Goal: Task Accomplishment & Management: Manage account settings

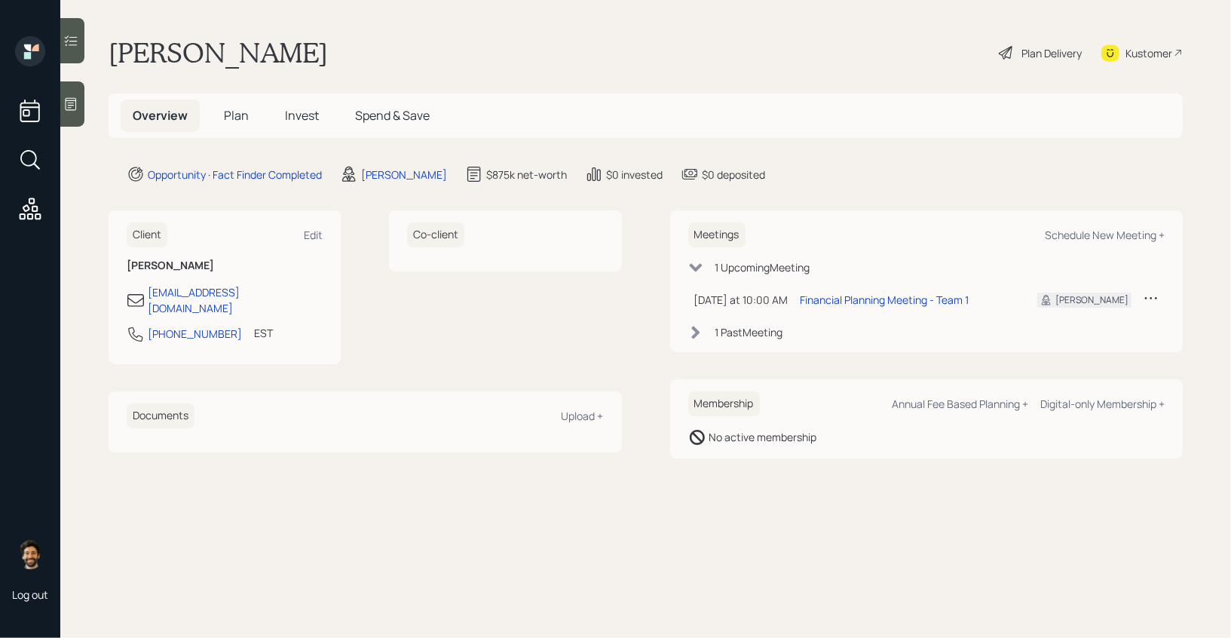
click at [75, 114] on div at bounding box center [72, 103] width 24 height 45
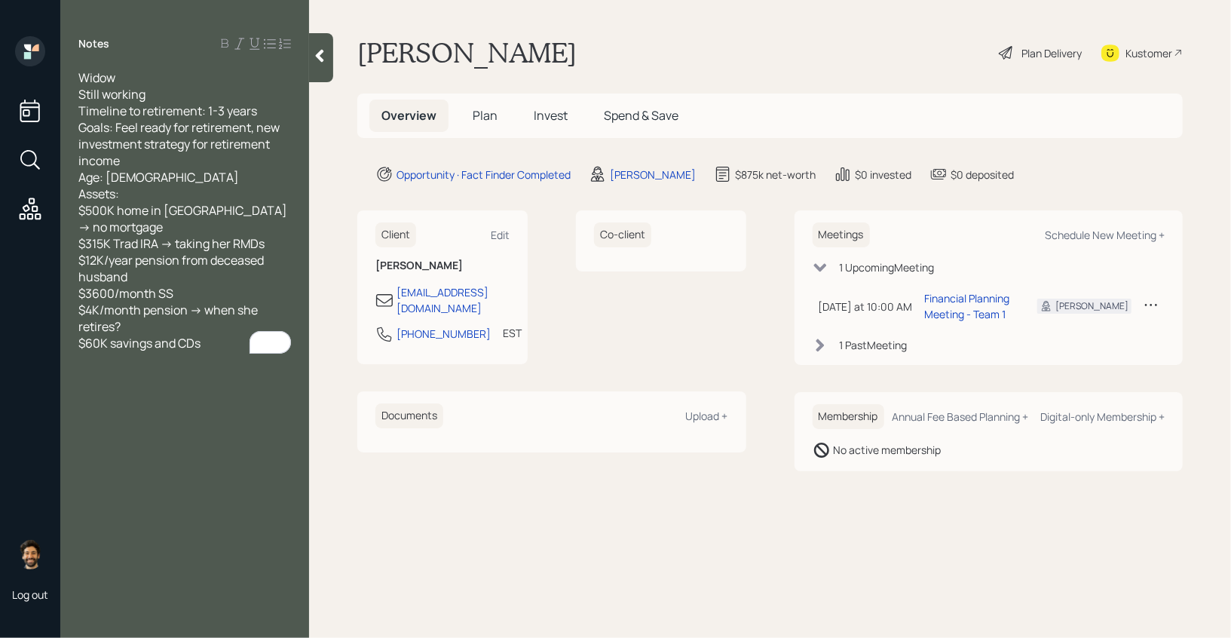
click at [325, 51] on icon at bounding box center [319, 55] width 15 height 15
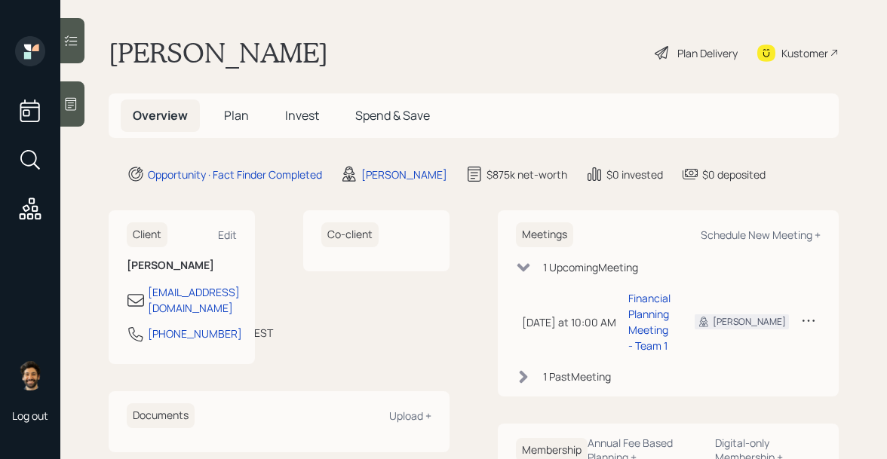
click at [149, 54] on h1 "[PERSON_NAME]" at bounding box center [218, 52] width 219 height 33
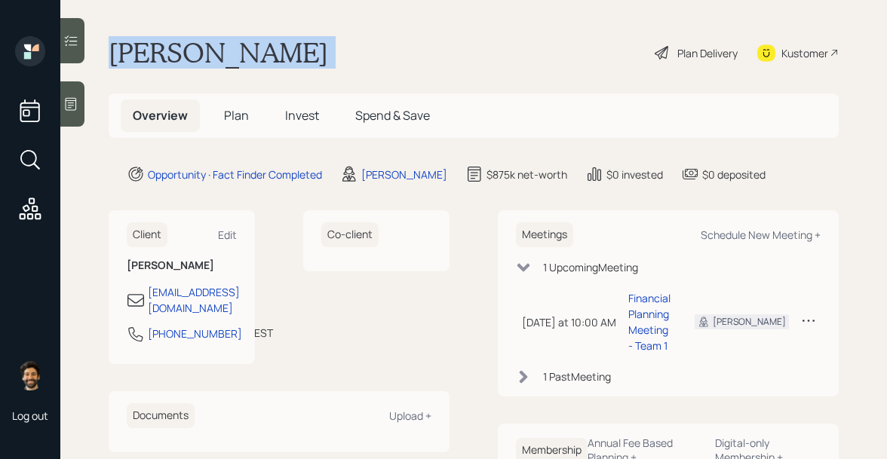
click at [149, 54] on h1 "[PERSON_NAME]" at bounding box center [218, 52] width 219 height 33
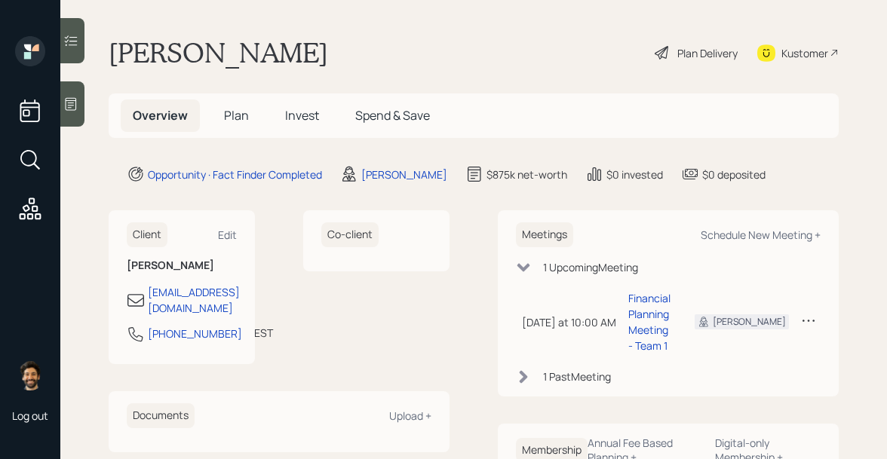
click at [230, 123] on span "Plan" at bounding box center [236, 115] width 25 height 17
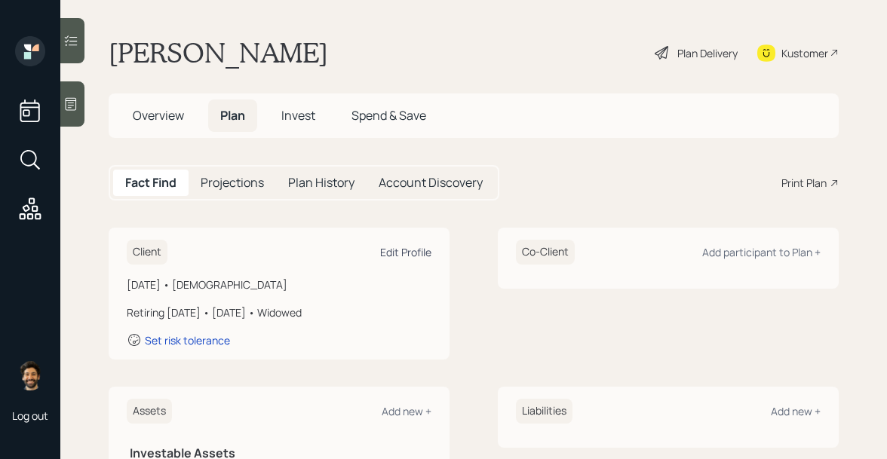
click at [390, 253] on div "Edit Profile" at bounding box center [405, 252] width 51 height 14
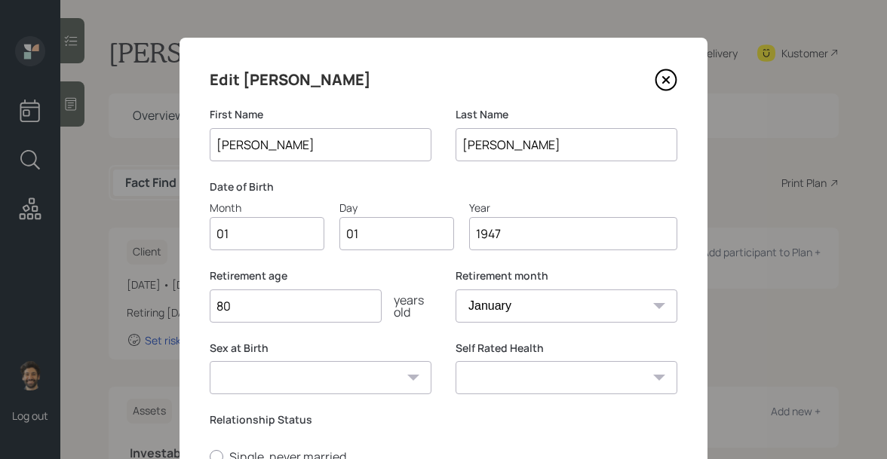
click at [665, 72] on icon at bounding box center [665, 80] width 23 height 23
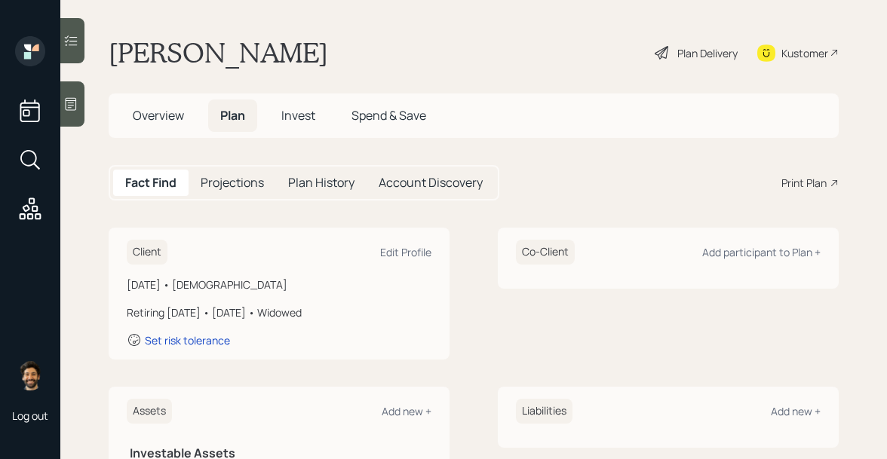
click at [146, 45] on h1 "[PERSON_NAME]" at bounding box center [218, 52] width 219 height 33
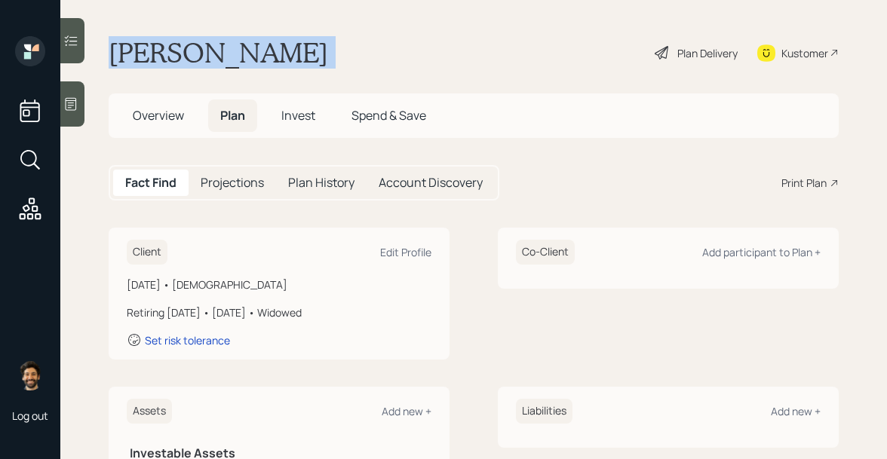
click at [146, 45] on h1 "[PERSON_NAME]" at bounding box center [218, 52] width 219 height 33
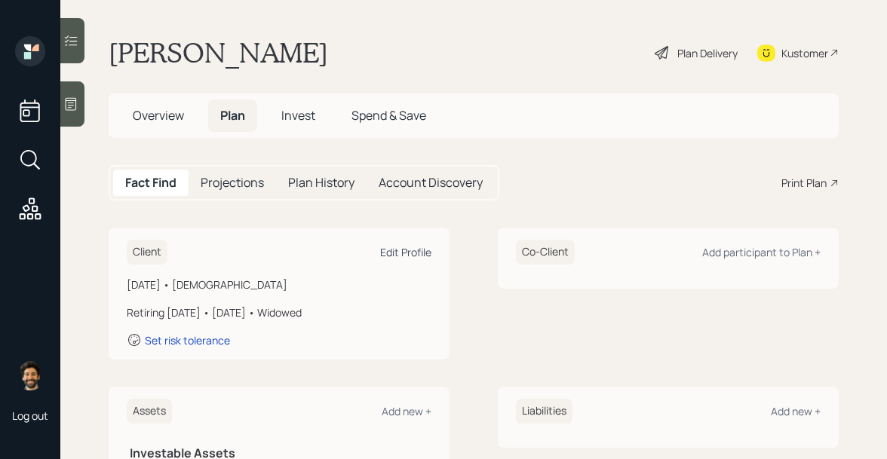
click at [395, 259] on div "Edit Profile" at bounding box center [405, 252] width 51 height 14
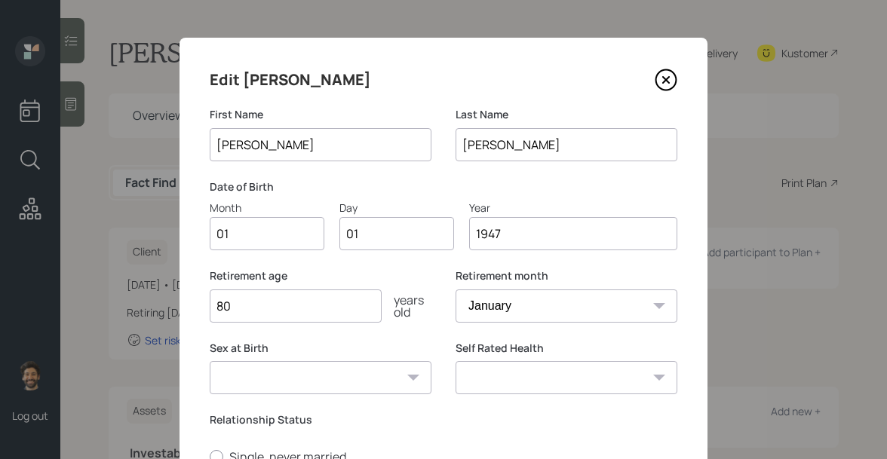
click at [259, 237] on input "01" at bounding box center [267, 233] width 115 height 33
type input "03"
type input "0"
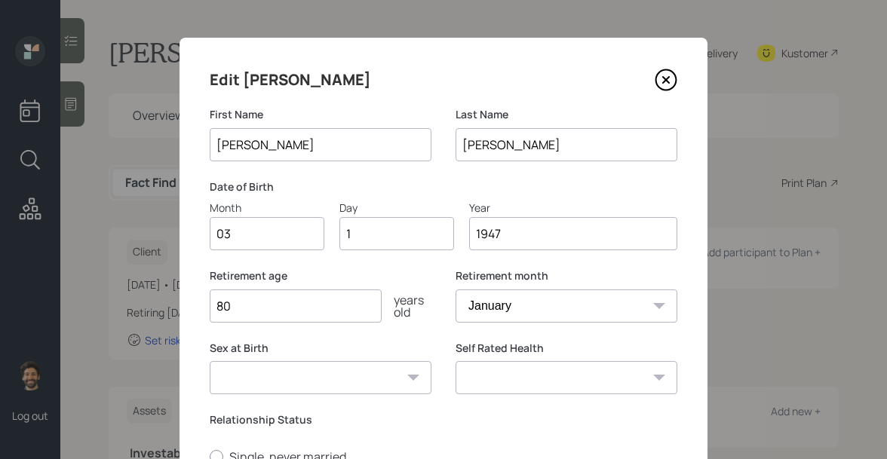
type input "16"
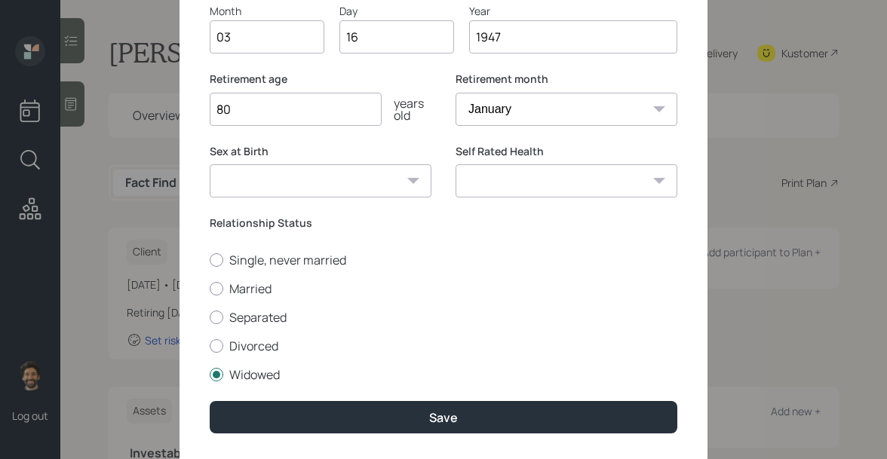
scroll to position [239, 0]
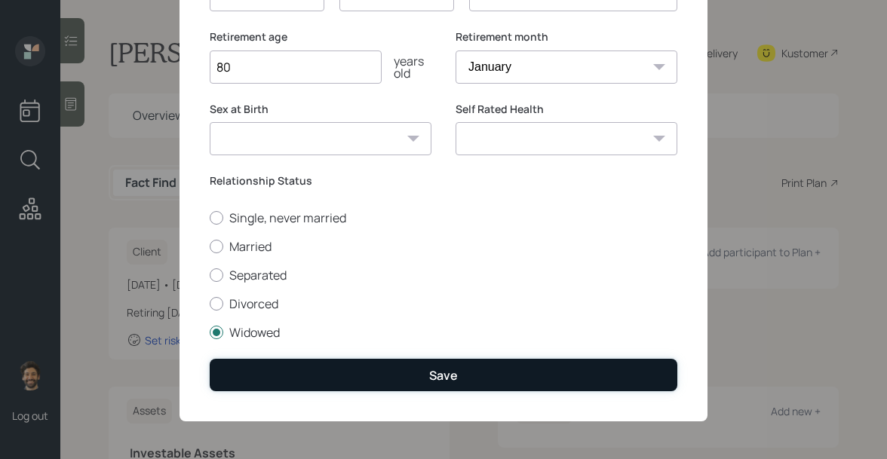
click at [251, 379] on button "Save" at bounding box center [443, 375] width 467 height 32
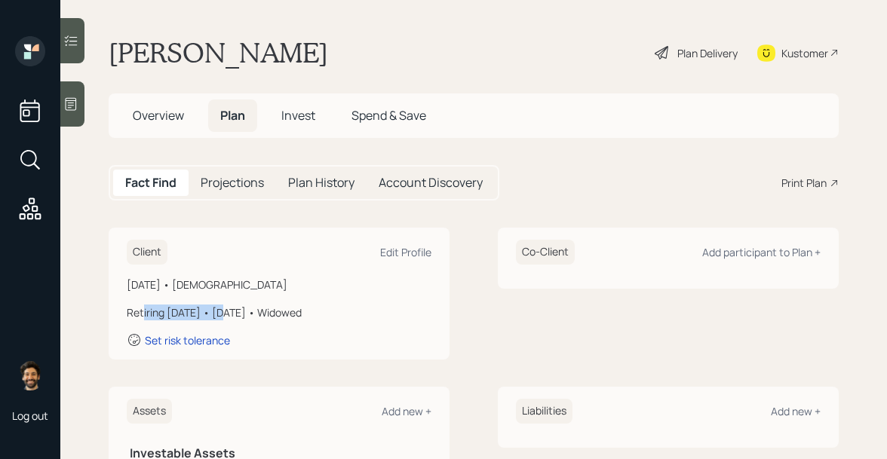
drag, startPoint x: 215, startPoint y: 316, endPoint x: 141, endPoint y: 313, distance: 73.9
click at [141, 313] on div "Retiring [DATE] • [DATE] • Widowed" at bounding box center [279, 313] width 305 height 16
click at [403, 245] on div "Edit Profile" at bounding box center [405, 252] width 51 height 14
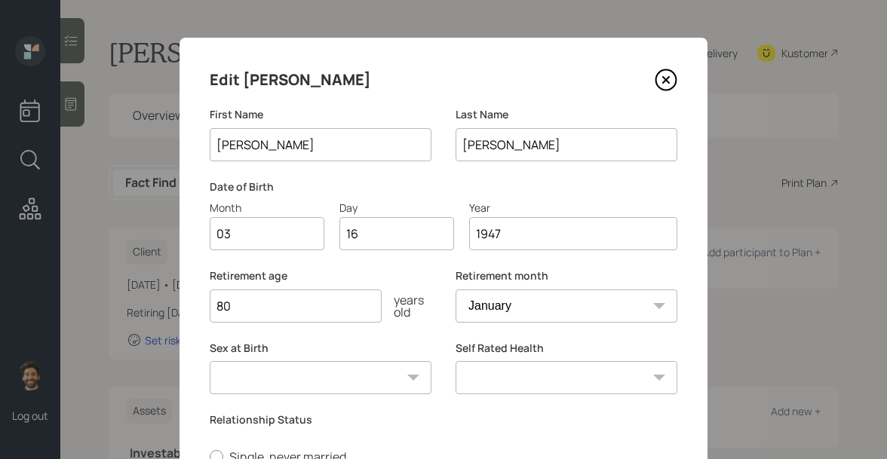
click at [243, 308] on input "80" at bounding box center [296, 305] width 172 height 33
type input "8"
type input "79"
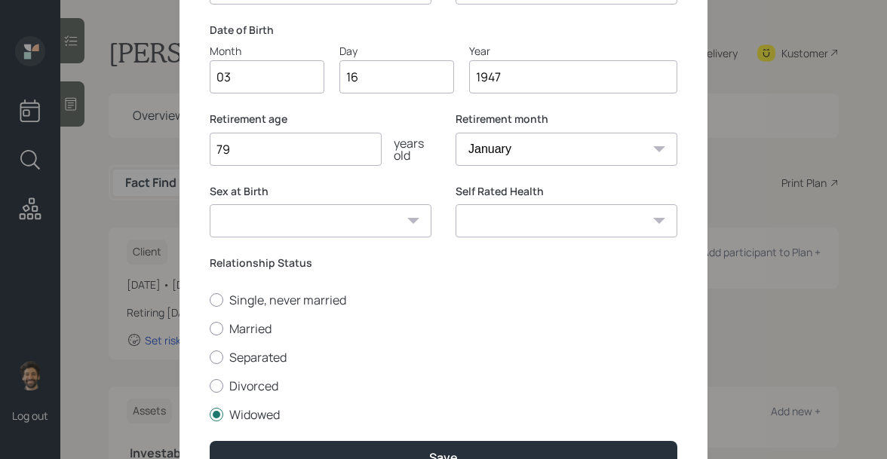
scroll to position [225, 0]
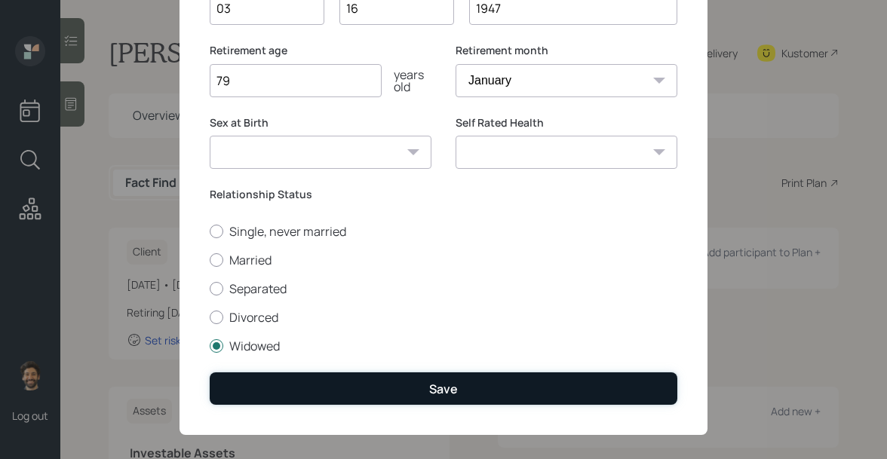
click at [245, 393] on button "Save" at bounding box center [443, 388] width 467 height 32
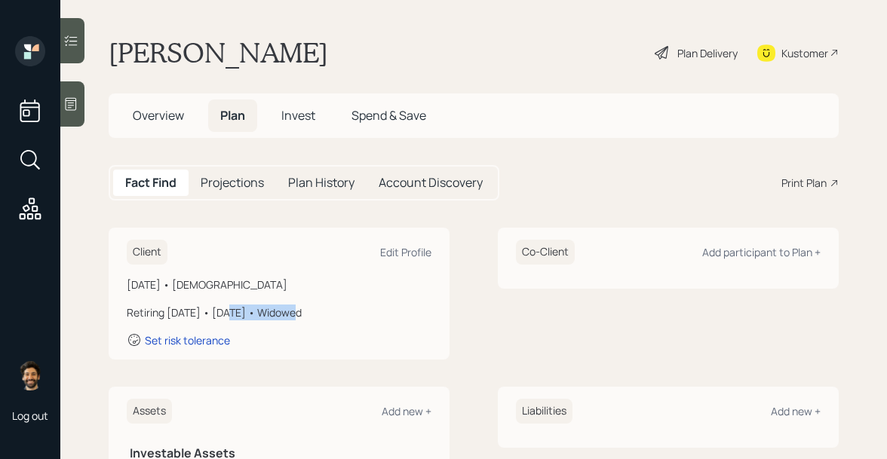
drag, startPoint x: 219, startPoint y: 311, endPoint x: 283, endPoint y: 315, distance: 64.2
click at [283, 315] on div "Retiring [DATE] • [DATE] • Widowed" at bounding box center [279, 313] width 305 height 16
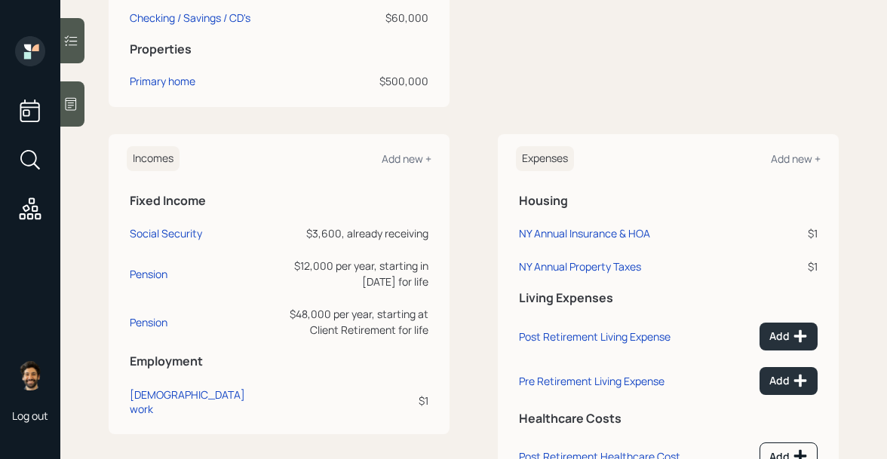
scroll to position [564, 0]
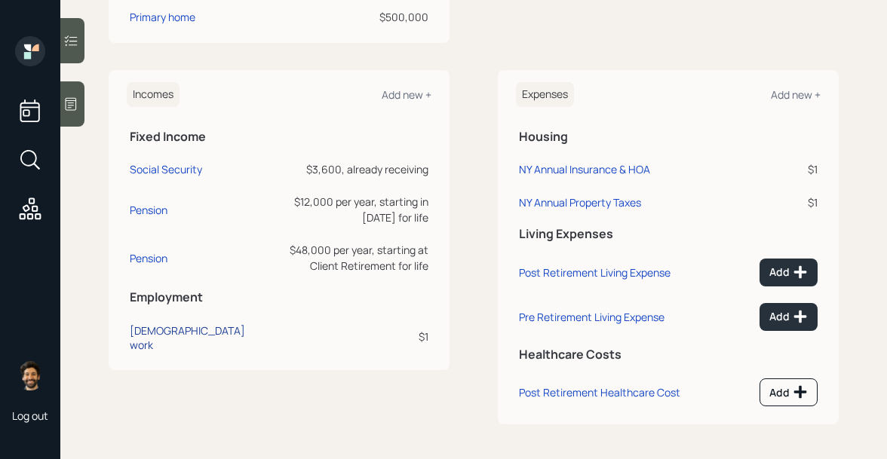
click at [142, 342] on div "[DEMOGRAPHIC_DATA] work" at bounding box center [194, 337] width 129 height 29
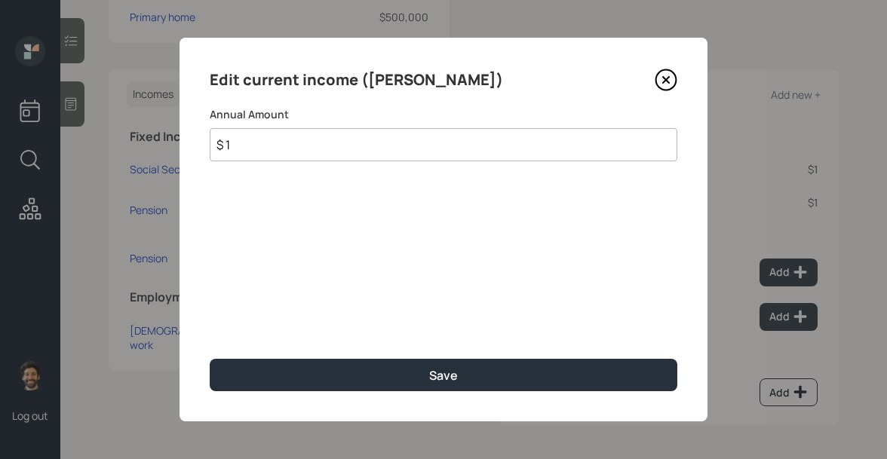
click at [314, 157] on input "$ 1" at bounding box center [443, 144] width 467 height 33
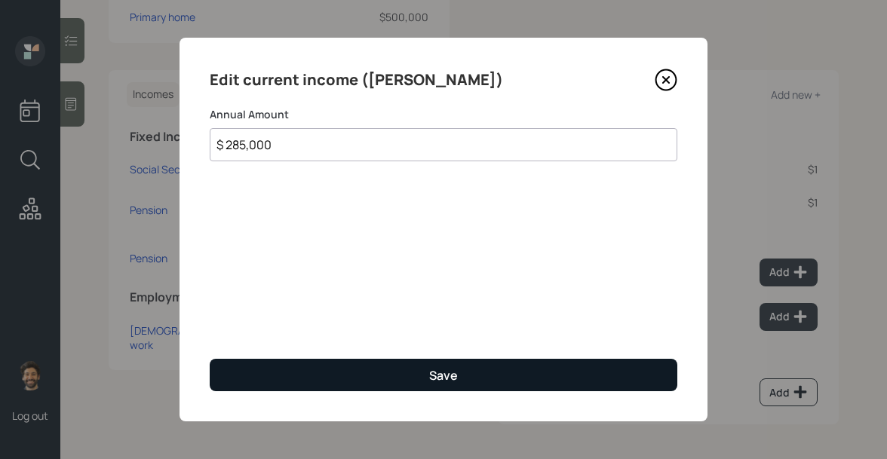
type input "$ 285,000"
click at [275, 368] on button "Save" at bounding box center [443, 375] width 467 height 32
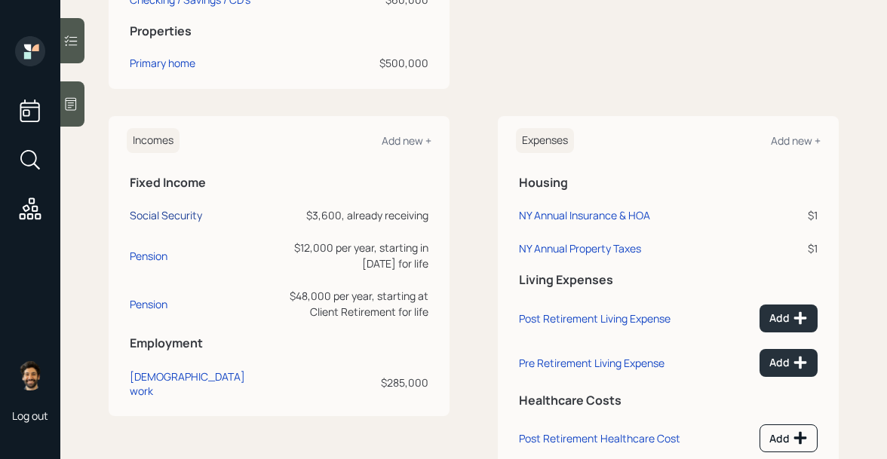
scroll to position [516, 0]
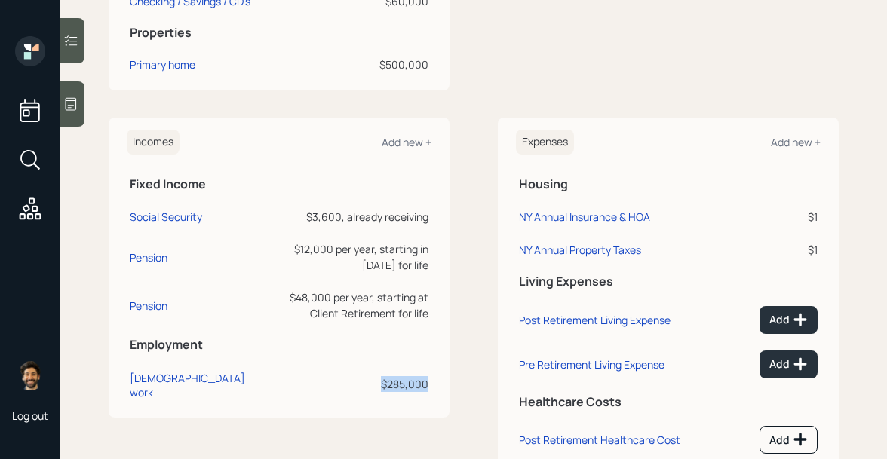
drag, startPoint x: 430, startPoint y: 380, endPoint x: 370, endPoint y: 380, distance: 60.3
click at [370, 380] on td "$285,000" at bounding box center [347, 382] width 170 height 47
click at [146, 387] on div "[DEMOGRAPHIC_DATA] work" at bounding box center [194, 385] width 129 height 29
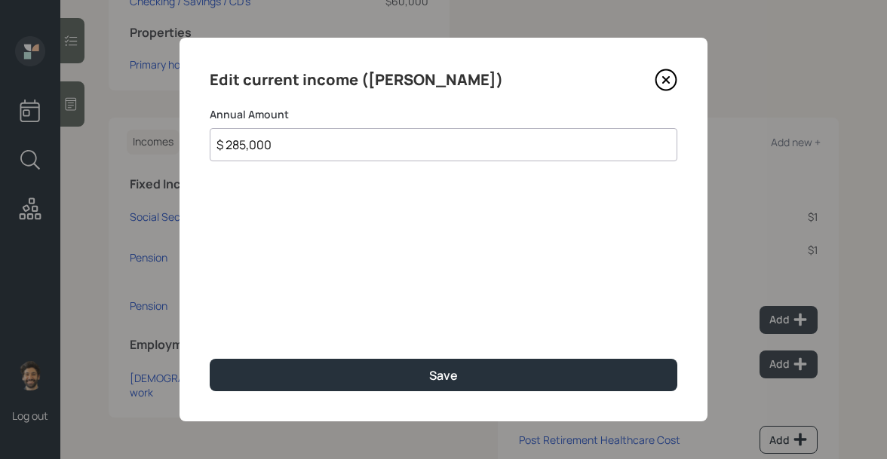
click at [302, 156] on input "$ 285,000" at bounding box center [443, 144] width 467 height 33
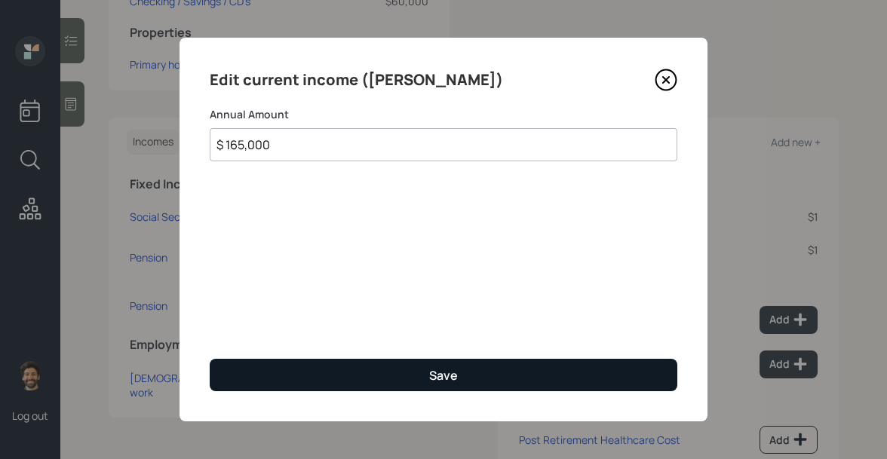
type input "$ 165,000"
click at [260, 384] on button "Save" at bounding box center [443, 375] width 467 height 32
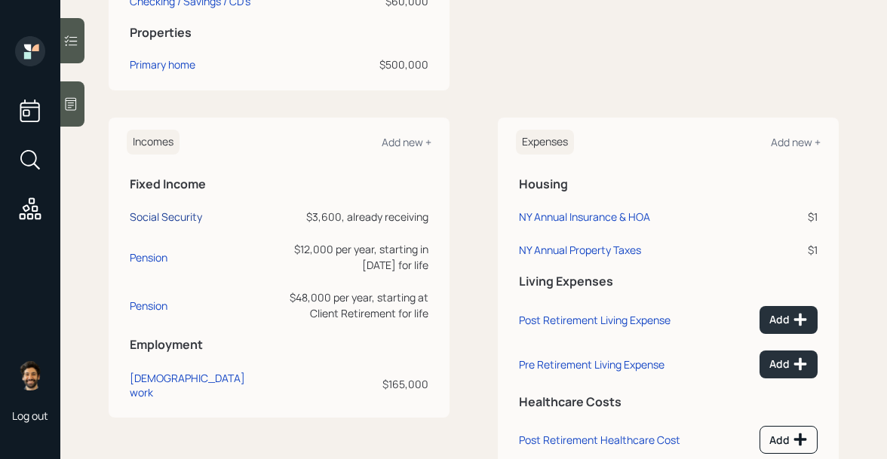
click at [158, 220] on div "Social Security" at bounding box center [166, 217] width 72 height 14
click at [154, 222] on div "Social Security" at bounding box center [166, 217] width 72 height 14
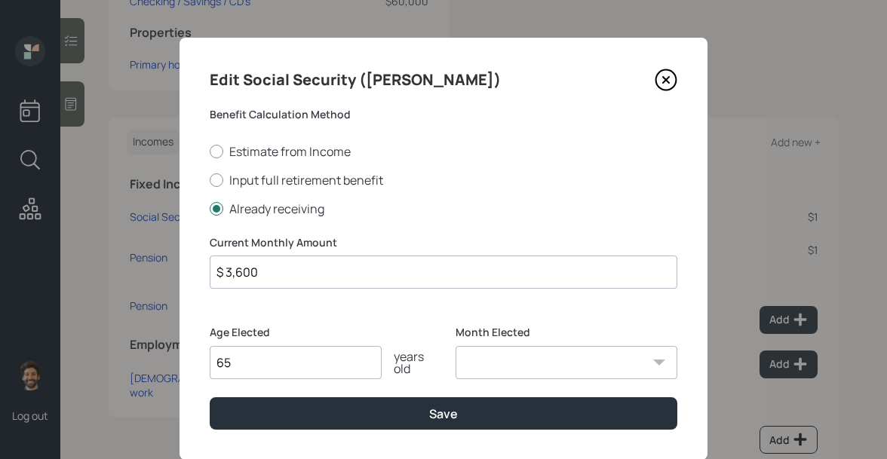
click at [243, 271] on input "$ 3,600" at bounding box center [443, 272] width 467 height 33
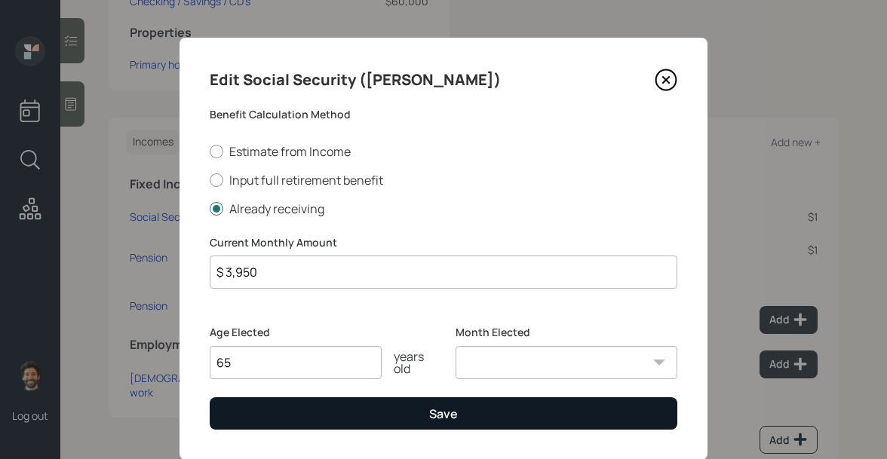
type input "$ 3,950"
click at [245, 411] on button "Save" at bounding box center [443, 413] width 467 height 32
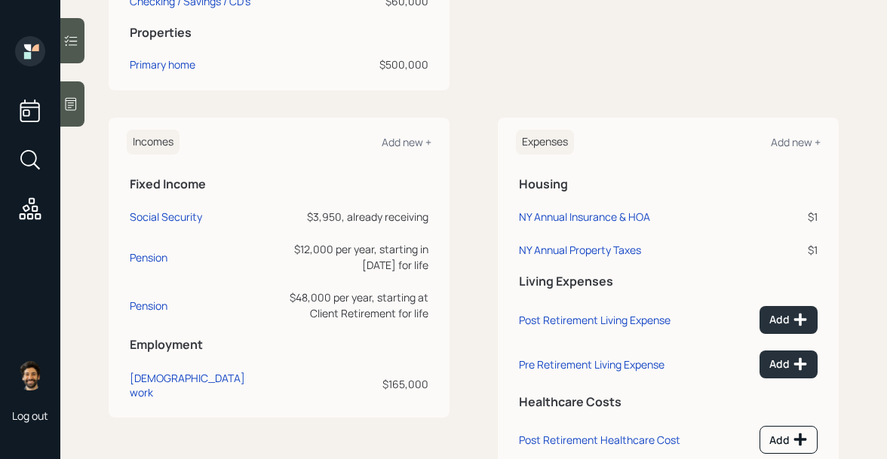
click at [75, 94] on div at bounding box center [72, 103] width 24 height 45
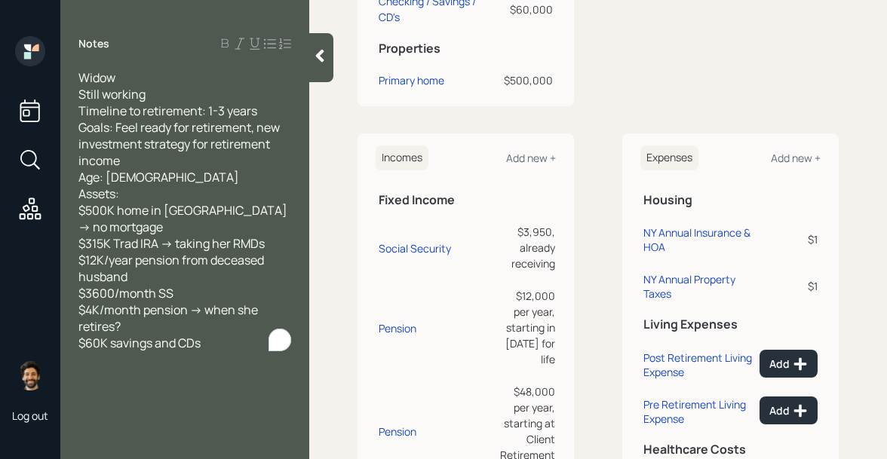
scroll to position [532, 0]
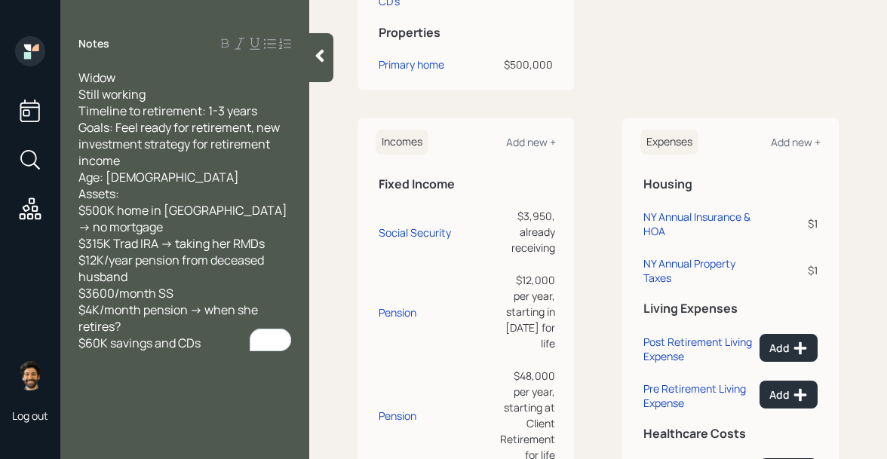
click at [314, 60] on icon at bounding box center [319, 55] width 15 height 15
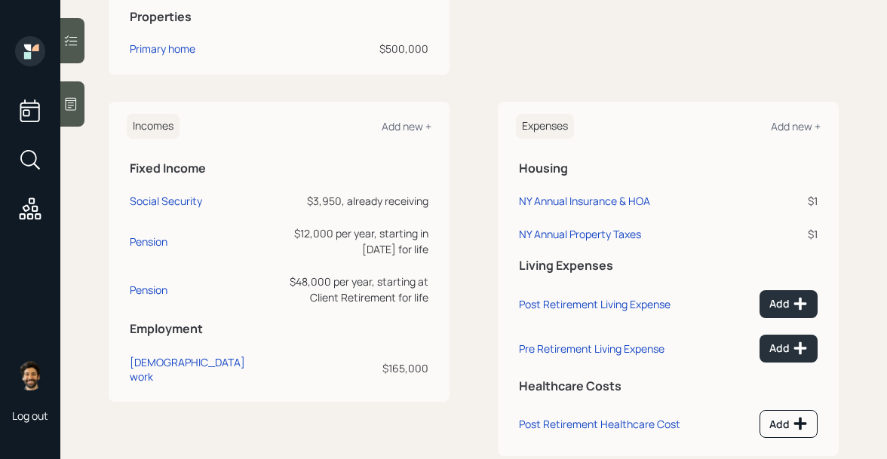
scroll to position [516, 0]
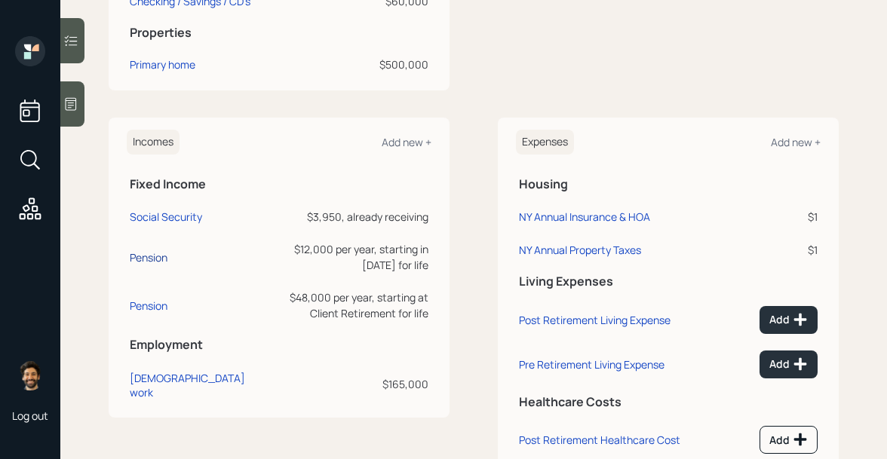
click at [153, 263] on div "Pension" at bounding box center [149, 257] width 38 height 14
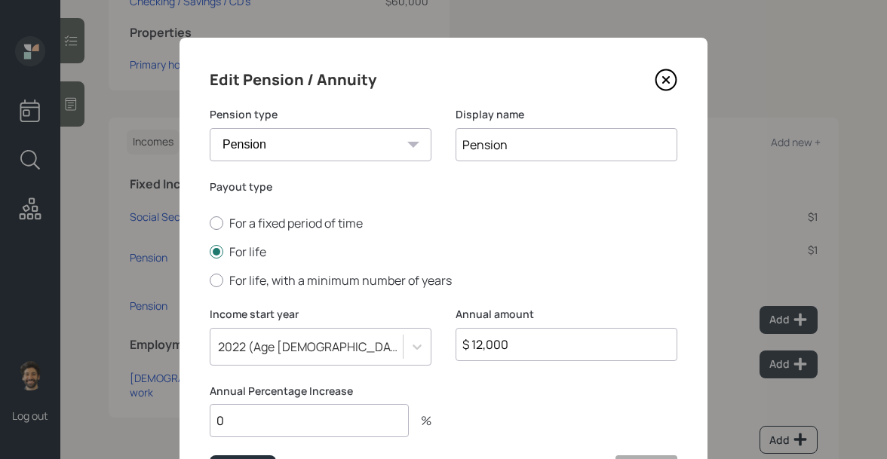
click at [504, 336] on input "$ 12,000" at bounding box center [566, 344] width 222 height 33
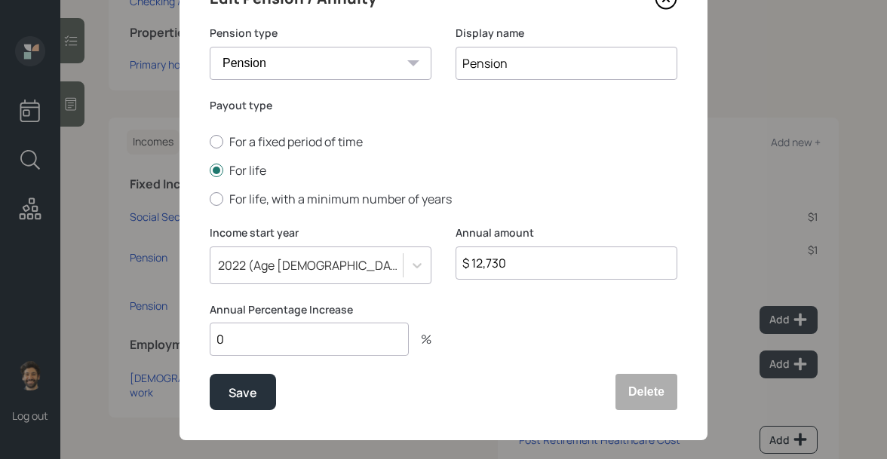
scroll to position [90, 0]
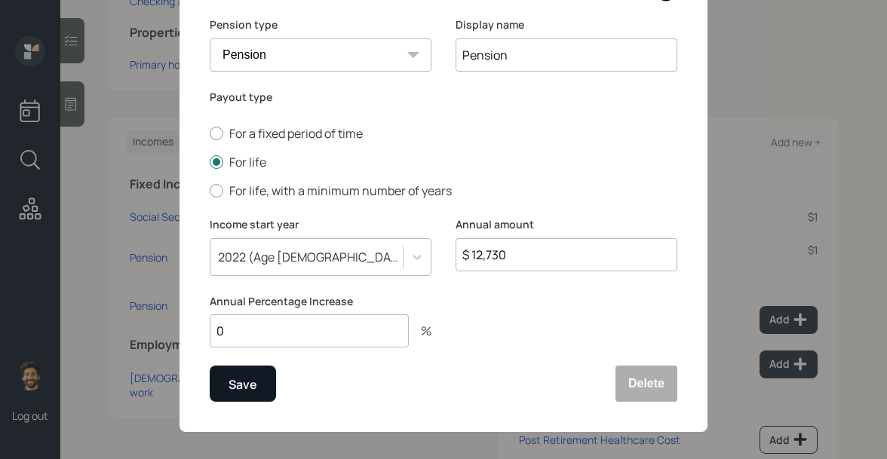
type input "$ 12,730"
click at [234, 397] on button "Save" at bounding box center [243, 384] width 66 height 36
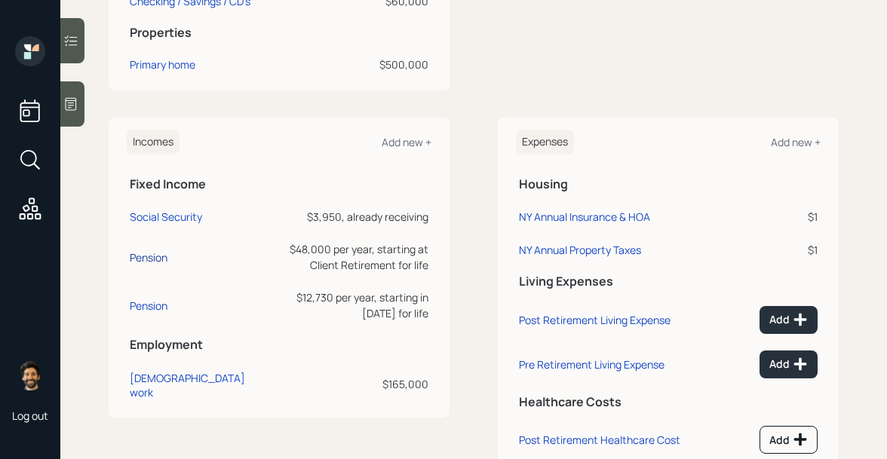
click at [151, 265] on div "Pension" at bounding box center [149, 257] width 38 height 14
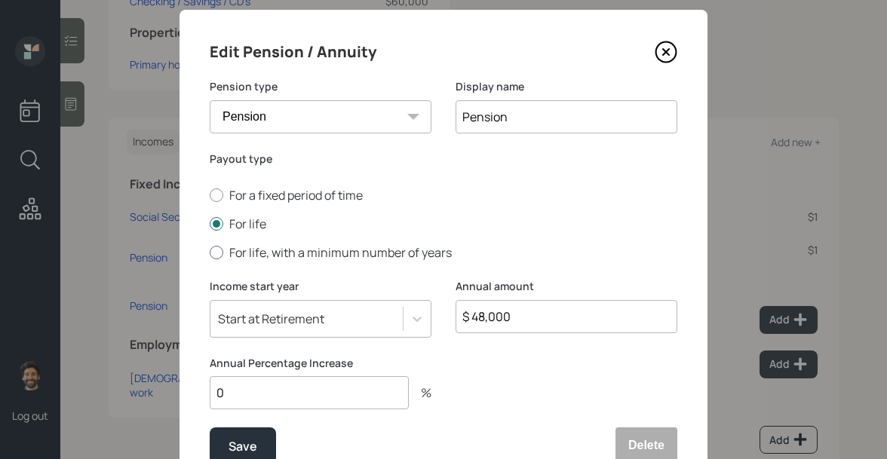
scroll to position [30, 0]
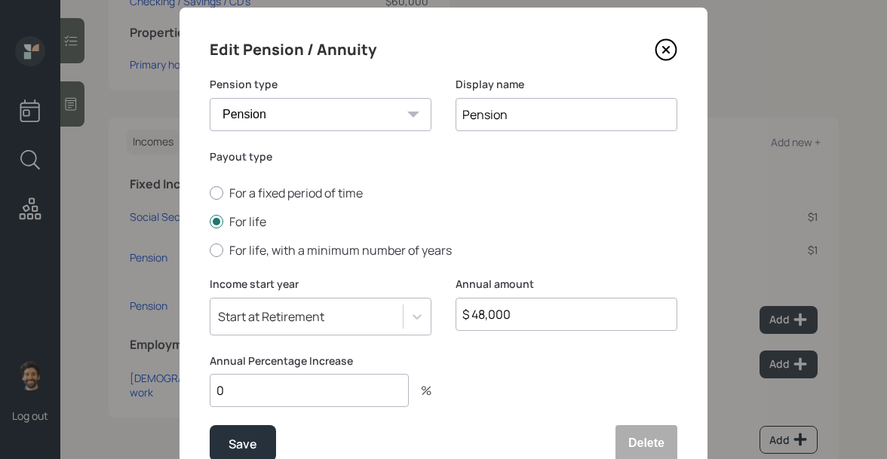
click at [225, 393] on input "0" at bounding box center [309, 390] width 199 height 33
type input "3"
click at [228, 441] on div "Save" at bounding box center [242, 444] width 29 height 20
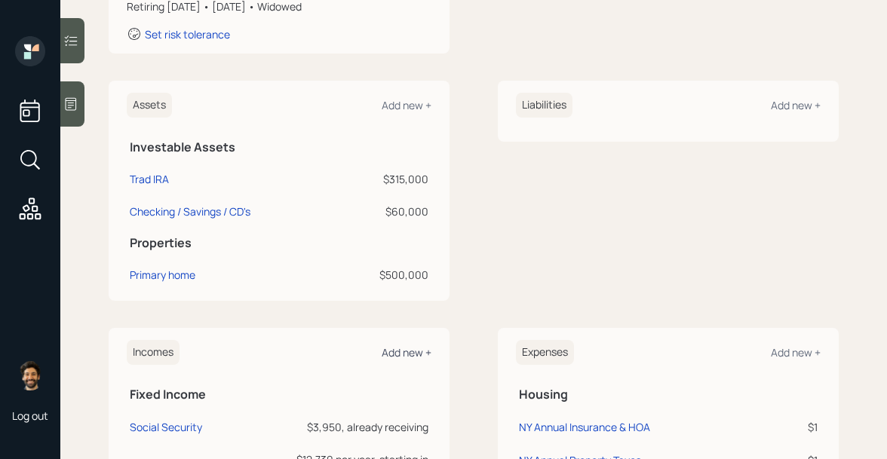
scroll to position [300, 0]
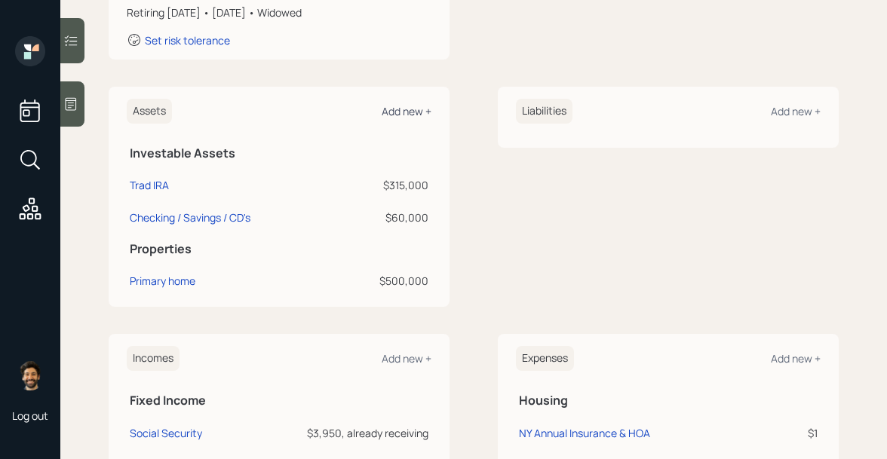
click at [401, 111] on div "Add new +" at bounding box center [406, 111] width 50 height 14
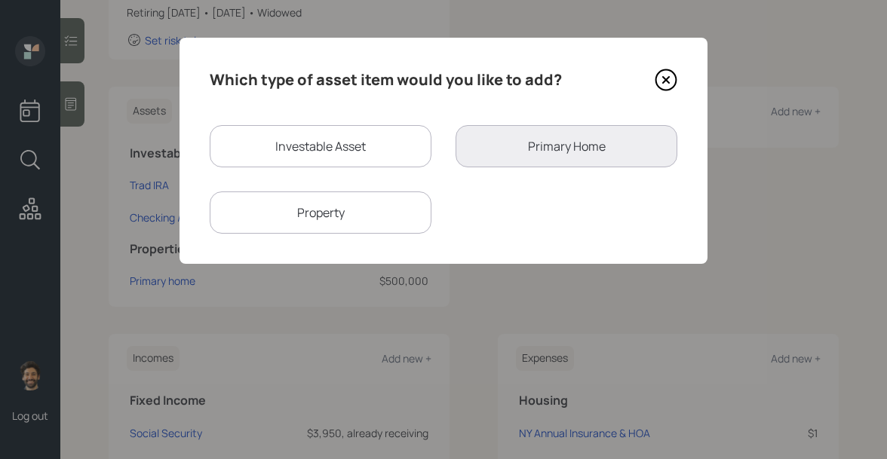
click at [366, 221] on div "Property" at bounding box center [321, 212] width 222 height 42
select select "rental_property"
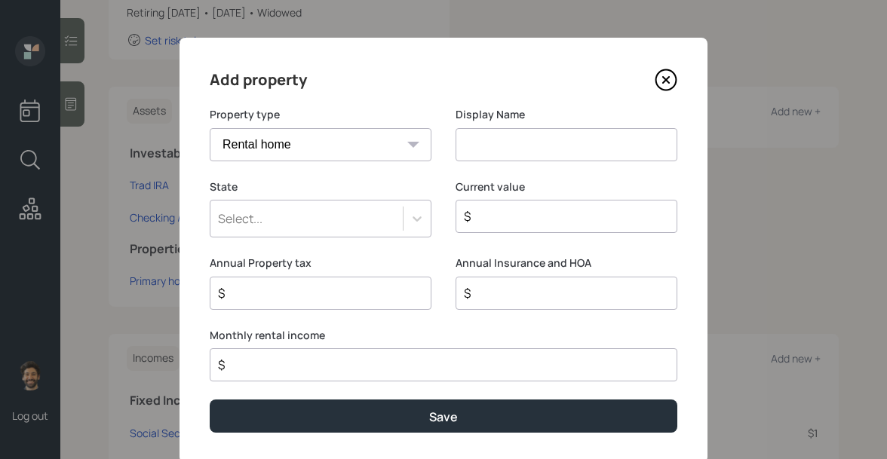
click at [479, 140] on input at bounding box center [566, 144] width 222 height 33
type input "Rental"
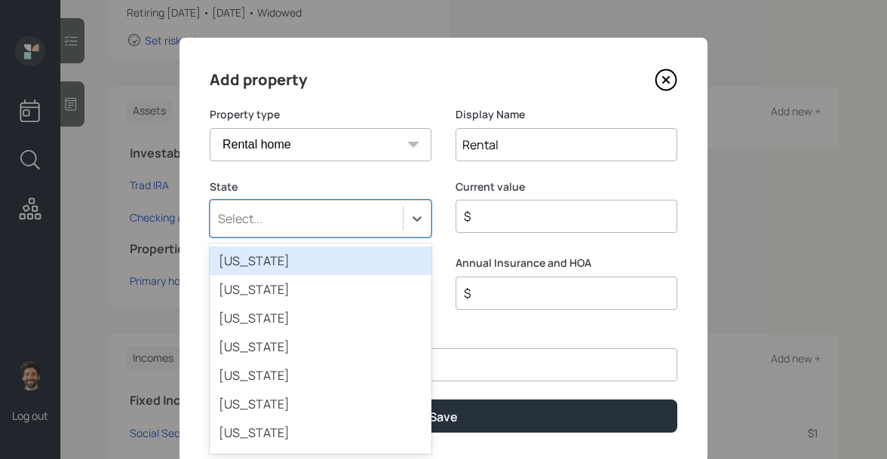
click at [288, 208] on div "Select..." at bounding box center [306, 219] width 192 height 26
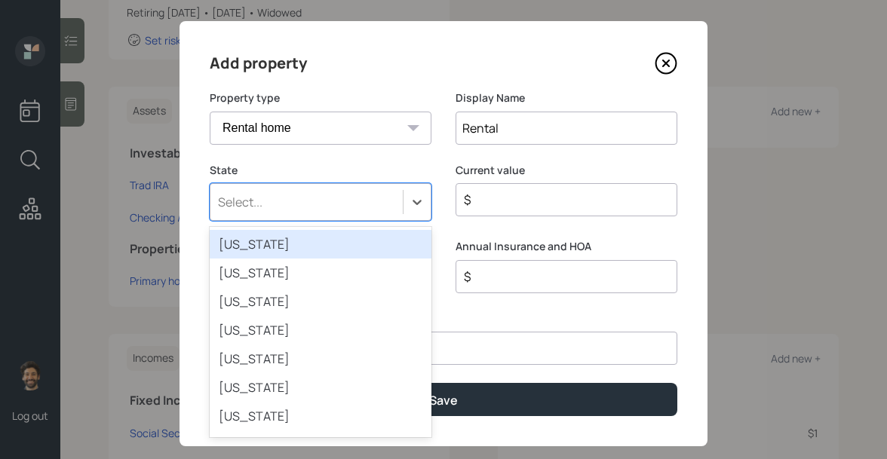
scroll to position [17, 0]
type input "new"
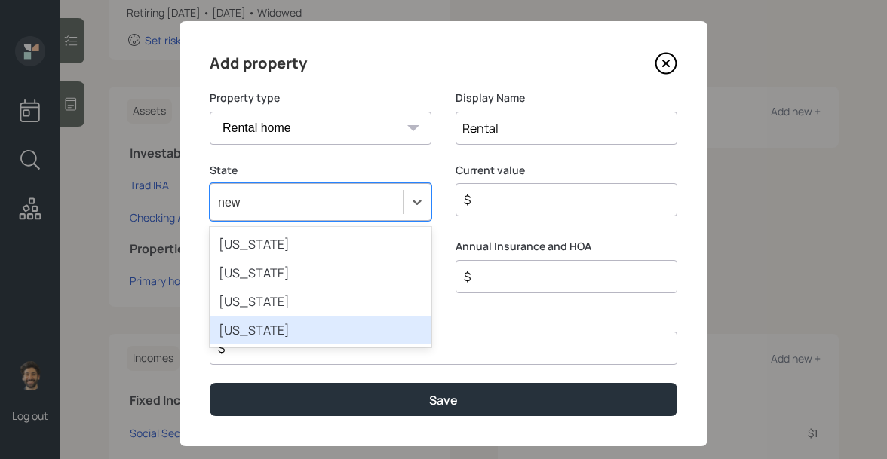
click at [240, 332] on div "New York" at bounding box center [321, 330] width 222 height 29
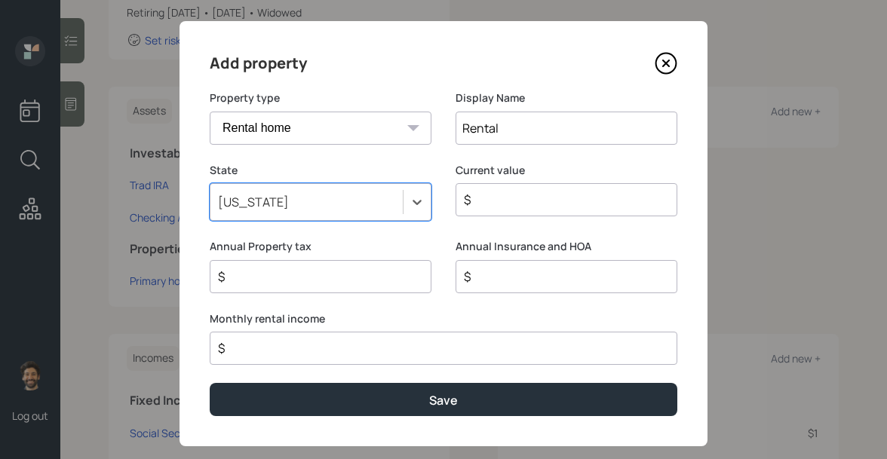
click at [263, 350] on input "$" at bounding box center [437, 348] width 442 height 18
type input "$ 14,000"
click at [500, 193] on input "$" at bounding box center [560, 200] width 196 height 18
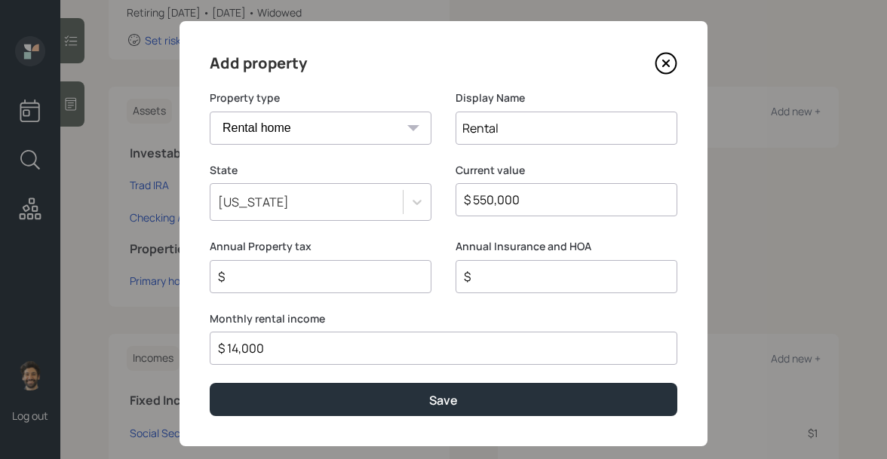
type input "$ 550,000"
click at [319, 271] on input "$" at bounding box center [314, 277] width 196 height 18
click at [485, 271] on input "$" at bounding box center [560, 277] width 196 height 18
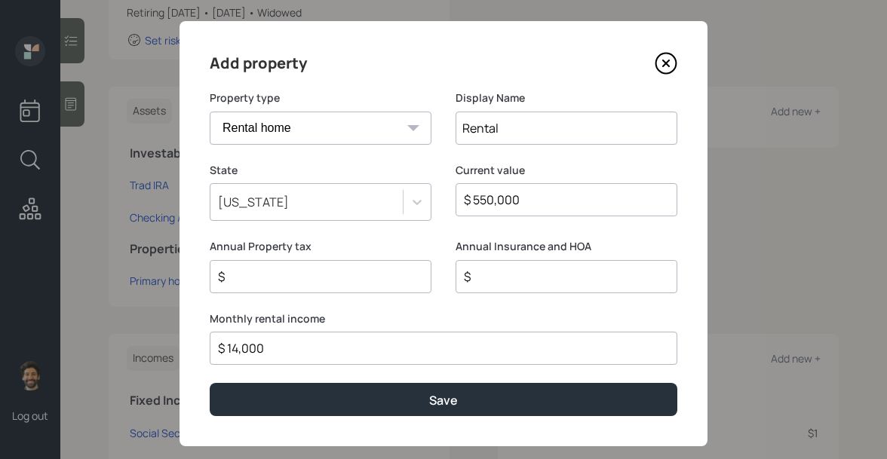
click at [336, 277] on input "$" at bounding box center [314, 277] width 196 height 18
type input "$ 5,550"
click at [540, 275] on input "$" at bounding box center [560, 277] width 196 height 18
type input "$ 2"
click at [287, 277] on input "$ 5,550" at bounding box center [314, 277] width 196 height 18
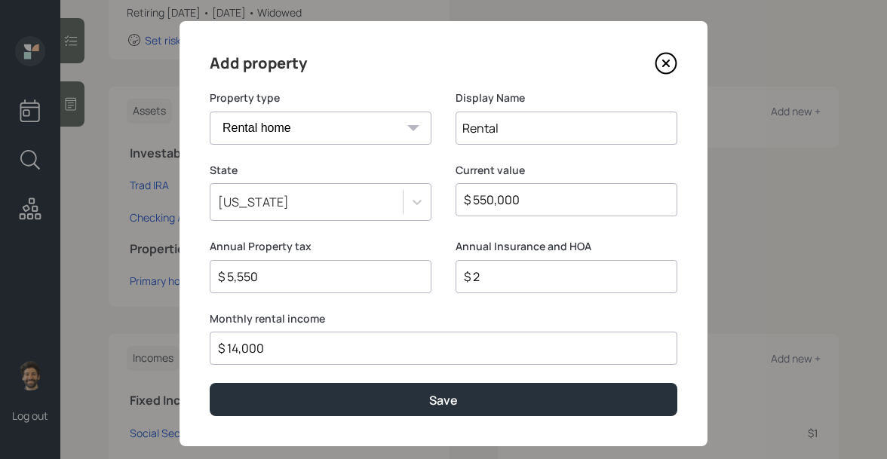
click at [287, 277] on input "$ 5,550" at bounding box center [314, 277] width 196 height 18
type input "$ 9,390"
click at [521, 277] on input "$ 2" at bounding box center [560, 277] width 196 height 18
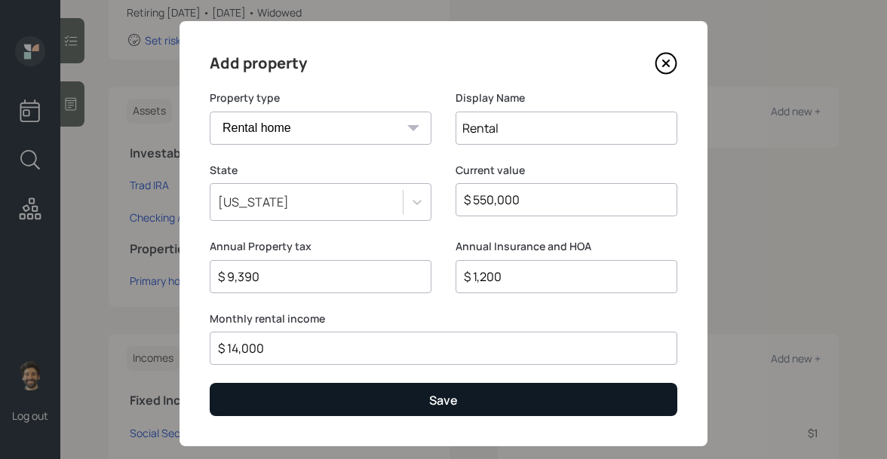
type input "$ 1,200"
click at [344, 390] on button "Save" at bounding box center [443, 399] width 467 height 32
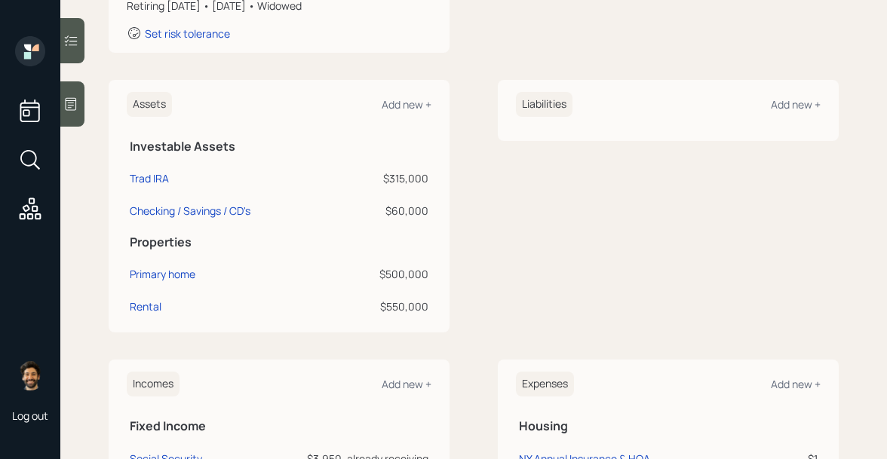
scroll to position [312, 0]
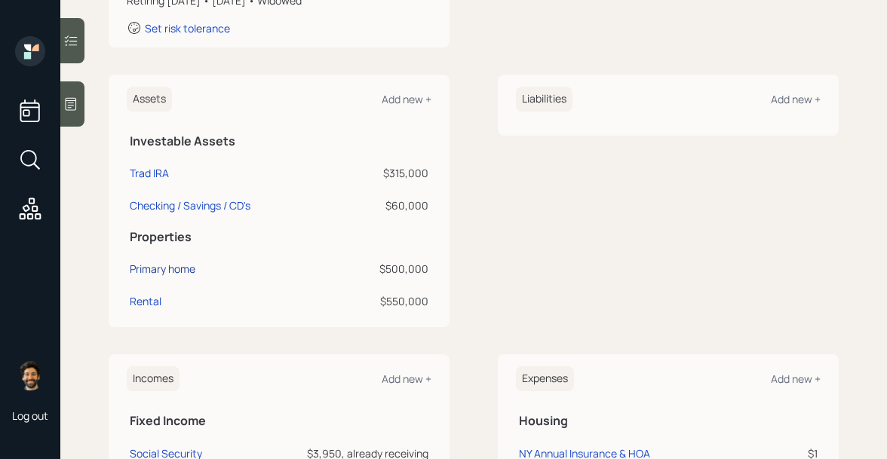
click at [179, 265] on div "Primary home" at bounding box center [163, 269] width 66 height 16
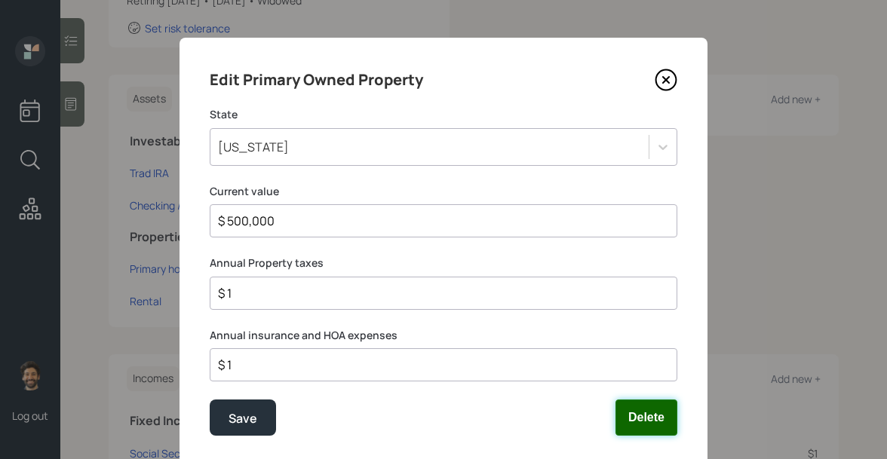
click at [638, 405] on button "Delete" at bounding box center [646, 418] width 62 height 36
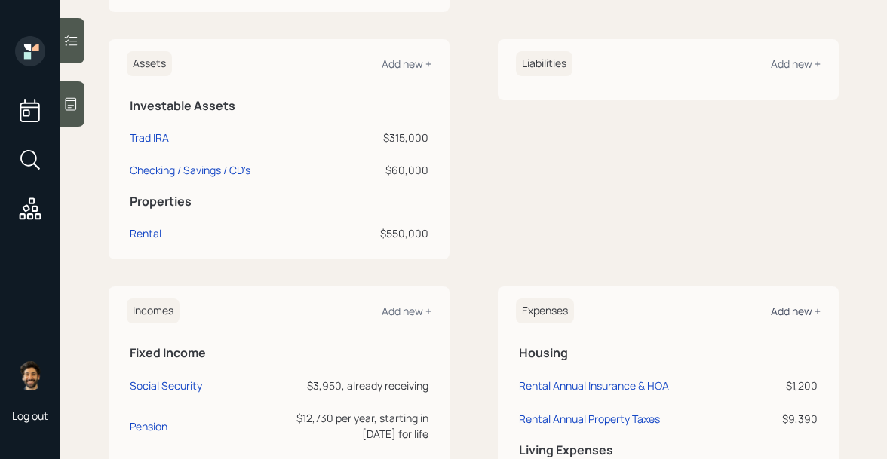
scroll to position [472, 0]
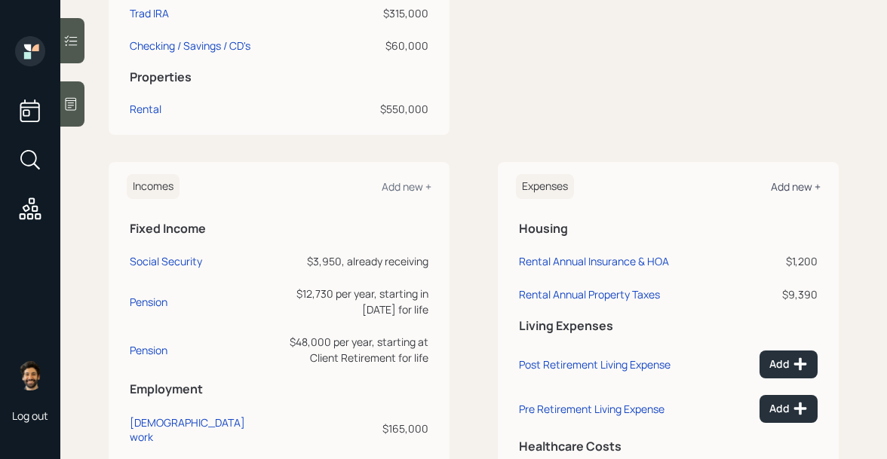
click at [793, 189] on div "Add new +" at bounding box center [795, 186] width 50 height 14
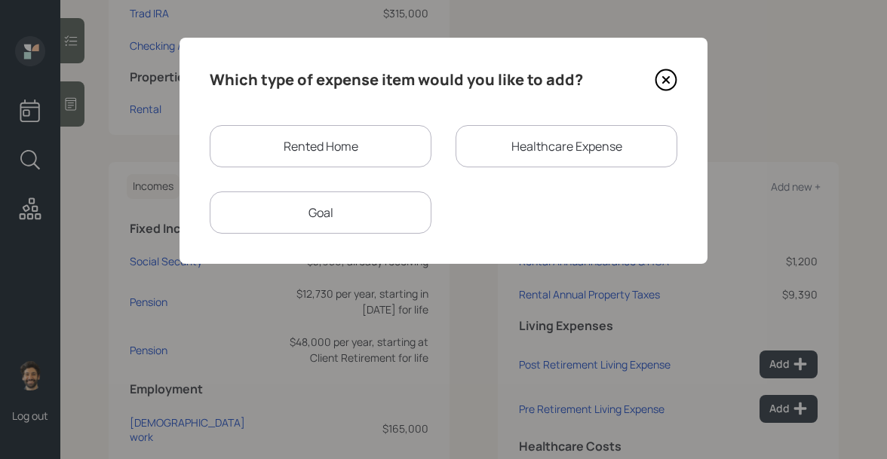
click at [320, 148] on div "Rented Home" at bounding box center [321, 146] width 222 height 42
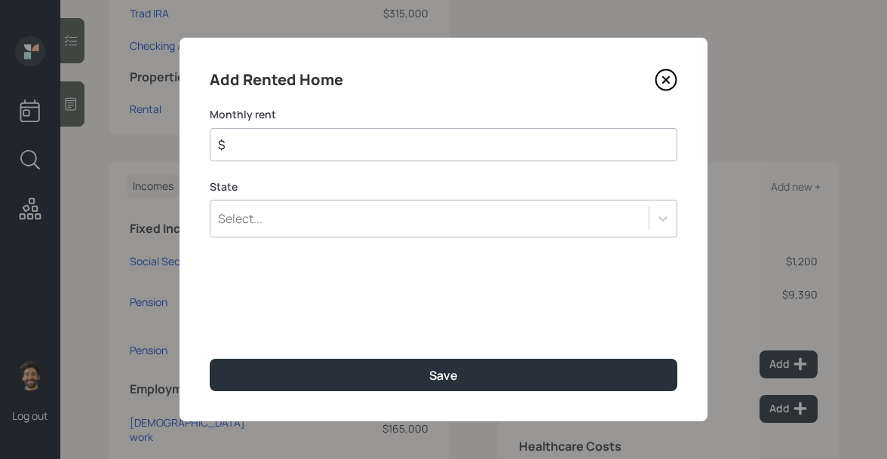
click at [386, 146] on input "$" at bounding box center [437, 145] width 442 height 18
click at [324, 223] on div "Select..." at bounding box center [429, 219] width 438 height 26
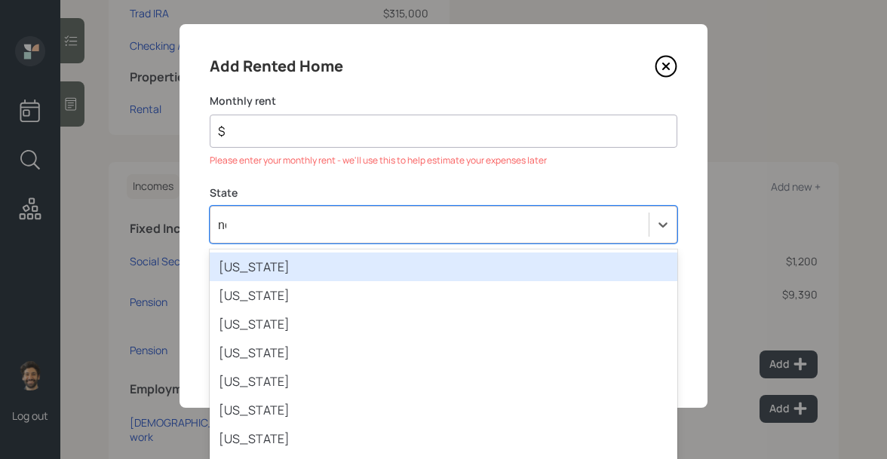
type input "new"
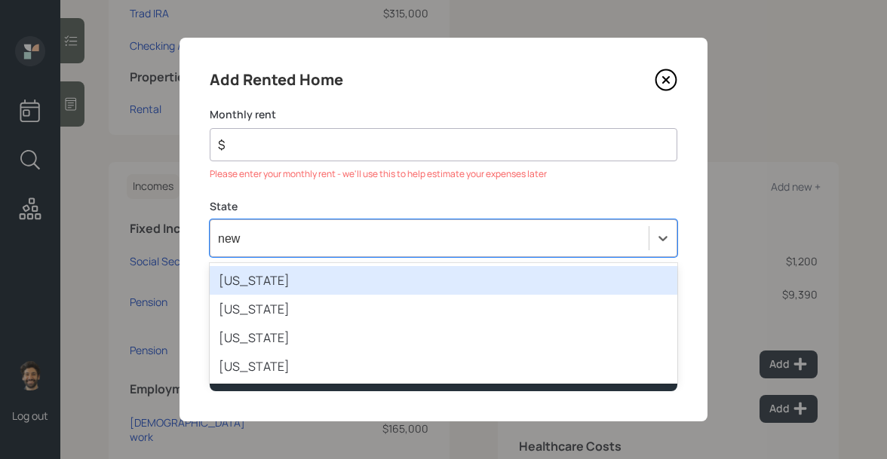
scroll to position [0, 0]
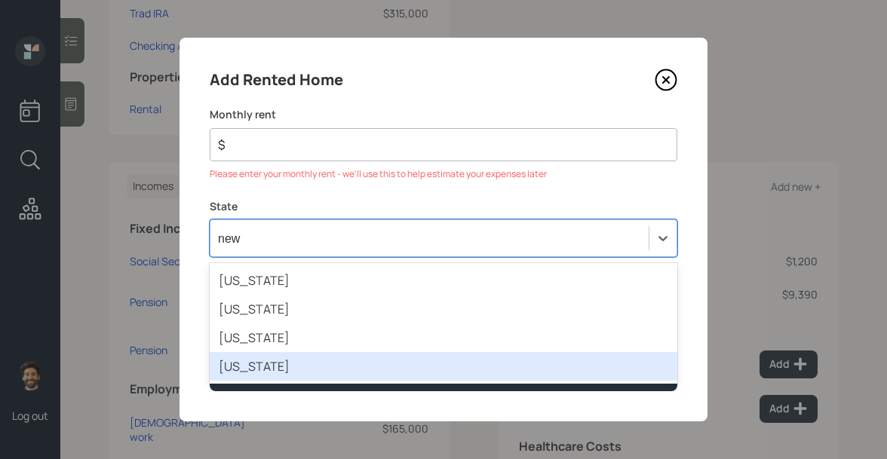
click at [258, 357] on div "New York" at bounding box center [443, 366] width 467 height 29
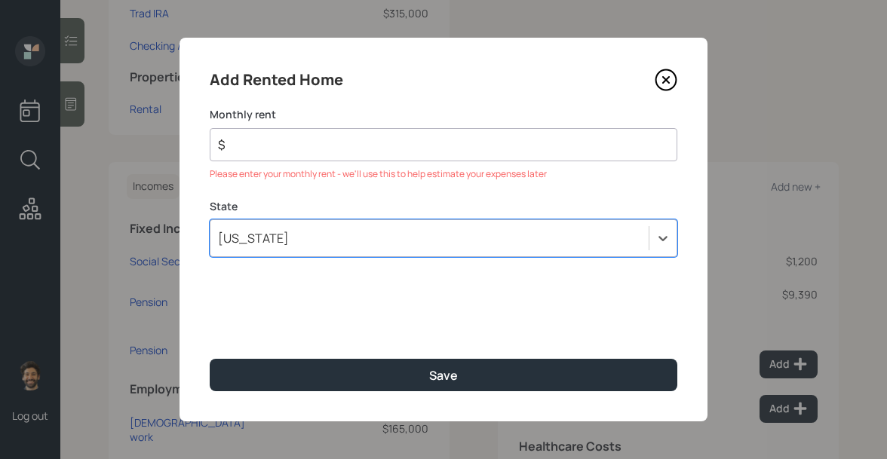
click at [260, 145] on input "$" at bounding box center [437, 145] width 442 height 18
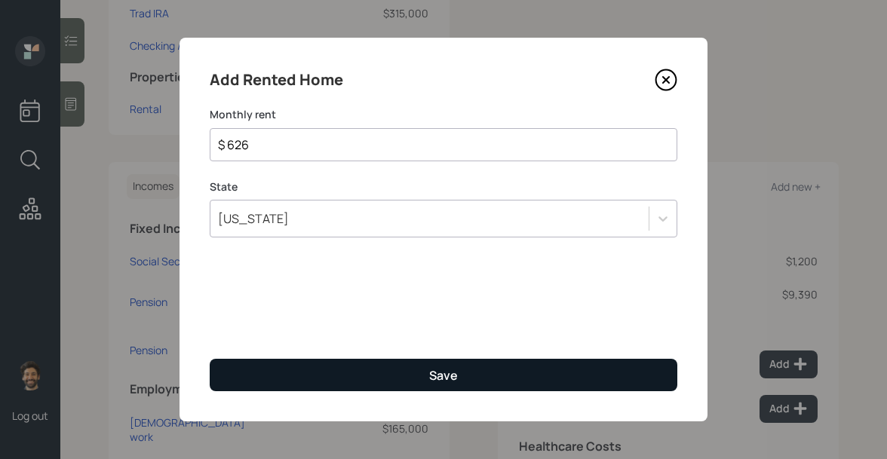
type input "$ 626"
click at [258, 378] on button "Save" at bounding box center [443, 375] width 467 height 32
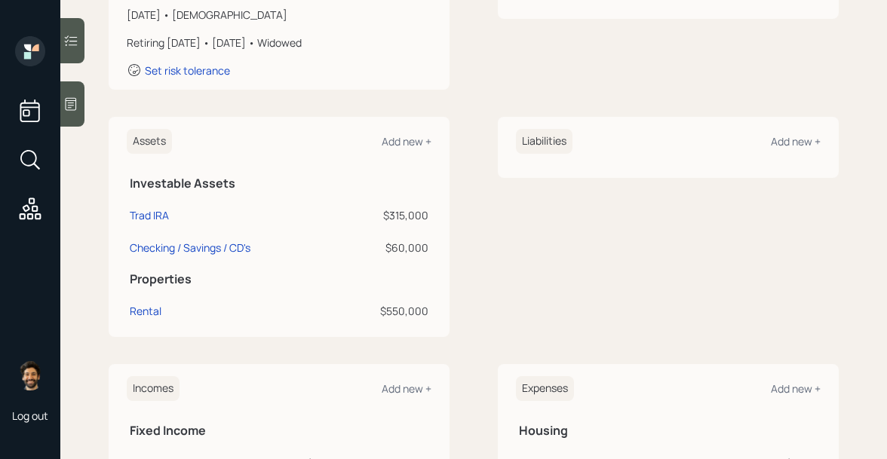
scroll to position [268, 0]
drag, startPoint x: 130, startPoint y: 218, endPoint x: 174, endPoint y: 219, distance: 44.5
click at [174, 219] on div "Trad IRA" at bounding box center [233, 217] width 207 height 16
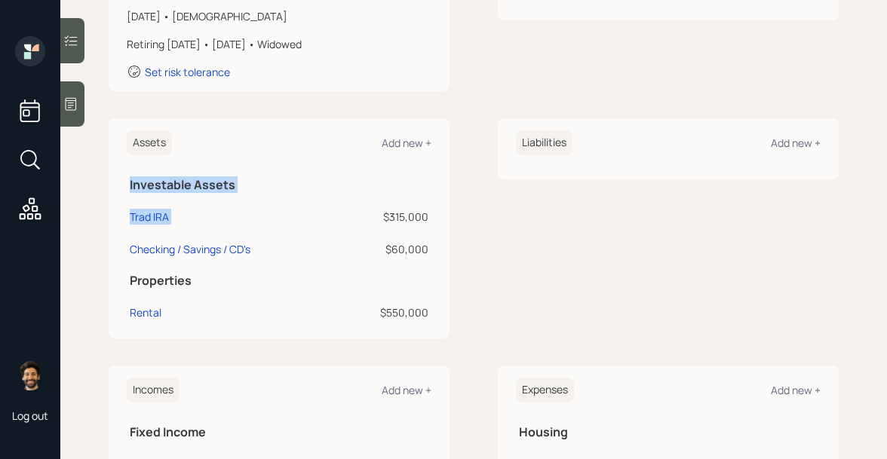
drag, startPoint x: 432, startPoint y: 217, endPoint x: 376, endPoint y: 217, distance: 55.8
click at [376, 217] on div "Assets Add new + Investable Assets Trad IRA $315,000 Checking / Savings / CD's …" at bounding box center [279, 228] width 341 height 220
click at [408, 214] on div "$315,000" at bounding box center [385, 217] width 85 height 16
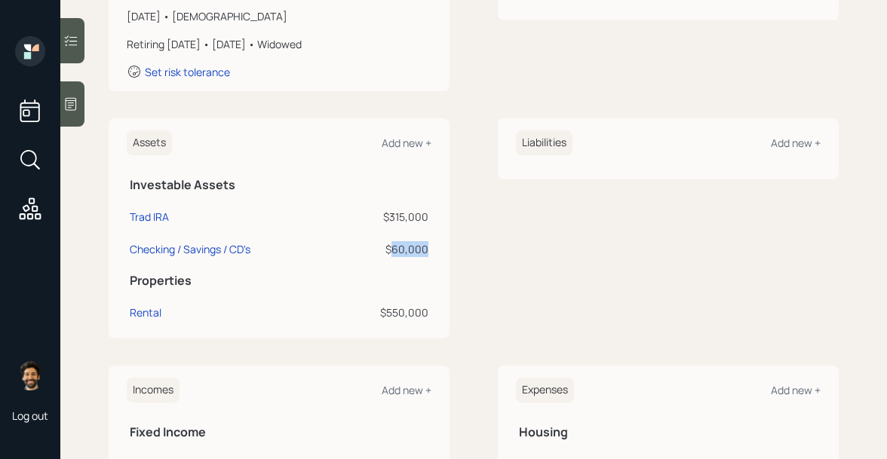
drag, startPoint x: 430, startPoint y: 250, endPoint x: 392, endPoint y: 252, distance: 38.5
click at [392, 252] on td "$60,000" at bounding box center [385, 247] width 91 height 32
click at [215, 243] on div "Checking / Savings / CD's" at bounding box center [190, 249] width 121 height 16
select select "emergency_fund"
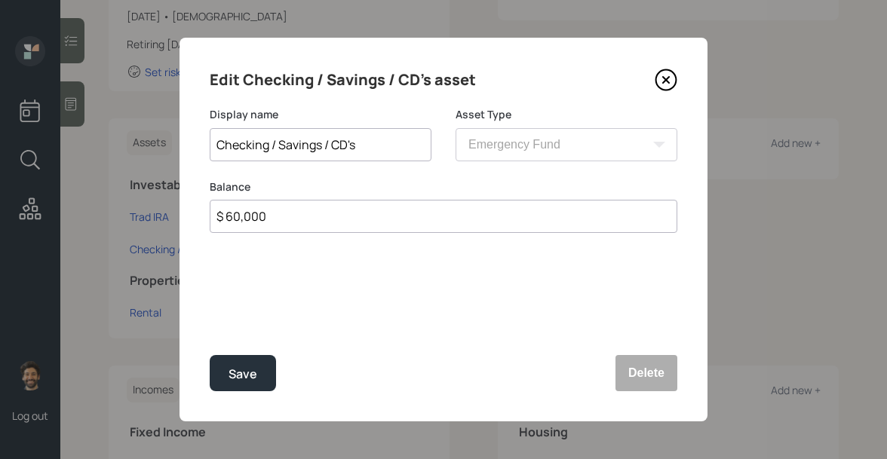
click at [231, 218] on input "$ 60,000" at bounding box center [443, 216] width 467 height 33
type input "$ 70,000"
click at [227, 364] on button "Save" at bounding box center [243, 373] width 66 height 36
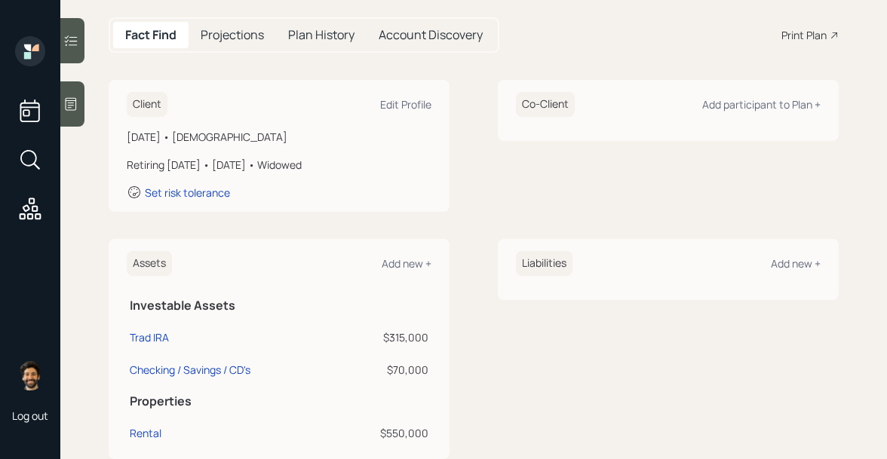
scroll to position [96, 0]
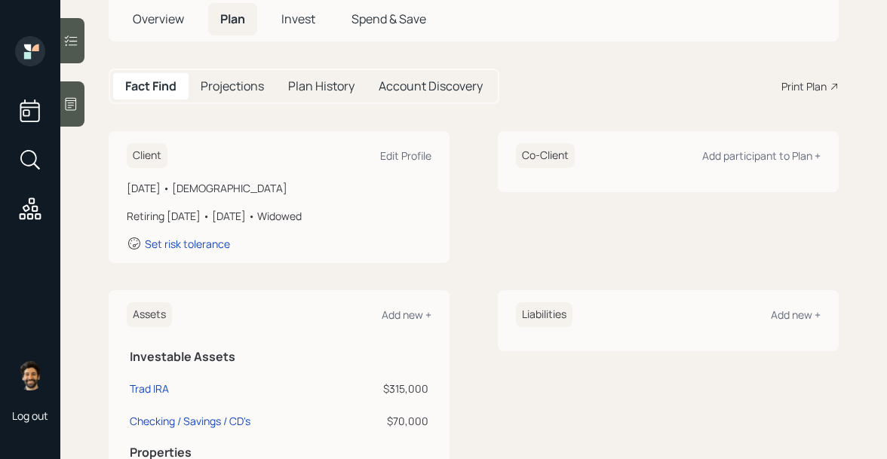
click at [207, 83] on h5 "Projections" at bounding box center [232, 86] width 63 height 14
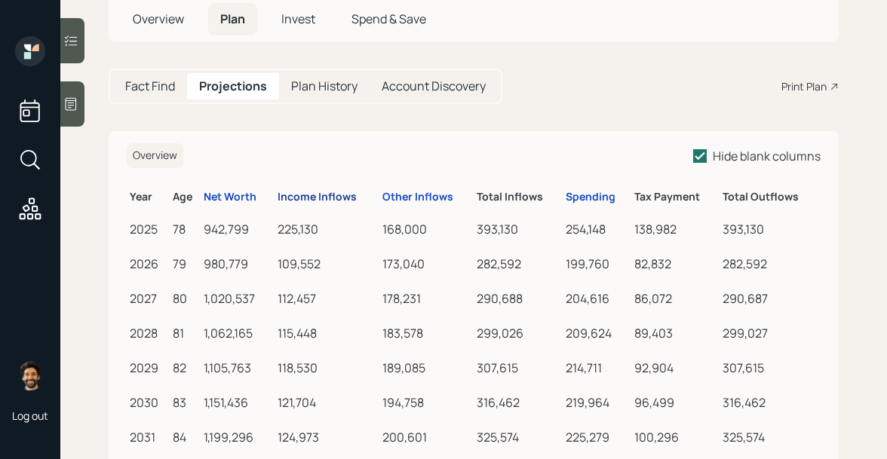
click at [329, 198] on div "Income Inflows" at bounding box center [316, 197] width 79 height 13
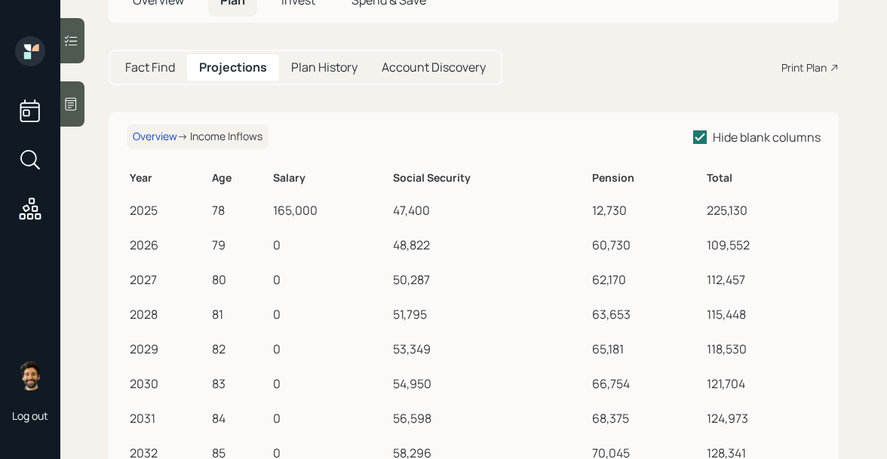
scroll to position [118, 0]
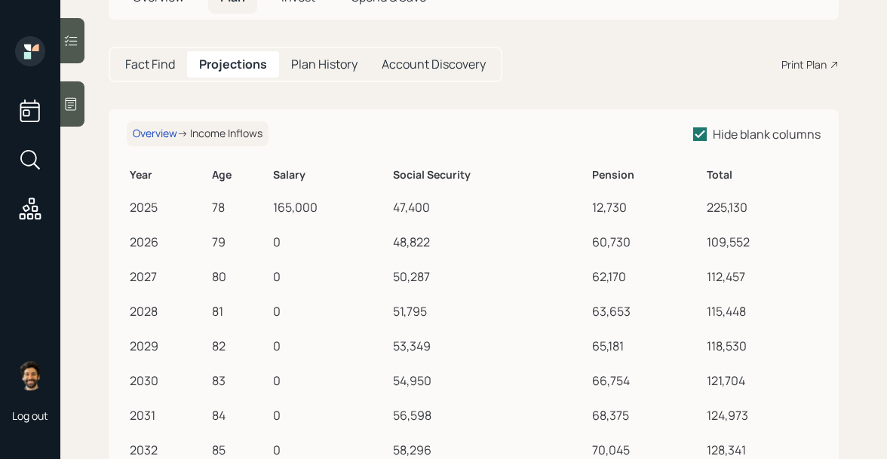
click at [150, 68] on h5 "Fact Find" at bounding box center [150, 64] width 50 height 14
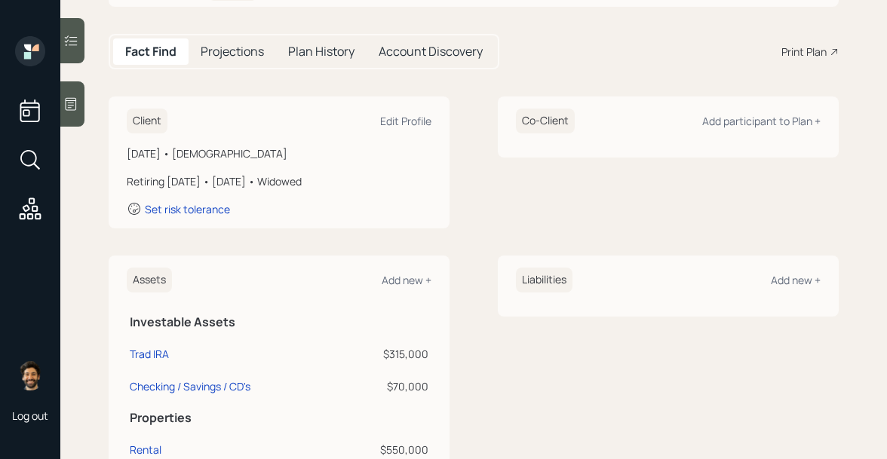
scroll to position [78, 0]
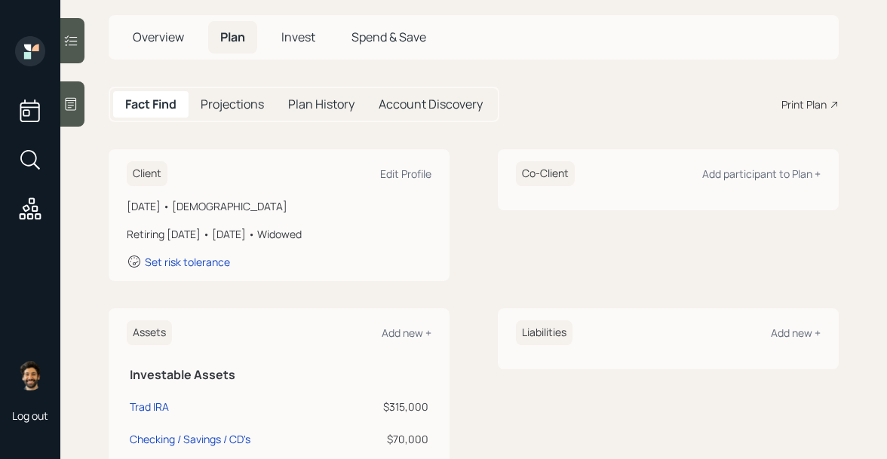
click at [236, 100] on h5 "Projections" at bounding box center [232, 104] width 63 height 14
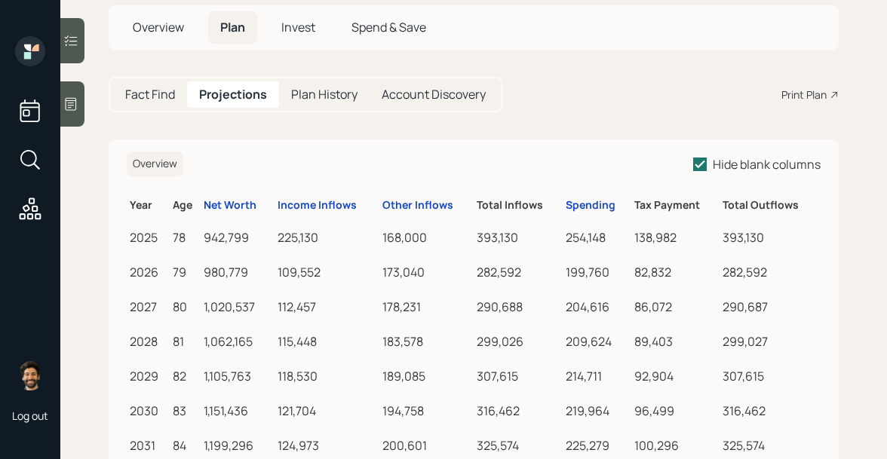
scroll to position [90, 0]
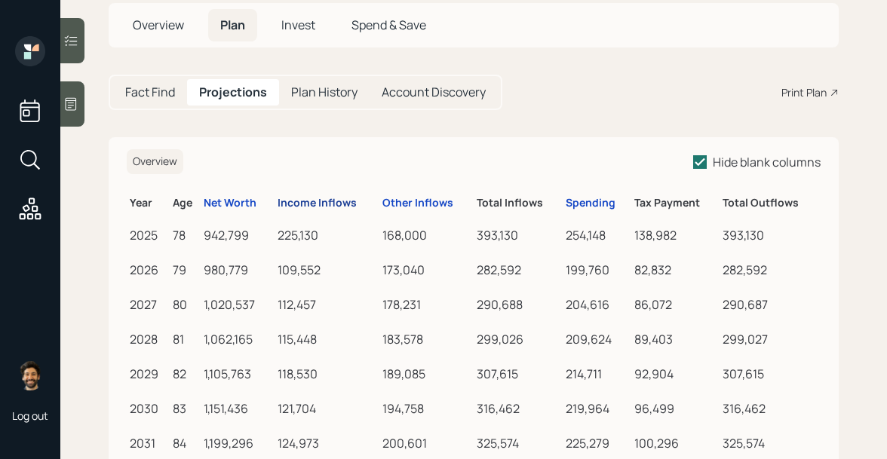
click at [320, 198] on div "Income Inflows" at bounding box center [316, 203] width 79 height 13
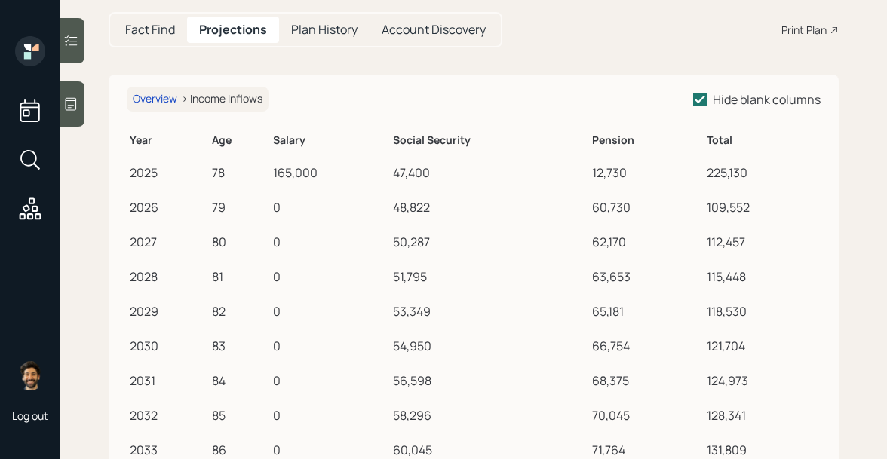
scroll to position [142, 0]
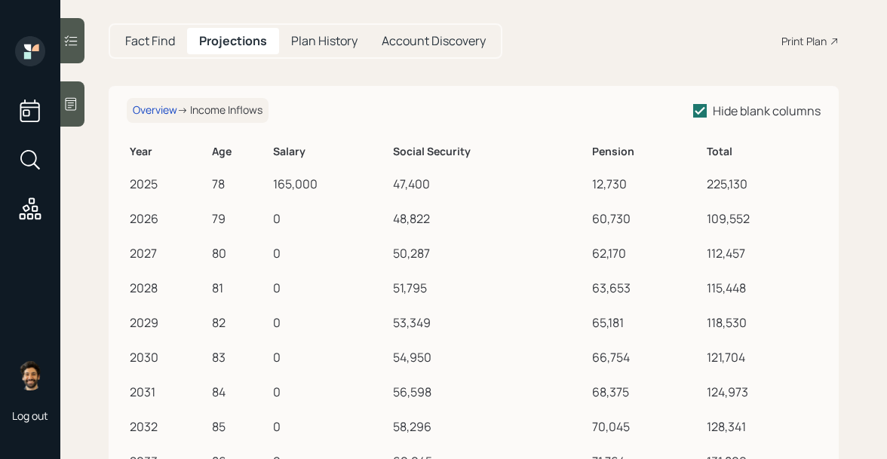
click at [157, 39] on h5 "Fact Find" at bounding box center [150, 41] width 50 height 14
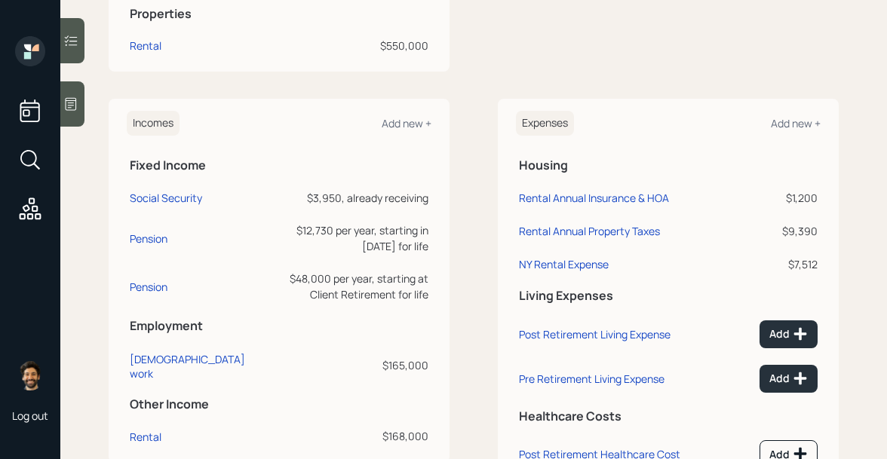
scroll to position [546, 0]
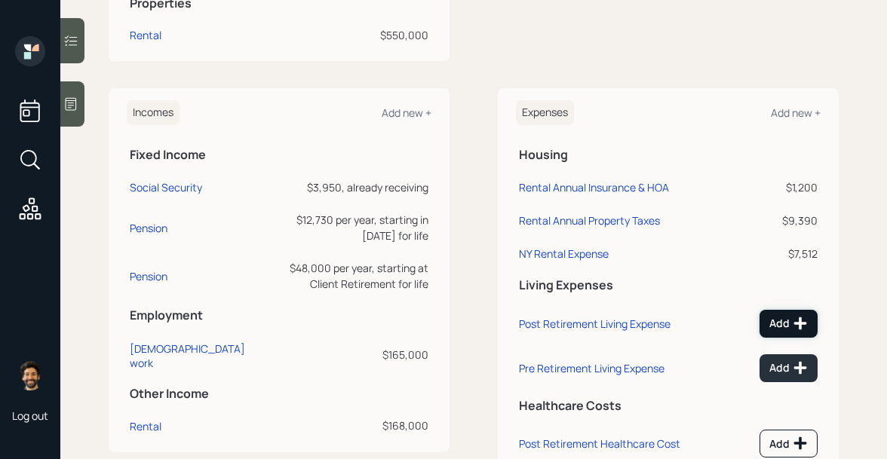
click at [764, 316] on button "Add" at bounding box center [788, 324] width 58 height 28
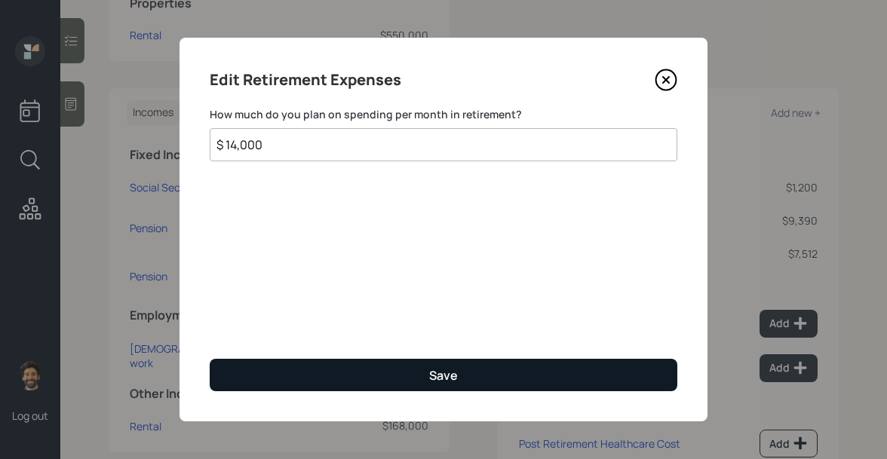
type input "$ 14,000"
click at [310, 380] on button "Save" at bounding box center [443, 375] width 467 height 32
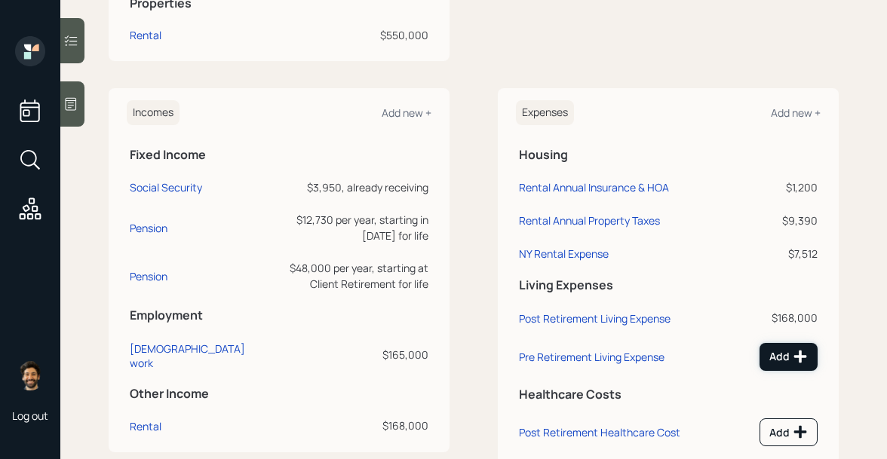
click at [794, 353] on icon at bounding box center [799, 356] width 15 height 15
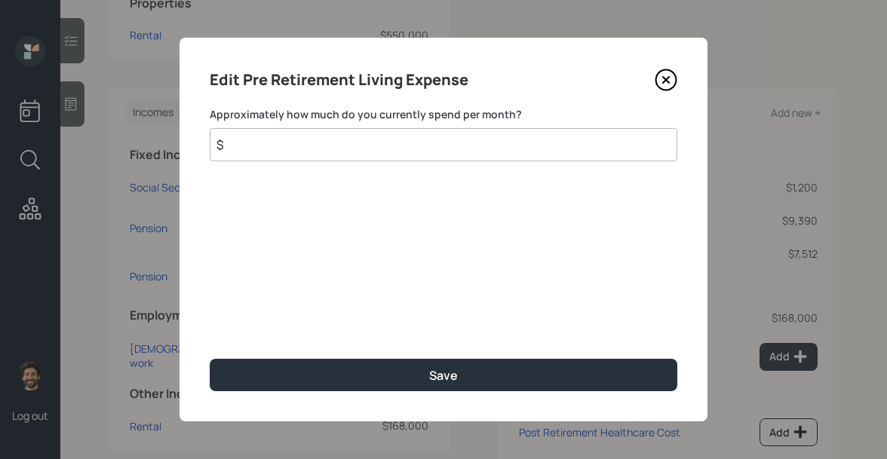
click at [328, 144] on input "$" at bounding box center [443, 144] width 467 height 33
type input "$ 14,000"
click at [271, 358] on div "Edit Pre Retirement Living Expense Approximately how much do you currently spen…" at bounding box center [443, 230] width 528 height 384
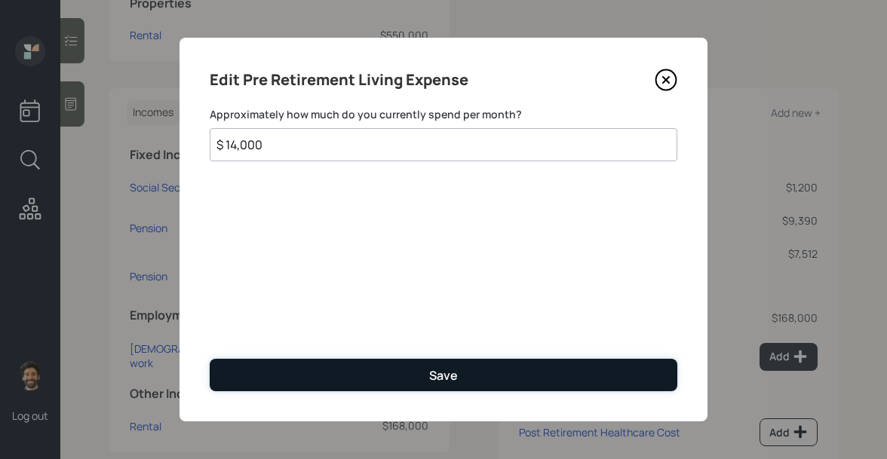
click at [271, 372] on button "Save" at bounding box center [443, 375] width 467 height 32
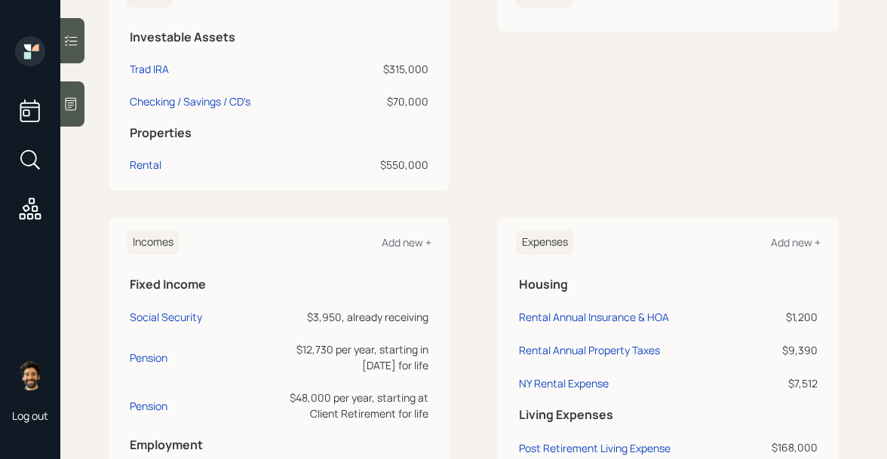
scroll to position [415, 0]
click at [138, 168] on div "Rental" at bounding box center [146, 166] width 32 height 16
select select "rental_property"
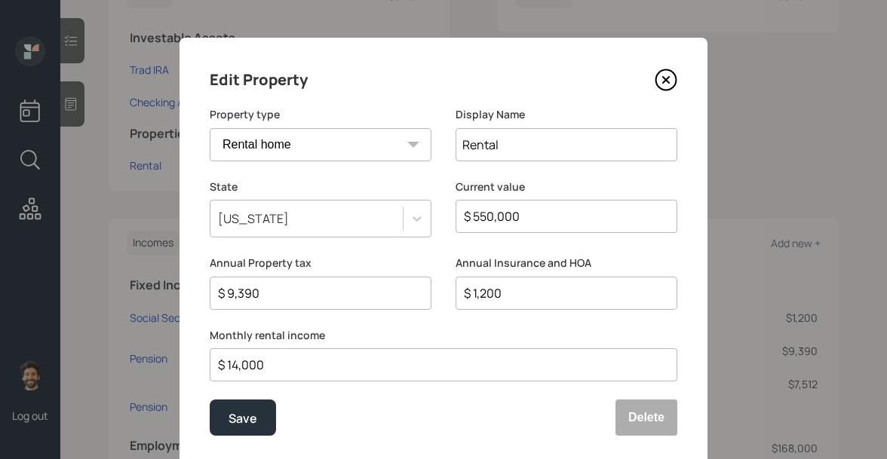
drag, startPoint x: 265, startPoint y: 289, endPoint x: 187, endPoint y: 289, distance: 78.4
click at [187, 289] on div "Edit Property Property type Vacation home Rental home Display Name Rental State…" at bounding box center [443, 252] width 528 height 428
click at [664, 82] on icon at bounding box center [665, 80] width 23 height 23
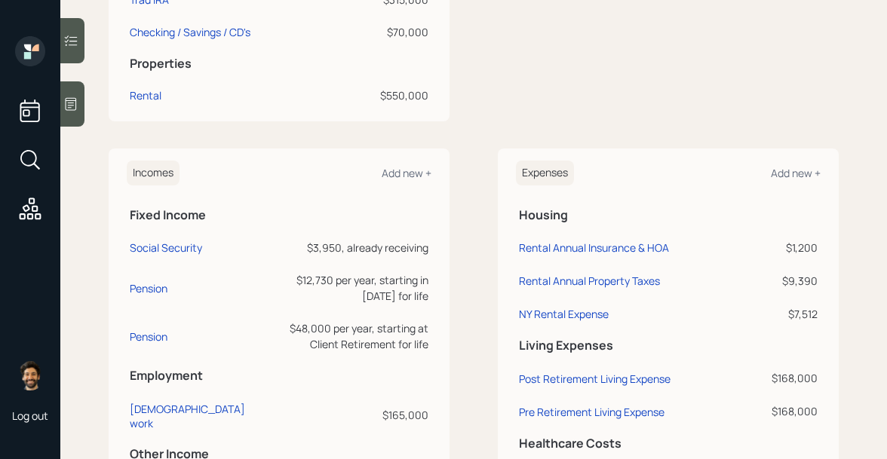
scroll to position [574, 0]
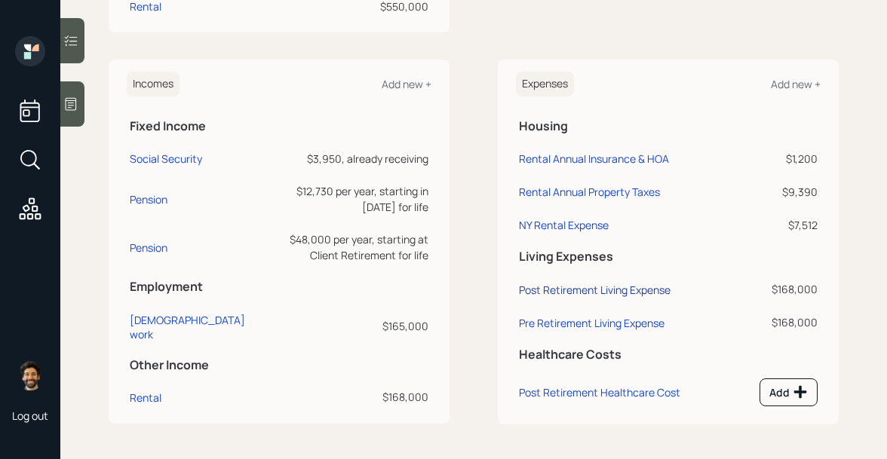
click at [544, 287] on div "Post Retirement Living Expense" at bounding box center [595, 290] width 152 height 14
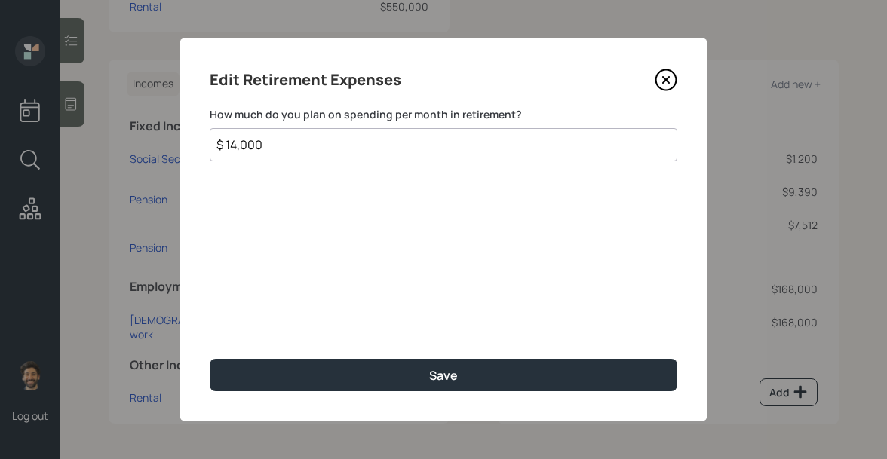
drag, startPoint x: 271, startPoint y: 149, endPoint x: 200, endPoint y: 145, distance: 71.0
click at [200, 145] on div "Edit Retirement Expenses How much do you plan on spending per month in retireme…" at bounding box center [443, 230] width 528 height 384
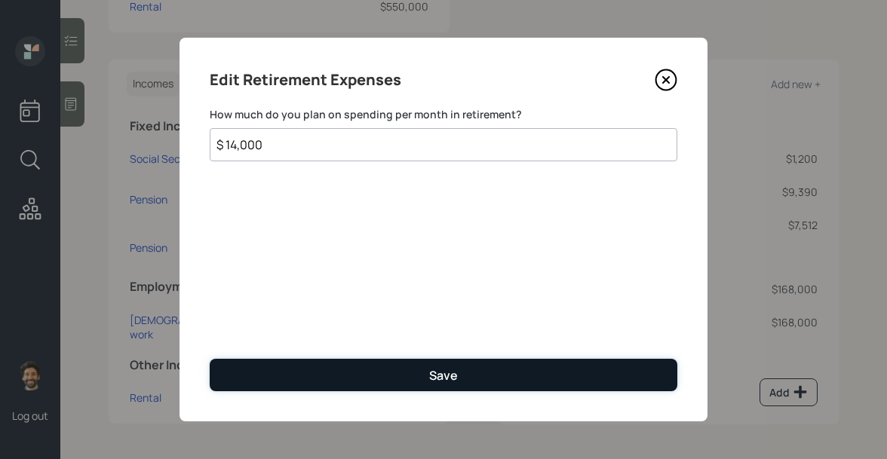
click at [260, 371] on button "Save" at bounding box center [443, 375] width 467 height 32
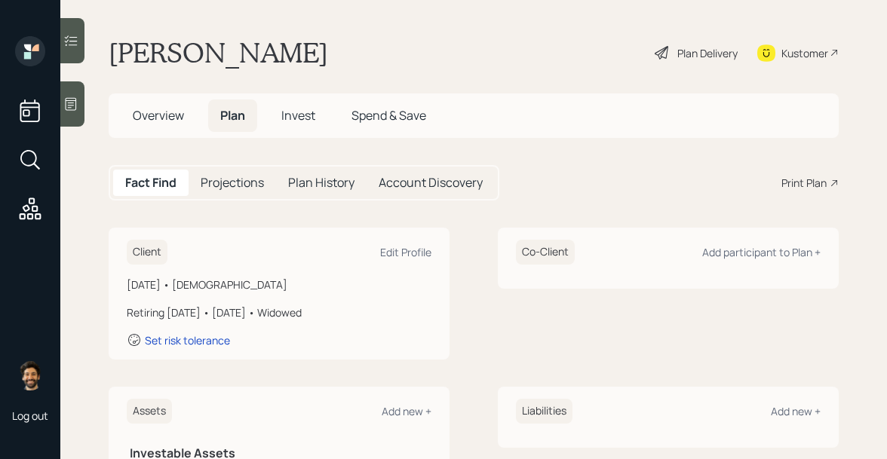
click at [218, 188] on h5 "Projections" at bounding box center [232, 183] width 63 height 14
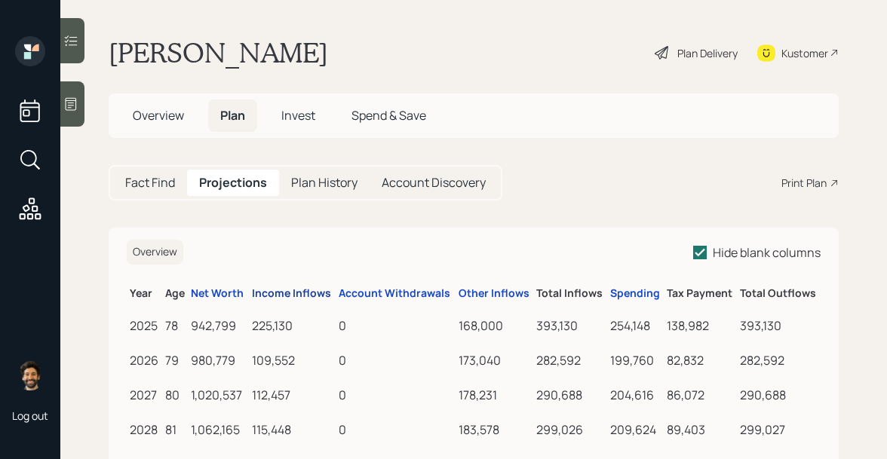
click at [295, 288] on div "Income Inflows" at bounding box center [291, 293] width 79 height 13
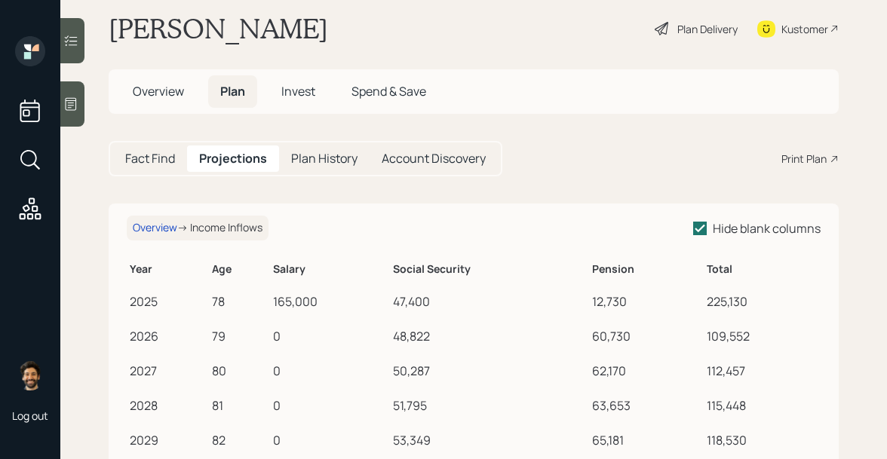
scroll to position [60, 0]
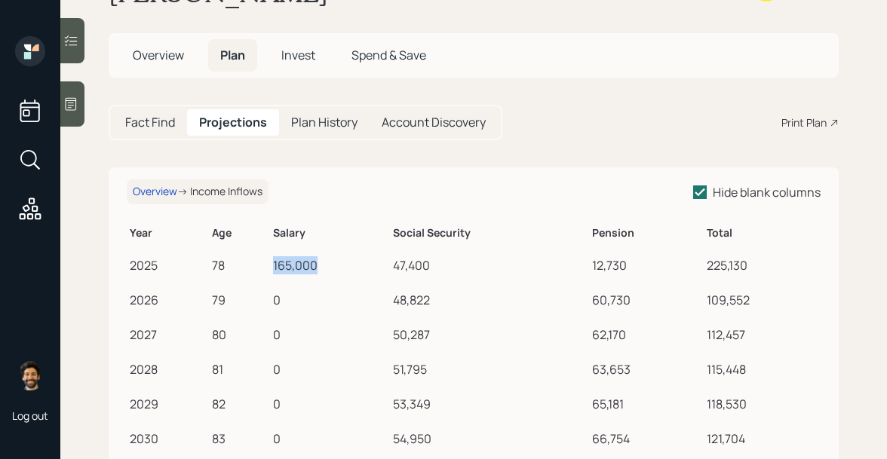
drag, startPoint x: 276, startPoint y: 267, endPoint x: 329, endPoint y: 267, distance: 53.5
click at [329, 267] on div "165,000" at bounding box center [330, 265] width 114 height 18
click at [286, 299] on div "0" at bounding box center [330, 300] width 114 height 18
drag, startPoint x: 326, startPoint y: 266, endPoint x: 259, endPoint y: 266, distance: 67.8
click at [259, 266] on tr "2025 78 165,000 47,400 12,730 225,130" at bounding box center [474, 263] width 694 height 35
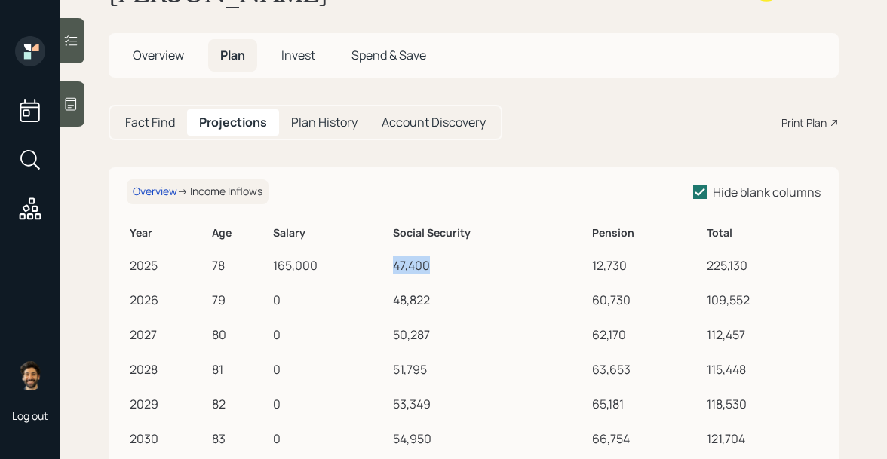
drag, startPoint x: 392, startPoint y: 259, endPoint x: 433, endPoint y: 262, distance: 40.8
click at [433, 262] on td "47,400" at bounding box center [489, 263] width 199 height 35
drag, startPoint x: 593, startPoint y: 263, endPoint x: 638, endPoint y: 263, distance: 45.2
click at [638, 263] on div "12,730" at bounding box center [646, 265] width 109 height 18
drag, startPoint x: 592, startPoint y: 301, endPoint x: 638, endPoint y: 297, distance: 46.9
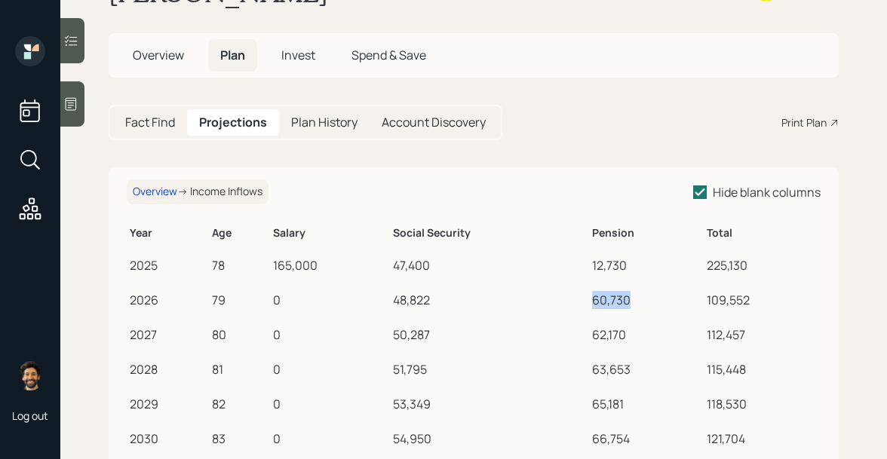
click at [638, 297] on td "60,730" at bounding box center [646, 297] width 115 height 35
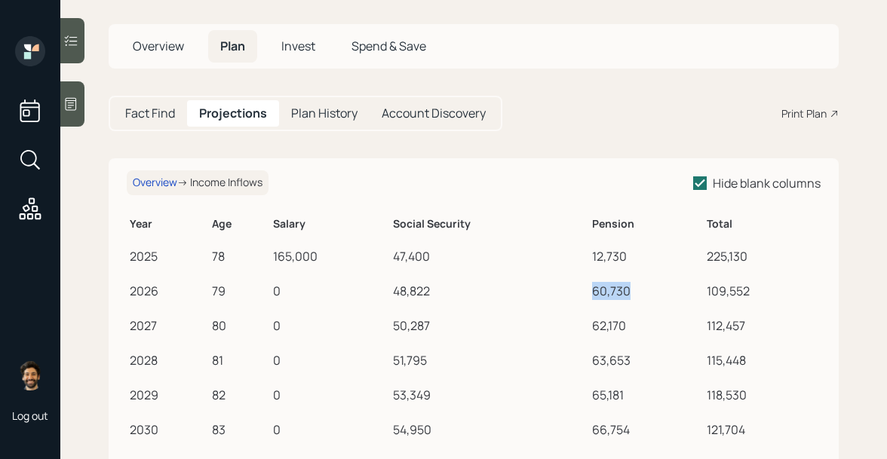
scroll to position [69, 0]
drag, startPoint x: 323, startPoint y: 257, endPoint x: 260, endPoint y: 258, distance: 62.6
click at [260, 258] on tr "2025 78 165,000 47,400 12,730 225,130" at bounding box center [474, 254] width 694 height 35
drag, startPoint x: 289, startPoint y: 292, endPoint x: 263, endPoint y: 290, distance: 25.7
click at [263, 290] on tr "2026 79 0 48,822 60,730 109,552" at bounding box center [474, 289] width 694 height 35
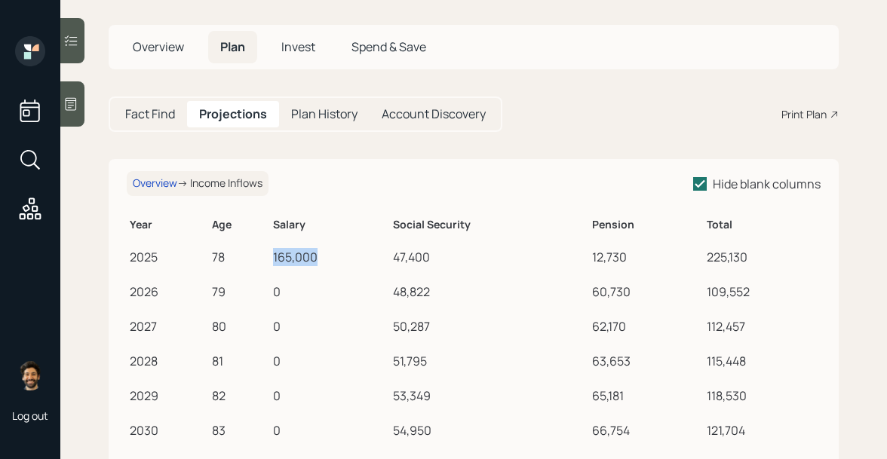
drag, startPoint x: 319, startPoint y: 256, endPoint x: 259, endPoint y: 251, distance: 59.7
click at [259, 251] on tr "2025 78 165,000 47,400 12,730 225,130" at bounding box center [474, 254] width 694 height 35
drag, startPoint x: 285, startPoint y: 286, endPoint x: 263, endPoint y: 286, distance: 21.9
click at [263, 286] on tr "2026 79 0 48,822 60,730 109,552" at bounding box center [474, 289] width 694 height 35
drag, startPoint x: 321, startPoint y: 256, endPoint x: 258, endPoint y: 256, distance: 63.3
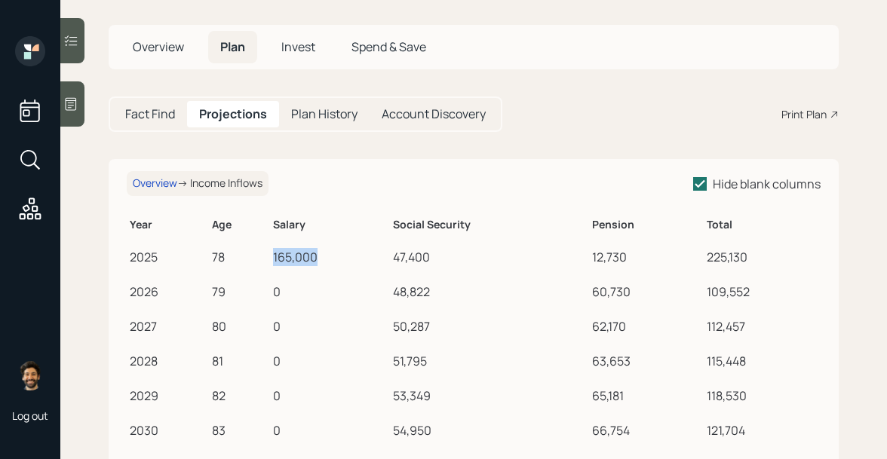
click at [258, 256] on tr "2025 78 165,000 47,400 12,730 225,130" at bounding box center [474, 254] width 694 height 35
drag, startPoint x: 271, startPoint y: 294, endPoint x: 292, endPoint y: 294, distance: 20.4
click at [292, 294] on td "0" at bounding box center [330, 289] width 120 height 35
drag, startPoint x: 591, startPoint y: 289, endPoint x: 629, endPoint y: 289, distance: 38.4
click at [629, 289] on td "60,730" at bounding box center [646, 289] width 115 height 35
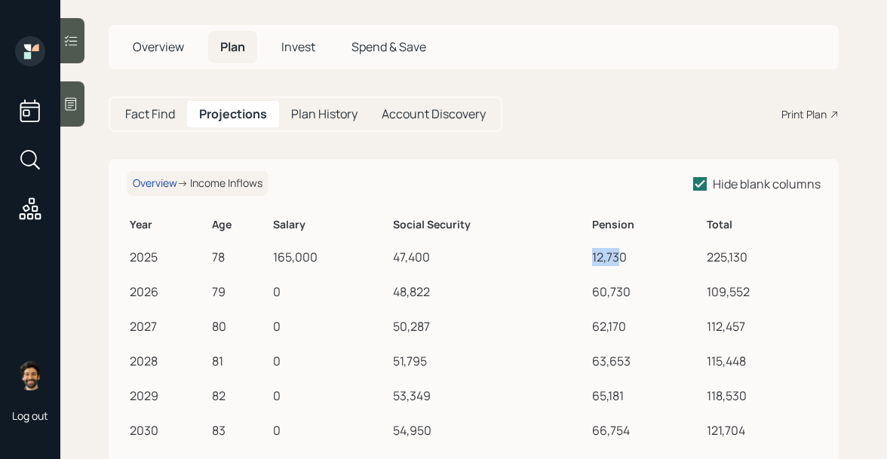
drag, startPoint x: 594, startPoint y: 257, endPoint x: 625, endPoint y: 258, distance: 30.9
click at [625, 258] on div "12,730" at bounding box center [646, 257] width 109 height 18
drag, startPoint x: 593, startPoint y: 295, endPoint x: 625, endPoint y: 295, distance: 32.4
click at [625, 295] on td "60,730" at bounding box center [646, 289] width 115 height 35
drag, startPoint x: 397, startPoint y: 292, endPoint x: 642, endPoint y: 291, distance: 245.8
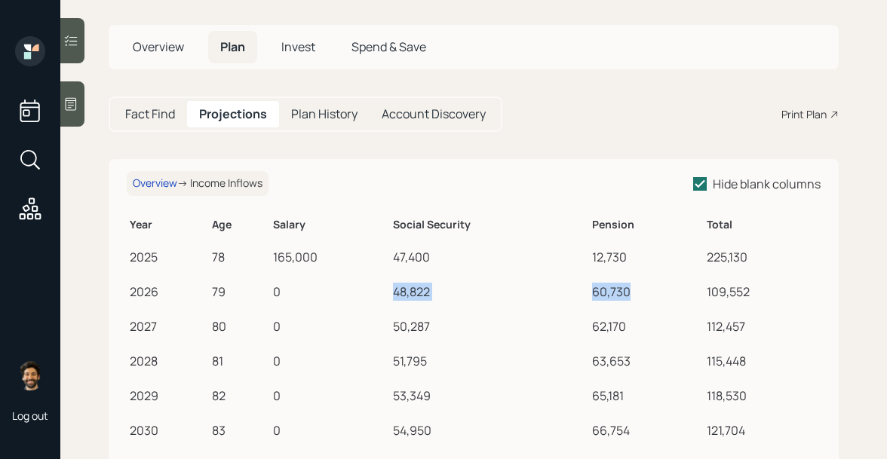
click at [642, 291] on tr "2026 79 0 48,822 60,730 109,552" at bounding box center [474, 289] width 694 height 35
click at [152, 186] on div "Overview" at bounding box center [155, 183] width 44 height 13
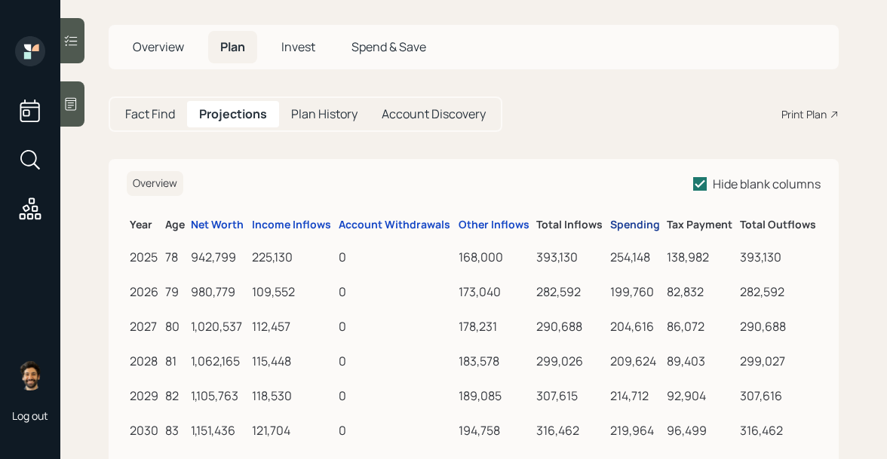
click at [626, 229] on div "Spending" at bounding box center [635, 225] width 50 height 13
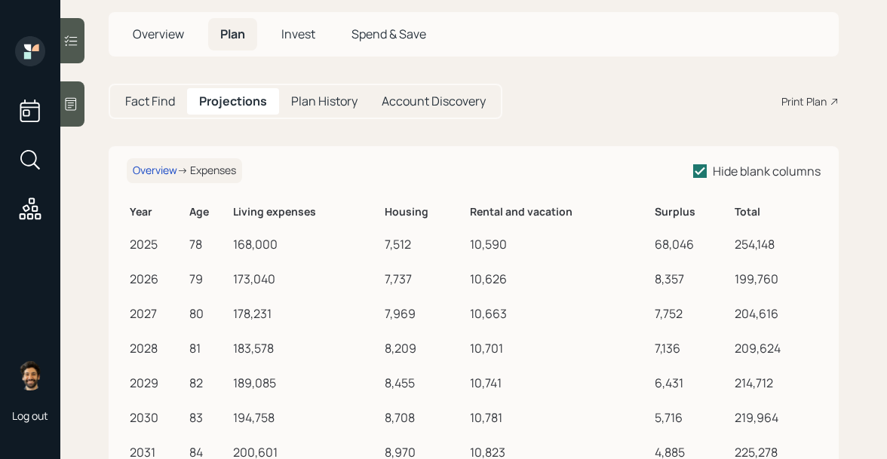
scroll to position [85, 0]
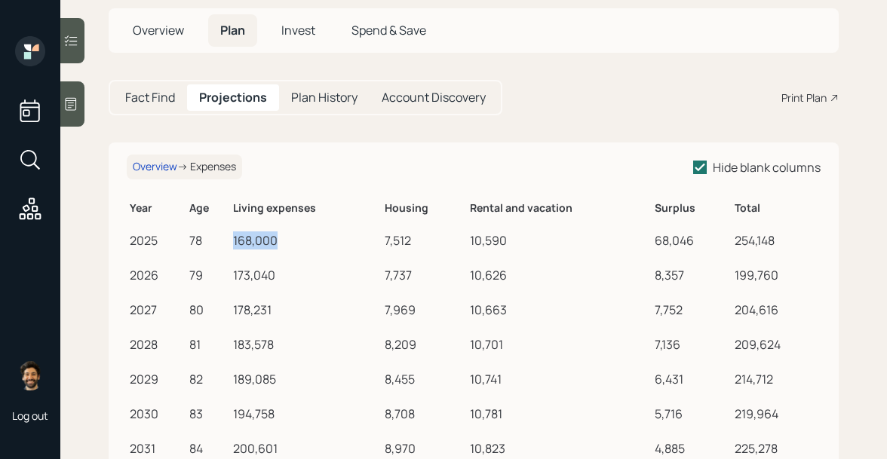
drag, startPoint x: 234, startPoint y: 240, endPoint x: 286, endPoint y: 243, distance: 52.9
click at [286, 243] on td "168,000" at bounding box center [306, 238] width 152 height 35
drag, startPoint x: 418, startPoint y: 240, endPoint x: 380, endPoint y: 241, distance: 37.7
click at [380, 241] on tr "2025 78 168,000 7,512 10,590 68,046 254,148" at bounding box center [474, 238] width 694 height 35
click at [392, 240] on div "7,512" at bounding box center [423, 240] width 79 height 18
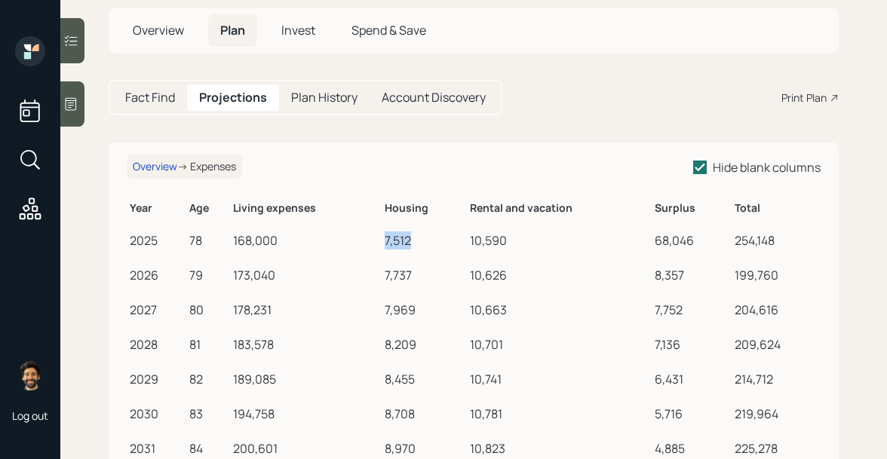
drag, startPoint x: 386, startPoint y: 237, endPoint x: 426, endPoint y: 237, distance: 40.0
click at [426, 237] on div "7,512" at bounding box center [423, 240] width 79 height 18
click at [164, 103] on h5 "Fact Find" at bounding box center [150, 97] width 50 height 14
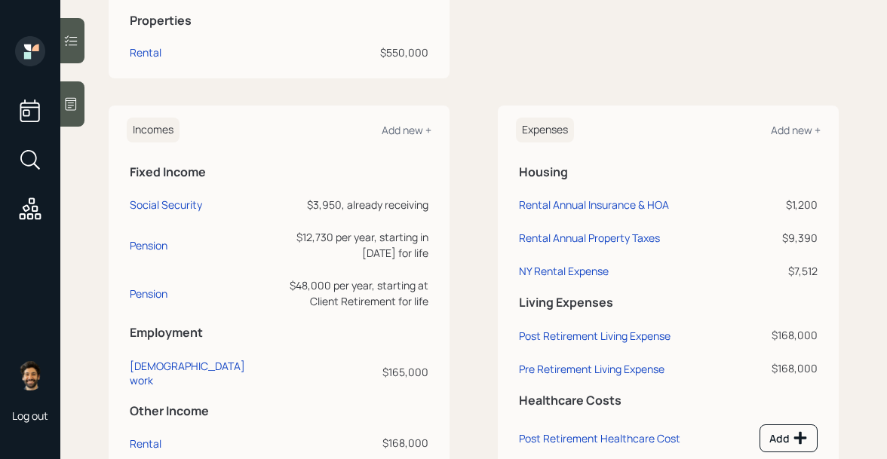
scroll to position [570, 0]
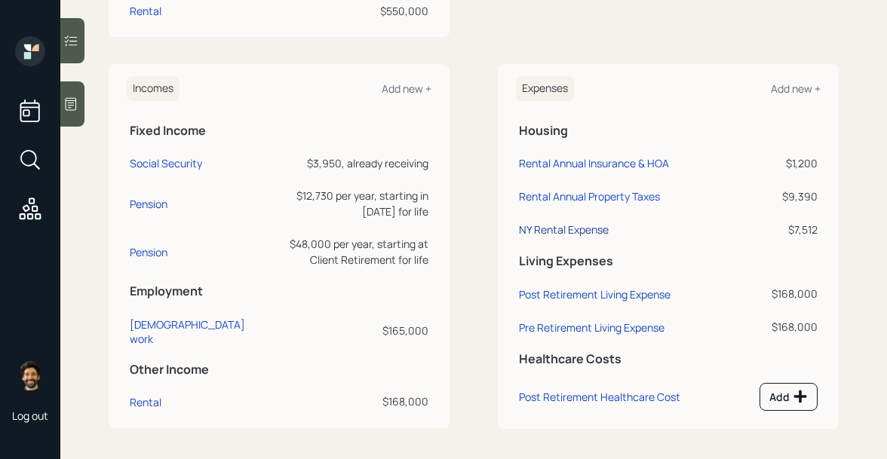
click at [576, 227] on div "NY Rental Expense" at bounding box center [564, 229] width 90 height 14
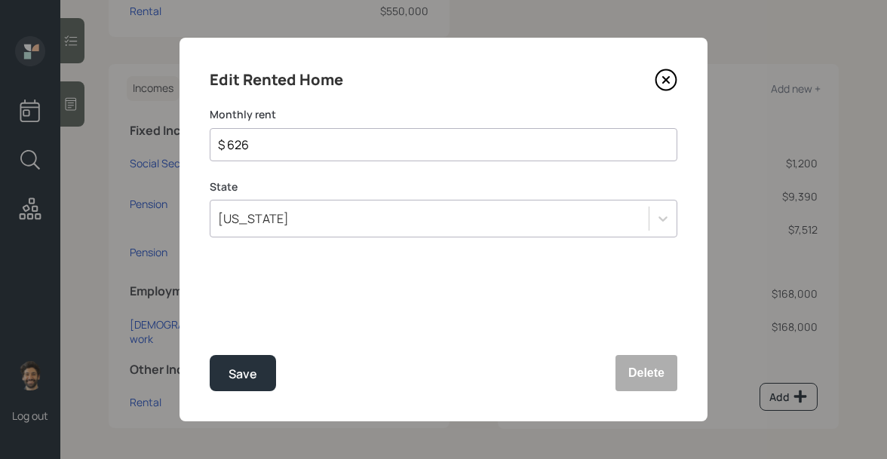
click at [264, 144] on input "$ 626" at bounding box center [437, 145] width 442 height 18
type input "$ 0"
click at [245, 364] on div "Save" at bounding box center [242, 374] width 29 height 20
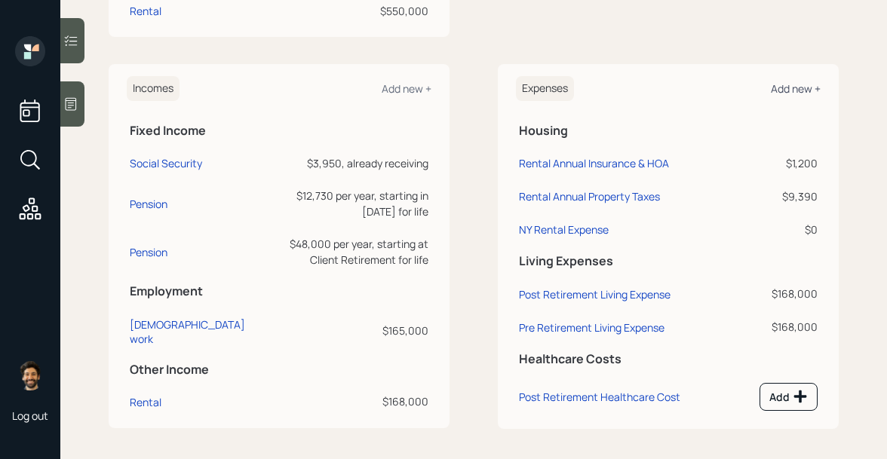
click at [794, 84] on div "Add new +" at bounding box center [795, 88] width 50 height 14
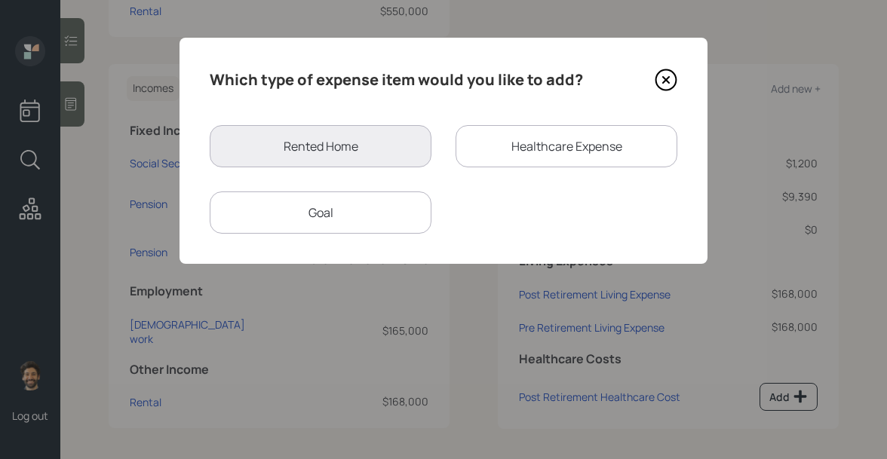
click at [357, 212] on div "Goal" at bounding box center [321, 212] width 222 height 42
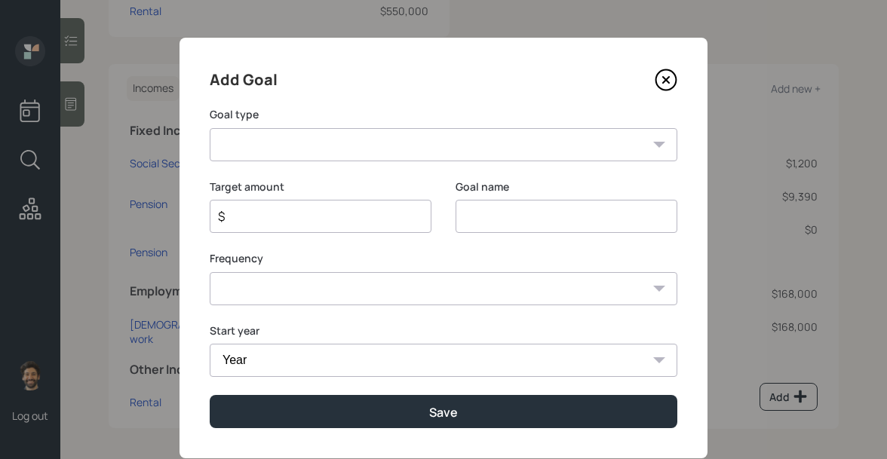
click at [344, 141] on select "Create an emergency fund Donate to charity Purchase a home Make a purchase Supp…" at bounding box center [443, 144] width 467 height 33
select select "other"
click at [210, 128] on select "Create an emergency fund Donate to charity Purchase a home Make a purchase Supp…" at bounding box center [443, 144] width 467 height 33
click at [468, 210] on input "Other" at bounding box center [566, 216] width 222 height 33
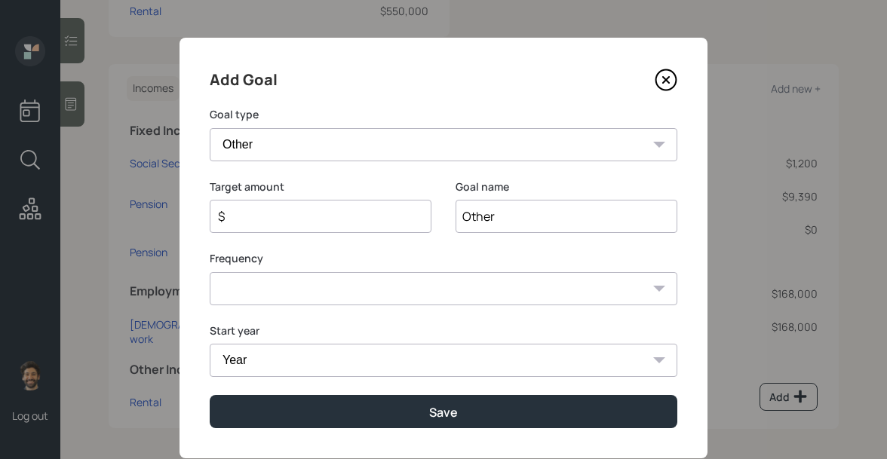
click at [468, 210] on input "Other" at bounding box center [566, 216] width 222 height 33
type input "Rent until Sue Retires"
click at [293, 210] on input "$" at bounding box center [314, 216] width 196 height 18
click at [280, 305] on div "Add Goal Goal type Create an emergency fund Donate to charity Purchase a home M…" at bounding box center [443, 248] width 528 height 421
click at [268, 295] on select "One time Every 1 year Every 2 years Every 3 years Every 4 years Every 5 years E…" at bounding box center [443, 288] width 467 height 33
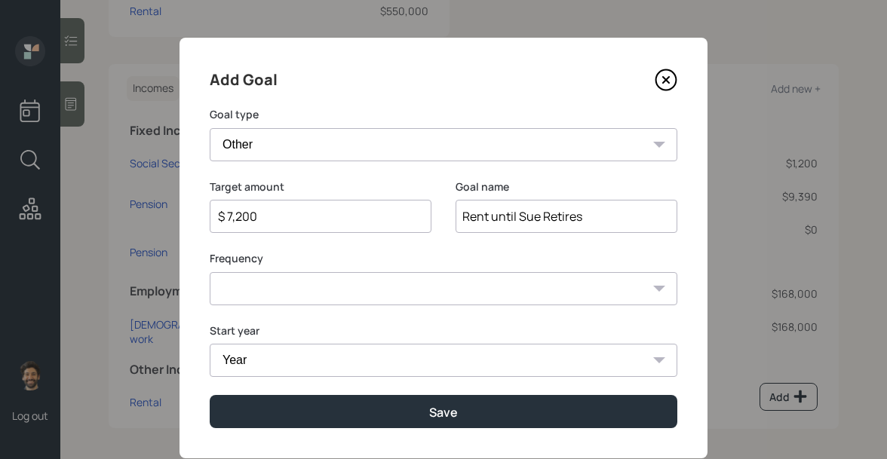
click at [243, 224] on input "$ 7,200" at bounding box center [314, 216] width 196 height 18
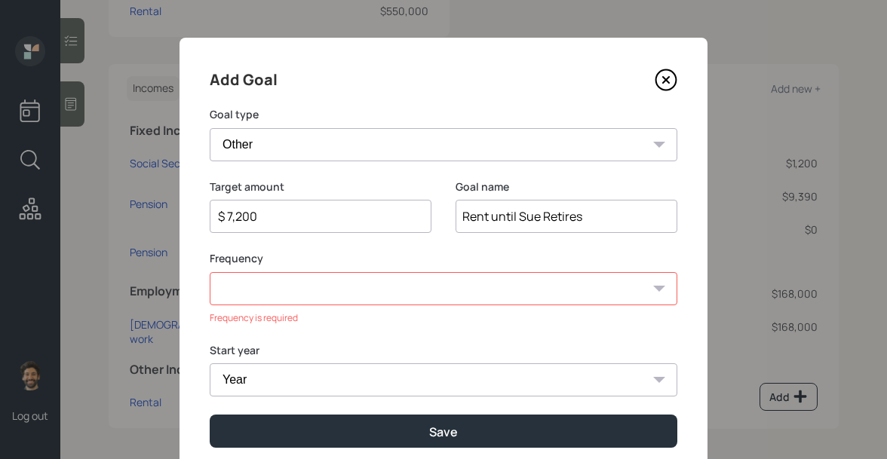
click at [243, 224] on input "$ 7,200" at bounding box center [314, 216] width 196 height 18
type input "$ 7,524"
click at [251, 289] on select "One time Every 1 year Every 2 years Every 3 years Every 4 years Every 5 years E…" at bounding box center [443, 288] width 467 height 33
select select "0"
click at [210, 272] on select "One time Every 1 year Every 2 years Every 3 years Every 4 years Every 5 years E…" at bounding box center [443, 288] width 467 height 33
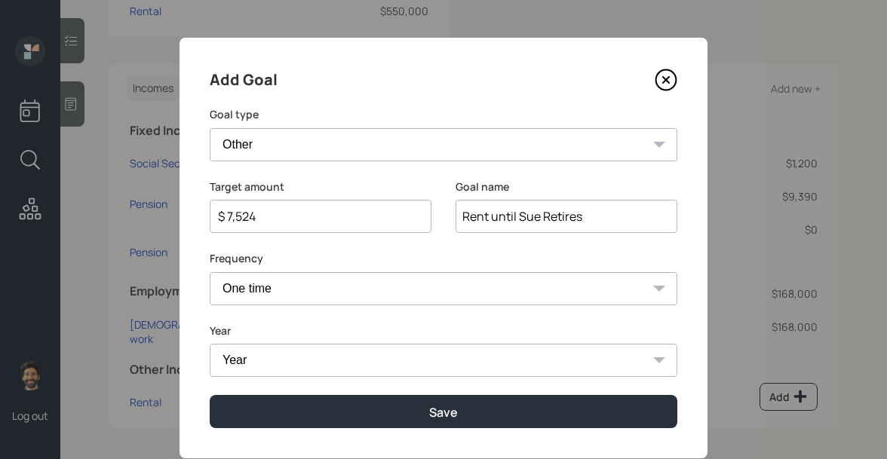
click at [253, 364] on select "Year 2025 2026 2027 2028 2029 2030 2031 2032 2033 2034 2035 2036 2037 2038 2039…" at bounding box center [443, 360] width 467 height 33
select select "2025"
click at [210, 344] on select "Year 2025 2026 2027 2028 2029 2030 2031 2032 2033 2034 2035 2036 2037 2038 2039…" at bounding box center [443, 360] width 467 height 33
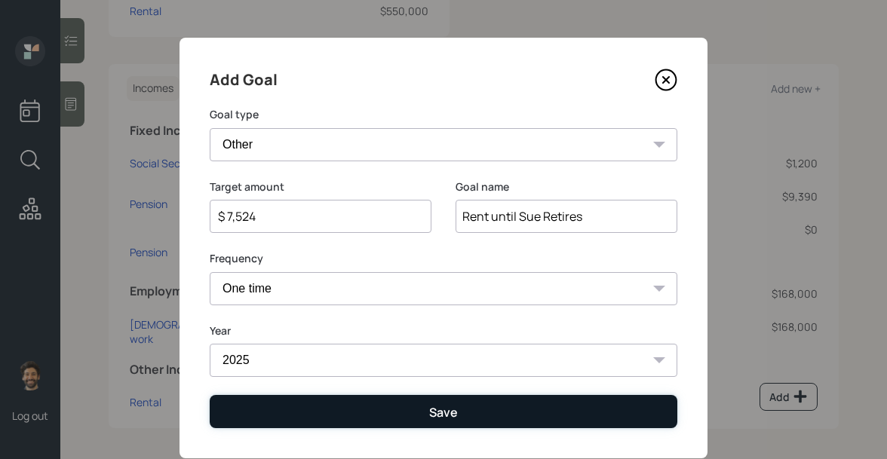
click at [273, 421] on button "Save" at bounding box center [443, 411] width 467 height 32
type input "$"
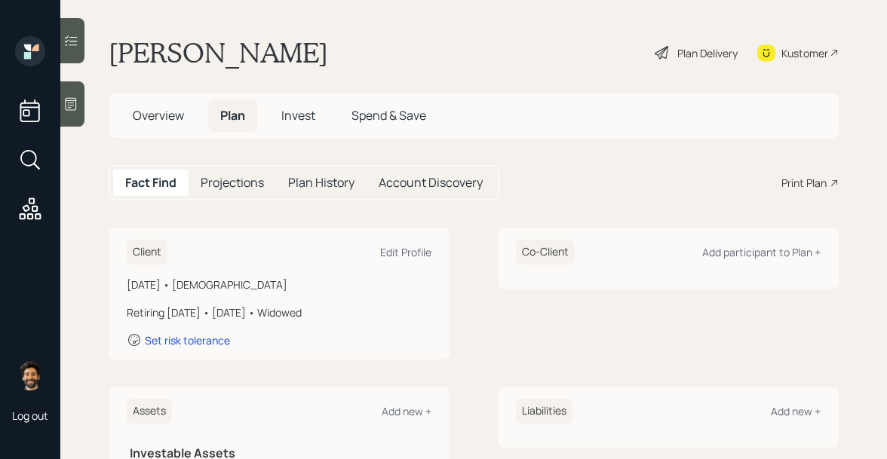
click at [224, 178] on h5 "Projections" at bounding box center [232, 183] width 63 height 14
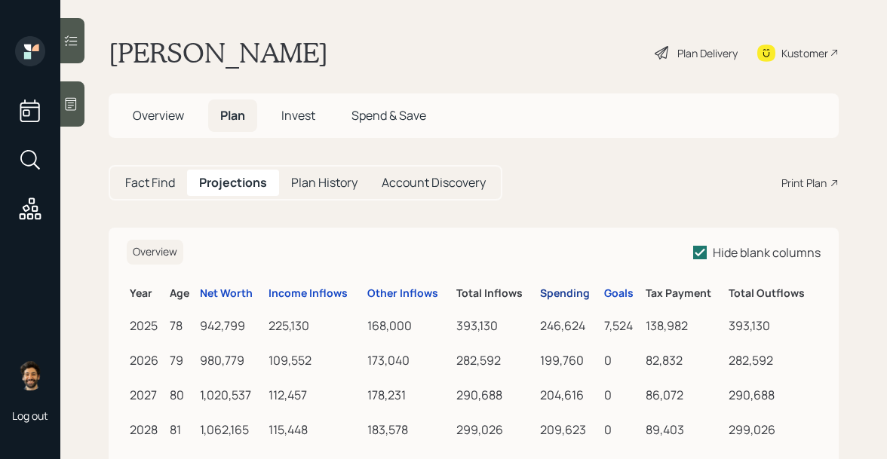
click at [564, 292] on div "Spending" at bounding box center [565, 293] width 50 height 13
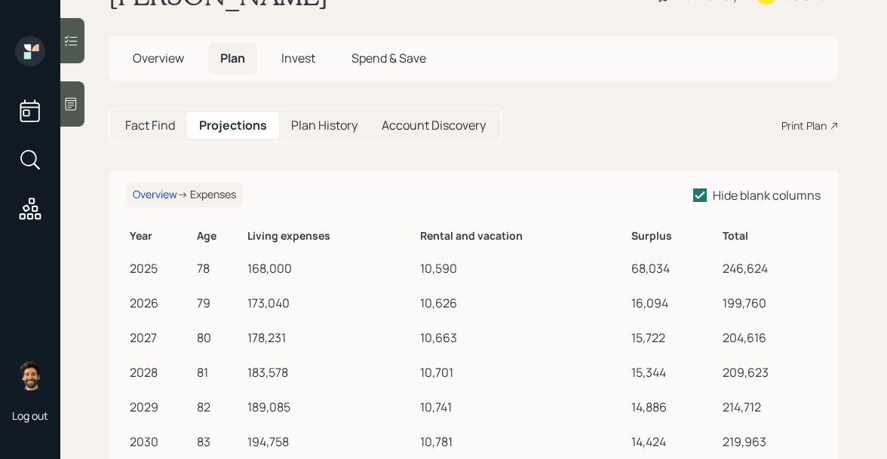
scroll to position [63, 0]
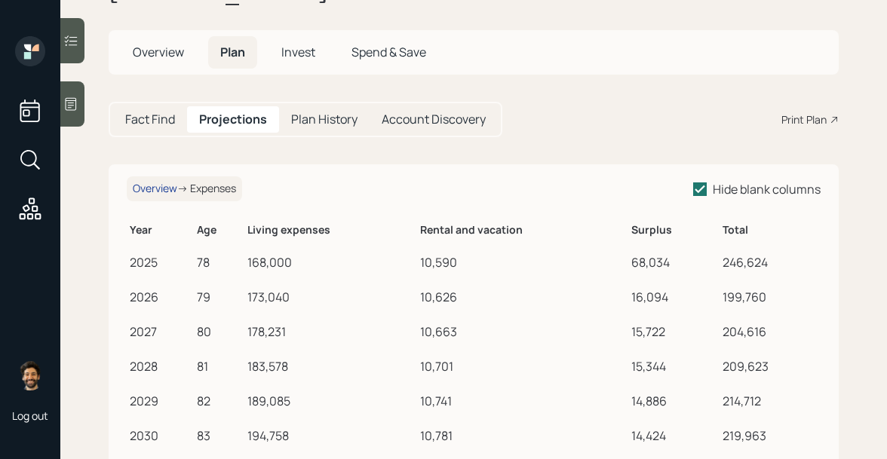
click at [152, 188] on div "Overview" at bounding box center [155, 188] width 44 height 13
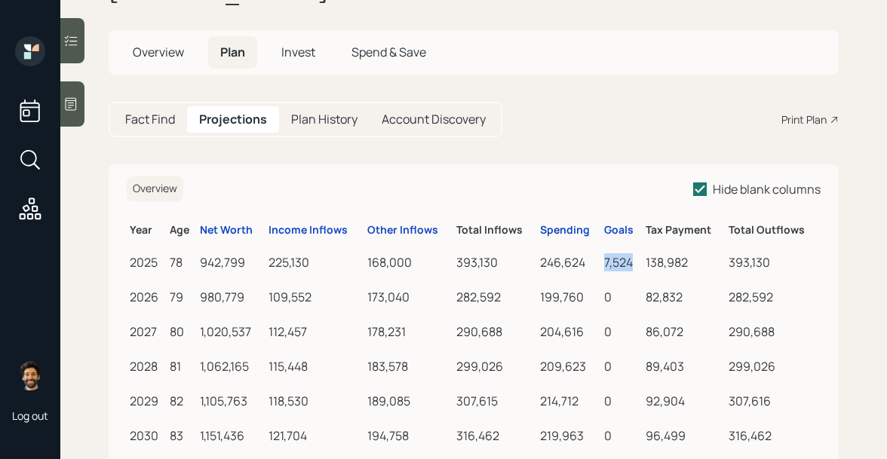
drag, startPoint x: 633, startPoint y: 259, endPoint x: 605, endPoint y: 259, distance: 28.7
click at [605, 259] on div "7,524" at bounding box center [621, 262] width 35 height 18
drag, startPoint x: 612, startPoint y: 296, endPoint x: 603, endPoint y: 296, distance: 9.0
click at [603, 296] on td "0" at bounding box center [621, 294] width 41 height 35
drag, startPoint x: 635, startPoint y: 261, endPoint x: 596, endPoint y: 262, distance: 39.2
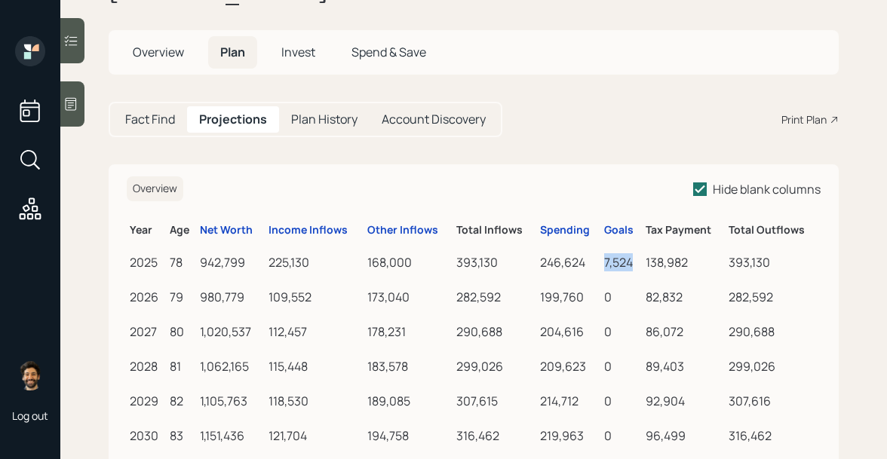
click at [596, 262] on tr "2025 78 942,799 225,130 168,000 393,130 246,624 7,524 138,982 393,130" at bounding box center [474, 260] width 694 height 35
drag, startPoint x: 614, startPoint y: 299, endPoint x: 596, endPoint y: 299, distance: 18.1
click at [596, 299] on tr "2026 79 980,779 109,552 173,040 282,592 199,760 0 82,832 282,592" at bounding box center [474, 294] width 694 height 35
drag, startPoint x: 633, startPoint y: 263, endPoint x: 602, endPoint y: 263, distance: 31.7
click at [602, 263] on td "7,524" at bounding box center [621, 260] width 41 height 35
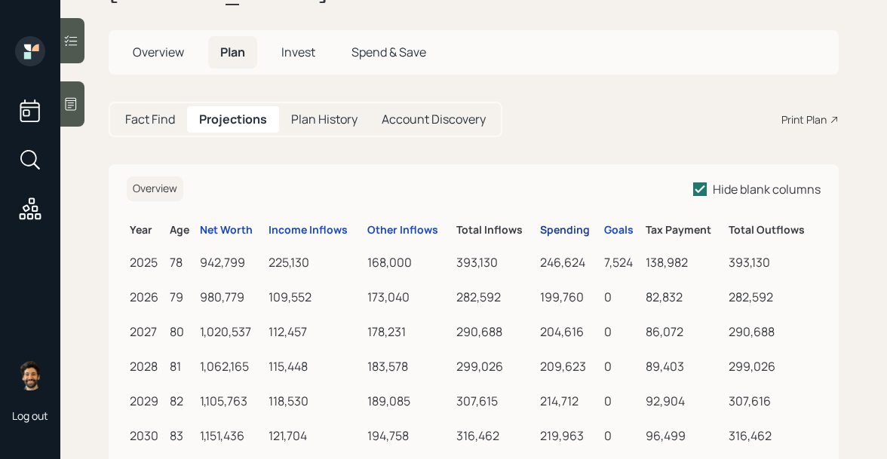
click at [565, 234] on div "Spending" at bounding box center [565, 230] width 50 height 13
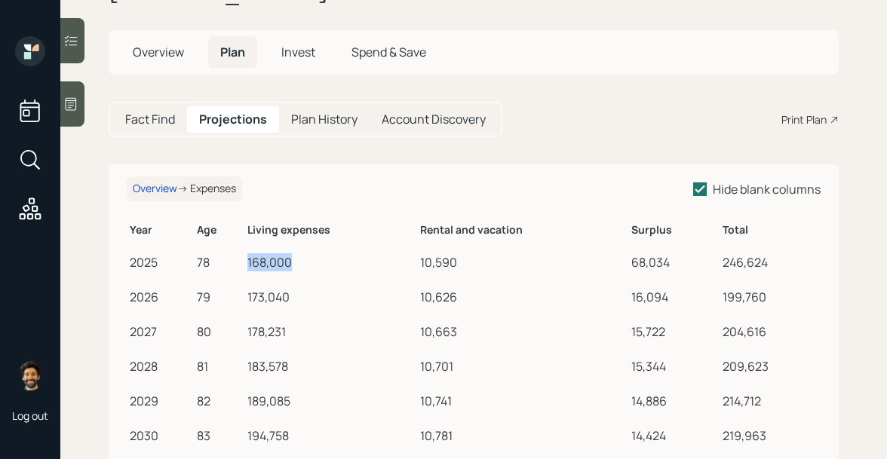
drag, startPoint x: 248, startPoint y: 264, endPoint x: 299, endPoint y: 265, distance: 51.3
click at [299, 265] on td "168,000" at bounding box center [330, 260] width 173 height 35
drag, startPoint x: 463, startPoint y: 262, endPoint x: 418, endPoint y: 260, distance: 45.3
click at [418, 260] on tr "2025 78 168,000 10,590 68,034 246,624" at bounding box center [474, 260] width 694 height 35
drag, startPoint x: 669, startPoint y: 262, endPoint x: 623, endPoint y: 260, distance: 46.8
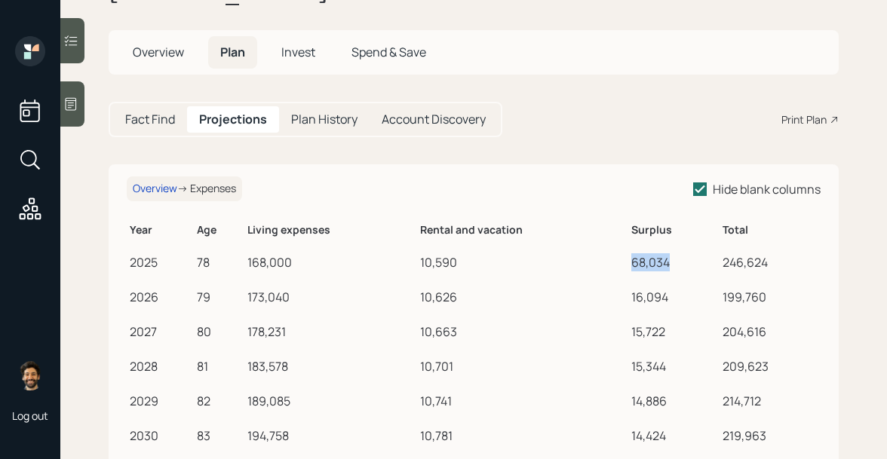
click at [623, 260] on tr "2025 78 168,000 10,590 68,034 246,624" at bounding box center [474, 260] width 694 height 35
click at [154, 188] on div "Overview" at bounding box center [155, 188] width 44 height 13
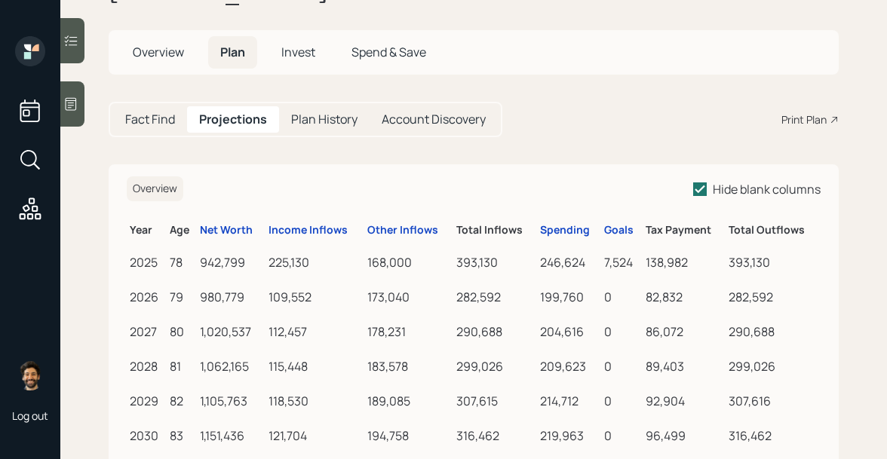
click at [162, 125] on h5 "Fact Find" at bounding box center [150, 119] width 50 height 14
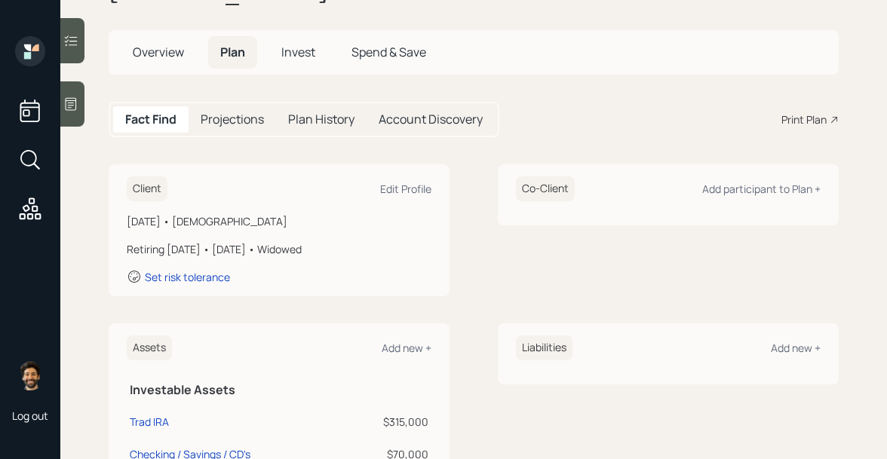
click at [295, 51] on span "Invest" at bounding box center [298, 52] width 34 height 17
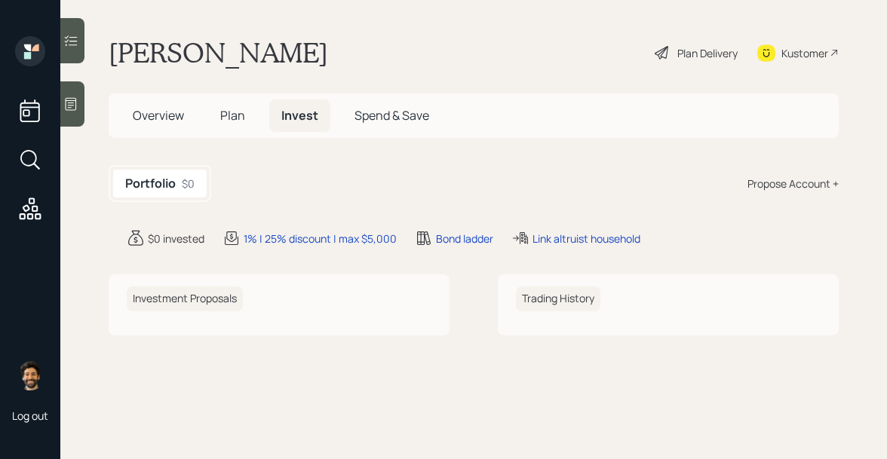
click at [225, 118] on span "Plan" at bounding box center [232, 115] width 25 height 17
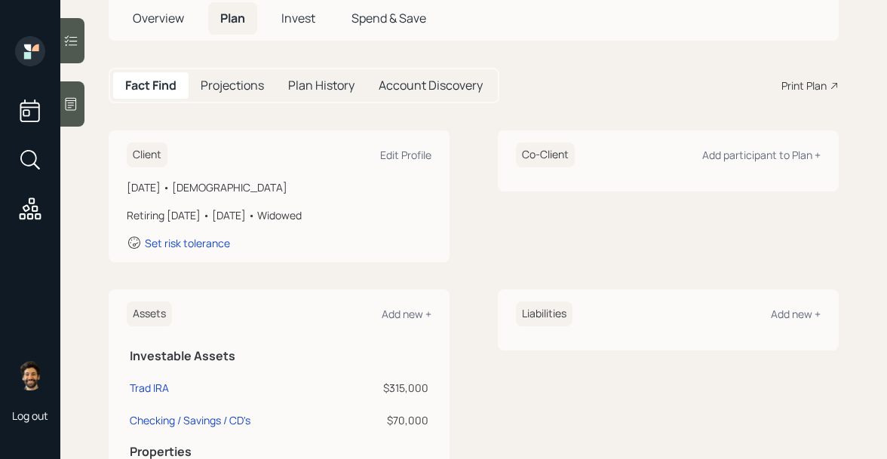
scroll to position [92, 0]
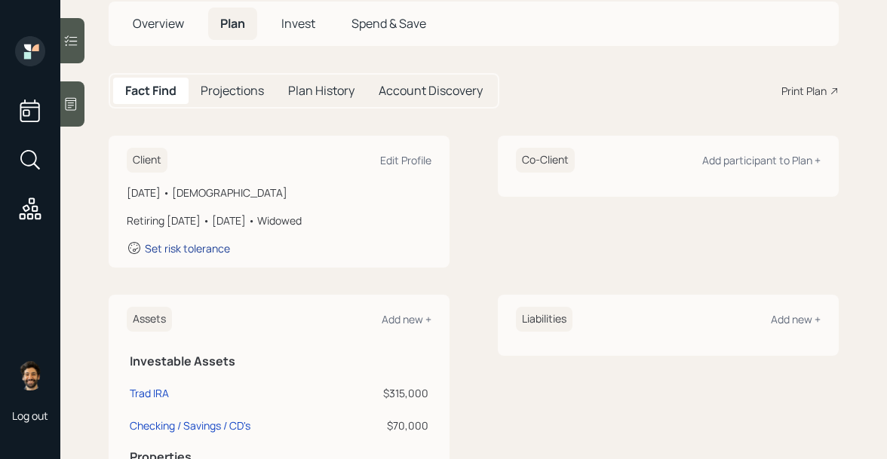
click at [171, 246] on div "Set risk tolerance" at bounding box center [187, 248] width 85 height 14
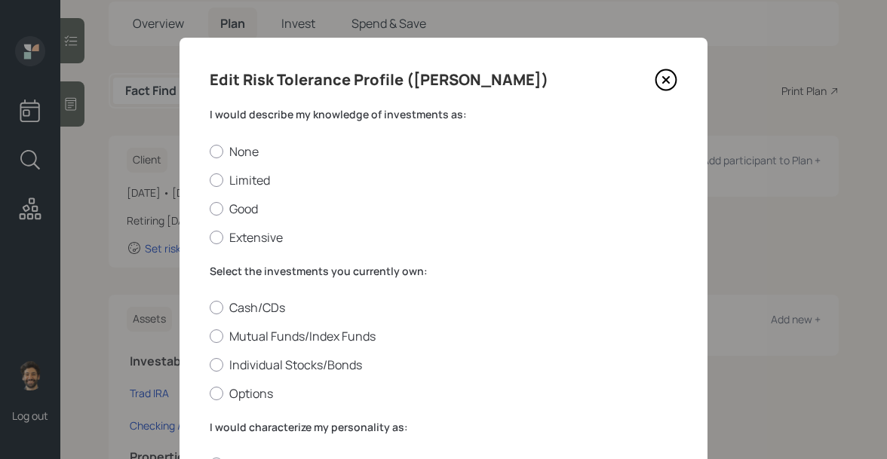
click at [262, 113] on label "I would describe my knowledge of investments as:" at bounding box center [443, 114] width 467 height 15
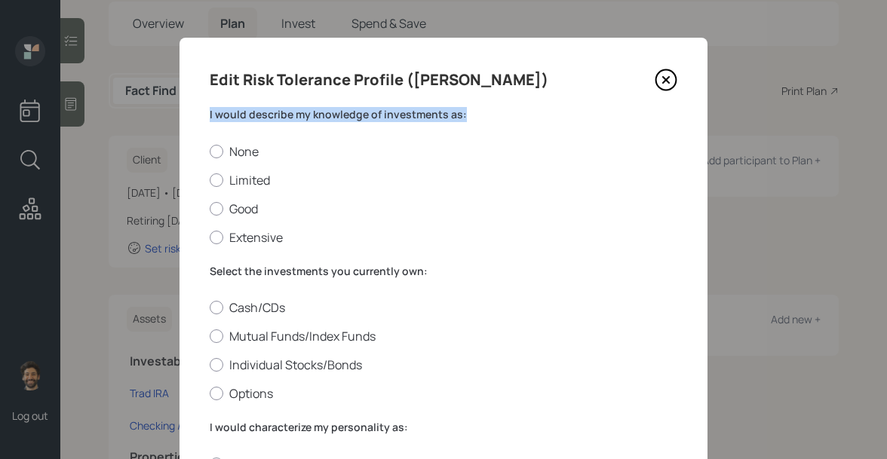
click at [262, 113] on label "I would describe my knowledge of investments as:" at bounding box center [443, 114] width 467 height 15
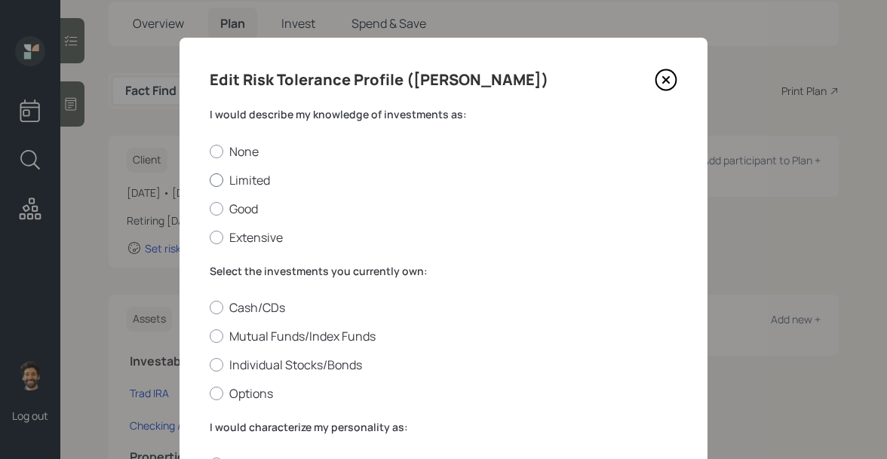
click at [221, 179] on div at bounding box center [217, 180] width 14 height 14
click at [210, 179] on input "Limited" at bounding box center [209, 179] width 1 height 1
radio input "true"
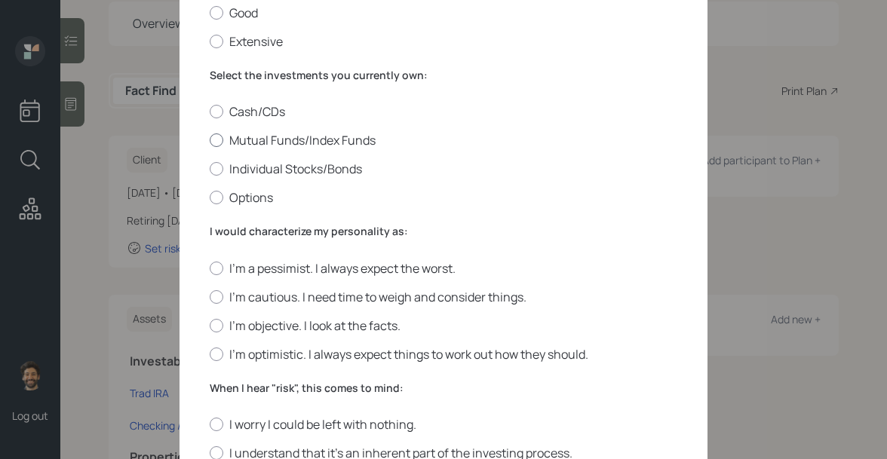
click at [229, 133] on label "Mutual Funds/Index Funds" at bounding box center [443, 140] width 467 height 17
click at [210, 140] on input "Mutual Funds/Index Funds" at bounding box center [209, 140] width 1 height 1
radio input "true"
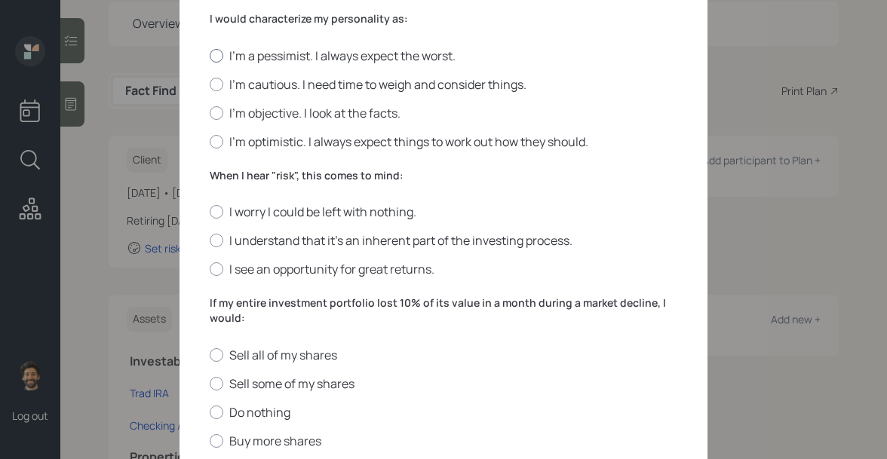
scroll to position [409, 0]
click at [256, 118] on label "I'm objective. I look at the facts." at bounding box center [443, 112] width 467 height 17
click at [210, 112] on input "I'm objective. I look at the facts." at bounding box center [209, 112] width 1 height 1
radio input "true"
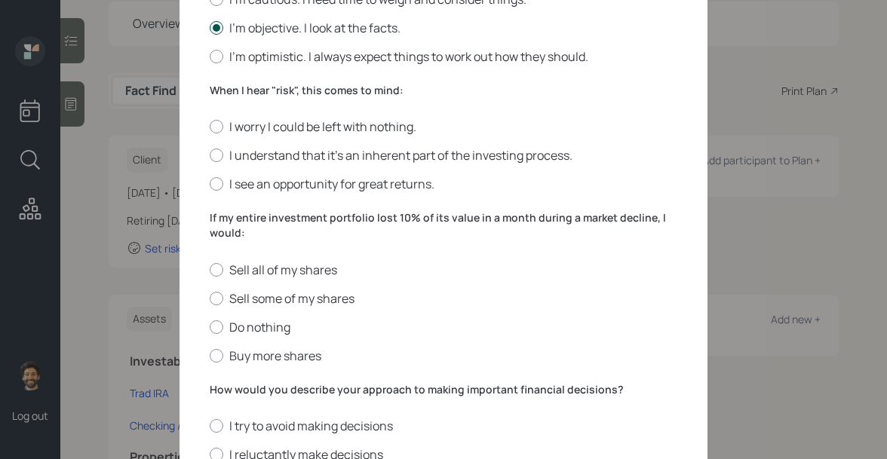
scroll to position [497, 0]
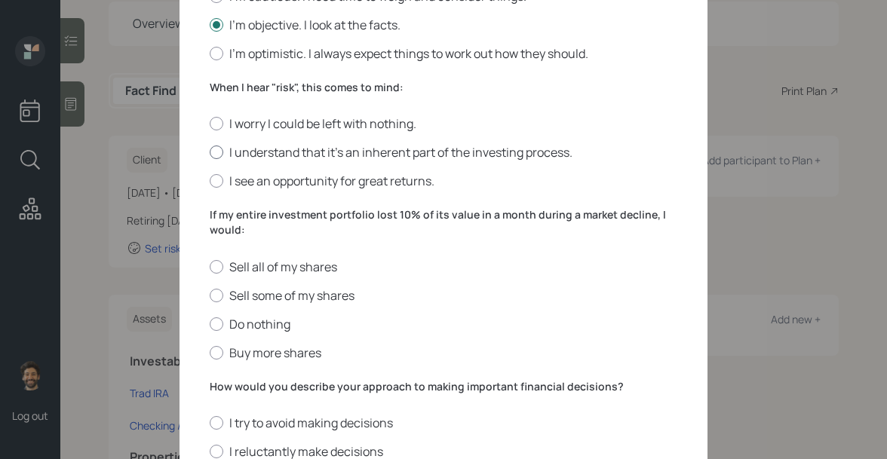
click at [246, 155] on label "I understand that it’s an inherent part of the investing process." at bounding box center [443, 152] width 467 height 17
click at [210, 153] on input "I understand that it’s an inherent part of the investing process." at bounding box center [209, 152] width 1 height 1
radio input "true"
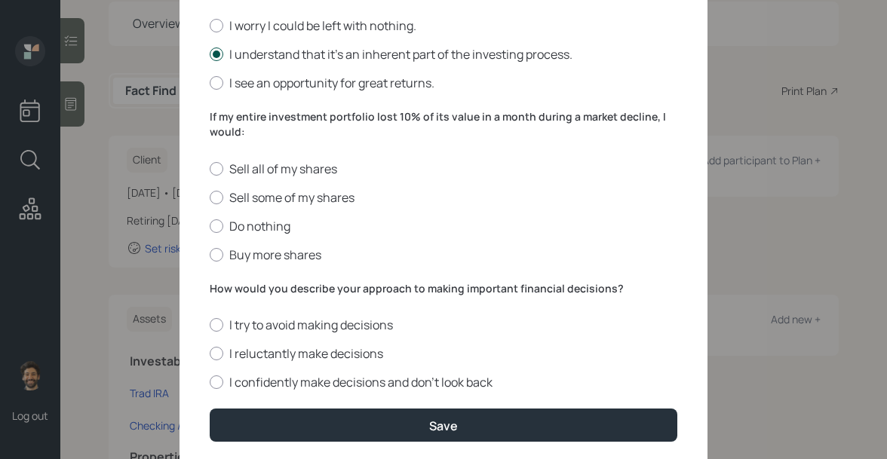
scroll to position [617, 0]
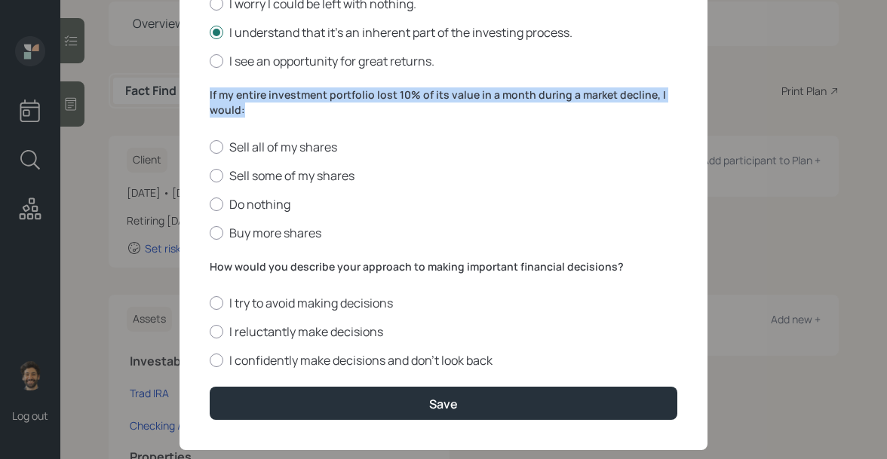
drag, startPoint x: 249, startPoint y: 111, endPoint x: 201, endPoint y: 92, distance: 51.8
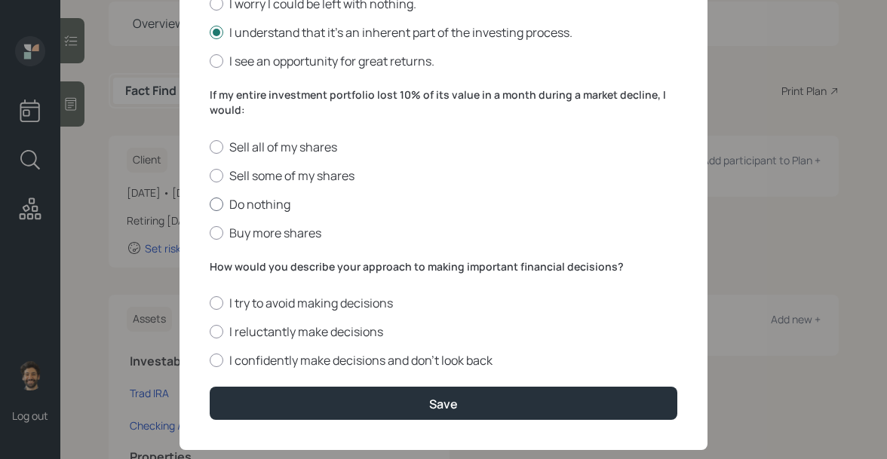
click at [218, 198] on div at bounding box center [217, 205] width 14 height 14
click at [210, 204] on input "Do nothing" at bounding box center [209, 204] width 1 height 1
radio input "true"
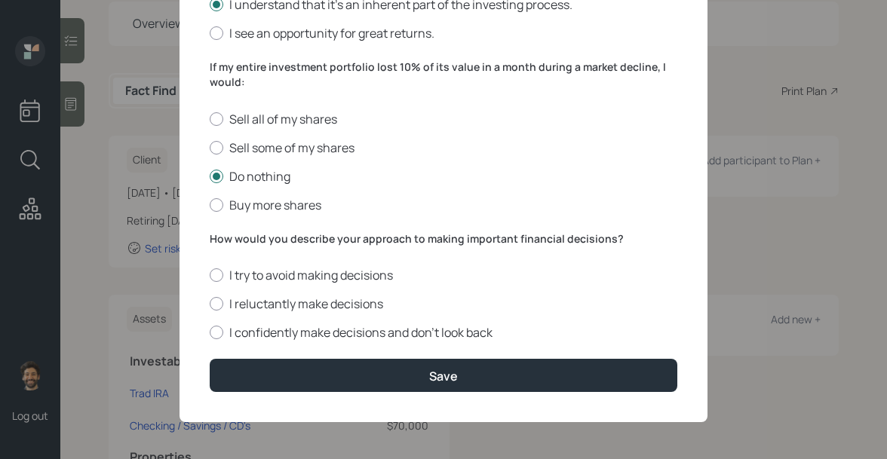
click at [223, 237] on label "How would you describe your approach to making important financial decisions?" at bounding box center [443, 238] width 467 height 15
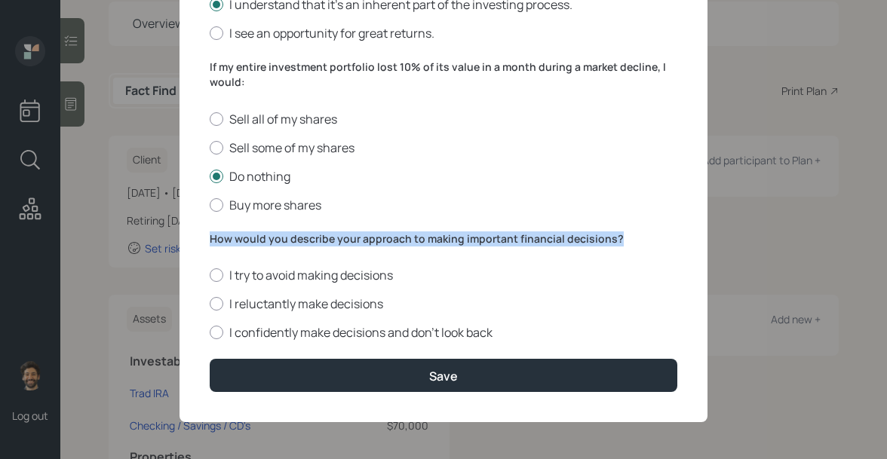
click at [223, 237] on label "How would you describe your approach to making important financial decisions?" at bounding box center [443, 238] width 467 height 15
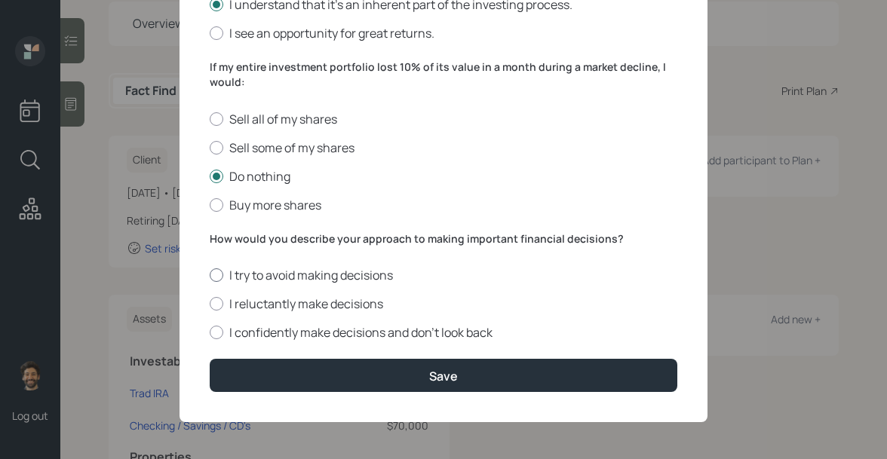
click at [228, 282] on label "I try to avoid making decisions" at bounding box center [443, 275] width 467 height 17
click at [210, 276] on input "I try to avoid making decisions" at bounding box center [209, 275] width 1 height 1
radio input "true"
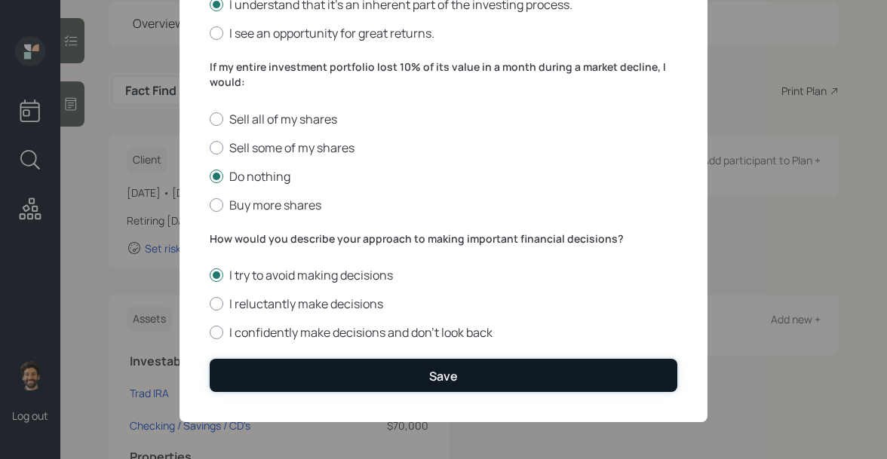
click at [234, 372] on button "Save" at bounding box center [443, 375] width 467 height 32
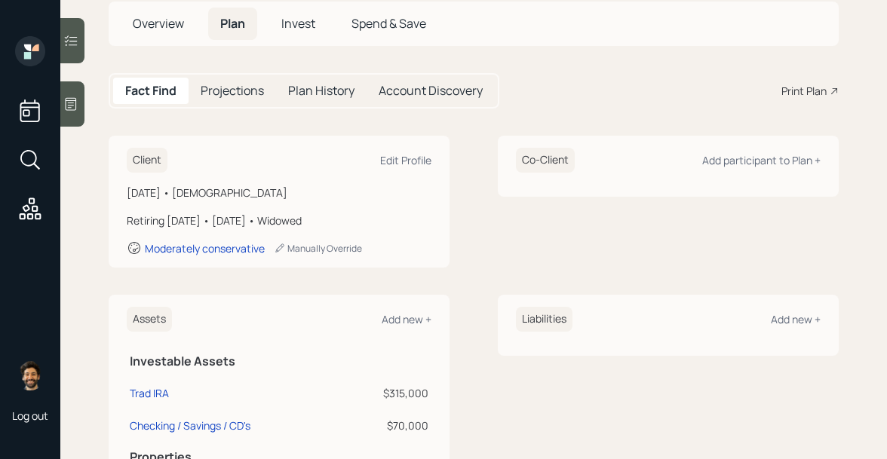
click at [304, 32] on h5 "Invest" at bounding box center [298, 24] width 58 height 32
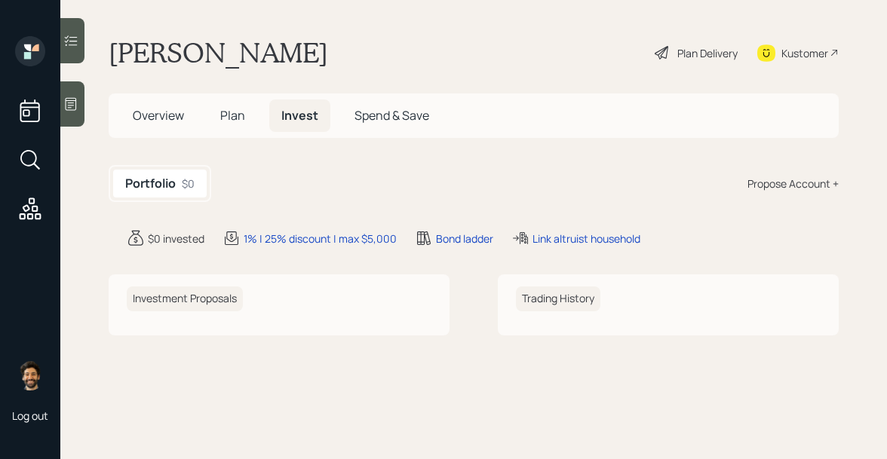
click at [810, 185] on div "Propose Account +" at bounding box center [792, 184] width 91 height 16
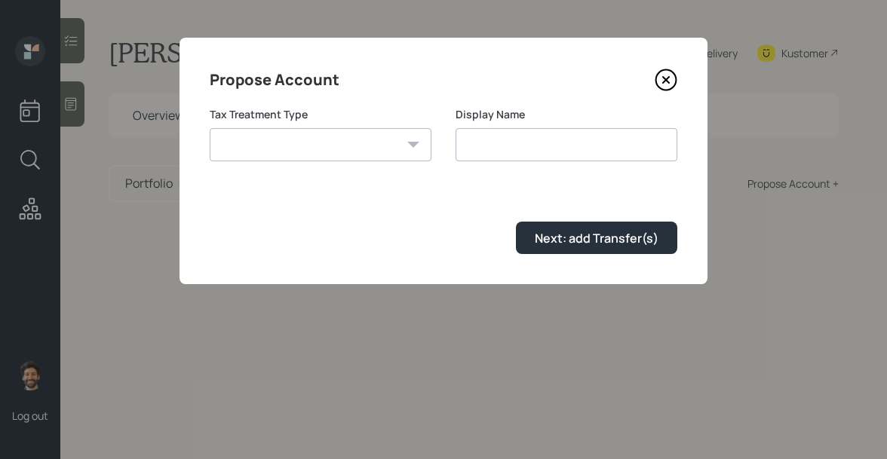
click at [338, 136] on select "Roth Taxable Traditional" at bounding box center [321, 144] width 222 height 33
select select "traditional"
click at [210, 128] on select "Roth Taxable Traditional" at bounding box center [321, 144] width 222 height 33
type input "Traditional"
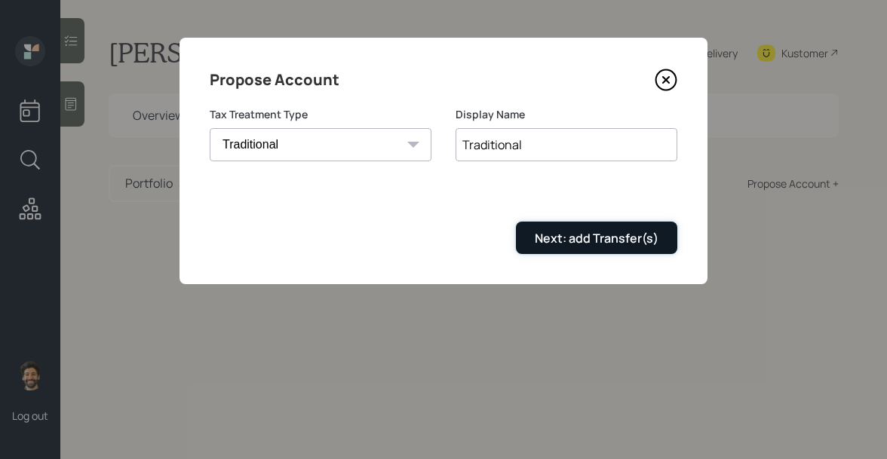
click at [550, 241] on div "Next: add Transfer(s)" at bounding box center [596, 238] width 124 height 17
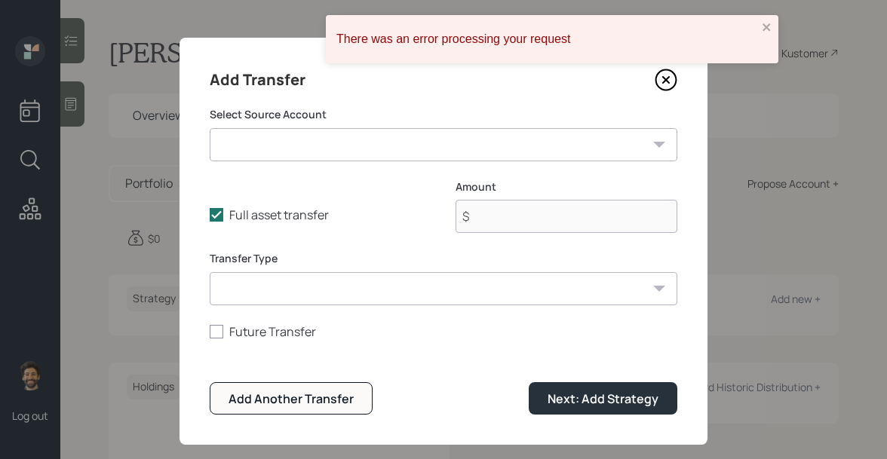
click at [289, 139] on select "Trad IRA ($315,000 | IRA) Checking / Savings / CD's ($70,000 | Emergency Fund)" at bounding box center [443, 144] width 467 height 33
select select "8eef54a9-f15d-413a-b01a-7a9ea37d9c72"
click at [210, 128] on select "Trad IRA ($315,000 | IRA) Checking / Savings / CD's ($70,000 | Emergency Fund)" at bounding box center [443, 144] width 467 height 33
type input "$ 315,000"
click at [253, 279] on select "ACAT Transfer Non ACAT Transfer Capitalize Rollover Rollover Deposit" at bounding box center [443, 288] width 467 height 33
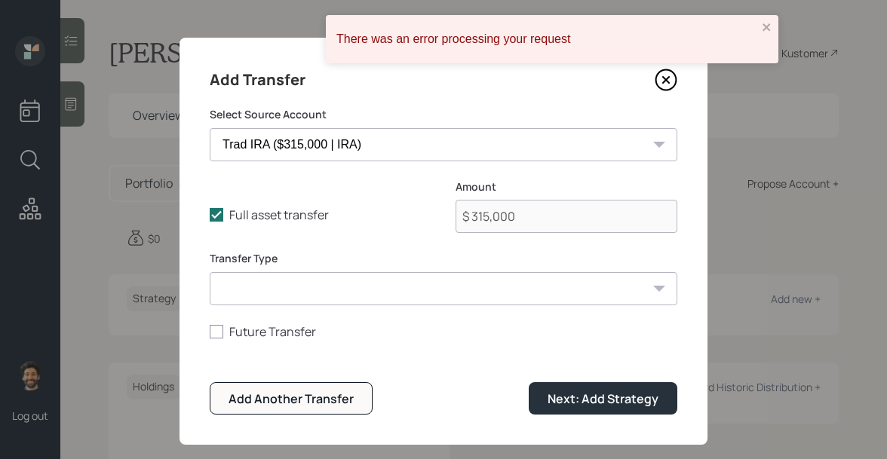
select select "acat_transfer"
click at [210, 272] on select "ACAT Transfer Non ACAT Transfer Capitalize Rollover Rollover Deposit" at bounding box center [443, 288] width 467 height 33
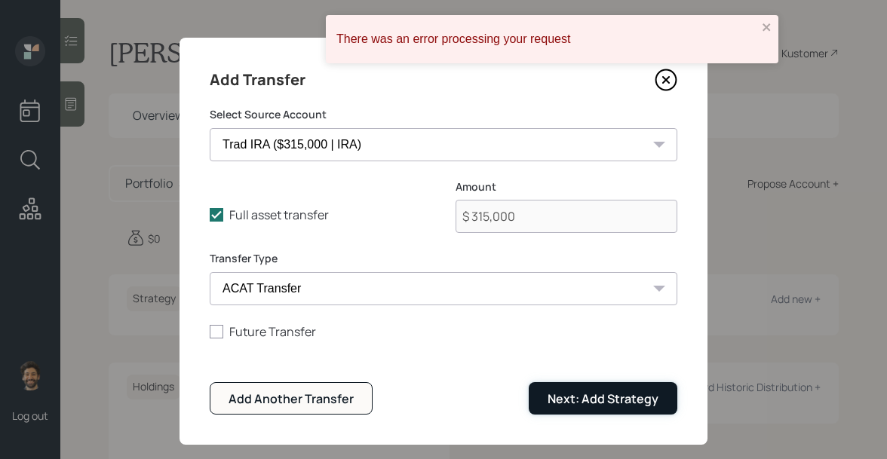
click at [544, 406] on button "Next: Add Strategy" at bounding box center [602, 398] width 149 height 32
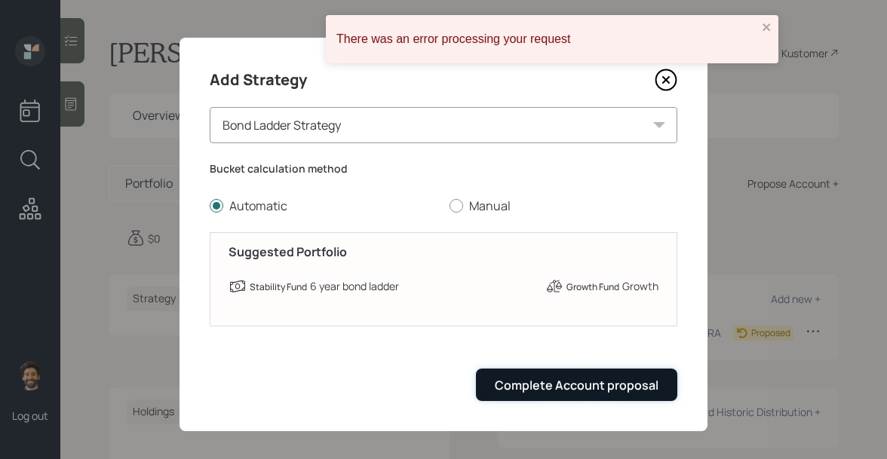
click at [518, 384] on div "Complete Account proposal" at bounding box center [577, 385] width 164 height 17
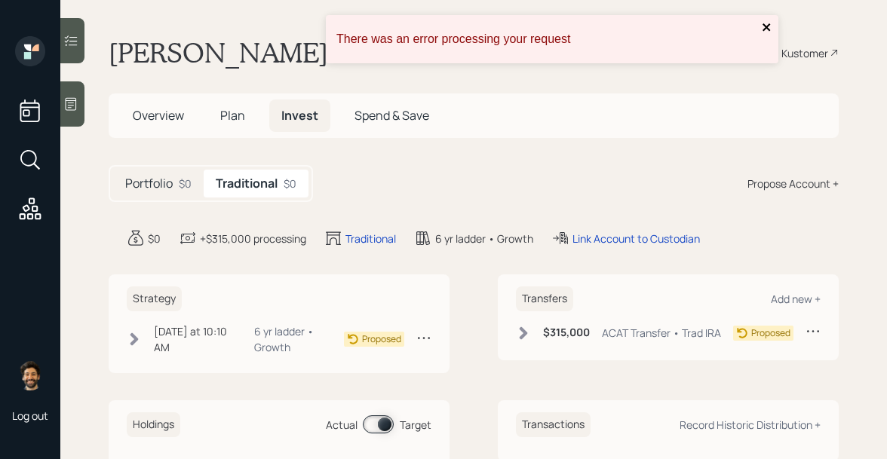
click at [771, 25] on icon "close" at bounding box center [766, 27] width 11 height 12
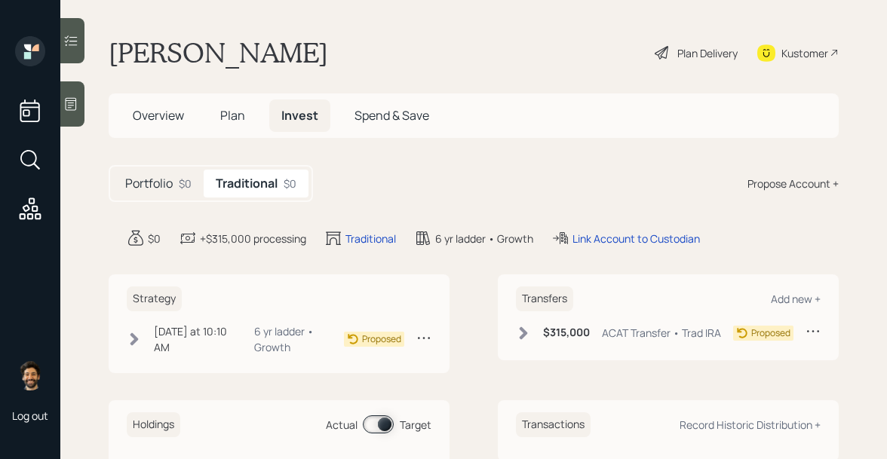
click at [674, 49] on div "Plan Delivery" at bounding box center [696, 52] width 86 height 33
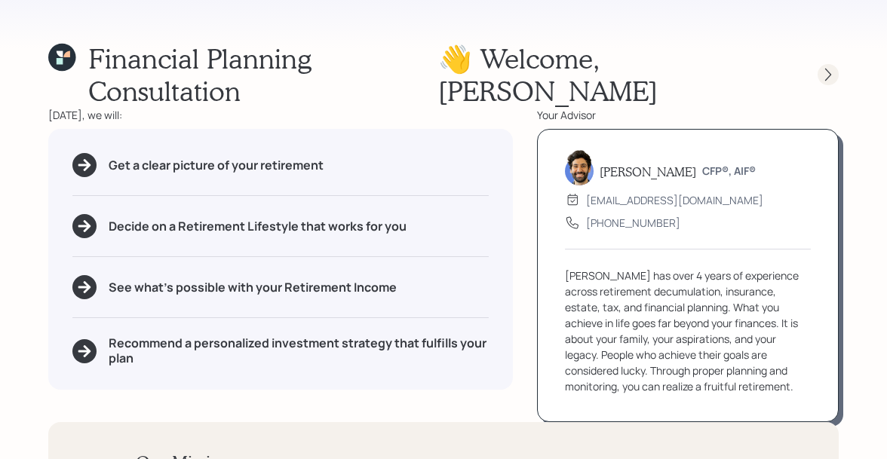
click at [826, 67] on icon at bounding box center [827, 74] width 15 height 15
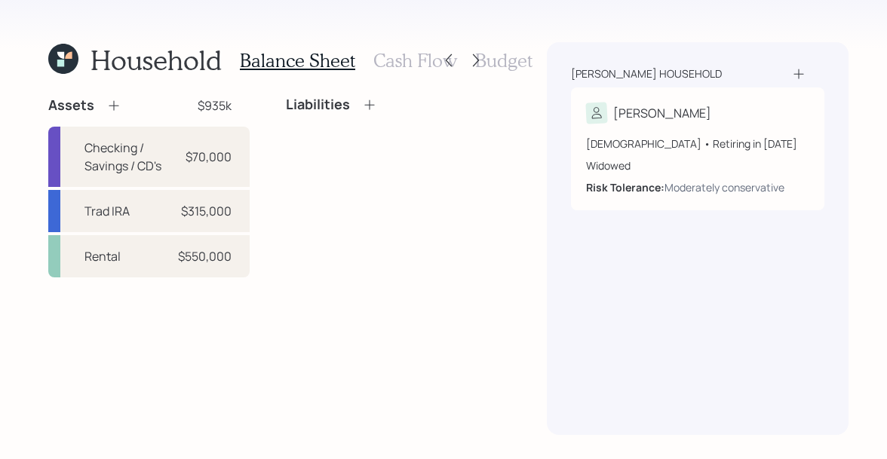
click at [410, 56] on h3 "Cash Flow" at bounding box center [415, 61] width 84 height 22
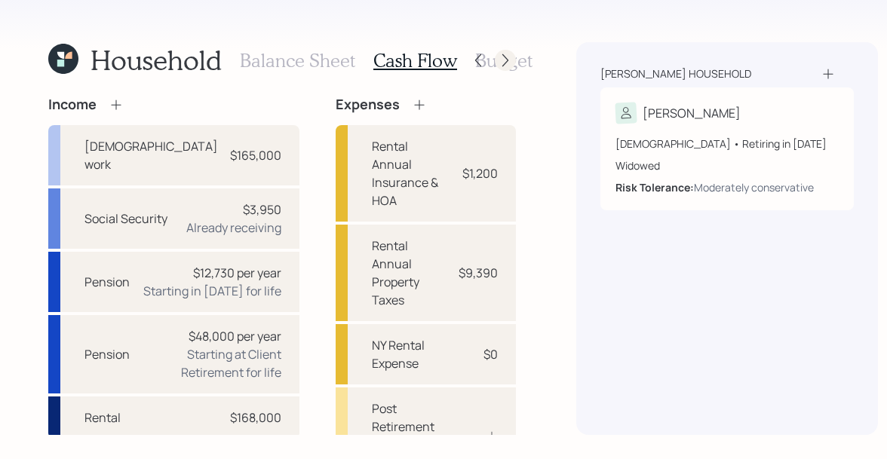
click at [498, 55] on icon at bounding box center [505, 60] width 15 height 15
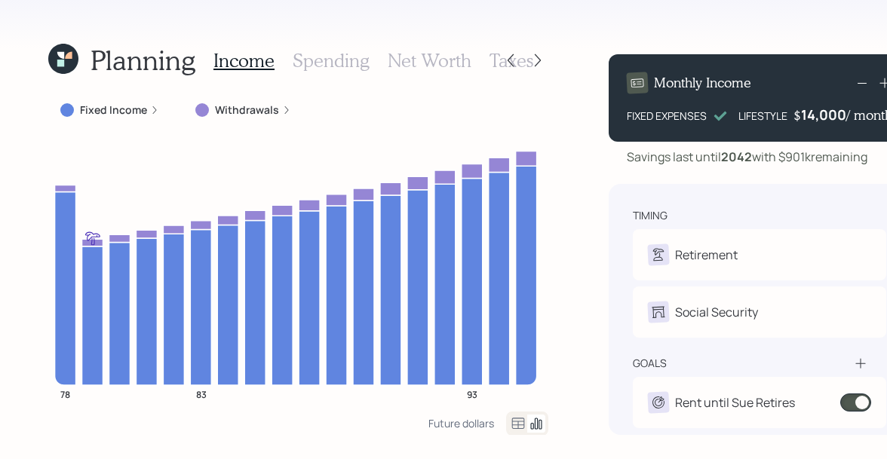
click at [66, 59] on icon at bounding box center [63, 59] width 30 height 30
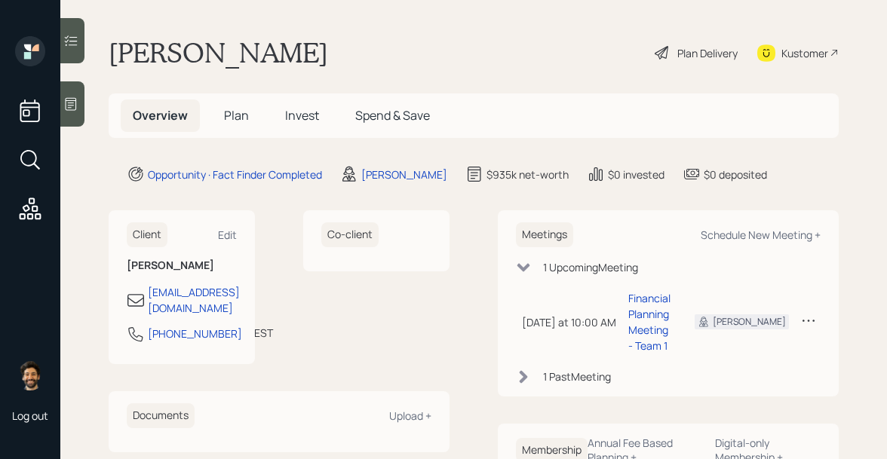
click at [224, 118] on span "Plan" at bounding box center [236, 115] width 25 height 17
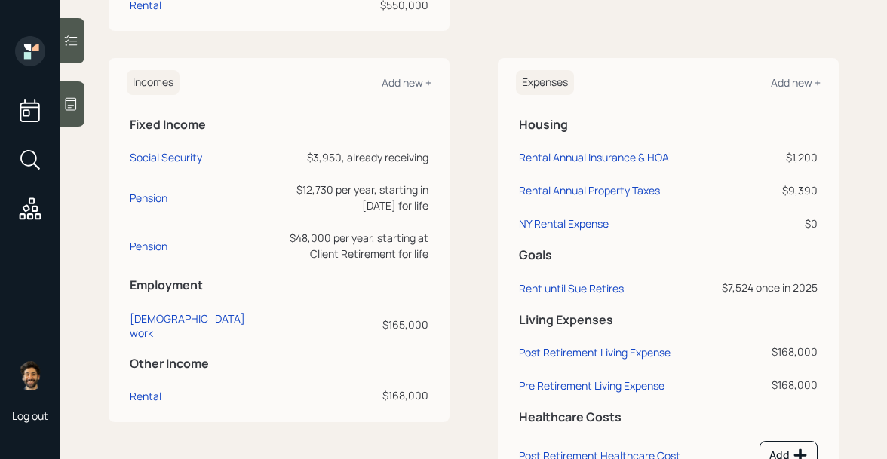
scroll to position [580, 0]
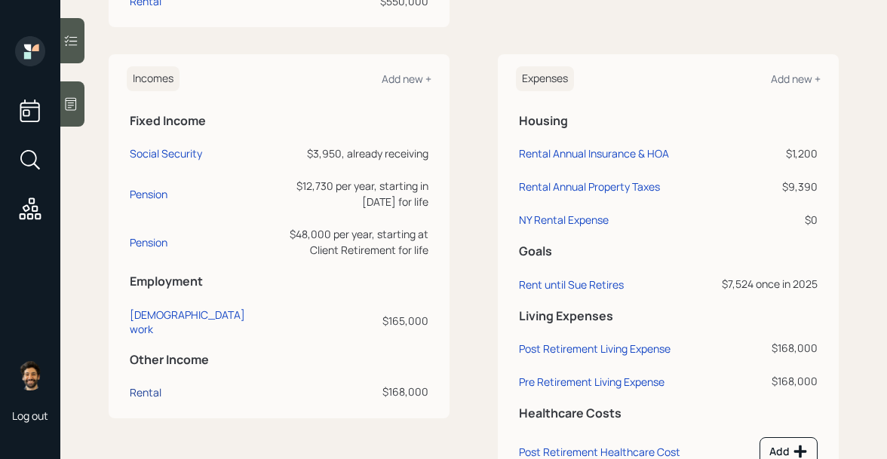
click at [142, 396] on div "Rental" at bounding box center [146, 392] width 32 height 14
select select "rental_property"
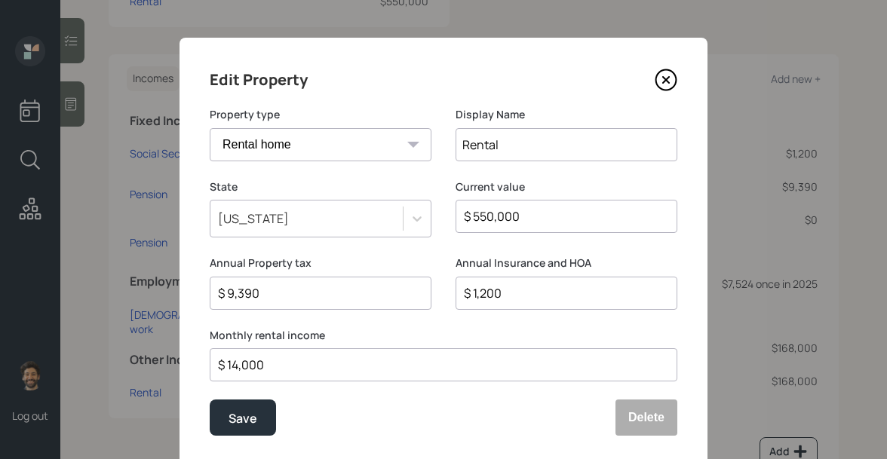
click at [280, 363] on input "$ 14,000" at bounding box center [437, 365] width 442 height 18
click at [260, 373] on input "$ 1,400" at bounding box center [437, 365] width 442 height 18
type input "$ 1,200"
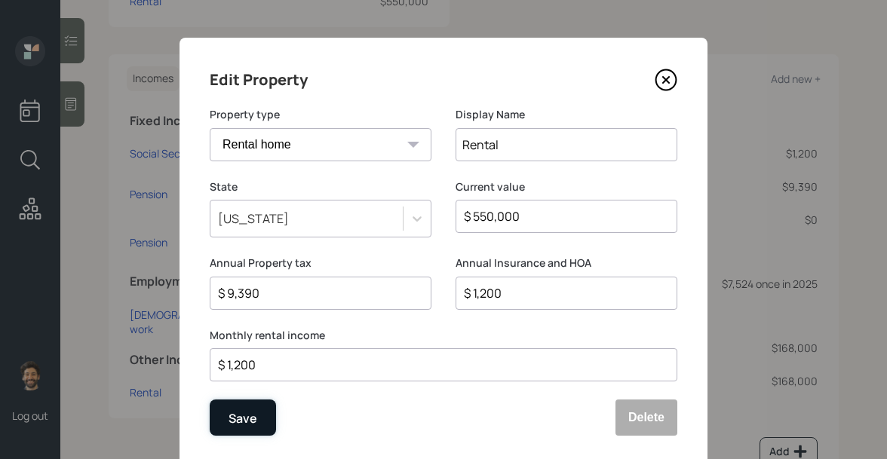
click at [251, 425] on div "Save" at bounding box center [242, 419] width 29 height 20
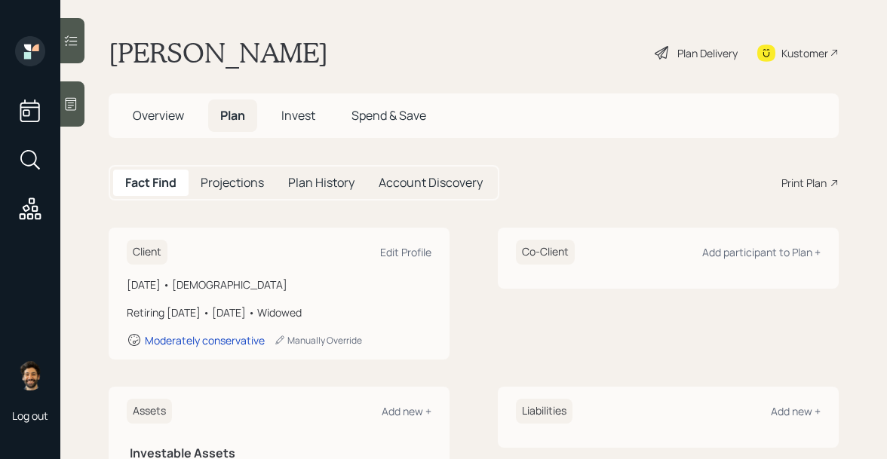
click at [710, 54] on div "Plan Delivery" at bounding box center [707, 53] width 60 height 16
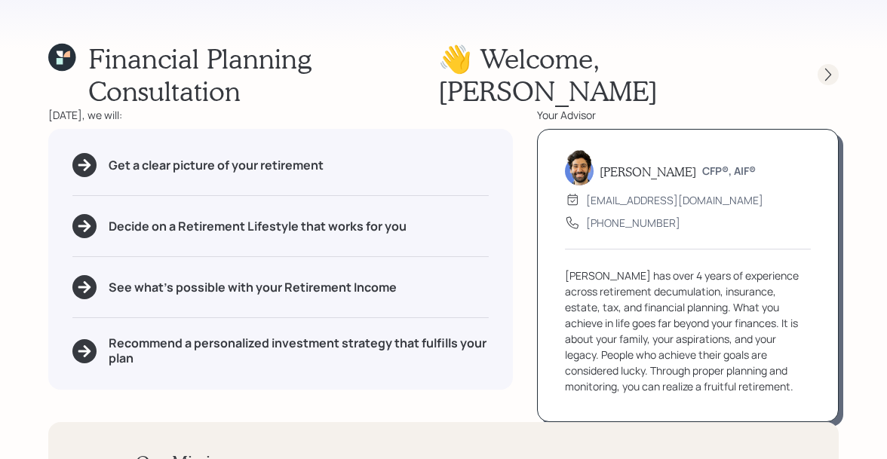
click at [828, 67] on icon at bounding box center [827, 74] width 15 height 15
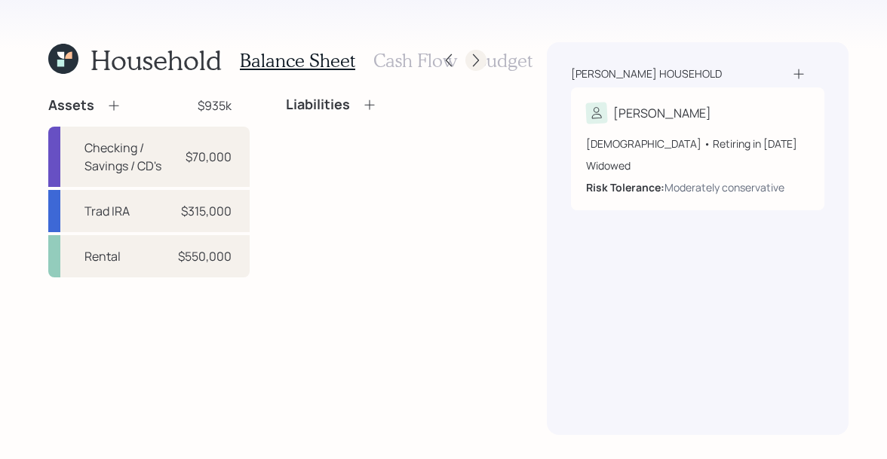
click at [470, 57] on icon at bounding box center [475, 60] width 15 height 15
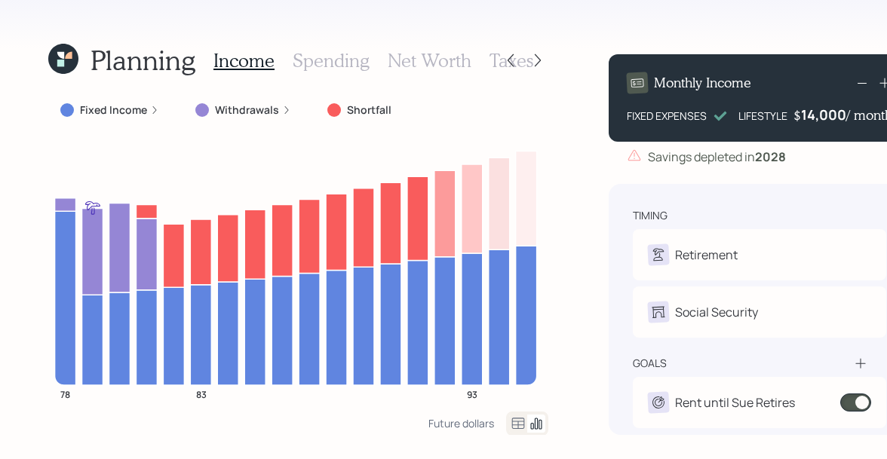
click at [513, 425] on icon at bounding box center [518, 424] width 18 height 18
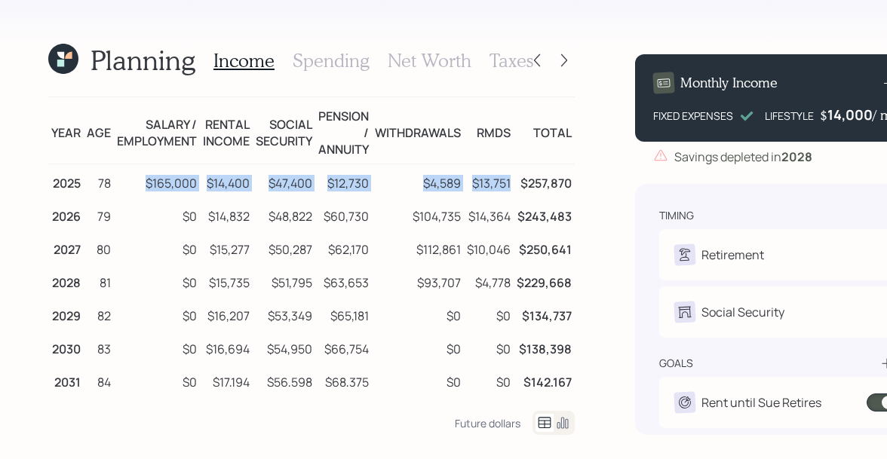
drag, startPoint x: 145, startPoint y: 185, endPoint x: 511, endPoint y: 186, distance: 365.6
click at [511, 186] on tr "2025 78 $165,000 $14,400 $47,400 $12,730 $4,589 $13,751 $257,870" at bounding box center [311, 181] width 526 height 34
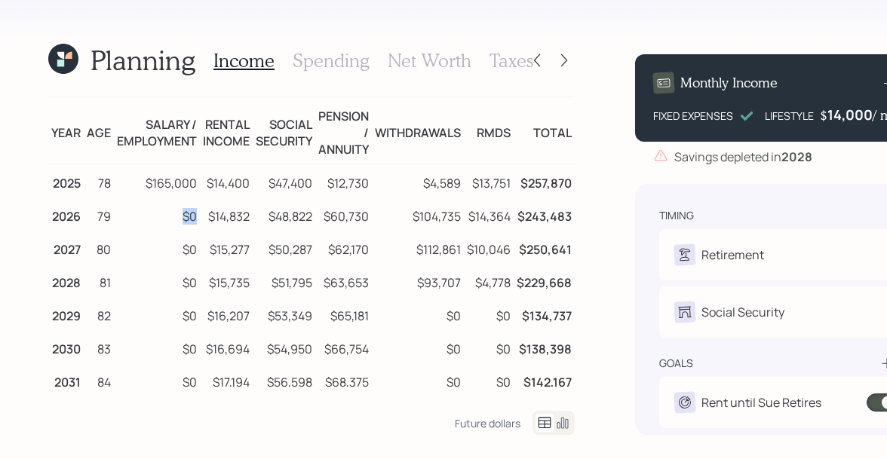
drag, startPoint x: 196, startPoint y: 215, endPoint x: 178, endPoint y: 216, distance: 18.1
click at [178, 216] on td "$0" at bounding box center [157, 214] width 86 height 33
drag, startPoint x: 208, startPoint y: 216, endPoint x: 250, endPoint y: 218, distance: 42.2
click at [250, 218] on td "$14,832" at bounding box center [226, 214] width 53 height 33
drag, startPoint x: 271, startPoint y: 216, endPoint x: 326, endPoint y: 220, distance: 55.2
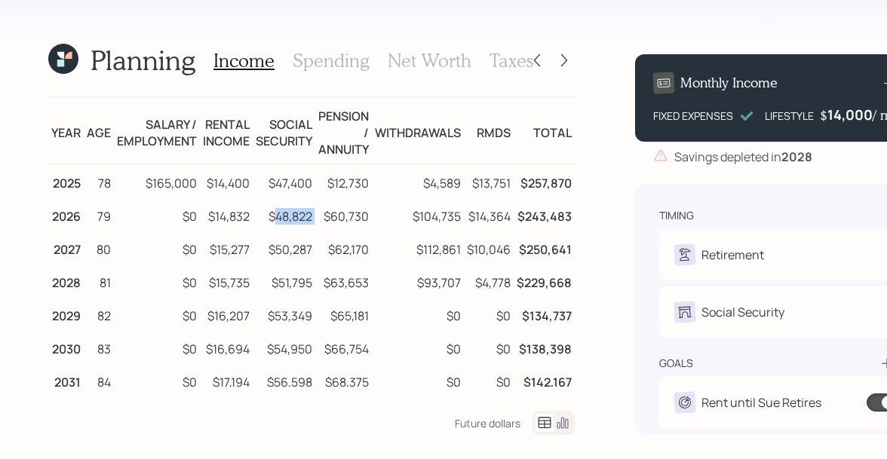
click at [326, 220] on tr "2026 79 $0 $14,832 $48,822 $60,730 $104,735 $14,364 $243,483" at bounding box center [311, 214] width 526 height 33
drag, startPoint x: 328, startPoint y: 214, endPoint x: 380, endPoint y: 215, distance: 52.0
click at [380, 215] on tr "2026 79 $0 $14,832 $48,822 $60,730 $104,735 $14,364 $243,483" at bounding box center [311, 214] width 526 height 33
drag, startPoint x: 416, startPoint y: 216, endPoint x: 515, endPoint y: 219, distance: 98.8
click at [515, 219] on tr "2026 79 $0 $14,832 $48,822 $60,730 $104,735 $14,364 $243,483" at bounding box center [311, 214] width 526 height 33
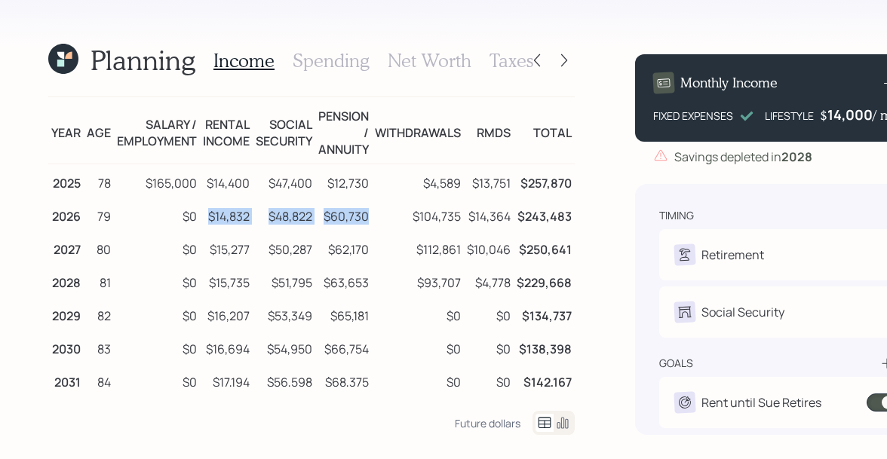
drag, startPoint x: 370, startPoint y: 222, endPoint x: 206, endPoint y: 220, distance: 164.3
click at [206, 220] on tr "2026 79 $0 $14,832 $48,822 $60,730 $104,735 $14,364 $243,483" at bounding box center [311, 214] width 526 height 33
click at [311, 66] on h3 "Spending" at bounding box center [330, 61] width 77 height 22
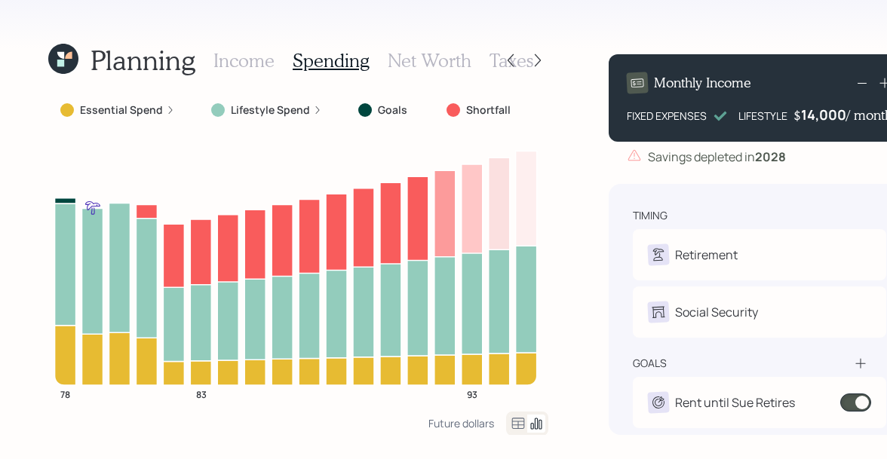
click at [513, 424] on icon at bounding box center [518, 424] width 18 height 18
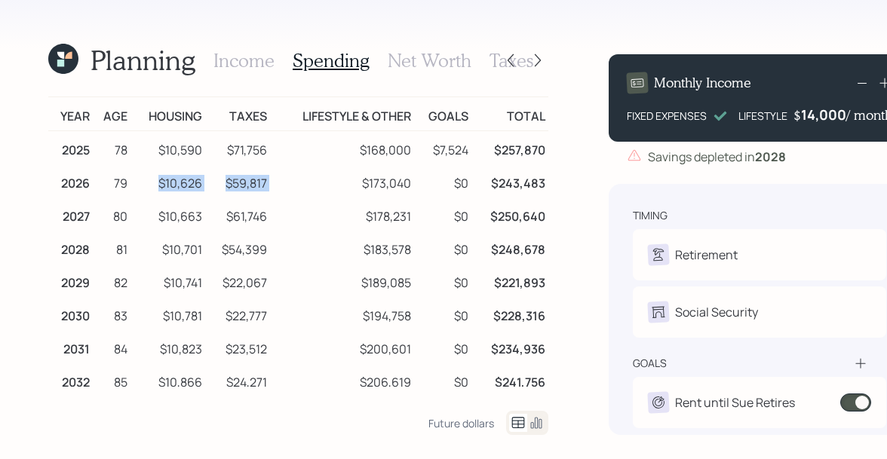
drag, startPoint x: 155, startPoint y: 185, endPoint x: 280, endPoint y: 176, distance: 124.7
click at [280, 176] on tr "2026 79 $10,626 $59,817 $173,040 $0 $243,483" at bounding box center [298, 180] width 500 height 33
drag, startPoint x: 364, startPoint y: 181, endPoint x: 417, endPoint y: 186, distance: 53.0
click at [417, 186] on tr "2026 79 $10,626 $59,817 $173,040 $0 $243,483" at bounding box center [298, 180] width 500 height 33
drag, startPoint x: 466, startPoint y: 184, endPoint x: 451, endPoint y: 183, distance: 15.1
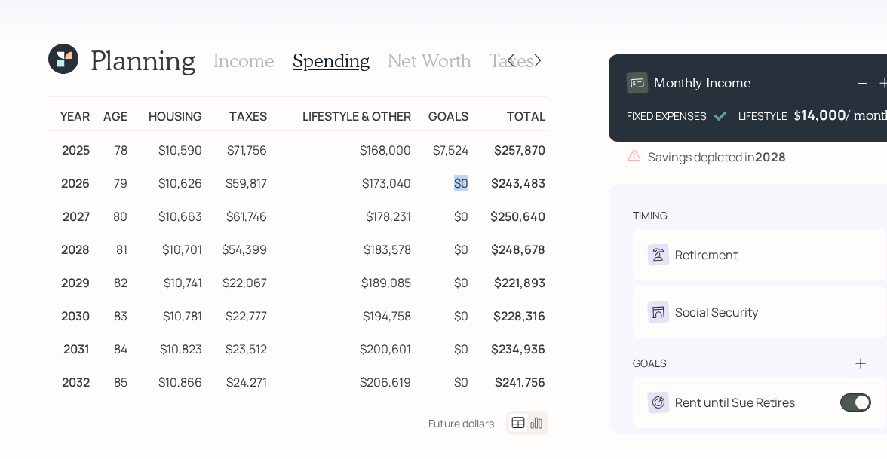
click at [451, 183] on td "$0" at bounding box center [442, 180] width 57 height 33
drag, startPoint x: 464, startPoint y: 151, endPoint x: 423, endPoint y: 145, distance: 41.8
click at [423, 145] on td "$7,524" at bounding box center [442, 148] width 57 height 34
drag, startPoint x: 467, startPoint y: 181, endPoint x: 449, endPoint y: 181, distance: 18.1
click at [449, 181] on td "$0" at bounding box center [442, 180] width 57 height 33
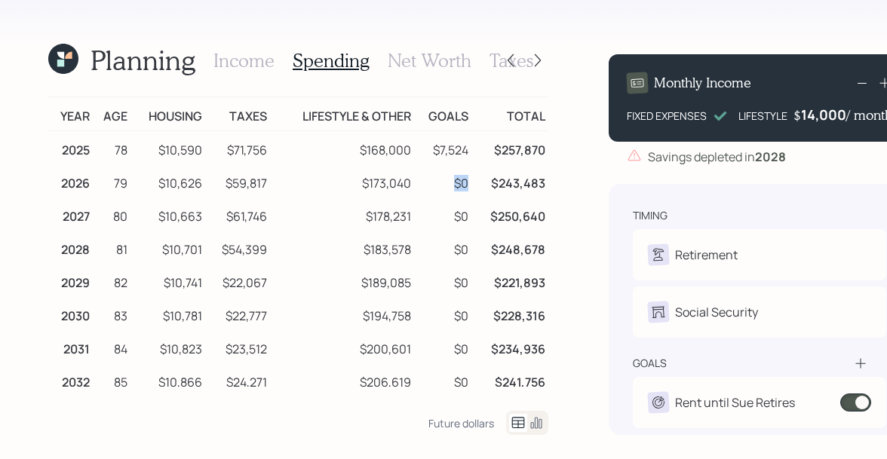
click at [449, 181] on td "$0" at bounding box center [442, 180] width 57 height 33
drag, startPoint x: 415, startPoint y: 185, endPoint x: 360, endPoint y: 186, distance: 55.8
click at [360, 186] on tr "2026 79 $10,626 $59,817 $173,040 $0 $243,483" at bounding box center [298, 180] width 500 height 33
drag, startPoint x: 798, startPoint y: 117, endPoint x: 852, endPoint y: 120, distance: 53.6
click at [852, 120] on div "$ 14000 / month" at bounding box center [844, 115] width 95 height 18
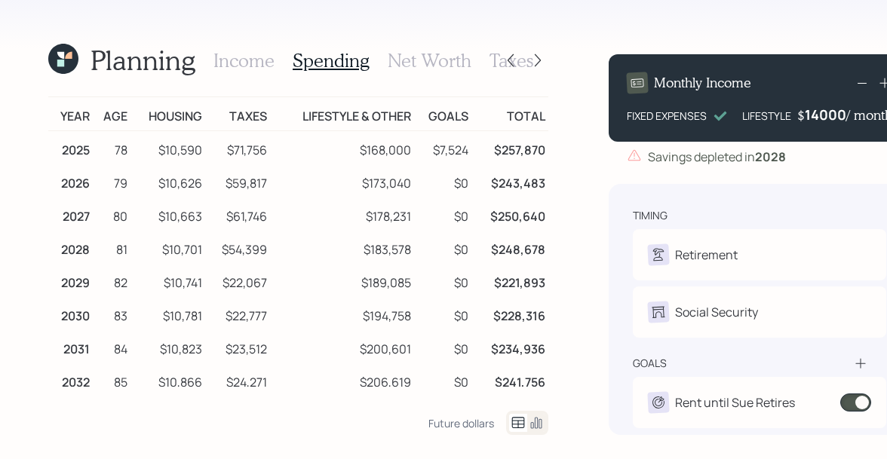
click at [383, 185] on td "$173,040" at bounding box center [342, 180] width 144 height 33
click at [254, 60] on h3 "Income" at bounding box center [243, 61] width 61 height 22
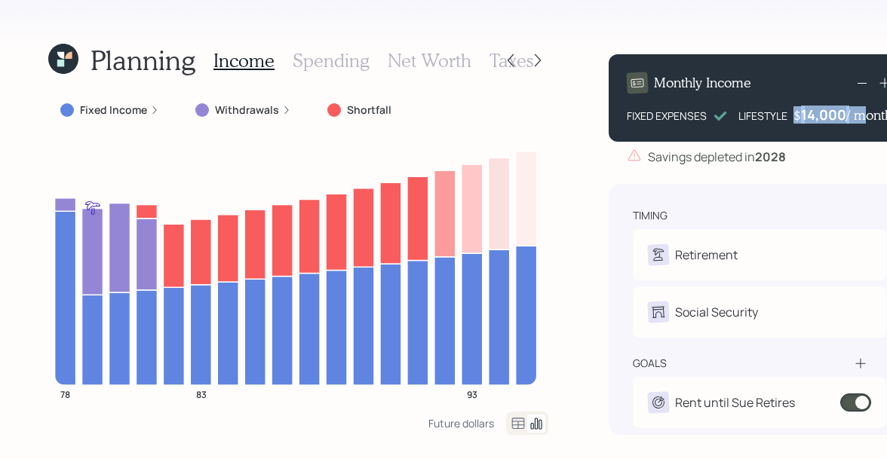
drag, startPoint x: 789, startPoint y: 112, endPoint x: 850, endPoint y: 112, distance: 61.8
click at [850, 112] on div "$ 14,000 / month" at bounding box center [842, 115] width 99 height 18
click at [819, 115] on div "14000" at bounding box center [824, 115] width 41 height 18
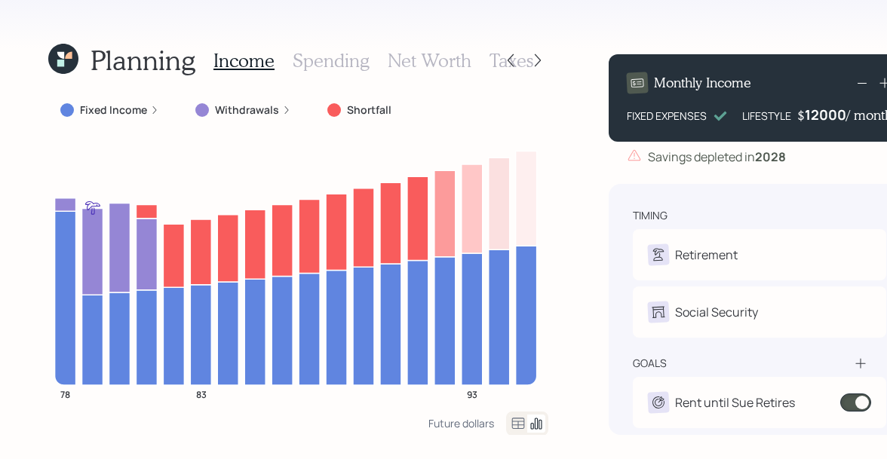
click at [709, 152] on div "Savings depleted in 2028" at bounding box center [717, 157] width 138 height 18
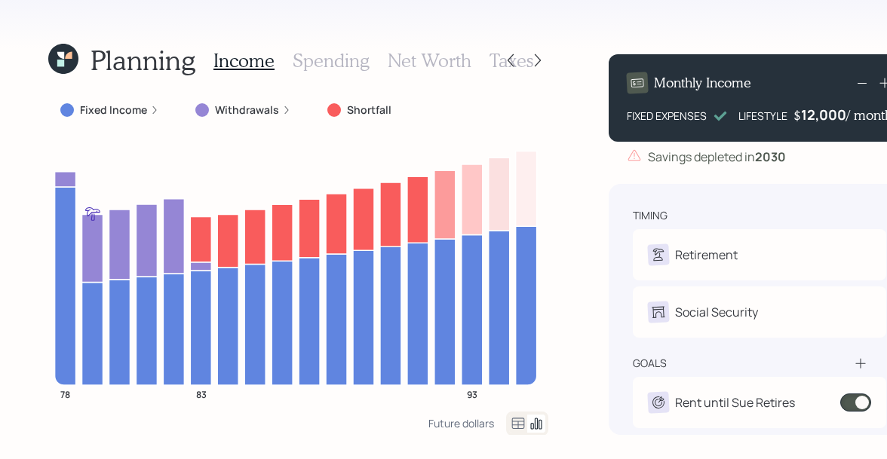
click at [809, 118] on div "12,000" at bounding box center [823, 115] width 45 height 18
click at [809, 118] on div "12000" at bounding box center [824, 115] width 41 height 18
click at [683, 151] on div "Savings depleted in 2030" at bounding box center [717, 157] width 138 height 18
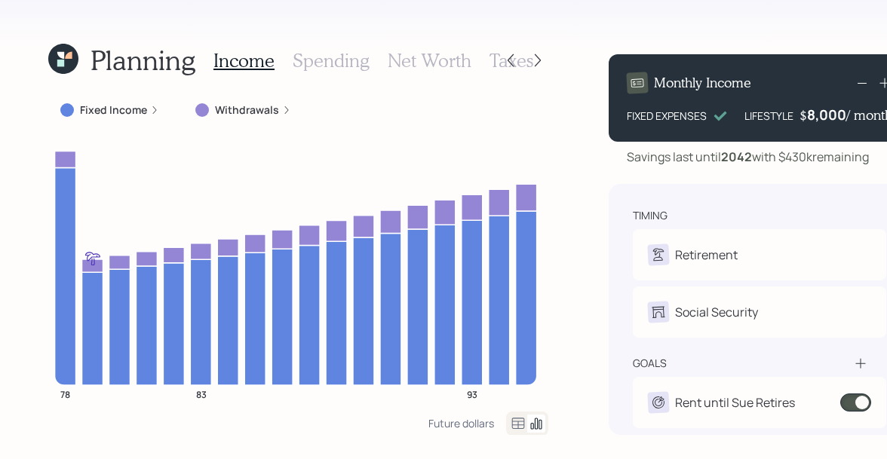
click at [819, 110] on div "8,000" at bounding box center [826, 115] width 39 height 18
click at [819, 110] on div "8000" at bounding box center [827, 115] width 38 height 18
click at [706, 164] on div "Savings last until 2042 with $430k remaining" at bounding box center [747, 157] width 242 height 18
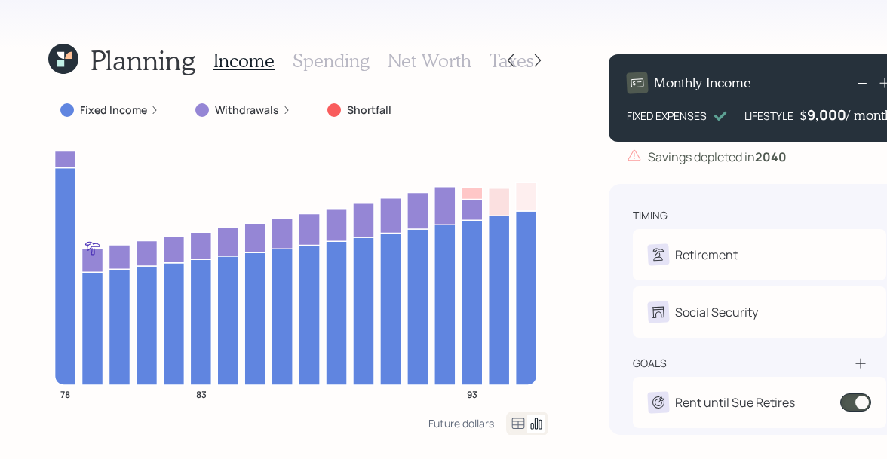
click at [303, 62] on h3 "Spending" at bounding box center [330, 61] width 77 height 22
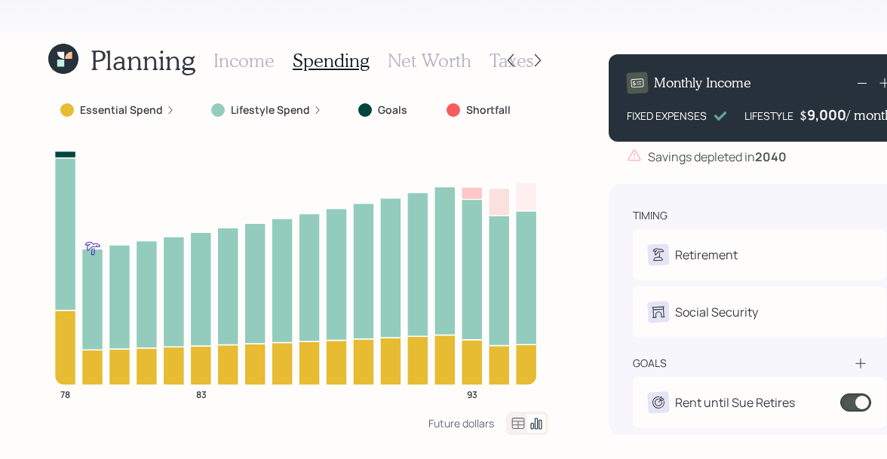
click at [512, 425] on icon at bounding box center [518, 424] width 18 height 18
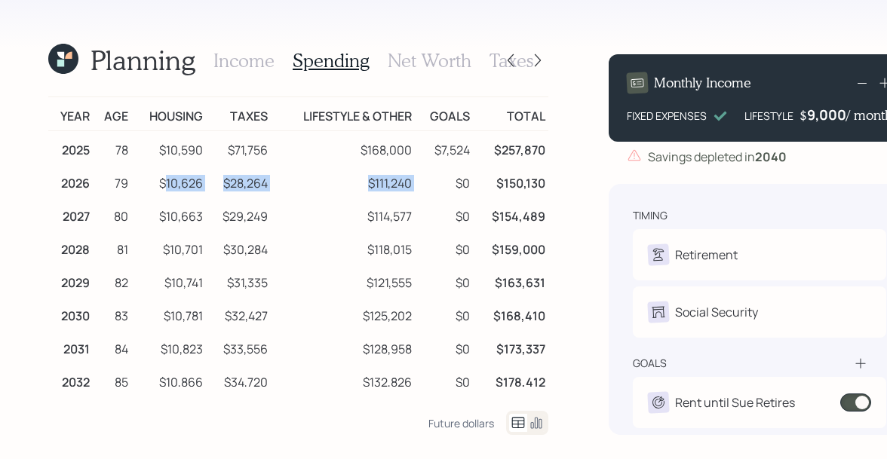
drag, startPoint x: 161, startPoint y: 181, endPoint x: 427, endPoint y: 186, distance: 266.9
click at [427, 186] on tr "2026 79 $10,626 $28,264 $111,240 $0 $150,130" at bounding box center [298, 180] width 500 height 33
click at [171, 181] on td "$10,626" at bounding box center [168, 180] width 75 height 33
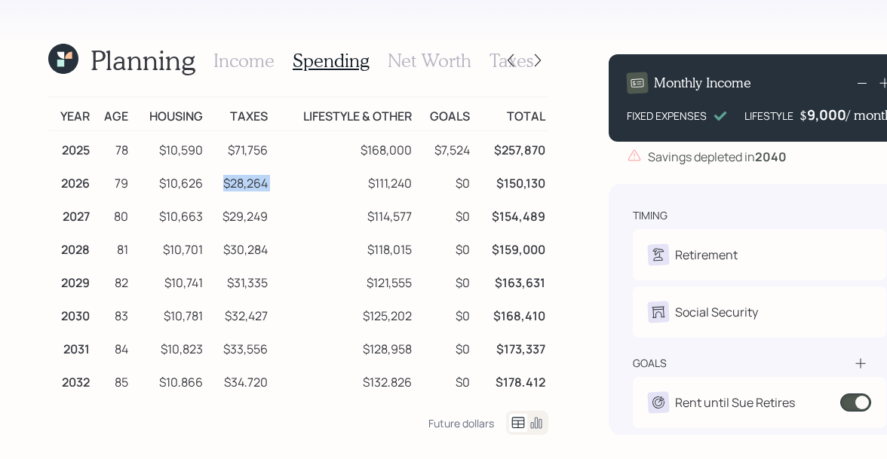
drag, startPoint x: 270, startPoint y: 185, endPoint x: 210, endPoint y: 184, distance: 59.6
click at [210, 184] on tr "2026 79 $10,626 $28,264 $111,240 $0 $150,130" at bounding box center [298, 180] width 500 height 33
drag, startPoint x: 411, startPoint y: 185, endPoint x: 350, endPoint y: 185, distance: 61.1
click at [350, 185] on td "$111,240" at bounding box center [343, 180] width 145 height 33
click at [257, 63] on h3 "Income" at bounding box center [243, 61] width 61 height 22
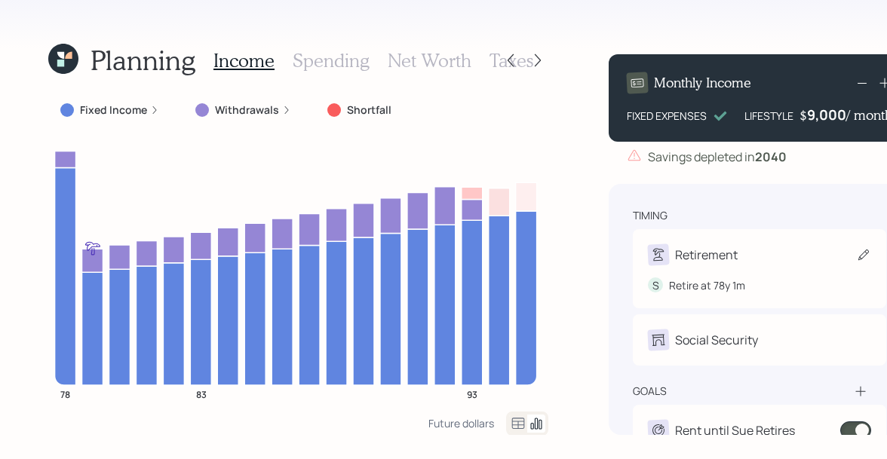
click at [690, 260] on div "Retirement" at bounding box center [706, 255] width 63 height 18
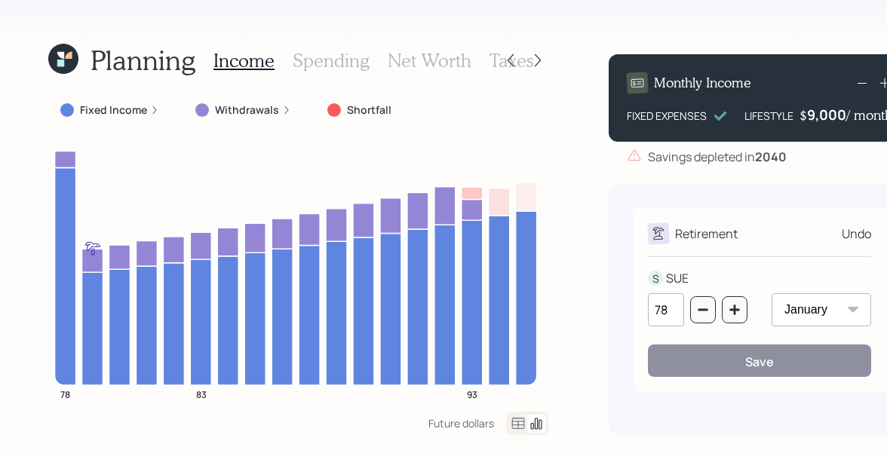
click at [668, 309] on input "78" at bounding box center [666, 309] width 36 height 33
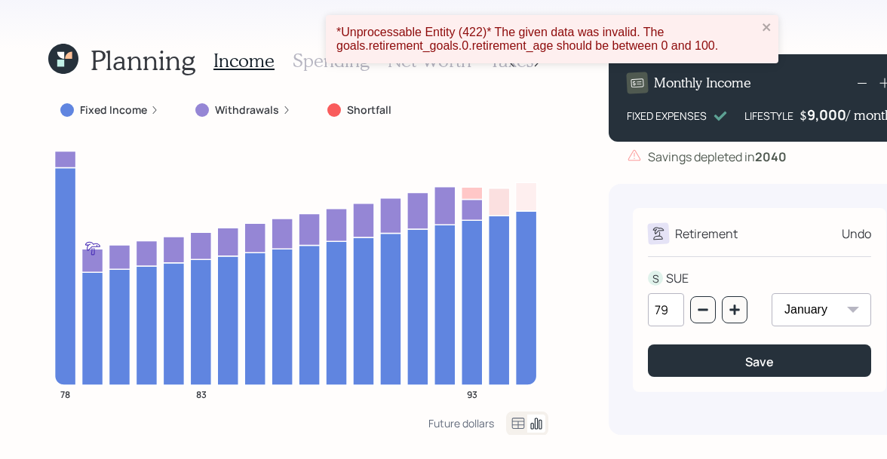
type input "79"
click at [694, 210] on div "Retirement Undo S SUE 79 January February March April May June July August Sept…" at bounding box center [758, 300] width 253 height 184
click at [765, 31] on icon "close" at bounding box center [766, 27] width 11 height 12
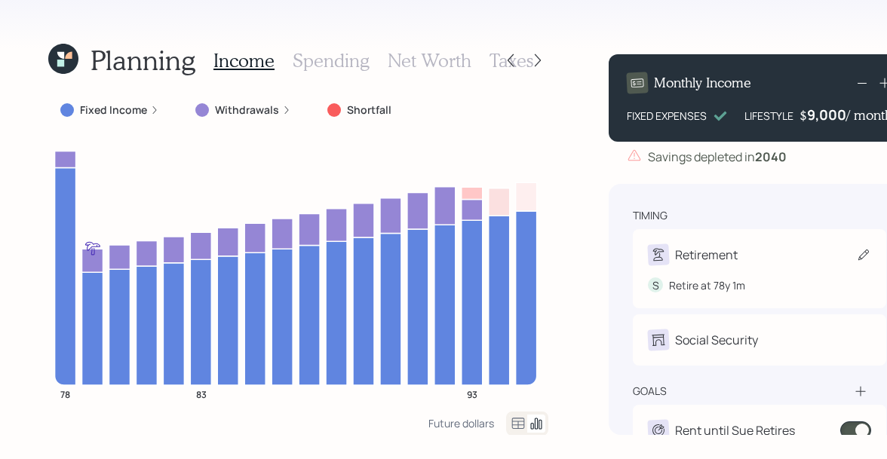
click at [696, 262] on div "Retirement" at bounding box center [706, 255] width 63 height 18
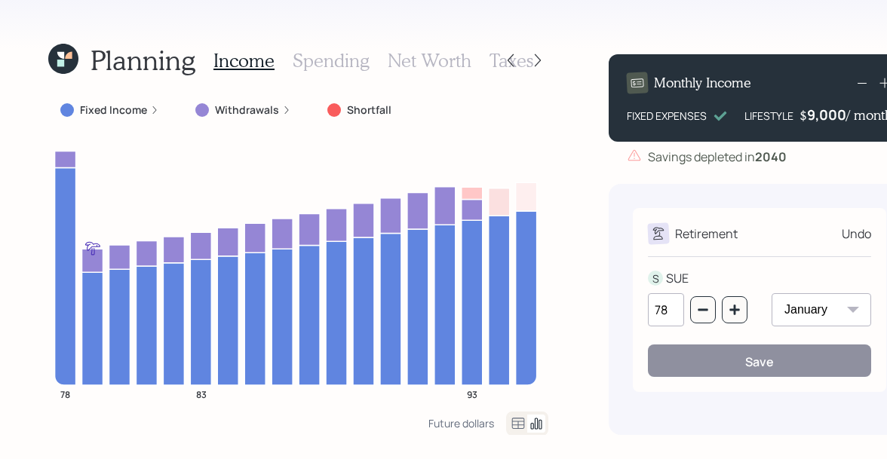
click at [668, 309] on input "78" at bounding box center [666, 309] width 36 height 33
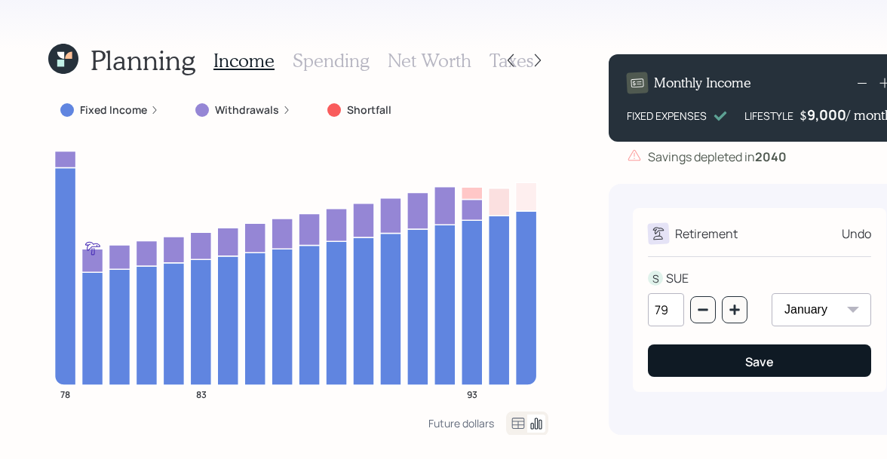
type input "79"
click at [718, 363] on button "Save" at bounding box center [759, 361] width 223 height 32
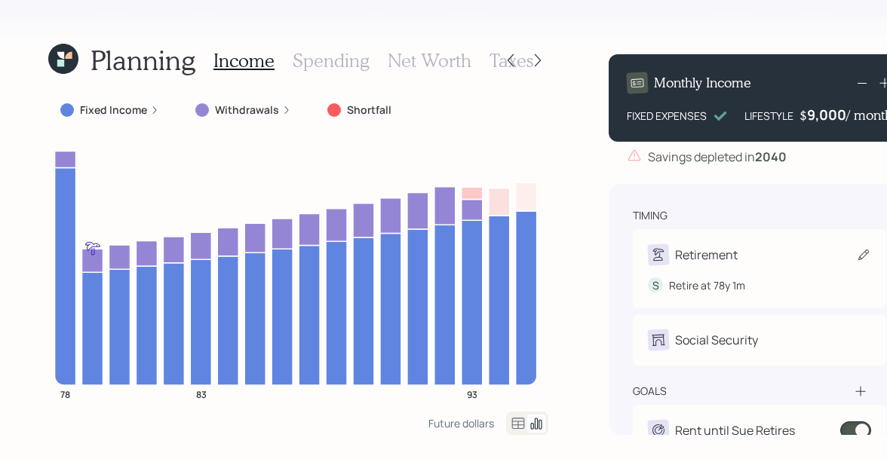
click at [717, 265] on div "Retirement" at bounding box center [693, 254] width 90 height 21
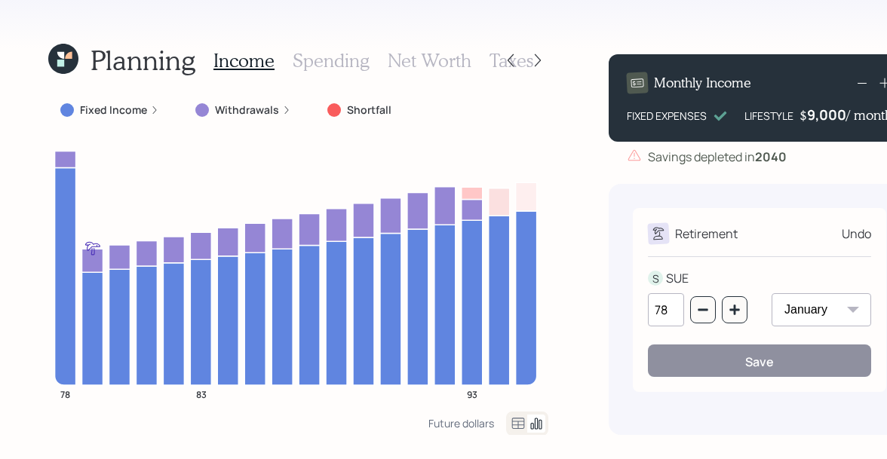
click at [666, 314] on input "78" at bounding box center [666, 309] width 36 height 33
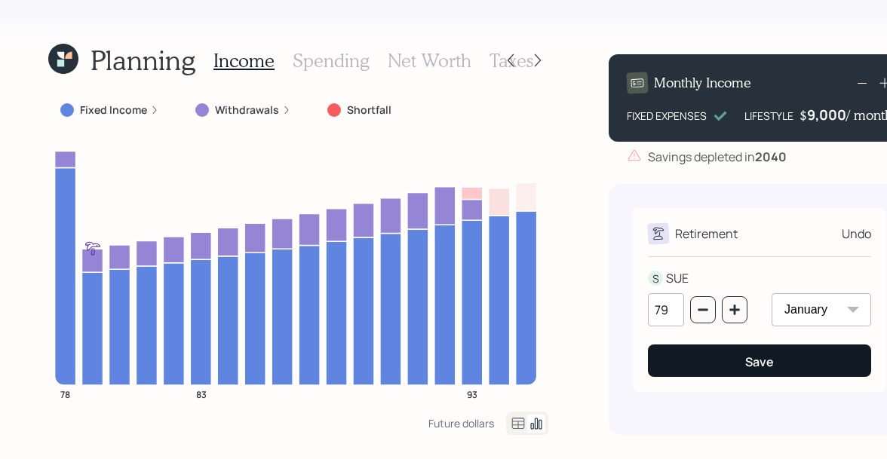
type input "79"
click at [726, 355] on button "Save" at bounding box center [759, 361] width 223 height 32
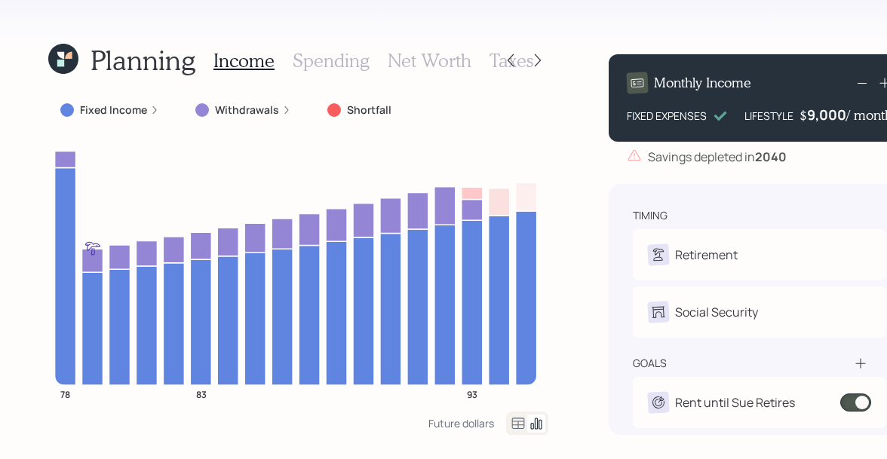
click at [63, 59] on icon at bounding box center [60, 55] width 7 height 7
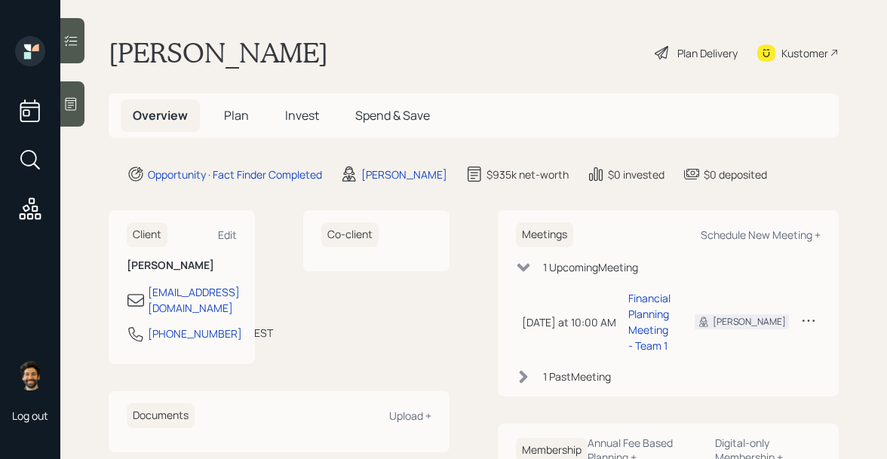
click at [228, 121] on span "Plan" at bounding box center [236, 115] width 25 height 17
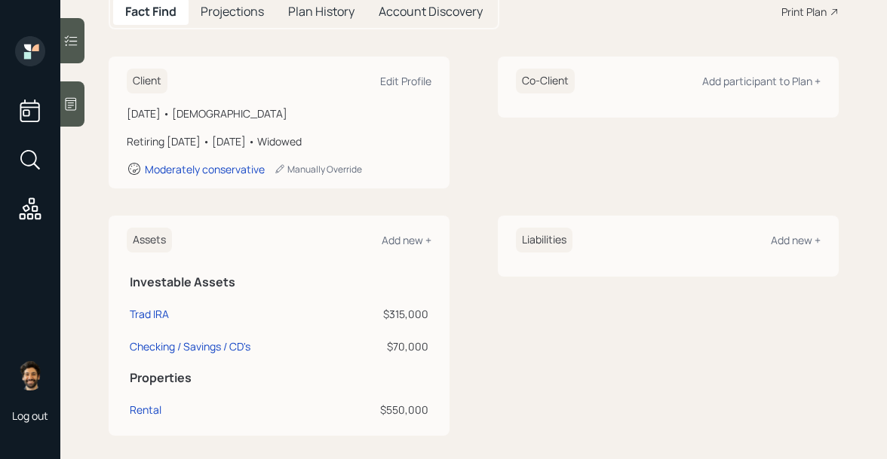
scroll to position [51, 0]
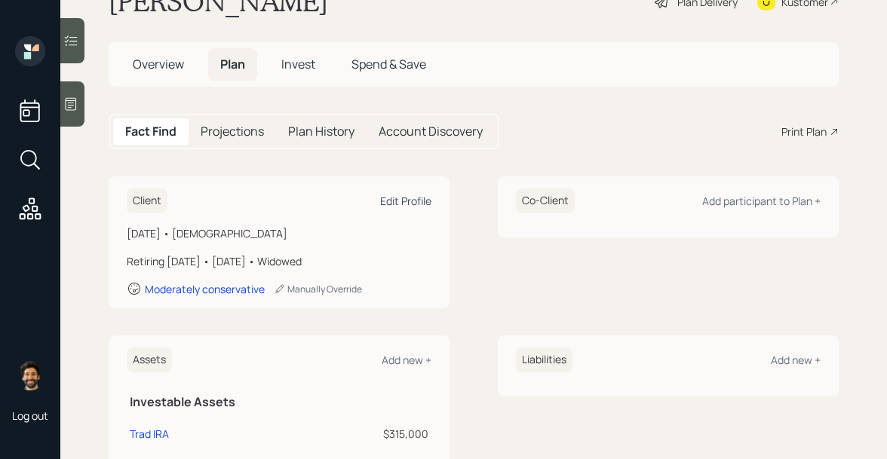
click at [394, 199] on div "Edit Profile" at bounding box center [405, 201] width 51 height 14
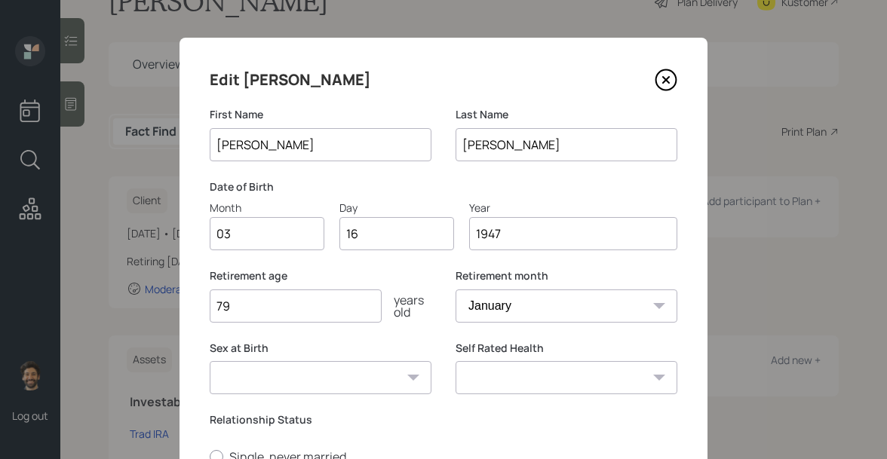
click at [254, 306] on input "79" at bounding box center [296, 305] width 172 height 33
type input "7"
type input "80"
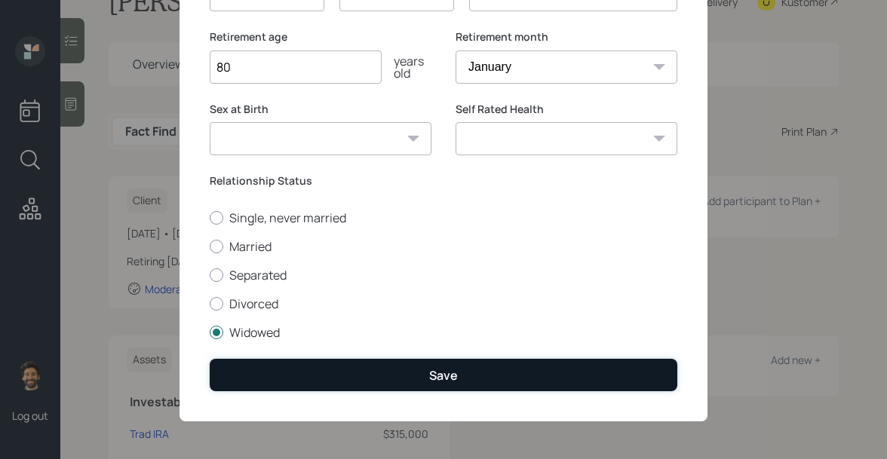
click at [274, 371] on button "Save" at bounding box center [443, 375] width 467 height 32
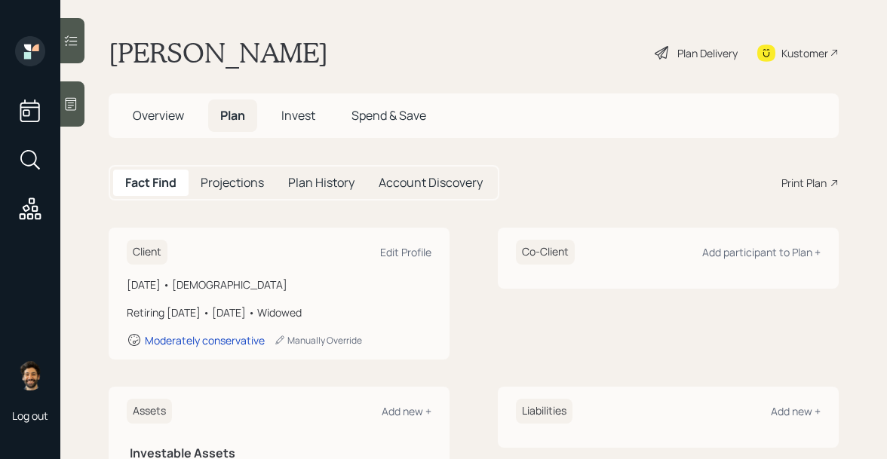
click at [696, 54] on div "Plan Delivery" at bounding box center [707, 53] width 60 height 16
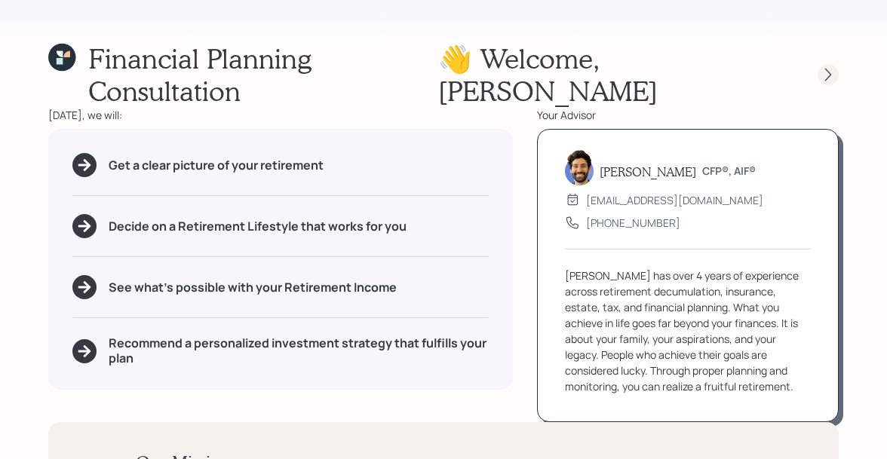
click at [831, 67] on icon at bounding box center [827, 74] width 15 height 15
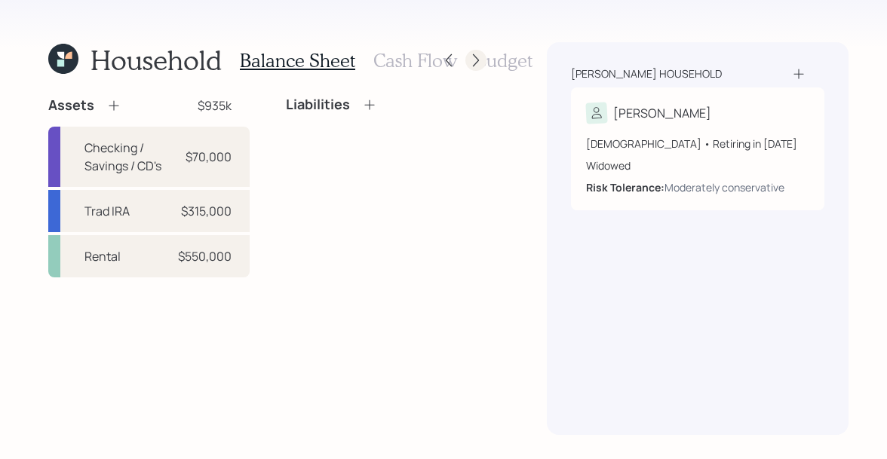
click at [468, 63] on icon at bounding box center [475, 60] width 15 height 15
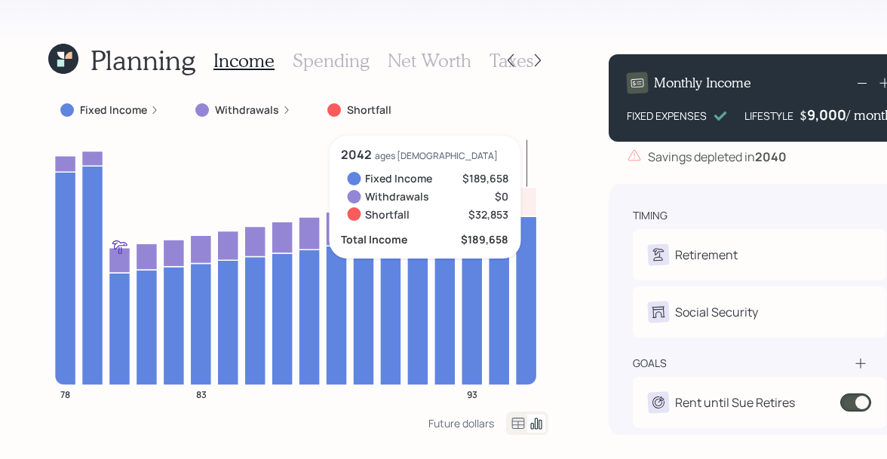
click at [64, 60] on icon at bounding box center [60, 63] width 7 height 7
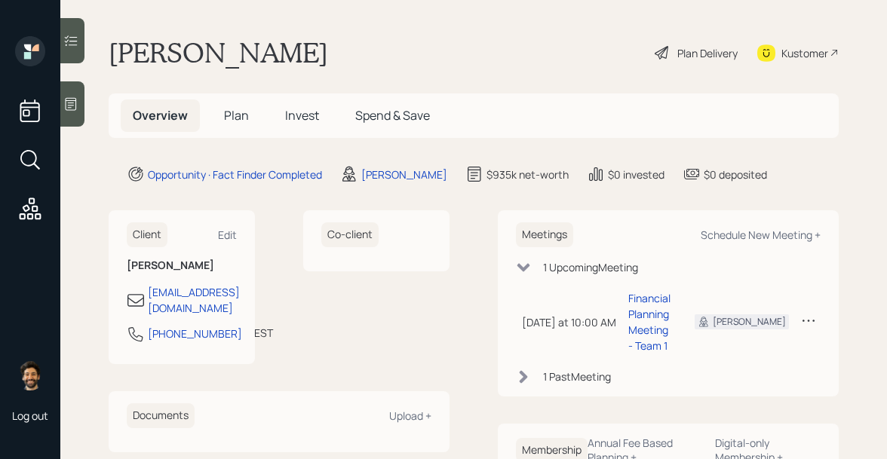
click at [232, 121] on span "Plan" at bounding box center [236, 115] width 25 height 17
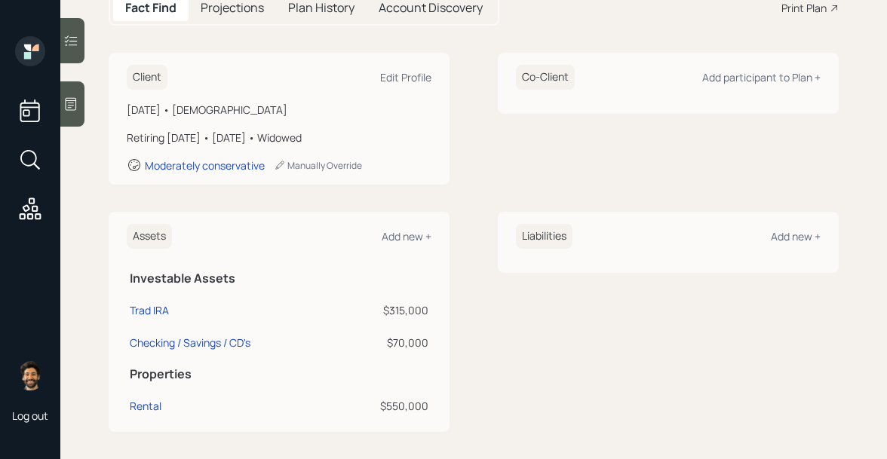
scroll to position [166, 0]
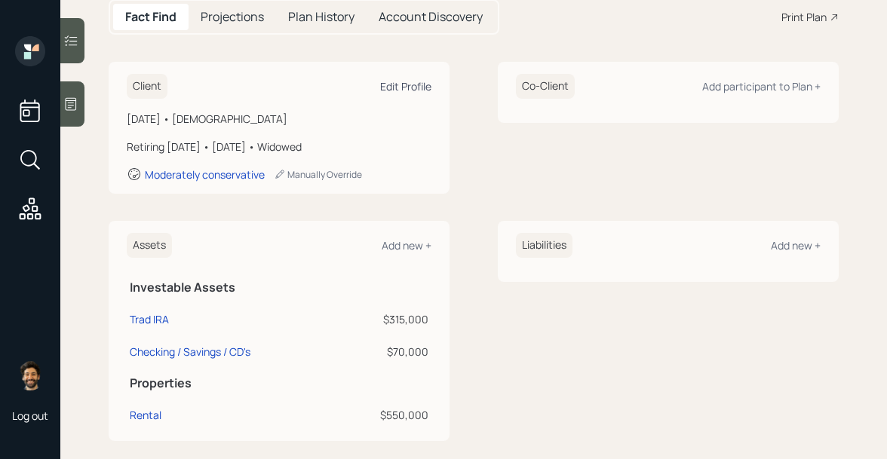
click at [400, 88] on div "Edit Profile" at bounding box center [405, 86] width 51 height 14
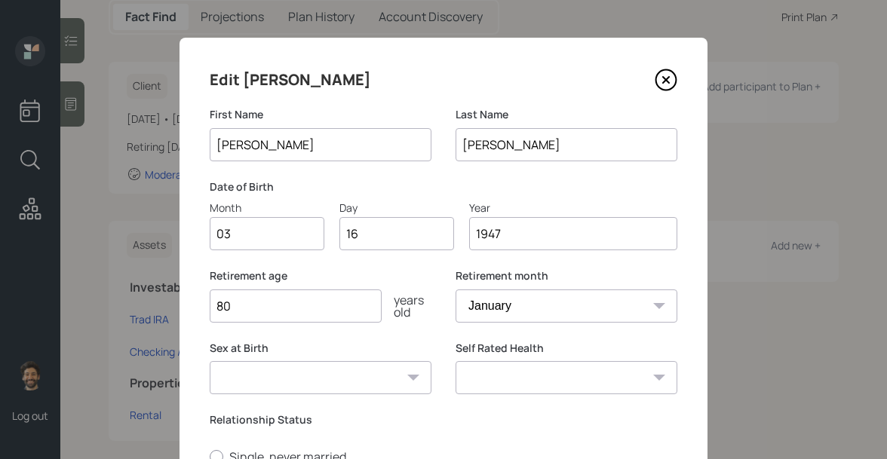
click at [261, 303] on input "80" at bounding box center [296, 305] width 172 height 33
type input "8"
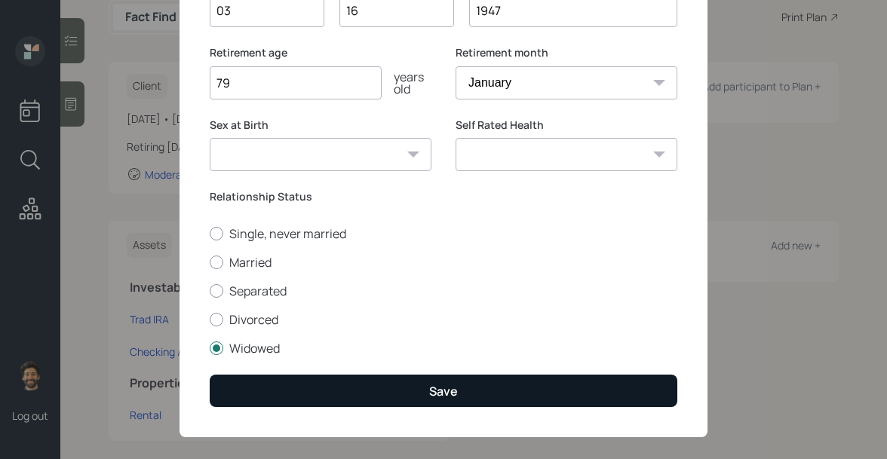
scroll to position [239, 0]
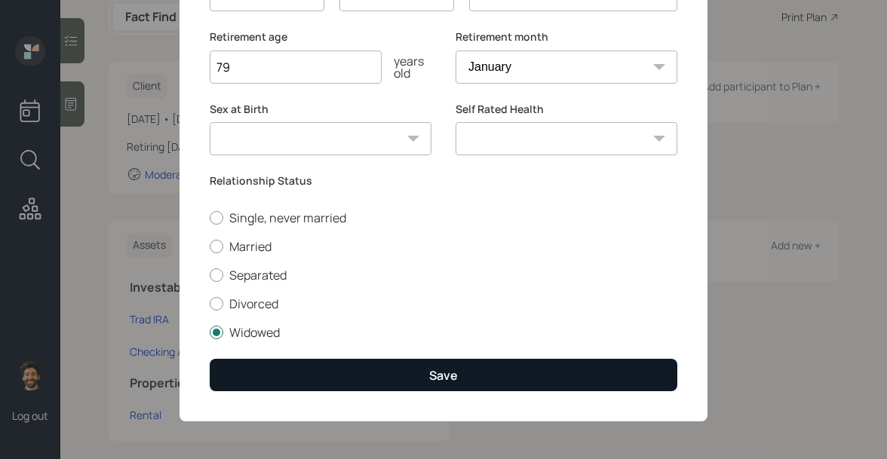
type input "79"
click at [275, 372] on button "Save" at bounding box center [443, 375] width 467 height 32
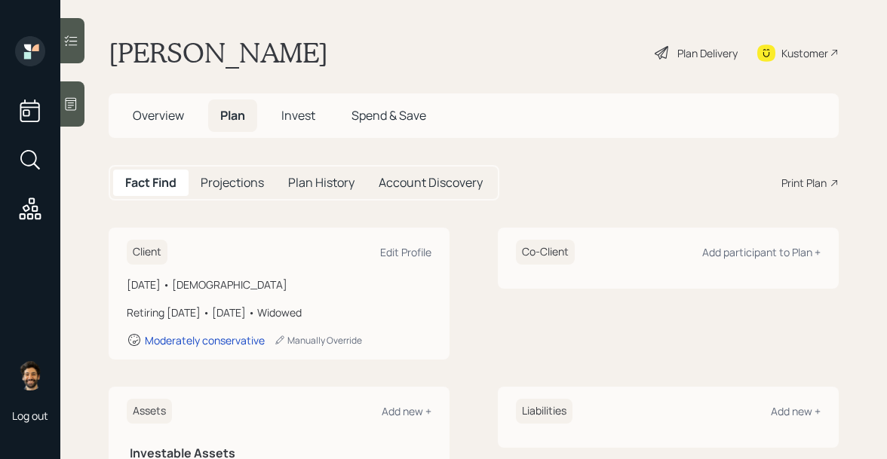
click at [308, 111] on span "Invest" at bounding box center [298, 115] width 34 height 17
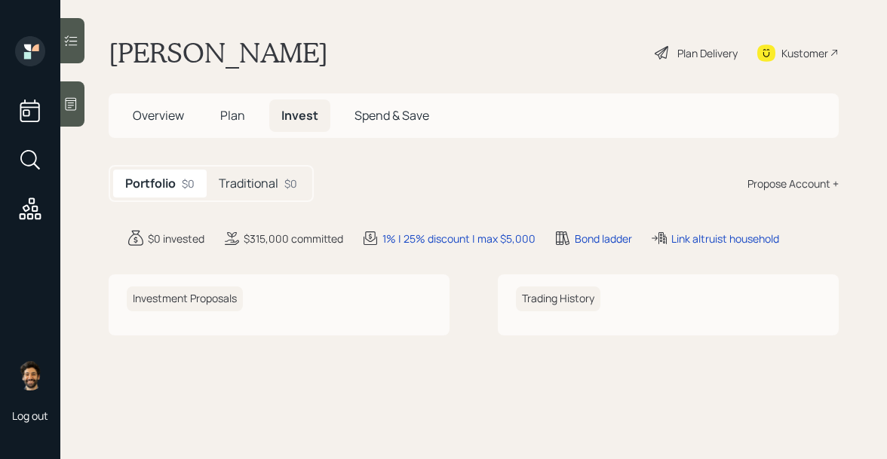
click at [698, 55] on div "Plan Delivery" at bounding box center [707, 53] width 60 height 16
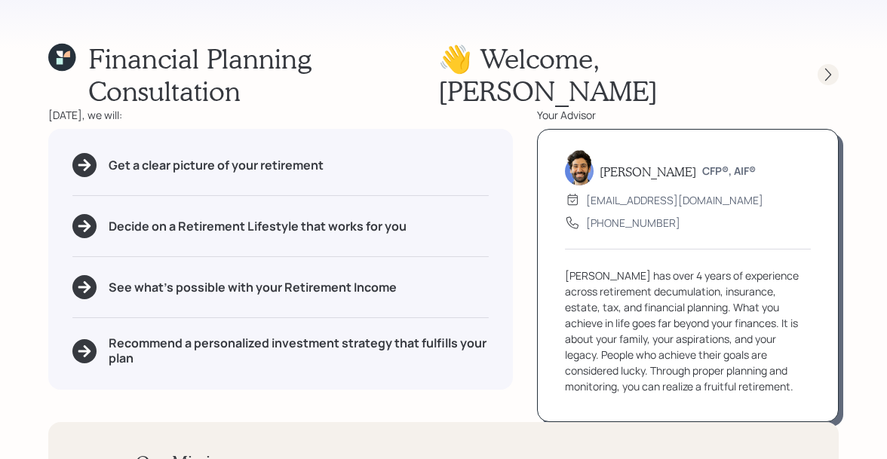
click at [830, 67] on icon at bounding box center [827, 74] width 15 height 15
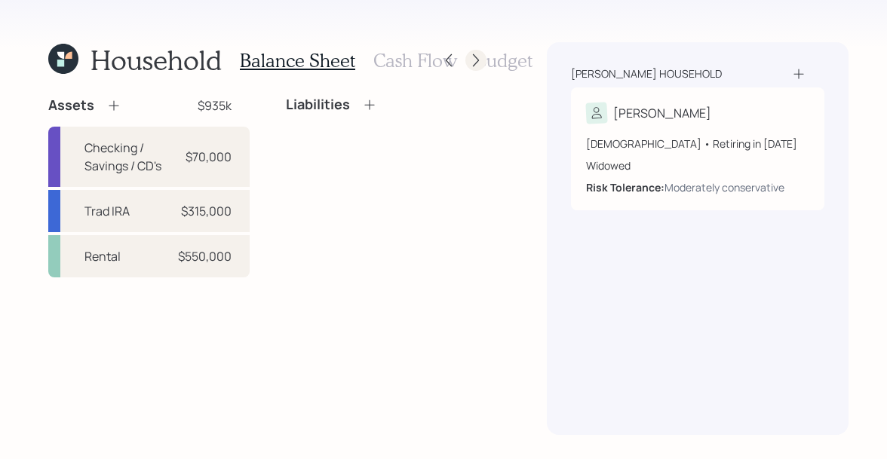
click at [473, 57] on icon at bounding box center [476, 60] width 6 height 13
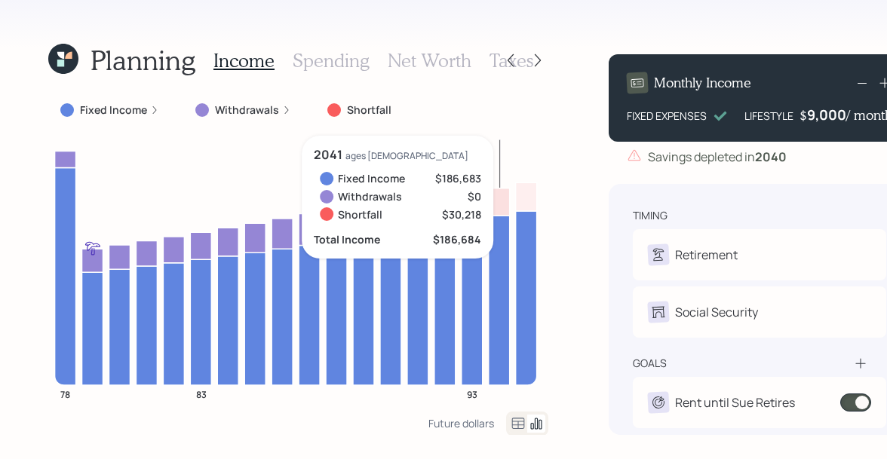
click at [334, 70] on h3 "Spending" at bounding box center [330, 61] width 77 height 22
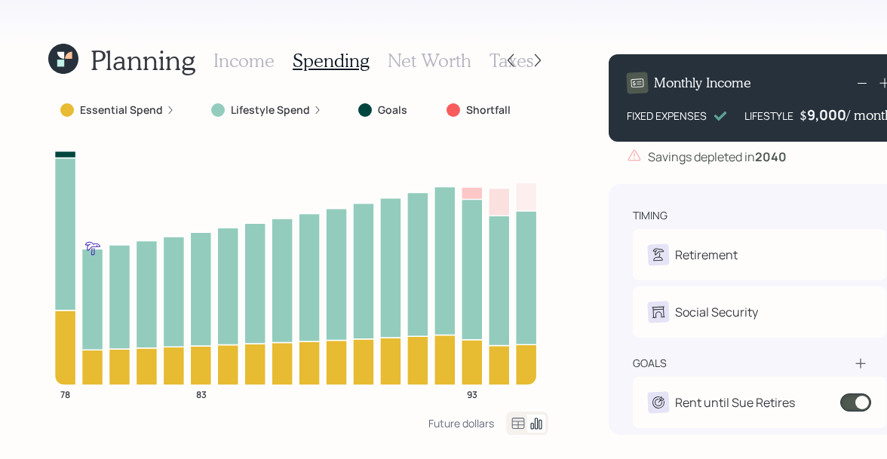
click at [422, 63] on h3 "Net Worth" at bounding box center [429, 61] width 84 height 22
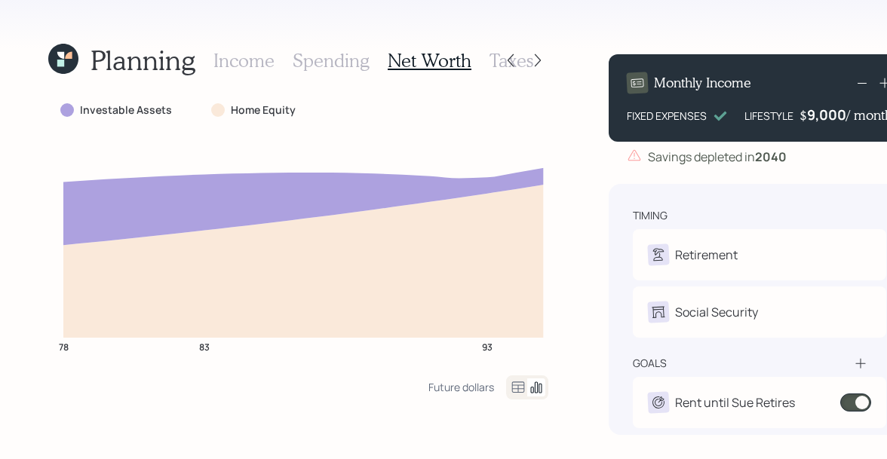
click at [489, 63] on h3 "Taxes" at bounding box center [511, 61] width 44 height 22
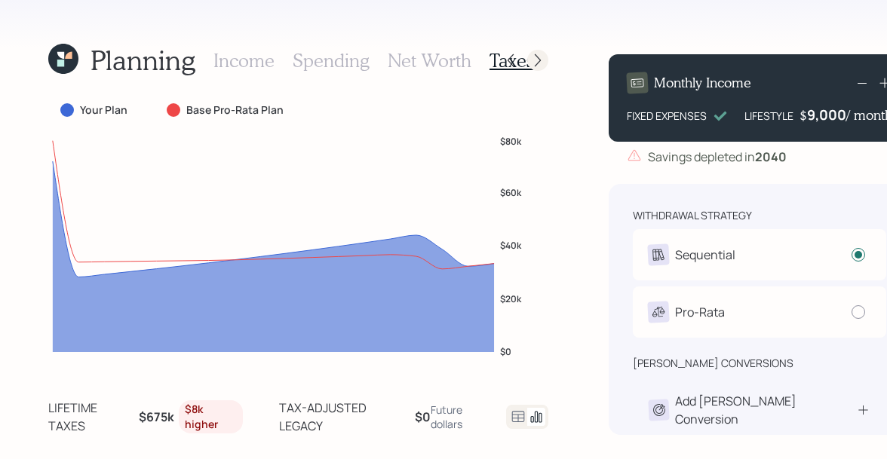
click at [537, 60] on icon at bounding box center [537, 60] width 15 height 15
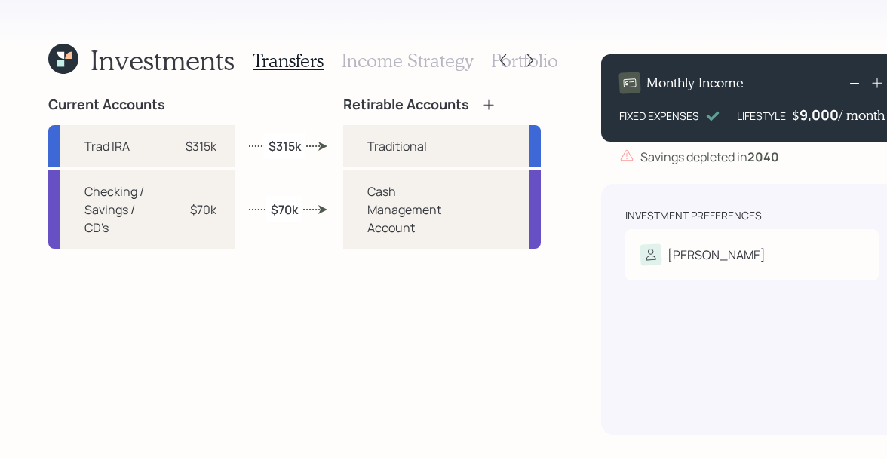
click at [404, 61] on h3 "Income Strategy" at bounding box center [406, 61] width 131 height 22
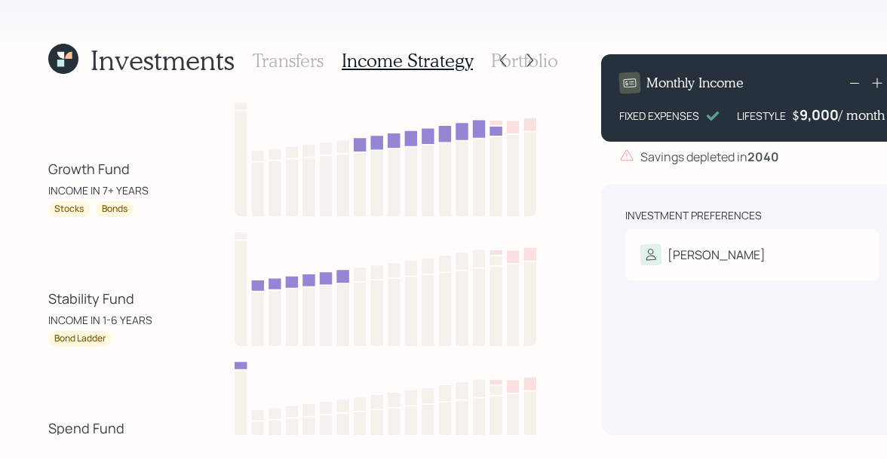
click at [283, 55] on h3 "Transfers" at bounding box center [288, 61] width 71 height 22
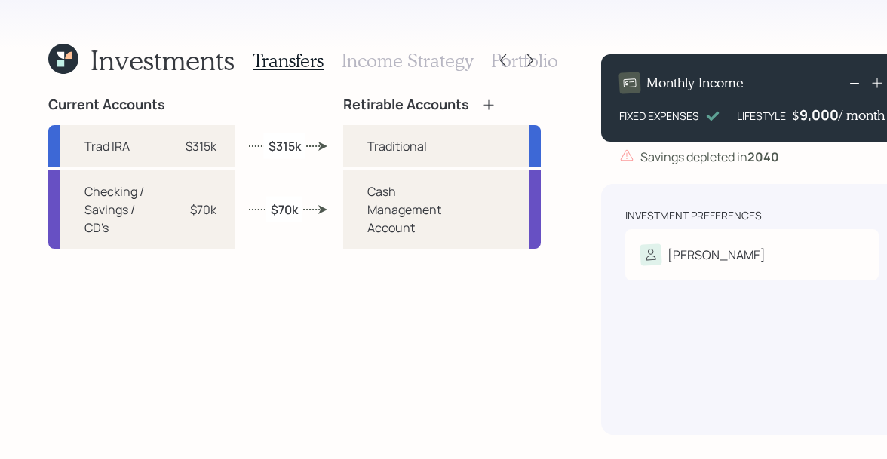
click at [416, 69] on h3 "Income Strategy" at bounding box center [406, 61] width 131 height 22
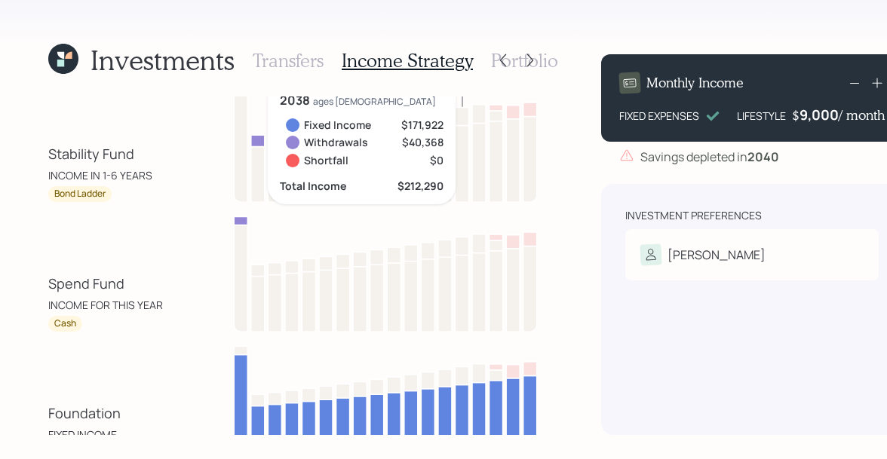
scroll to position [220, 0]
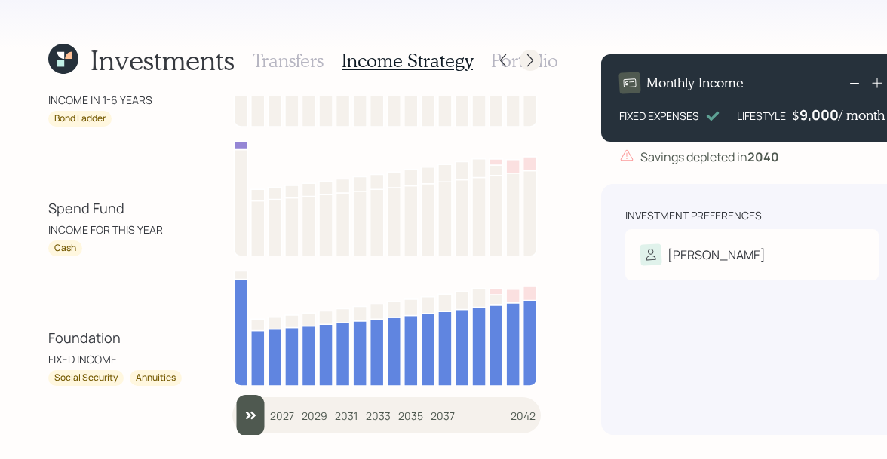
click at [522, 62] on icon at bounding box center [529, 60] width 15 height 15
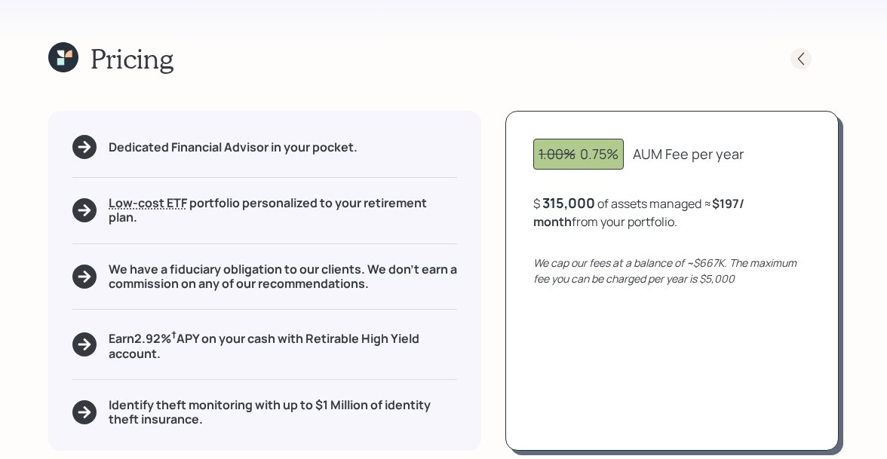
click at [801, 63] on icon at bounding box center [800, 58] width 15 height 15
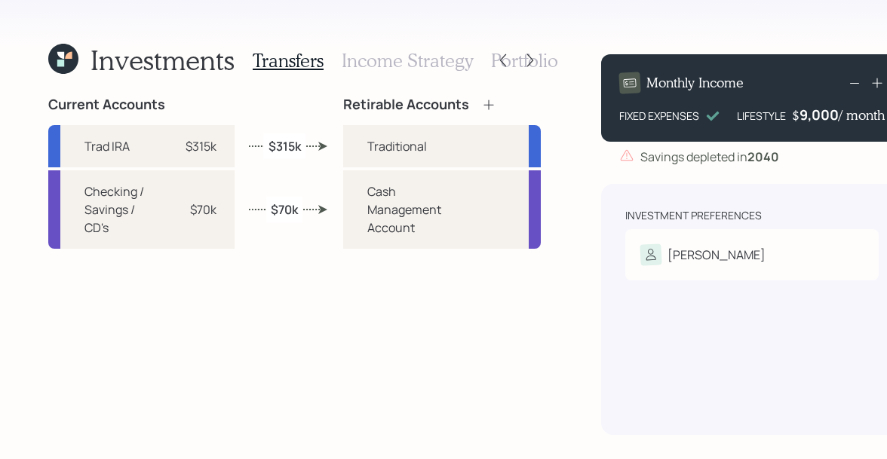
click at [547, 63] on h3 "Portfolio" at bounding box center [524, 61] width 67 height 22
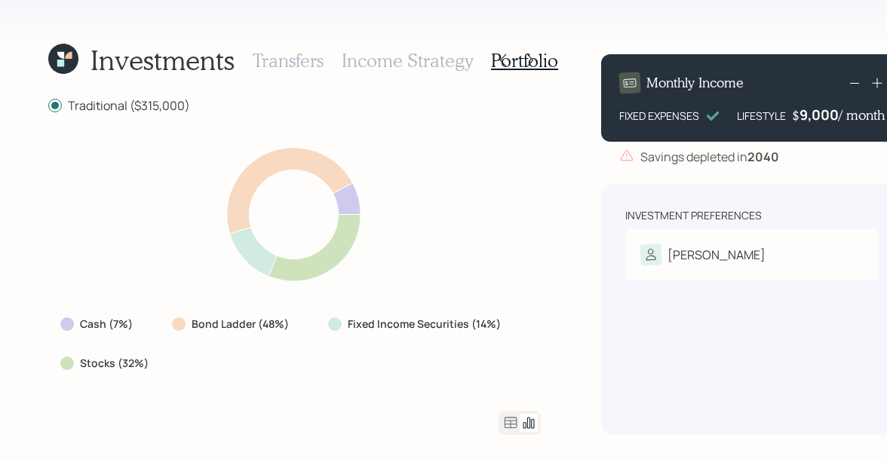
click at [392, 59] on h3 "Income Strategy" at bounding box center [406, 61] width 131 height 22
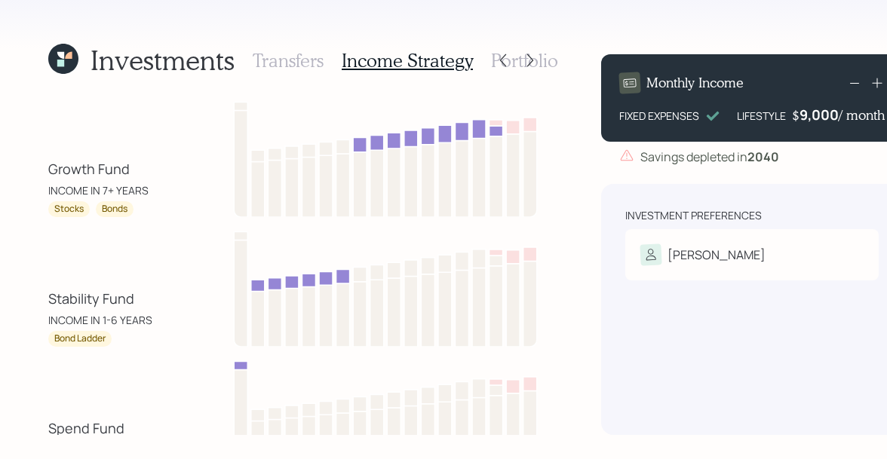
click at [260, 59] on h3 "Transfers" at bounding box center [288, 61] width 71 height 22
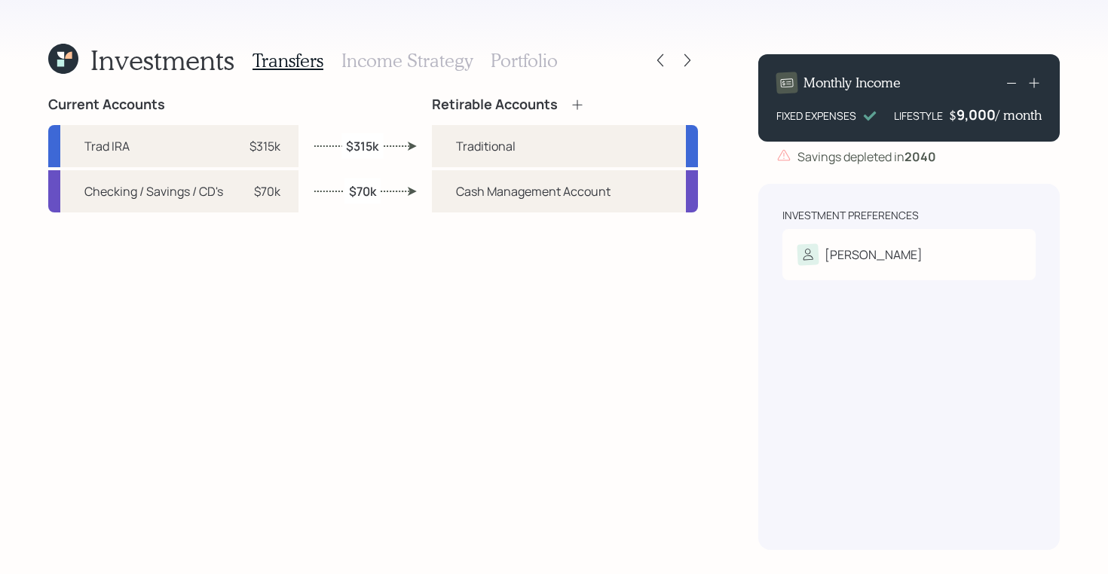
click at [359, 63] on h3 "Income Strategy" at bounding box center [406, 61] width 131 height 22
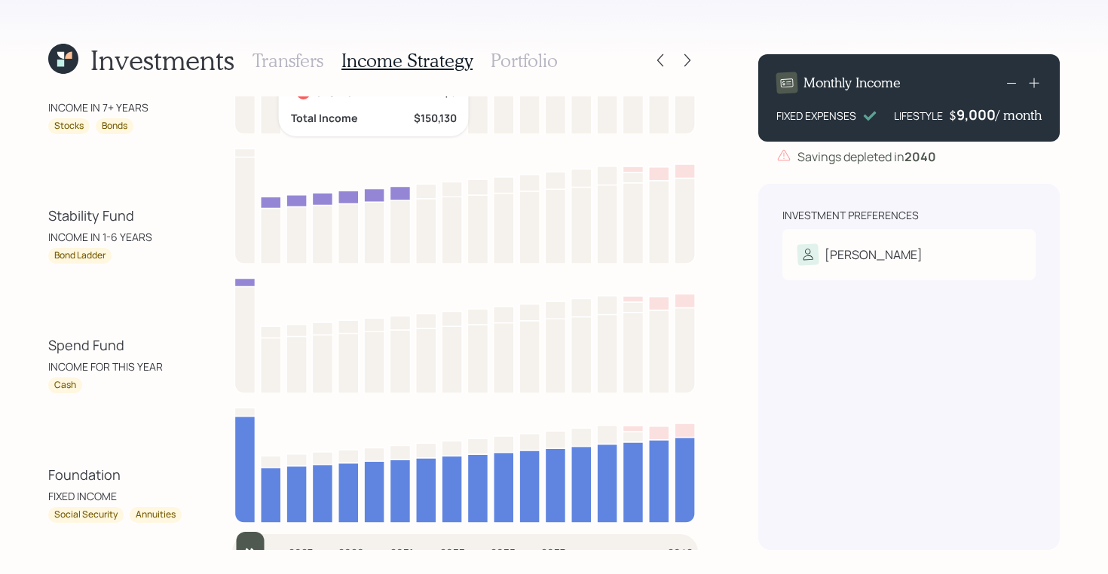
scroll to position [85, 0]
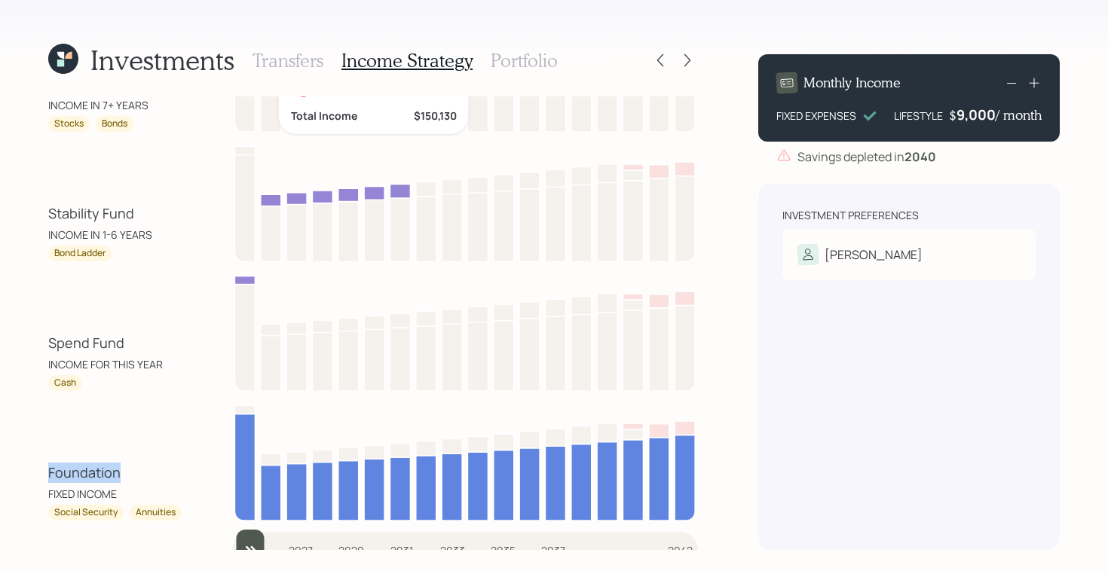
drag, startPoint x: 126, startPoint y: 487, endPoint x: 24, endPoint y: 463, distance: 104.6
click at [24, 458] on div "Investments Transfers Income Strategy Portfolio Growth Fund INCOME IN 7+ YEARS …" at bounding box center [554, 287] width 1108 height 574
drag, startPoint x: 116, startPoint y: 492, endPoint x: 37, endPoint y: 487, distance: 79.3
click at [37, 458] on div "Investments Transfers Income Strategy Portfolio Growth Fund INCOME IN 7+ YEARS …" at bounding box center [554, 287] width 1108 height 574
drag, startPoint x: 116, startPoint y: 515, endPoint x: 40, endPoint y: 513, distance: 76.2
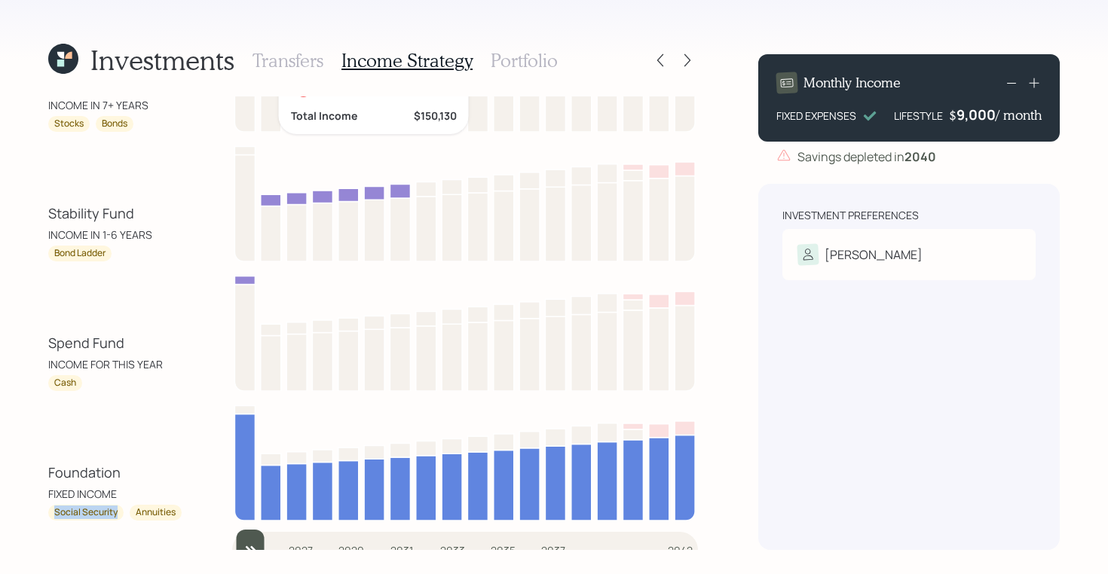
click at [40, 458] on div "Investments Transfers Income Strategy Portfolio Growth Fund INCOME IN 7+ YEARS …" at bounding box center [554, 287] width 1108 height 574
click at [167, 458] on div "Annuities" at bounding box center [156, 513] width 40 height 13
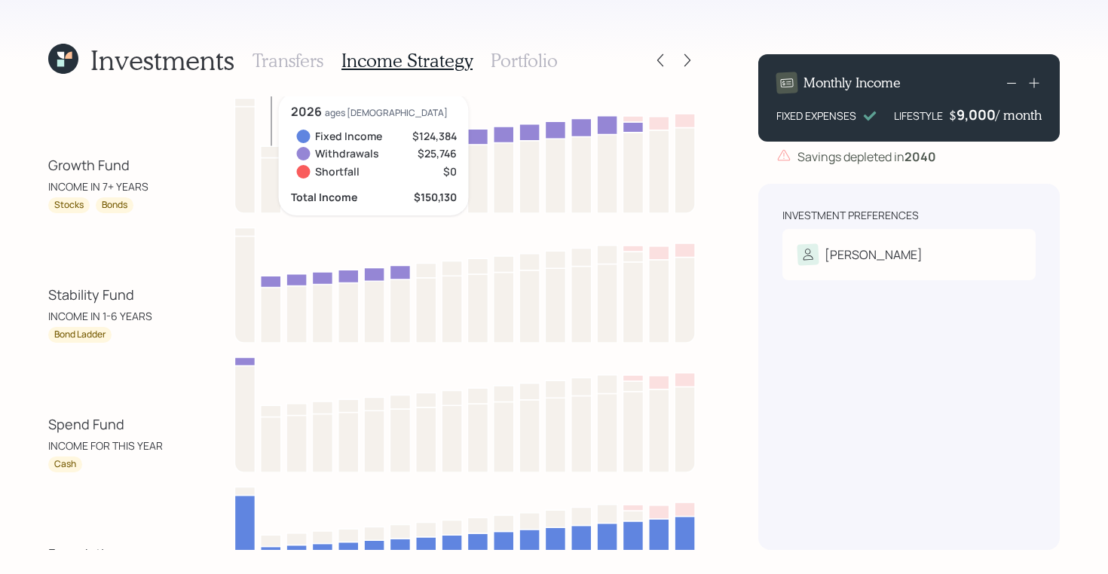
scroll to position [0, 0]
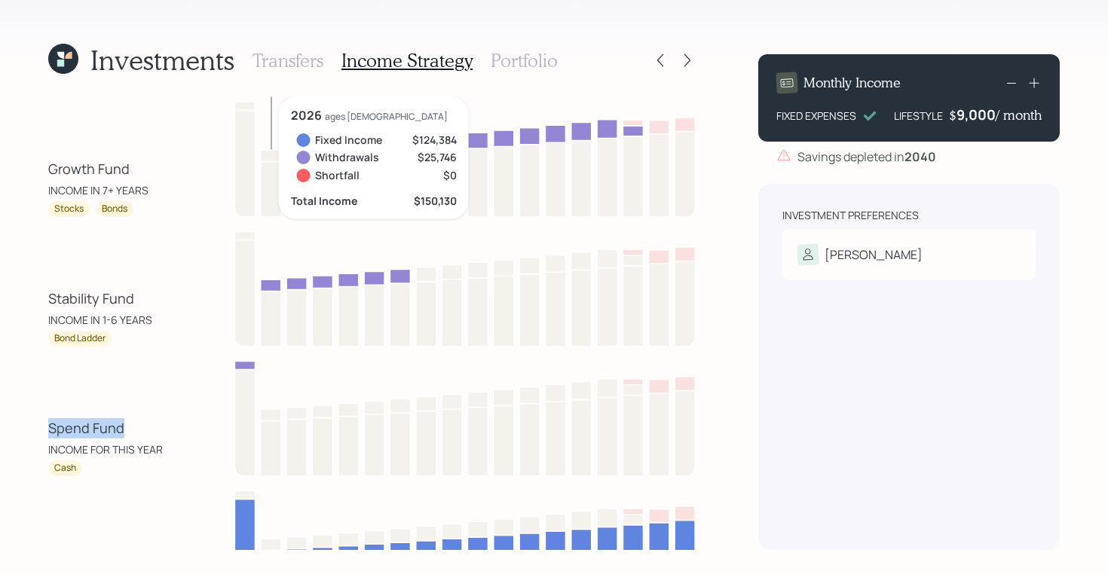
drag, startPoint x: 125, startPoint y: 428, endPoint x: 47, endPoint y: 428, distance: 77.6
click at [47, 428] on div "Investments Transfers Income Strategy Portfolio Growth Fund INCOME IN 7+ YEARS …" at bounding box center [554, 287] width 1108 height 574
drag, startPoint x: 163, startPoint y: 449, endPoint x: 23, endPoint y: 446, distance: 140.2
click at [23, 446] on div "Investments Transfers Income Strategy Portfolio Growth Fund INCOME IN 7+ YEARS …" at bounding box center [554, 287] width 1108 height 574
click at [74, 458] on div "Cash" at bounding box center [65, 468] width 22 height 13
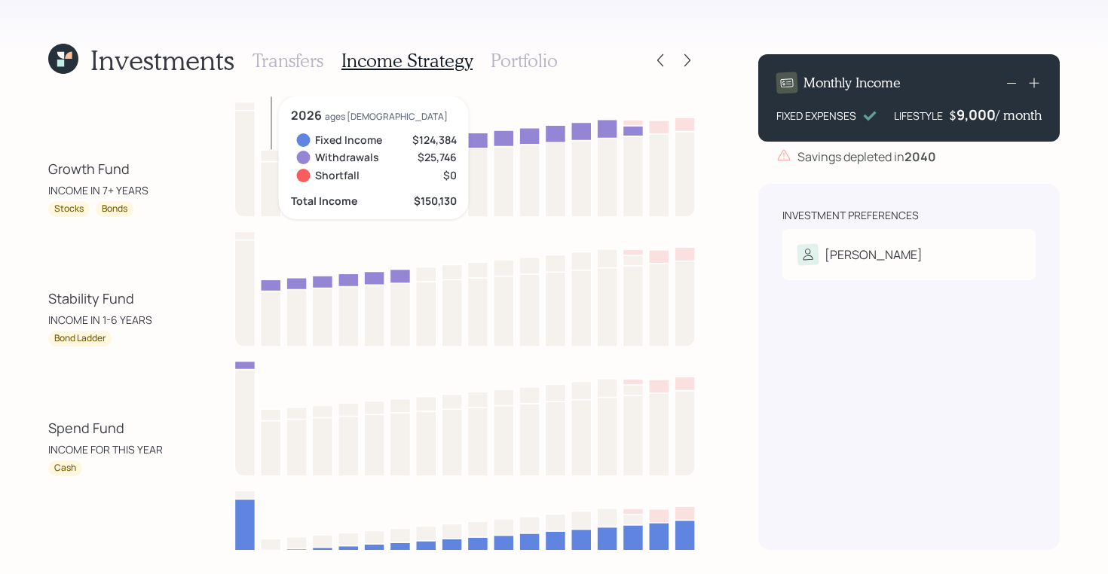
click at [74, 458] on div "Cash" at bounding box center [65, 468] width 22 height 13
drag, startPoint x: 144, startPoint y: 302, endPoint x: 37, endPoint y: 300, distance: 107.1
click at [37, 300] on div "Investments Transfers Income Strategy Portfolio Growth Fund INCOME IN 7+ YEARS …" at bounding box center [554, 287] width 1108 height 574
drag, startPoint x: 156, startPoint y: 319, endPoint x: 32, endPoint y: 318, distance: 124.4
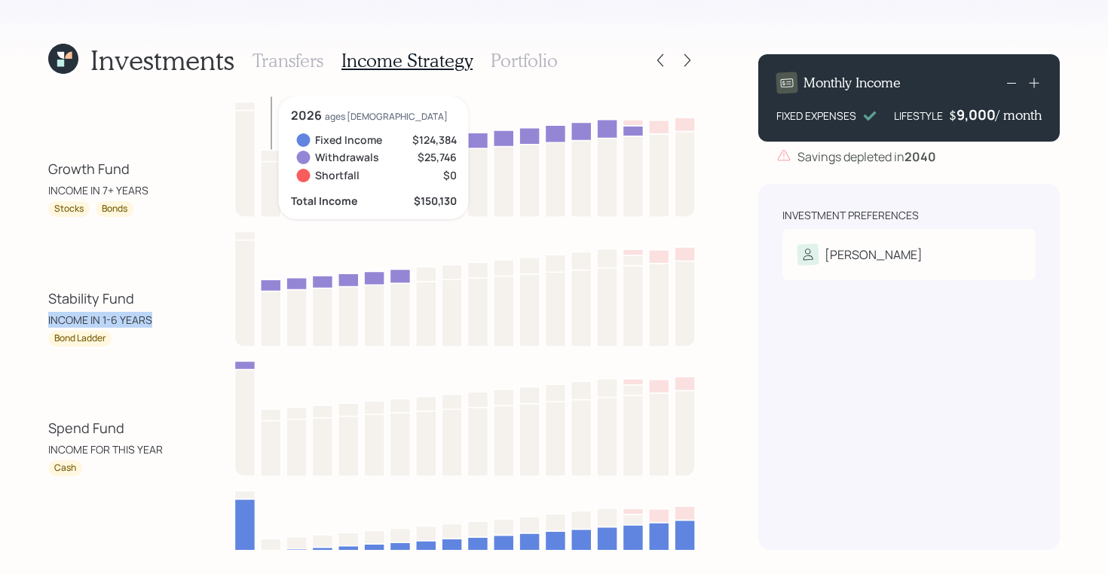
click at [32, 318] on div "Investments Transfers Income Strategy Portfolio Growth Fund INCOME IN 7+ YEARS …" at bounding box center [554, 287] width 1108 height 574
drag, startPoint x: 106, startPoint y: 340, endPoint x: 51, endPoint y: 340, distance: 55.0
click at [51, 340] on div "Bond Ladder" at bounding box center [79, 339] width 63 height 16
click at [120, 289] on div "Stability Fund" at bounding box center [91, 299] width 86 height 20
drag, startPoint x: 146, startPoint y: 192, endPoint x: 35, endPoint y: 160, distance: 115.5
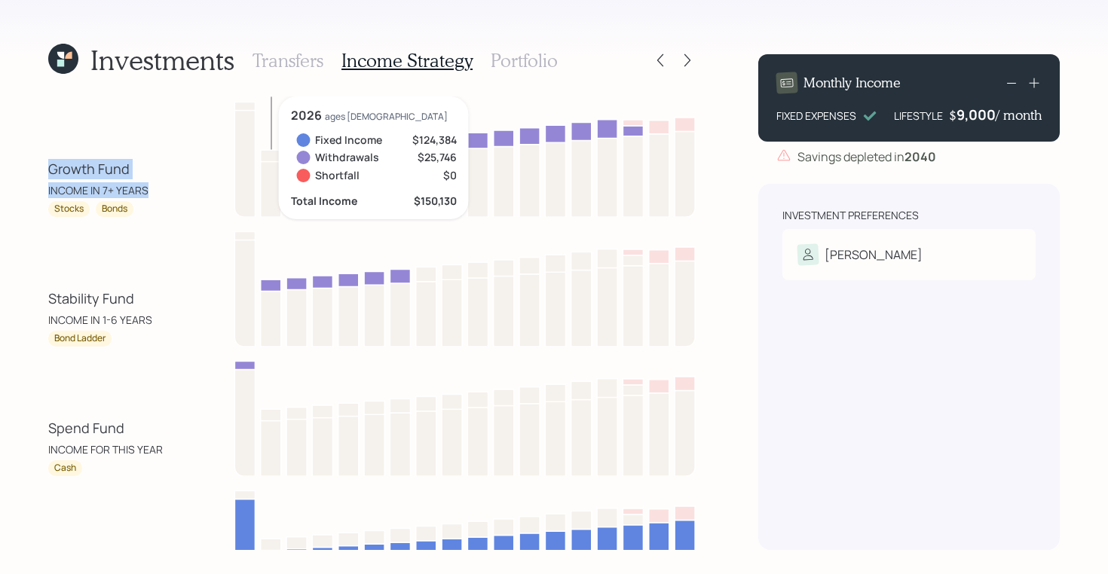
click at [35, 160] on div "Investments Transfers Income Strategy Portfolio Growth Fund INCOME IN 7+ YEARS …" at bounding box center [554, 287] width 1108 height 574
click at [63, 158] on div "Growth Fund INCOME IN 7+ YEARS Stocks Bonds 2026 ages 79 Fixed Income $124,384 …" at bounding box center [373, 156] width 650 height 121
drag, startPoint x: 54, startPoint y: 206, endPoint x: 136, endPoint y: 213, distance: 82.4
click at [136, 213] on div "Stocks Bonds" at bounding box center [116, 209] width 136 height 16
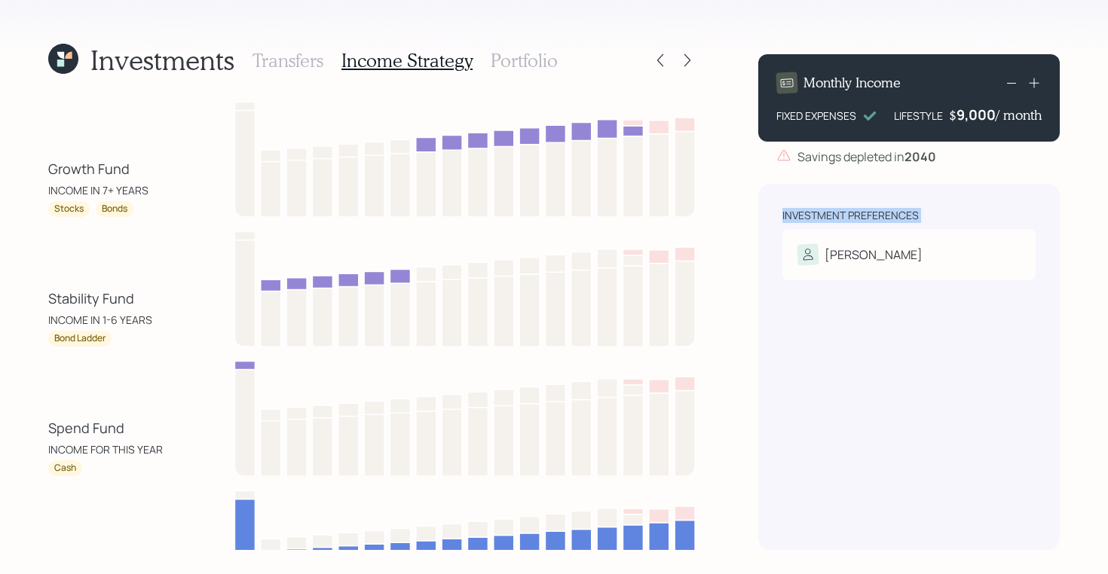
drag, startPoint x: 853, startPoint y: 240, endPoint x: 836, endPoint y: 193, distance: 50.6
click at [836, 193] on div "Investment Preferences Sue Risk Tolerance: Moderately conservative" at bounding box center [909, 367] width 302 height 366
click at [843, 204] on div "Investment Preferences Sue Risk Tolerance: Moderately conservative" at bounding box center [909, 367] width 302 height 366
drag, startPoint x: 951, startPoint y: 121, endPoint x: 997, endPoint y: 123, distance: 46.8
click at [886, 123] on div "$ 9,000 / month" at bounding box center [995, 115] width 93 height 18
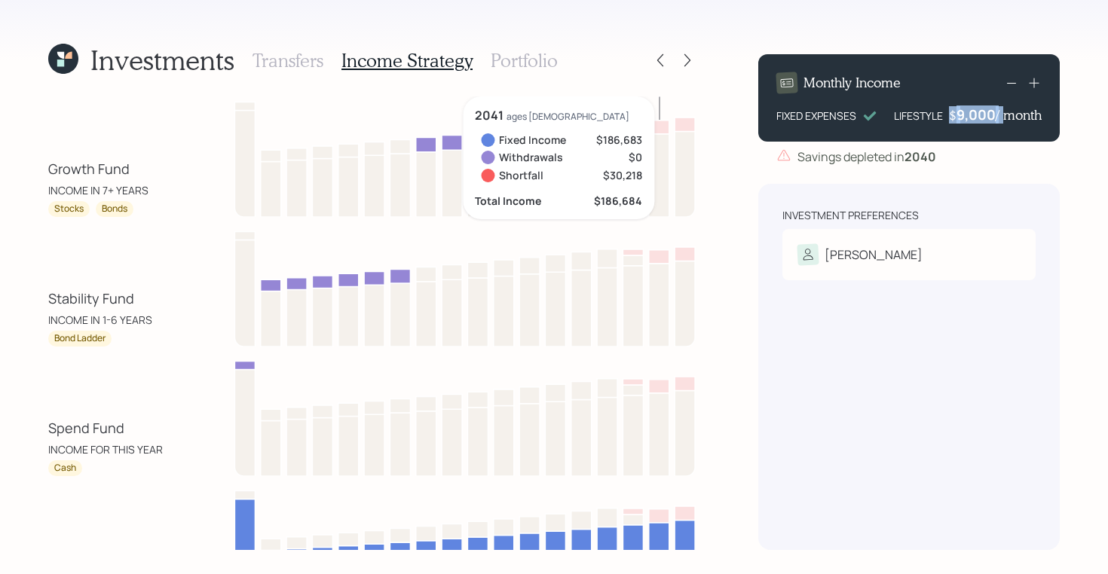
click at [886, 119] on div "9,000" at bounding box center [976, 115] width 39 height 18
click at [886, 118] on div "9000" at bounding box center [977, 115] width 38 height 18
click at [886, 299] on div "Investment Preferences Sue Risk Tolerance: Moderately conservative" at bounding box center [909, 367] width 302 height 366
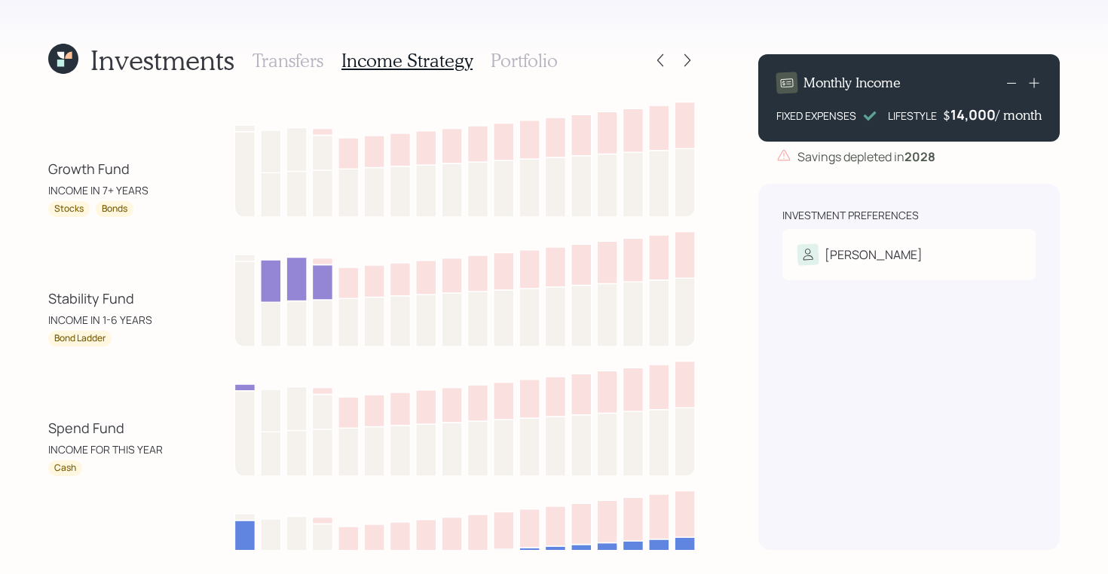
click at [886, 113] on div "14,000" at bounding box center [973, 115] width 45 height 18
click at [854, 378] on div "Investment Preferences Sue Risk Tolerance: Moderately conservative" at bounding box center [909, 367] width 302 height 366
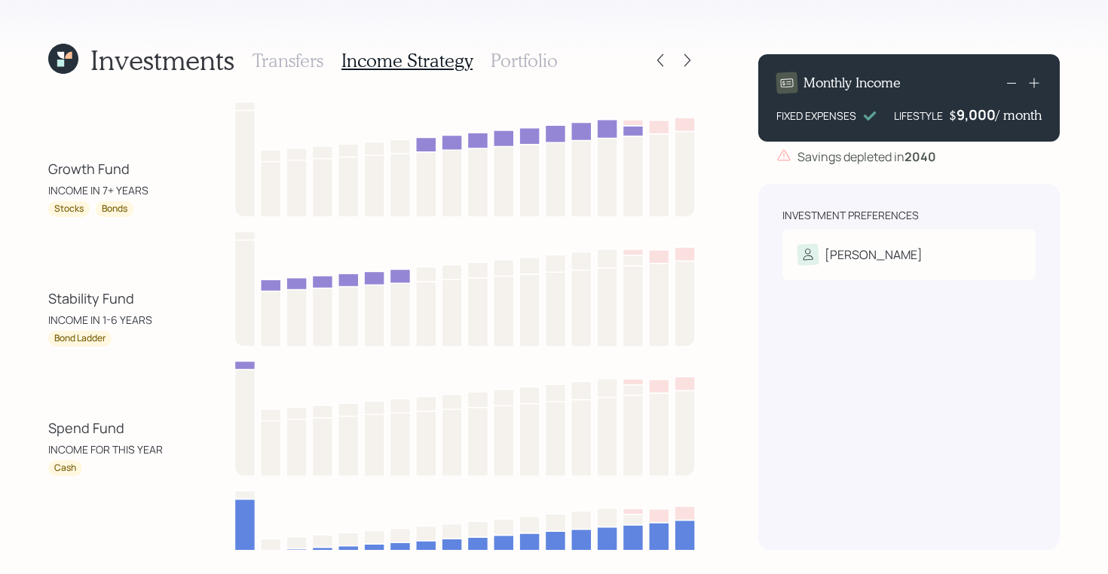
click at [531, 67] on h3 "Portfolio" at bounding box center [524, 61] width 67 height 22
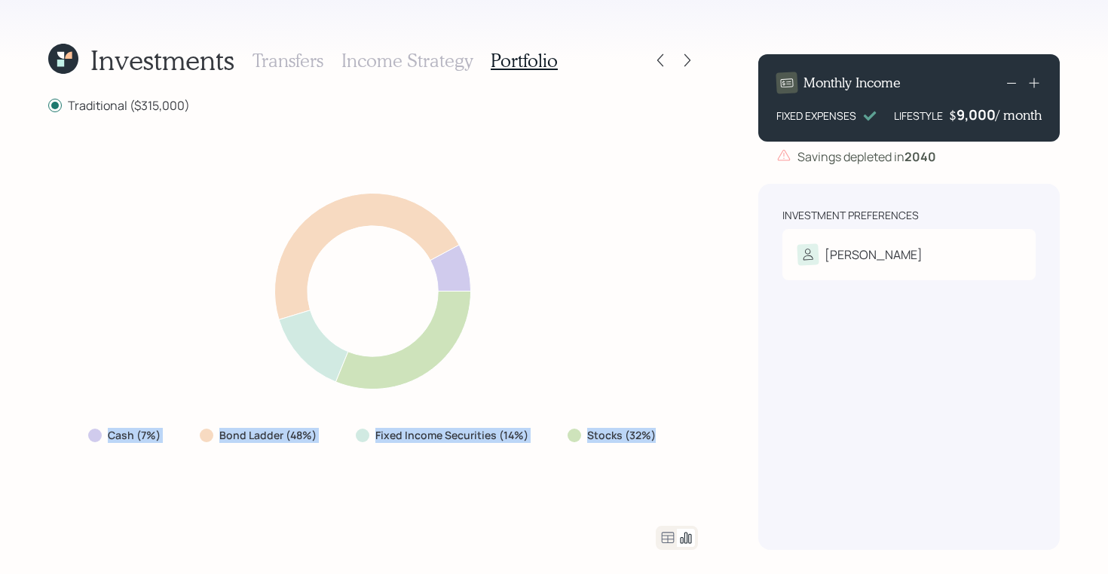
drag, startPoint x: 661, startPoint y: 435, endPoint x: 103, endPoint y: 439, distance: 558.6
click at [103, 439] on div "Cash (7%) Bond Ladder (48%) Fixed Income Securities (14%) Stocks (32%)" at bounding box center [373, 435] width 595 height 27
click at [513, 445] on div "Fixed Income Securities (14%)" at bounding box center [444, 435] width 200 height 27
drag, startPoint x: 525, startPoint y: 439, endPoint x: 122, endPoint y: 430, distance: 402.6
click at [122, 430] on div "Cash (7%) Bond Ladder (48%) Fixed Income Securities (14%) Stocks (32%)" at bounding box center [373, 435] width 595 height 27
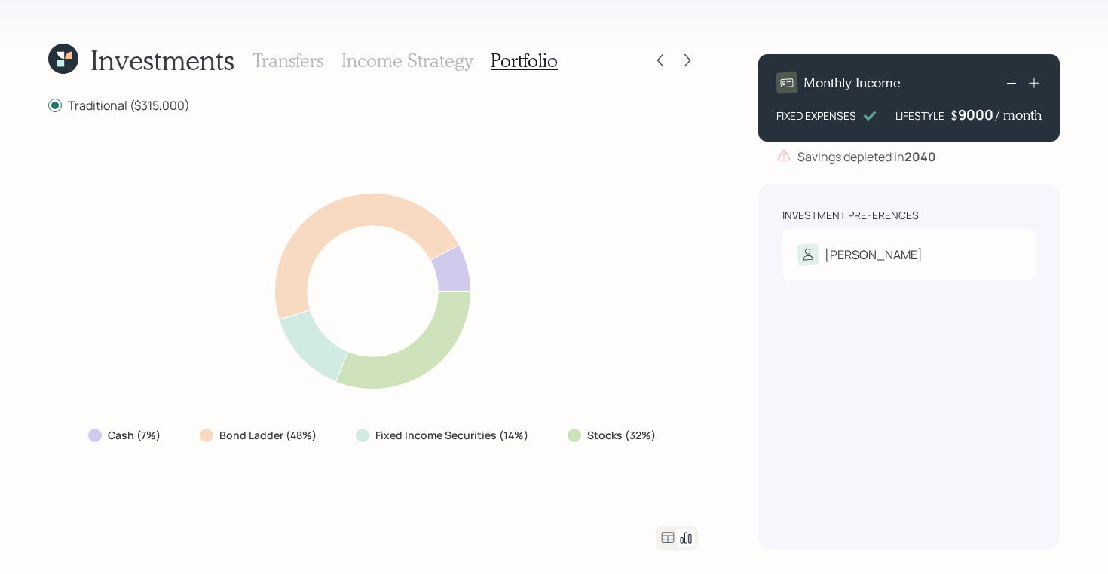
click at [886, 113] on div "9000" at bounding box center [977, 115] width 38 height 18
click at [834, 173] on div "Monthly Income FIXED EXPENSES LIFESTYLE $ 14000 / month Savings depleted in 204…" at bounding box center [909, 296] width 302 height 508
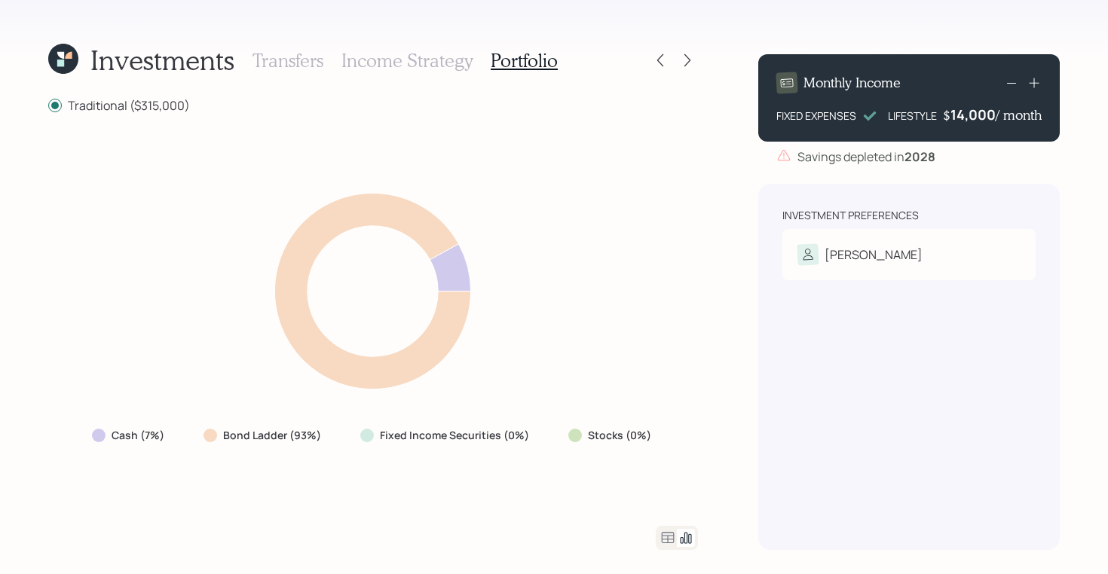
click at [634, 436] on label "Stocks (0%)" at bounding box center [619, 435] width 63 height 15
drag, startPoint x: 336, startPoint y: 434, endPoint x: 210, endPoint y: 434, distance: 126.6
click at [210, 434] on div "Bond Ladder (93%)" at bounding box center [263, 435] width 145 height 27
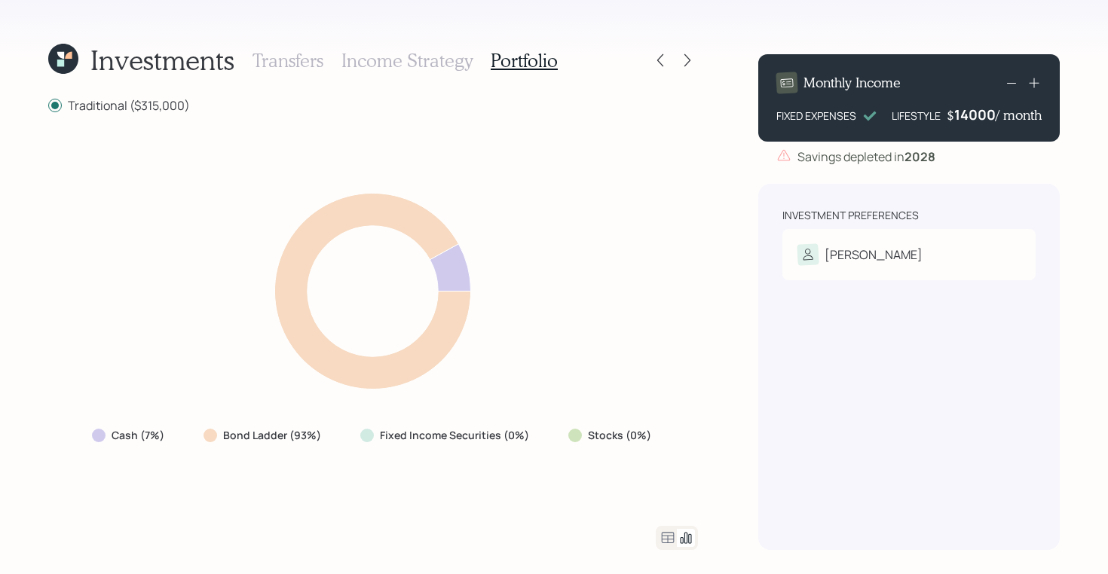
click at [886, 111] on div "14000" at bounding box center [974, 115] width 41 height 18
click at [878, 167] on div "Monthly Income FIXED EXPENSES LIFESTYLE $ 11000 / month Savings depleted in 202…" at bounding box center [909, 296] width 302 height 508
click at [886, 118] on div "11,000" at bounding box center [975, 115] width 42 height 18
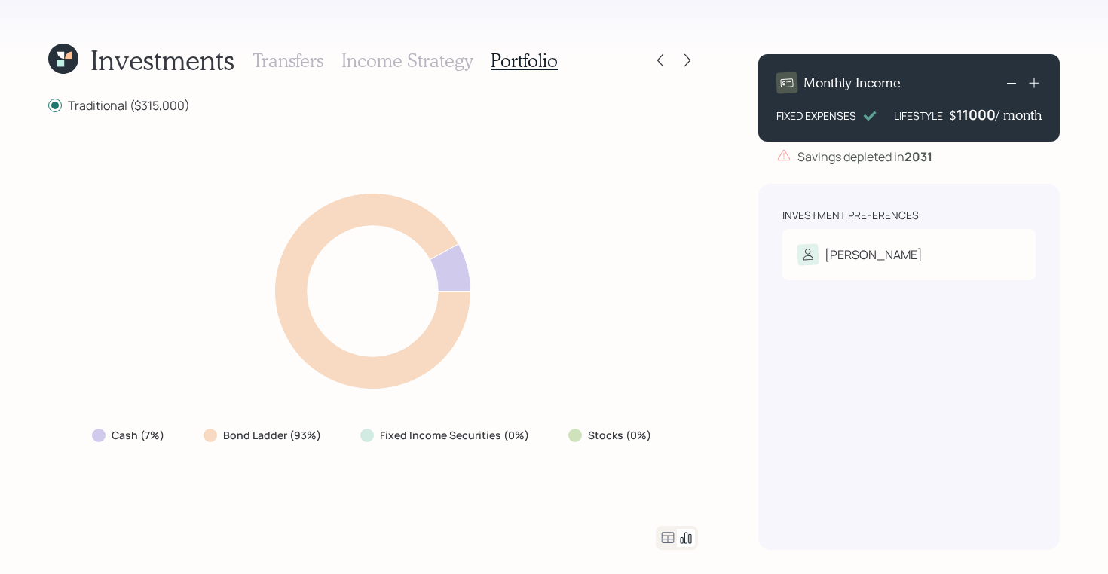
click at [886, 118] on div "11000" at bounding box center [976, 115] width 39 height 18
click at [794, 166] on div "Monthly Income FIXED EXPENSES LIFESTYLE $ 9000 / month Savings depleted in 2031…" at bounding box center [909, 296] width 302 height 508
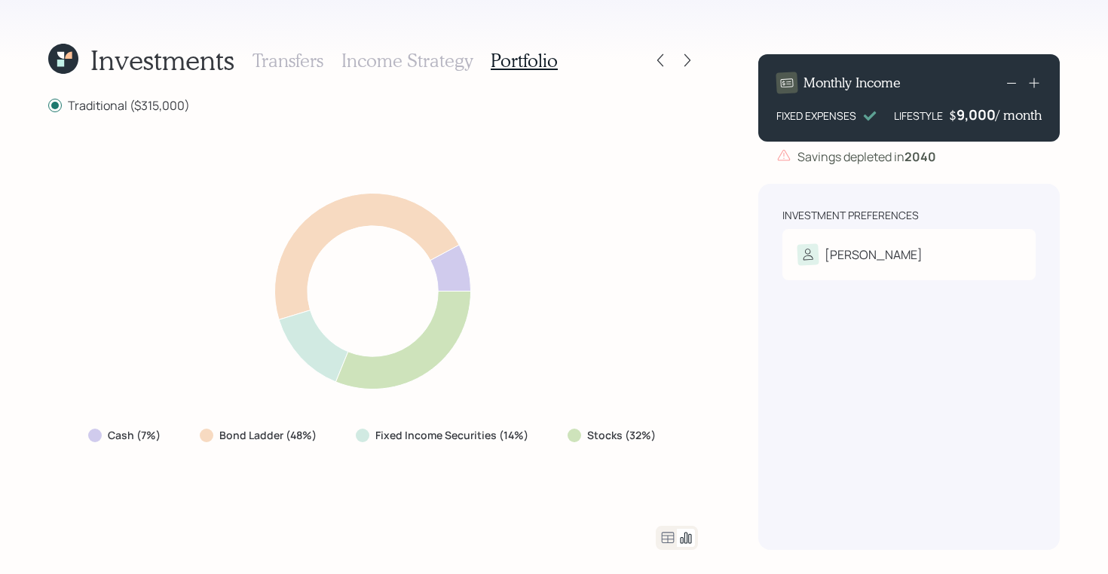
click at [662, 433] on div "Stocks (32%)" at bounding box center [613, 435] width 115 height 27
drag, startPoint x: 945, startPoint y: 121, endPoint x: 991, endPoint y: 119, distance: 46.0
click at [886, 119] on div "LIFESTYLE $ 9,000 / month" at bounding box center [968, 115] width 148 height 18
drag, startPoint x: 657, startPoint y: 434, endPoint x: 576, endPoint y: 435, distance: 80.7
click at [576, 435] on div "Stocks (32%)" at bounding box center [613, 435] width 115 height 27
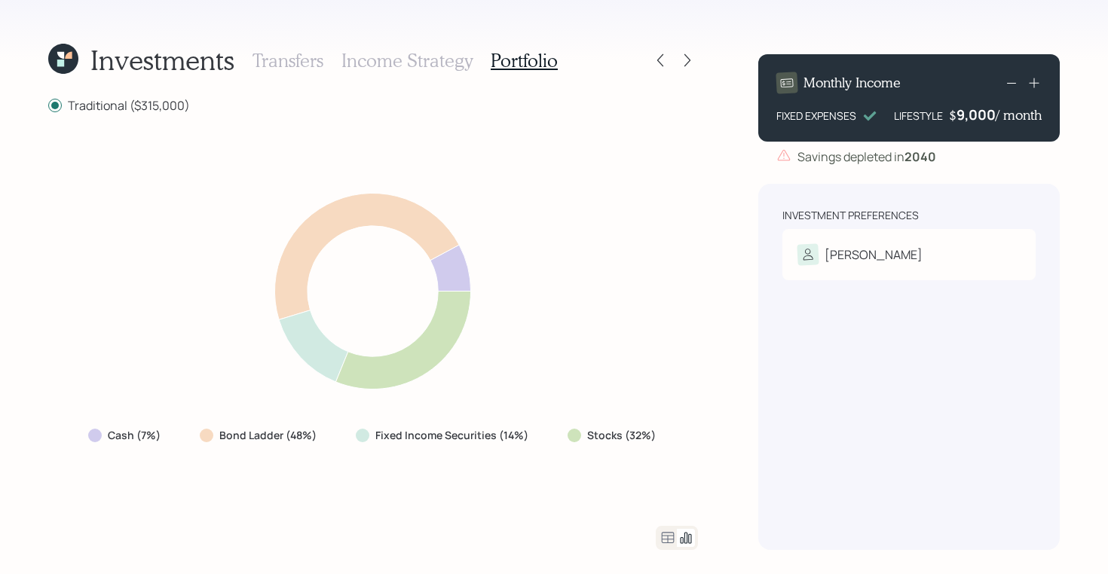
click at [666, 458] on icon at bounding box center [668, 538] width 18 height 18
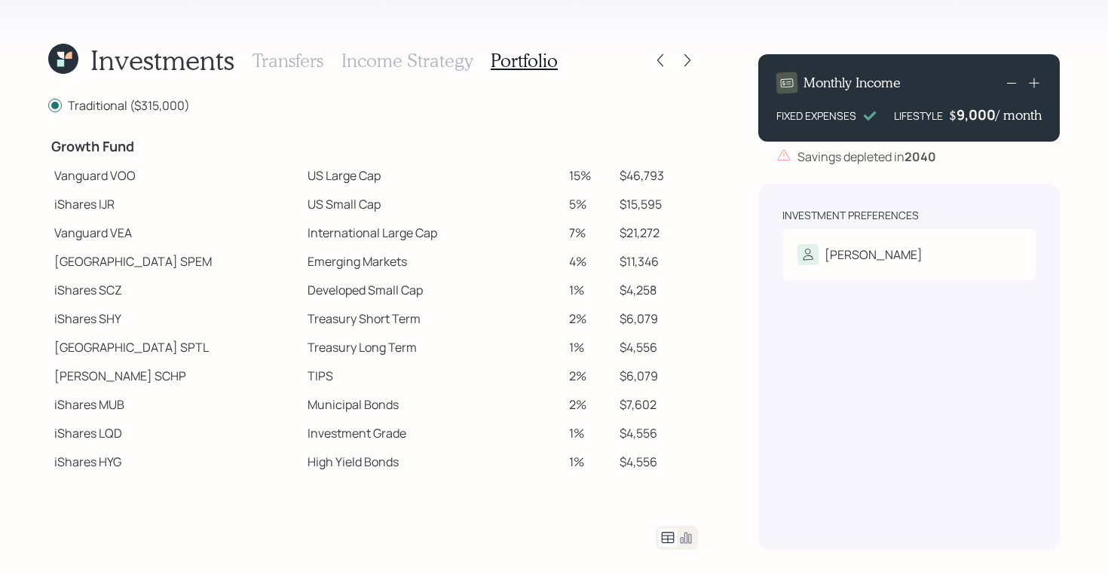
scroll to position [297, 0]
drag, startPoint x: 45, startPoint y: 149, endPoint x: 142, endPoint y: 155, distance: 97.5
click at [142, 155] on div "Investments Transfers Income Strategy Portfolio Traditional ($315,000) Spend Fu…" at bounding box center [554, 287] width 1108 height 574
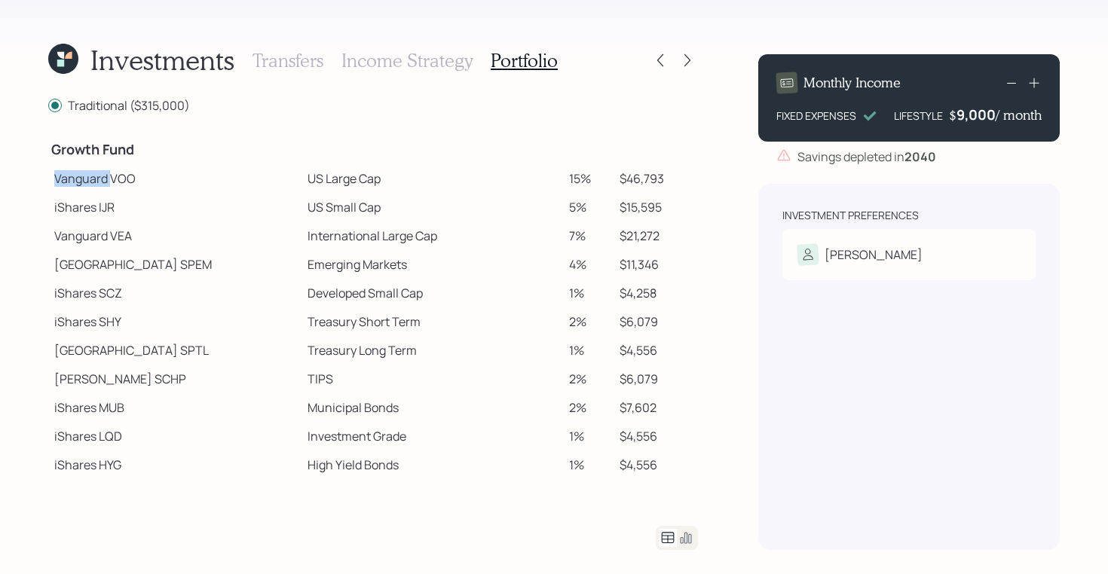
drag, startPoint x: 52, startPoint y: 179, endPoint x: 109, endPoint y: 182, distance: 57.3
click at [109, 182] on td "Vanguard VOO" at bounding box center [174, 178] width 253 height 29
drag, startPoint x: 47, startPoint y: 210, endPoint x: 95, endPoint y: 216, distance: 47.9
click at [95, 216] on td "iShares IJR" at bounding box center [174, 207] width 253 height 29
click at [78, 209] on td "iShares IJR" at bounding box center [174, 207] width 253 height 29
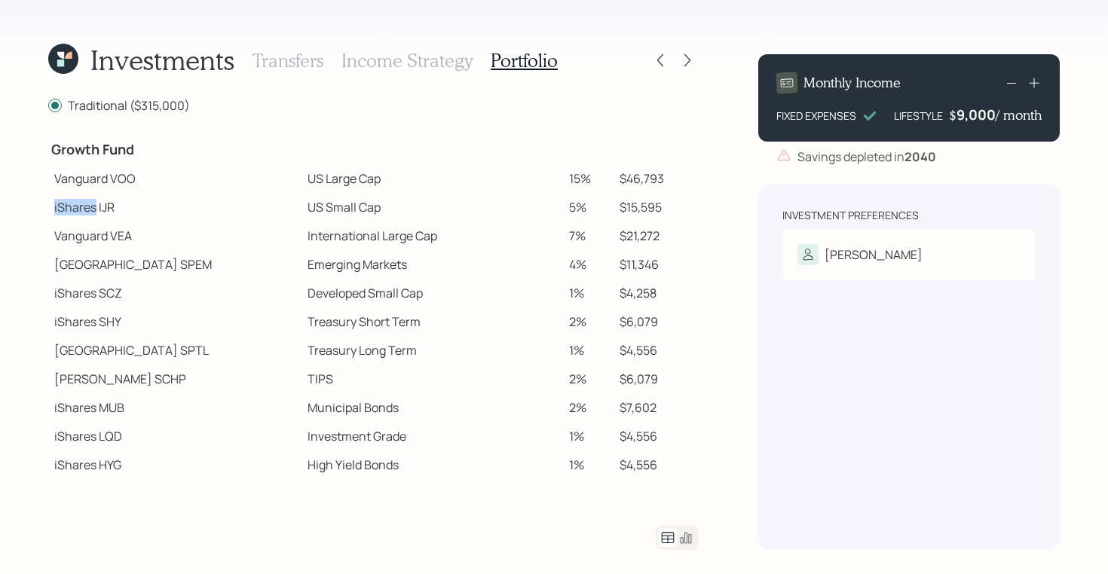
click at [78, 209] on td "iShares IJR" at bounding box center [174, 207] width 253 height 29
drag, startPoint x: 57, startPoint y: 266, endPoint x: 114, endPoint y: 271, distance: 57.5
click at [114, 271] on td "State Street SPEM" at bounding box center [174, 264] width 253 height 29
drag, startPoint x: 55, startPoint y: 375, endPoint x: 95, endPoint y: 384, distance: 41.1
click at [95, 384] on td "Schwab SCHP" at bounding box center [174, 379] width 253 height 29
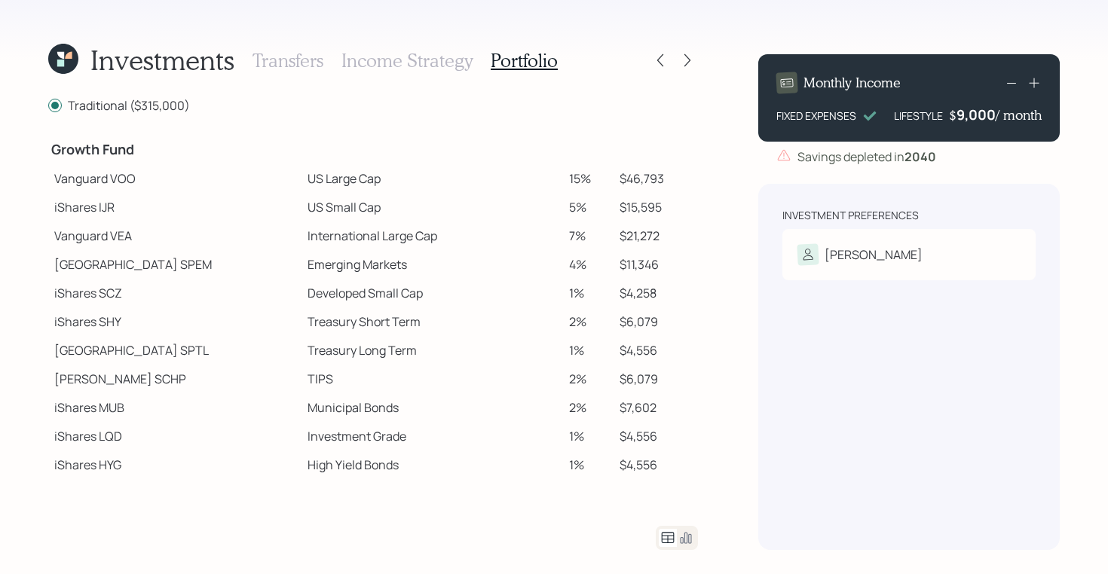
click at [60, 182] on td "Vanguard VOO" at bounding box center [174, 178] width 253 height 29
click at [57, 182] on td "Vanguard VOO" at bounding box center [174, 178] width 253 height 29
drag, startPoint x: 57, startPoint y: 179, endPoint x: 109, endPoint y: 184, distance: 52.2
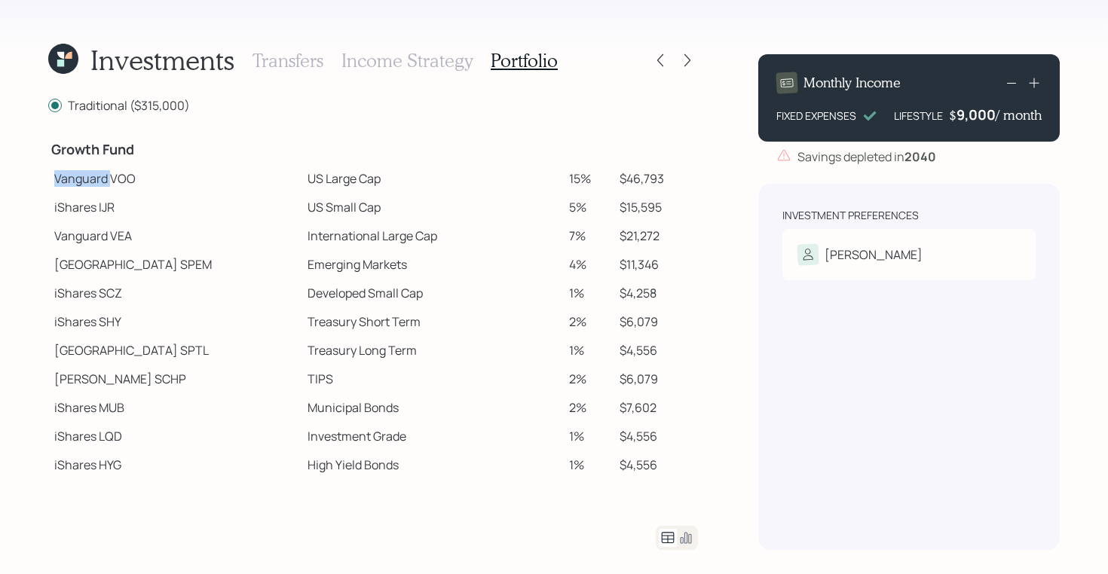
click at [109, 184] on td "Vanguard VOO" at bounding box center [174, 178] width 253 height 29
drag, startPoint x: 57, startPoint y: 179, endPoint x: 141, endPoint y: 180, distance: 83.7
click at [141, 180] on td "Vanguard VOO" at bounding box center [174, 178] width 253 height 29
click at [302, 158] on td at bounding box center [433, 147] width 262 height 33
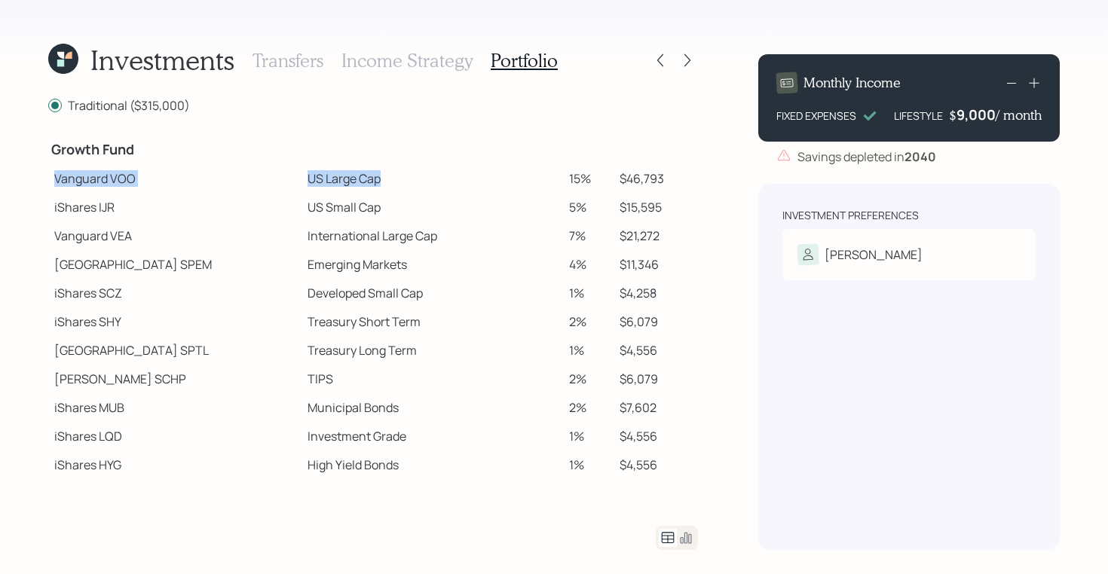
drag, startPoint x: 49, startPoint y: 176, endPoint x: 331, endPoint y: 185, distance: 282.1
click at [331, 185] on tr "Vanguard VOO US Large Cap 15% $46,793" at bounding box center [373, 178] width 650 height 29
drag, startPoint x: 249, startPoint y: 208, endPoint x: 328, endPoint y: 214, distance: 79.4
click at [328, 214] on td "US Small Cap" at bounding box center [433, 207] width 262 height 29
click at [302, 234] on td "International Large Cap" at bounding box center [433, 236] width 262 height 29
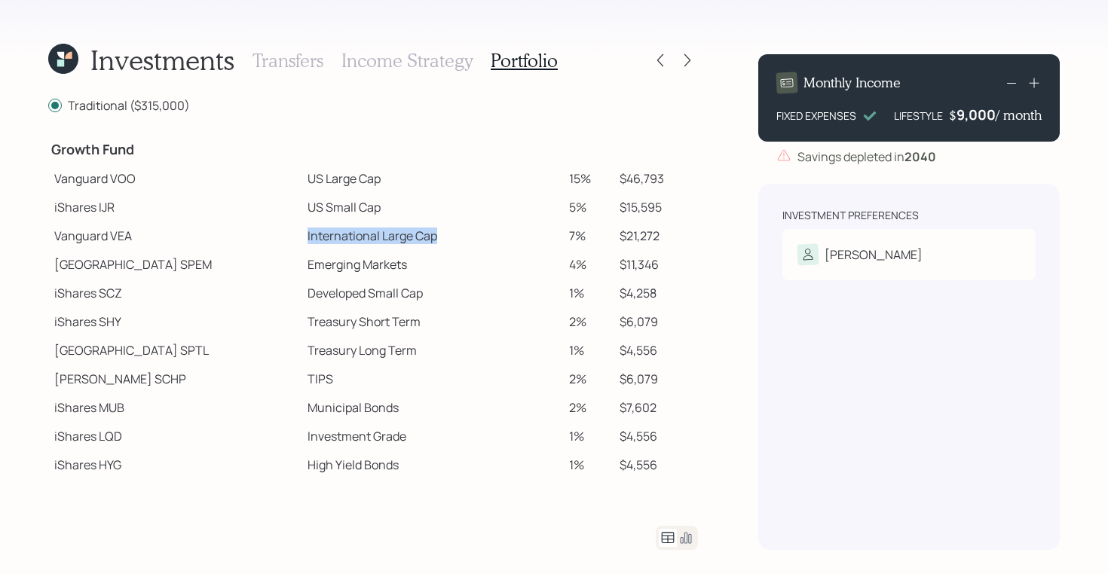
drag, startPoint x: 247, startPoint y: 234, endPoint x: 389, endPoint y: 243, distance: 142.0
click at [389, 243] on td "International Large Cap" at bounding box center [433, 236] width 262 height 29
drag, startPoint x: 250, startPoint y: 264, endPoint x: 364, endPoint y: 264, distance: 113.8
click at [364, 264] on td "Emerging Markets" at bounding box center [433, 264] width 262 height 29
drag, startPoint x: 247, startPoint y: 291, endPoint x: 399, endPoint y: 296, distance: 152.4
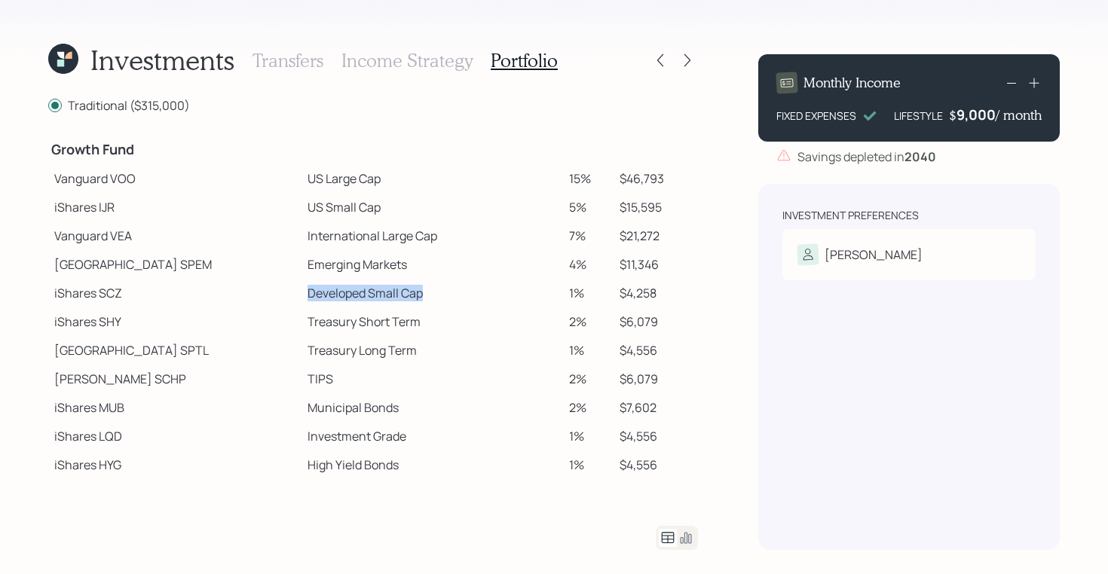
click at [399, 296] on td "Developed Small Cap" at bounding box center [433, 293] width 262 height 29
drag, startPoint x: 49, startPoint y: 152, endPoint x: 149, endPoint y: 161, distance: 100.0
click at [149, 161] on td "Growth Fund" at bounding box center [174, 147] width 253 height 33
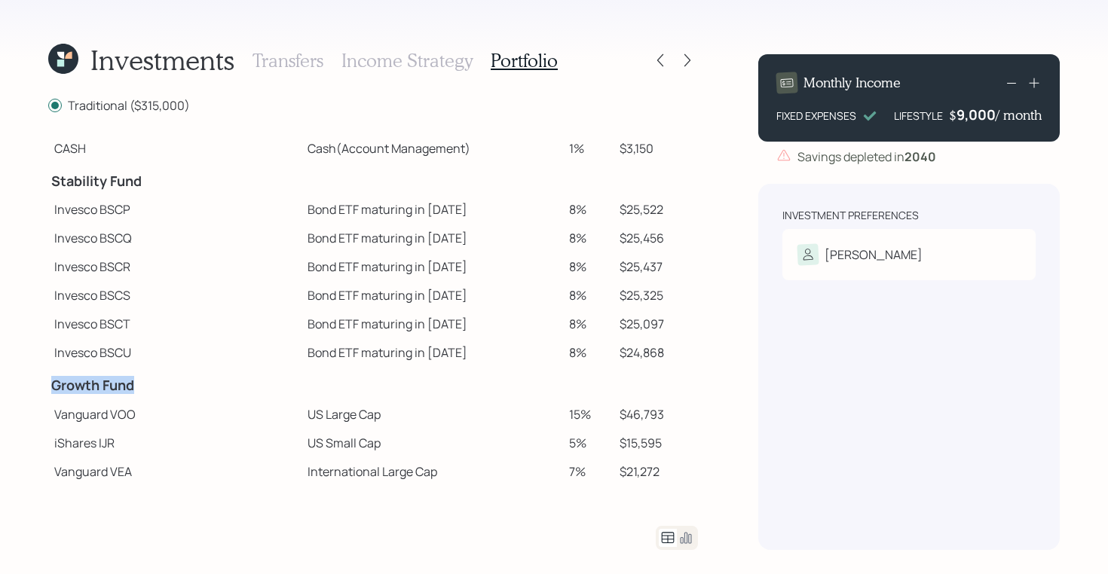
scroll to position [58, 0]
drag, startPoint x: 48, startPoint y: 183, endPoint x: 149, endPoint y: 191, distance: 100.5
click at [149, 191] on td "Stability Fund" at bounding box center [174, 180] width 253 height 33
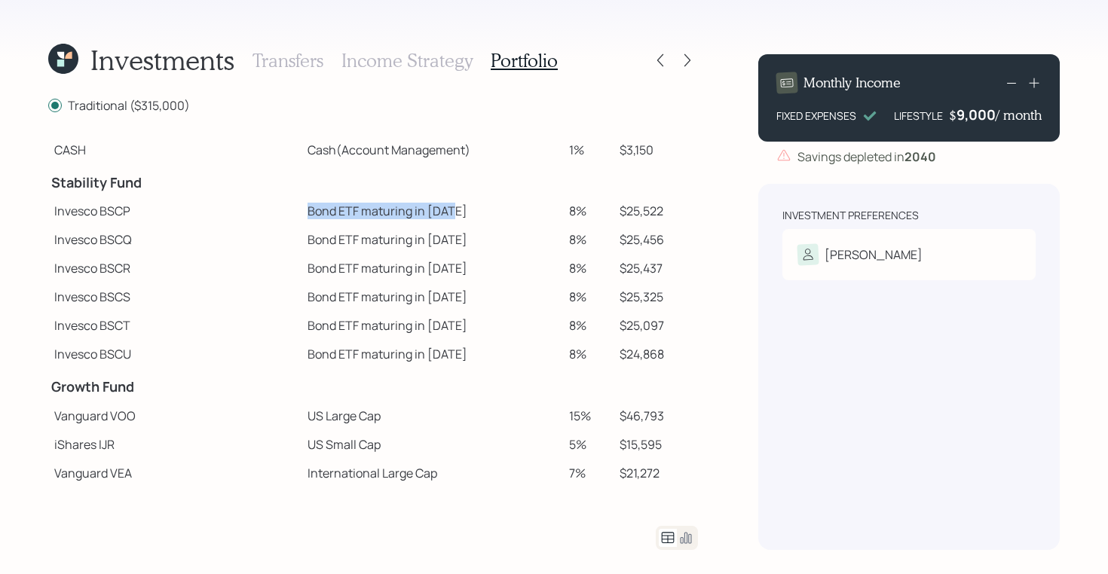
drag, startPoint x: 247, startPoint y: 208, endPoint x: 396, endPoint y: 221, distance: 149.8
click at [396, 221] on td "Bond ETF maturing in 2025" at bounding box center [433, 211] width 262 height 29
drag, startPoint x: 247, startPoint y: 240, endPoint x: 400, endPoint y: 245, distance: 153.9
click at [400, 245] on td "Bond ETF maturing in 2026" at bounding box center [433, 239] width 262 height 29
drag, startPoint x: 658, startPoint y: 210, endPoint x: 239, endPoint y: 203, distance: 419.2
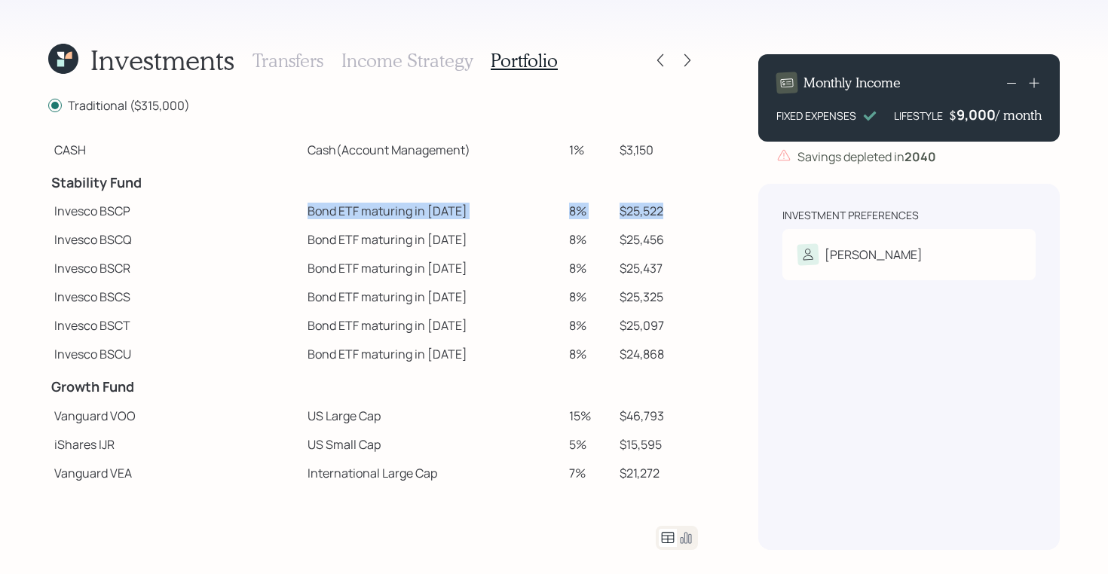
click at [239, 203] on tr "Invesco BSCP Bond ETF maturing in 2025 8% $25,522" at bounding box center [373, 211] width 650 height 29
click at [886, 114] on div "9,000" at bounding box center [976, 115] width 39 height 18
click at [886, 114] on div "9000" at bounding box center [977, 115] width 38 height 18
click at [798, 377] on div "Investment Preferences Sue Risk Tolerance: Moderately conservative" at bounding box center [909, 367] width 302 height 366
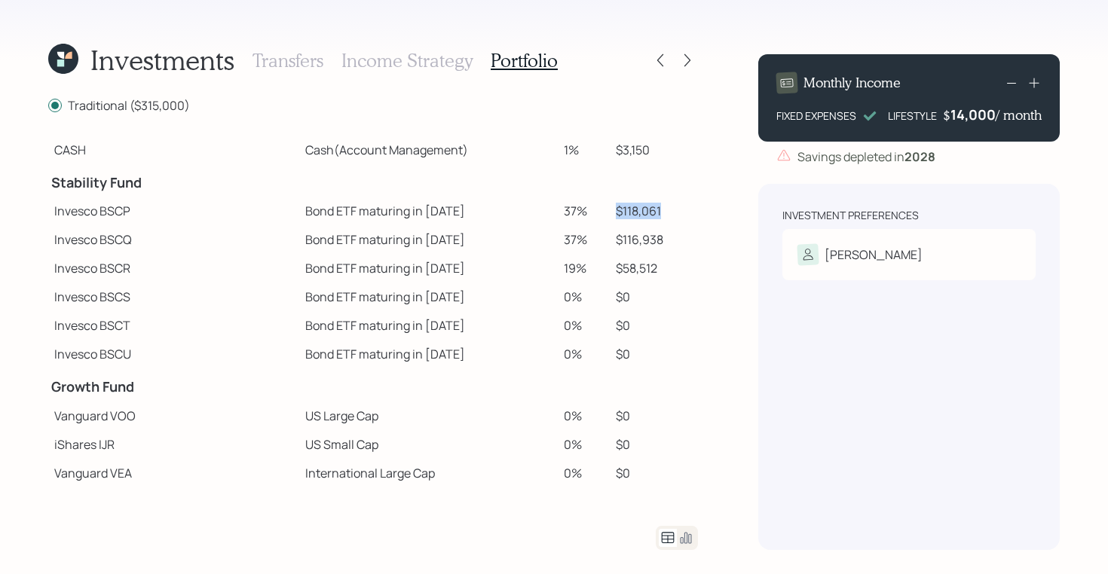
drag, startPoint x: 651, startPoint y: 208, endPoint x: 661, endPoint y: 209, distance: 9.8
click at [661, 209] on td "$118,061" at bounding box center [654, 211] width 88 height 29
drag, startPoint x: 51, startPoint y: 210, endPoint x: 658, endPoint y: 210, distance: 607.6
click at [658, 210] on tr "Invesco BSCP Bond ETF maturing in 2025 37% $118,061" at bounding box center [373, 211] width 650 height 29
click at [886, 116] on div "14,000" at bounding box center [973, 115] width 45 height 18
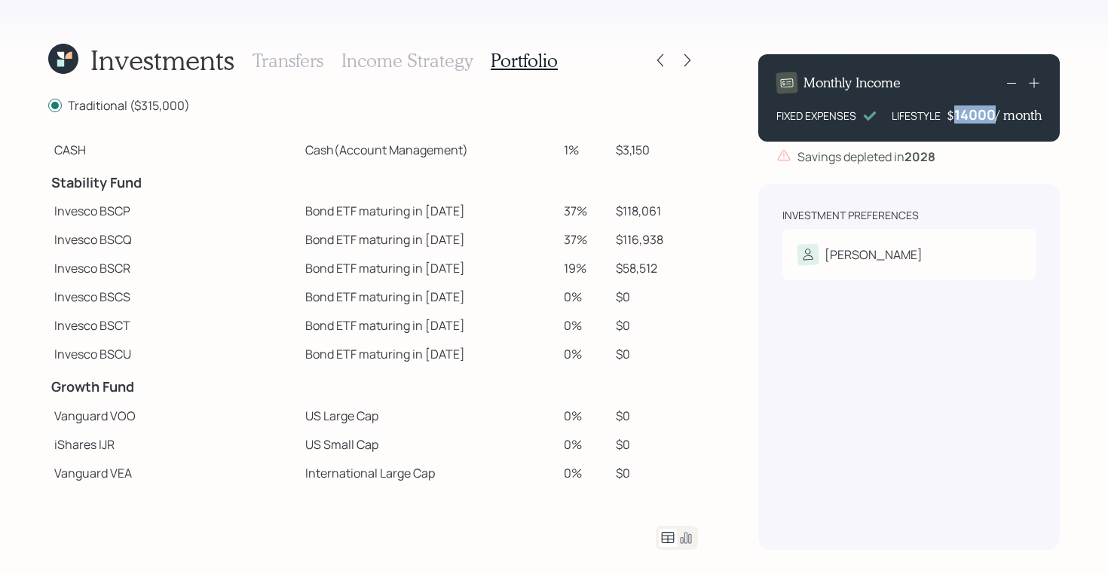
click at [886, 116] on div "14000" at bounding box center [974, 115] width 41 height 18
click at [813, 329] on div "Investment Preferences Sue Risk Tolerance: Moderately conservative" at bounding box center [909, 367] width 302 height 366
click at [61, 59] on icon at bounding box center [63, 59] width 30 height 30
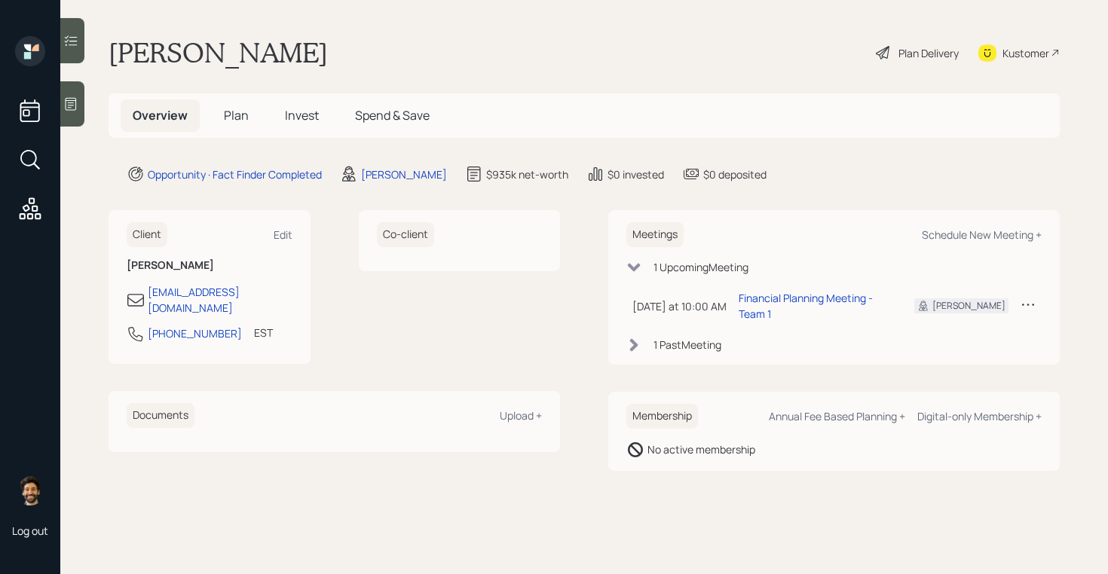
click at [233, 114] on span "Plan" at bounding box center [236, 115] width 25 height 17
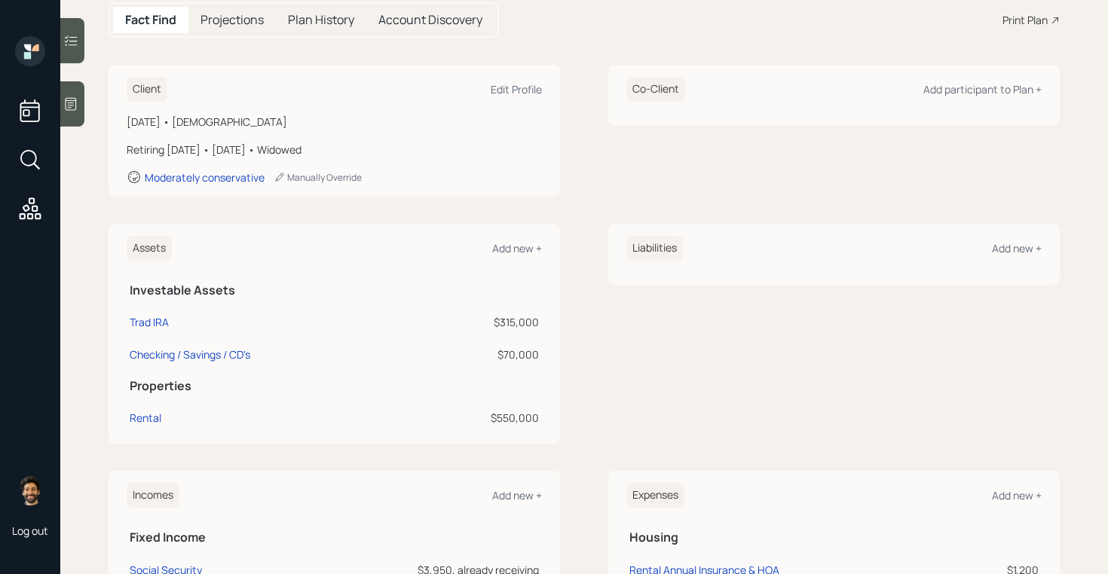
scroll to position [182, 0]
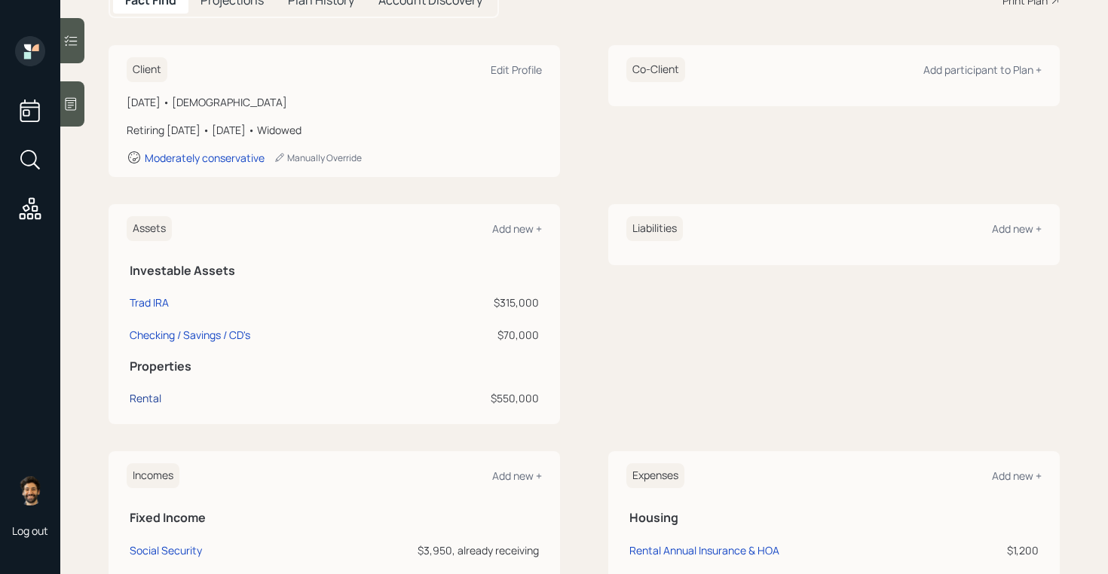
click at [143, 394] on div "Rental" at bounding box center [146, 398] width 32 height 16
select select "rental_property"
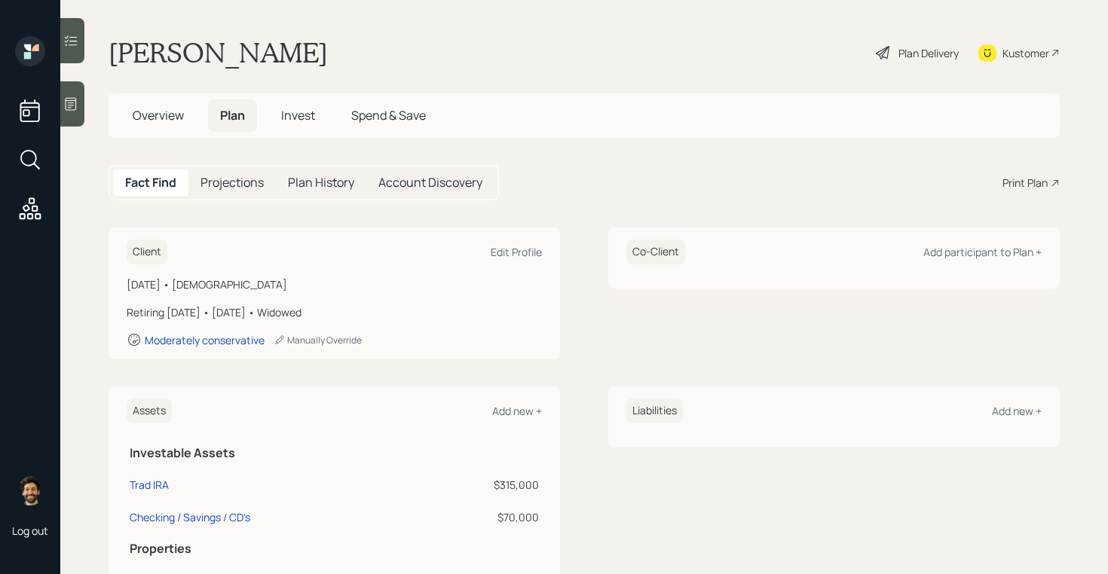
click at [886, 51] on div "Plan Delivery" at bounding box center [929, 53] width 60 height 16
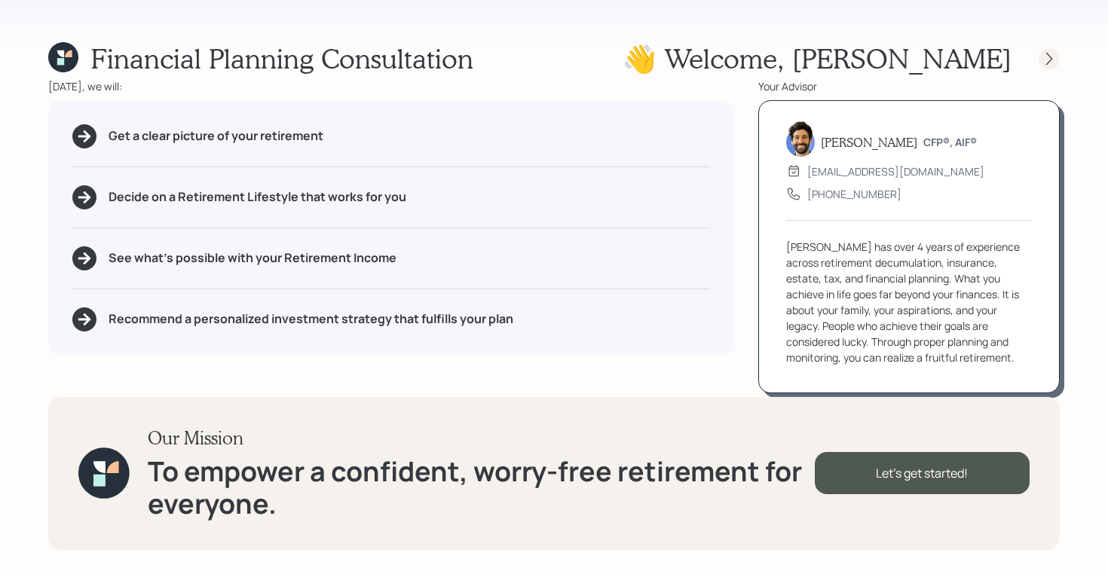
click at [886, 59] on icon at bounding box center [1049, 58] width 15 height 15
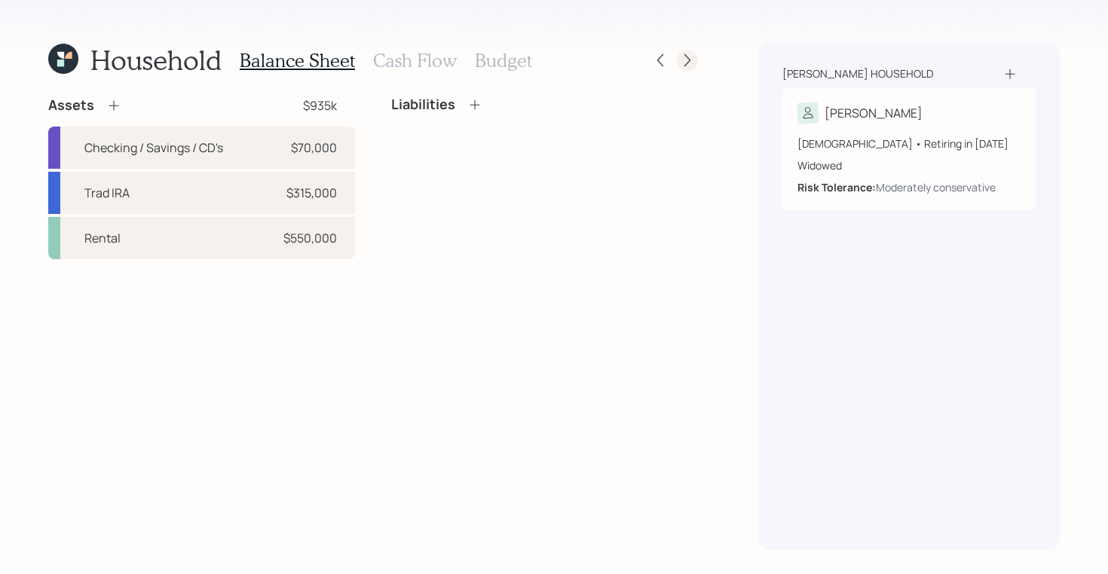
click at [688, 55] on icon at bounding box center [687, 60] width 15 height 15
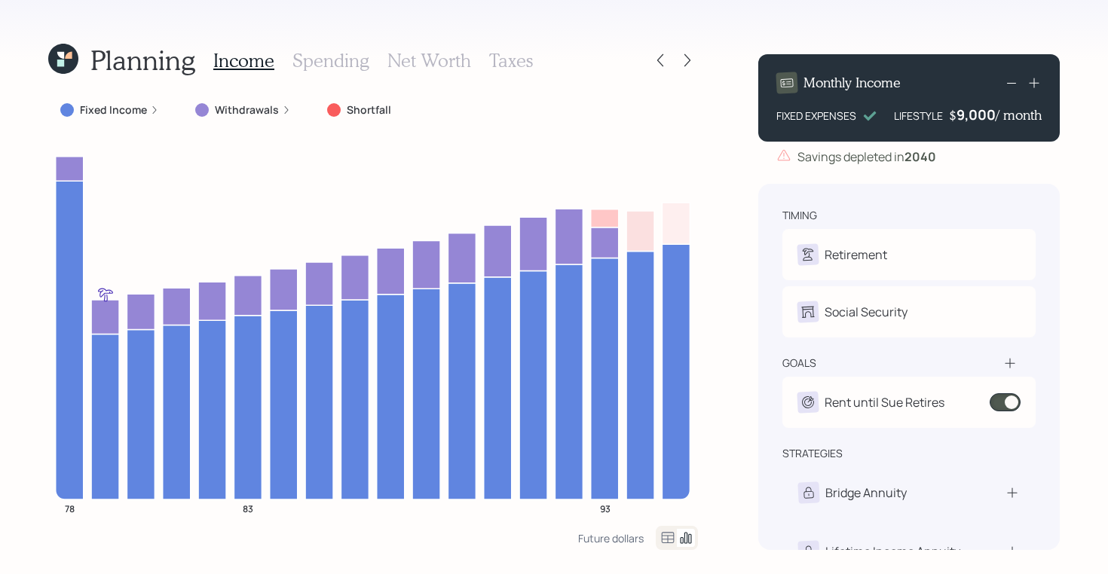
click at [348, 50] on h3 "Spending" at bounding box center [330, 61] width 77 height 22
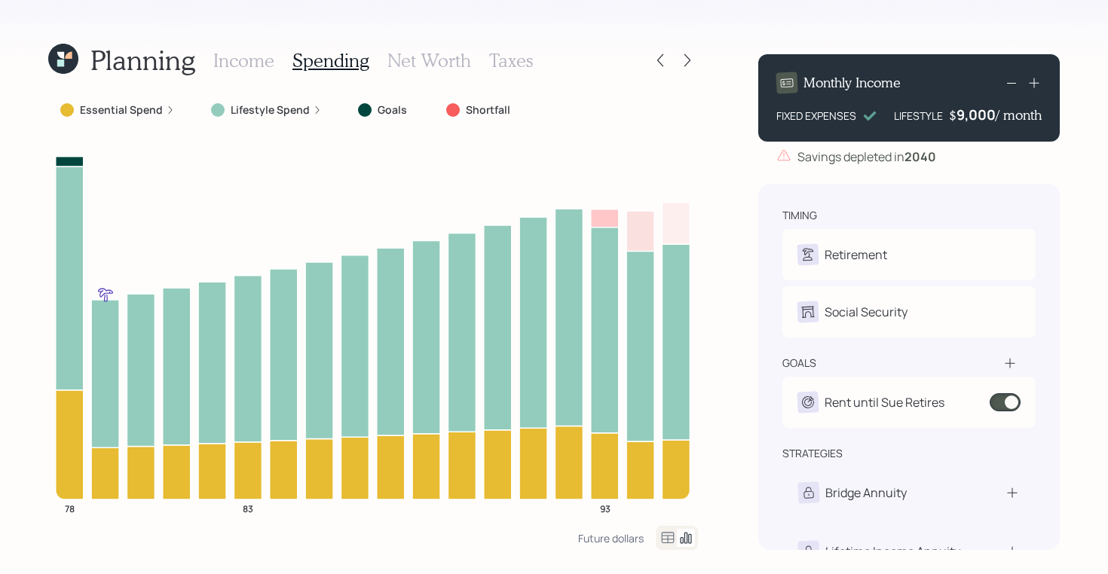
click at [663, 458] on icon at bounding box center [668, 537] width 13 height 11
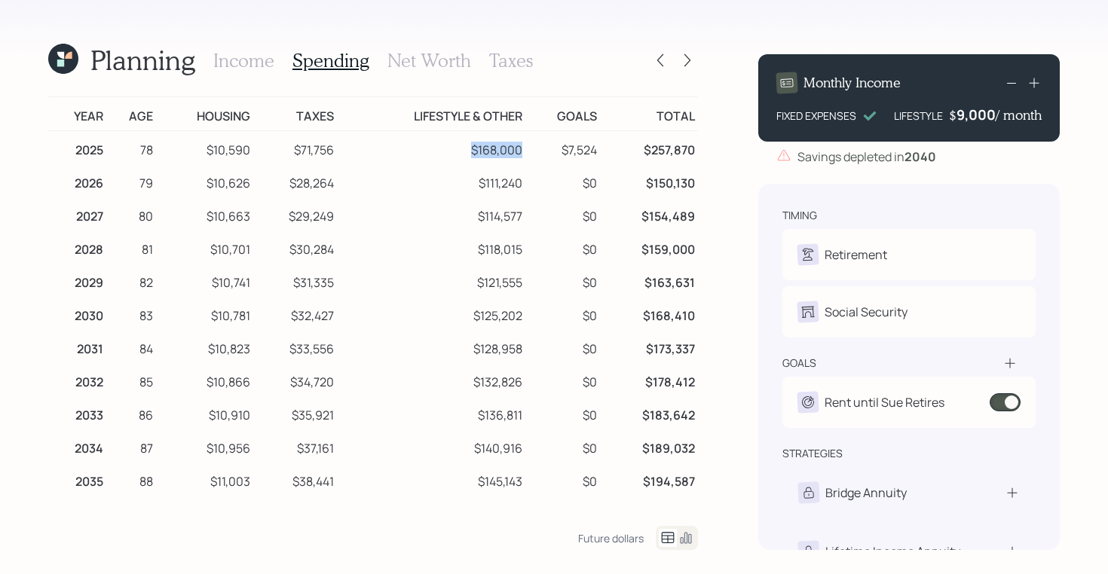
drag, startPoint x: 522, startPoint y: 151, endPoint x: 460, endPoint y: 152, distance: 61.8
click at [460, 152] on td "$168,000" at bounding box center [431, 148] width 188 height 34
drag, startPoint x: 532, startPoint y: 182, endPoint x: 479, endPoint y: 179, distance: 53.6
click at [479, 179] on tr "2026 79 $10,626 $28,264 $111,240 $0 $150,130" at bounding box center [373, 180] width 650 height 33
click at [64, 60] on icon at bounding box center [63, 59] width 30 height 30
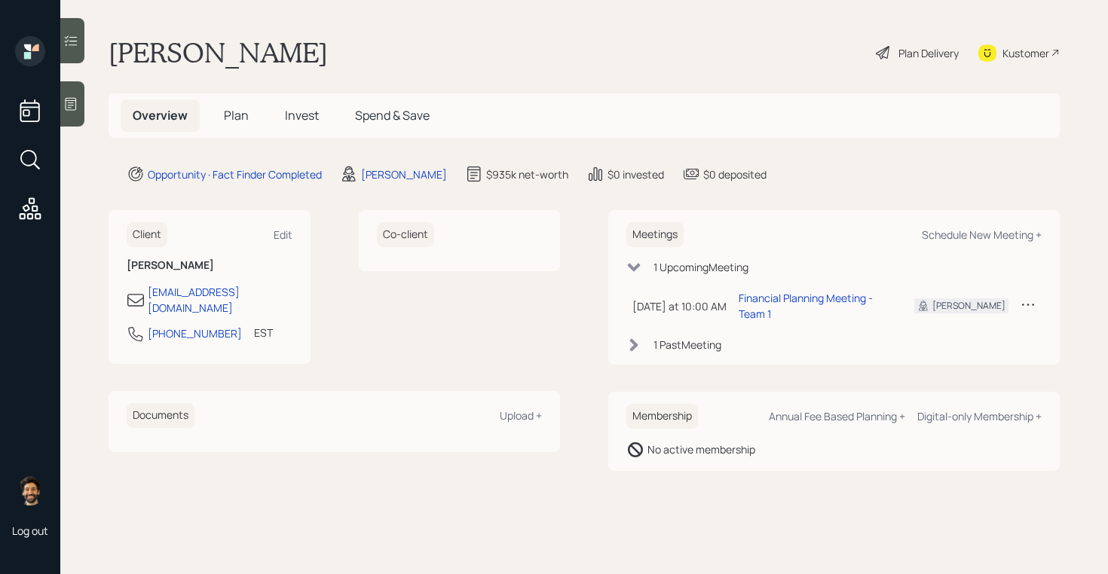
click at [886, 58] on div "Plan Delivery" at bounding box center [929, 53] width 60 height 16
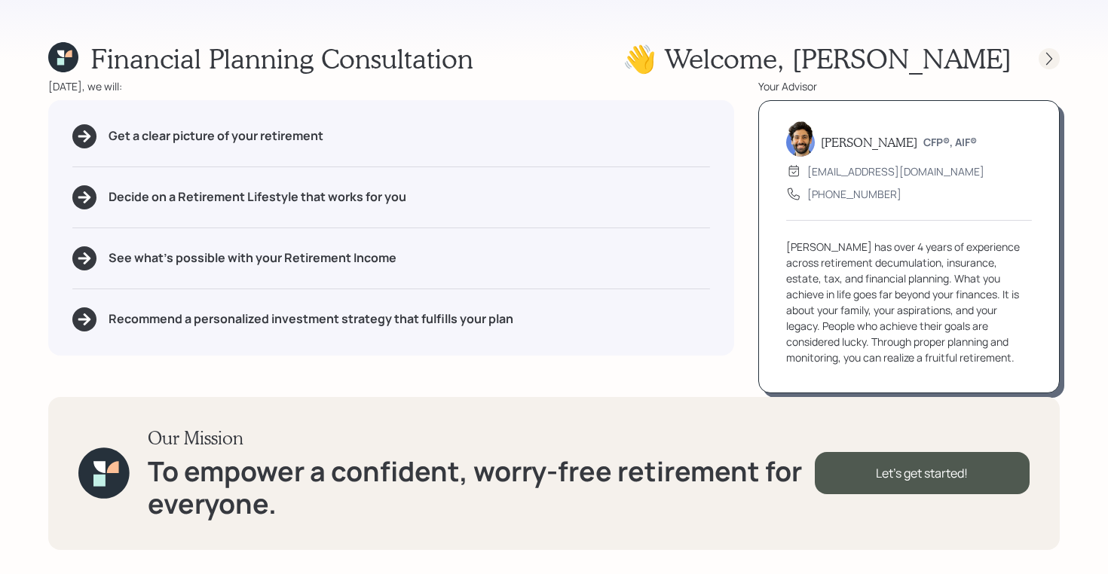
click at [886, 66] on div at bounding box center [1049, 58] width 21 height 21
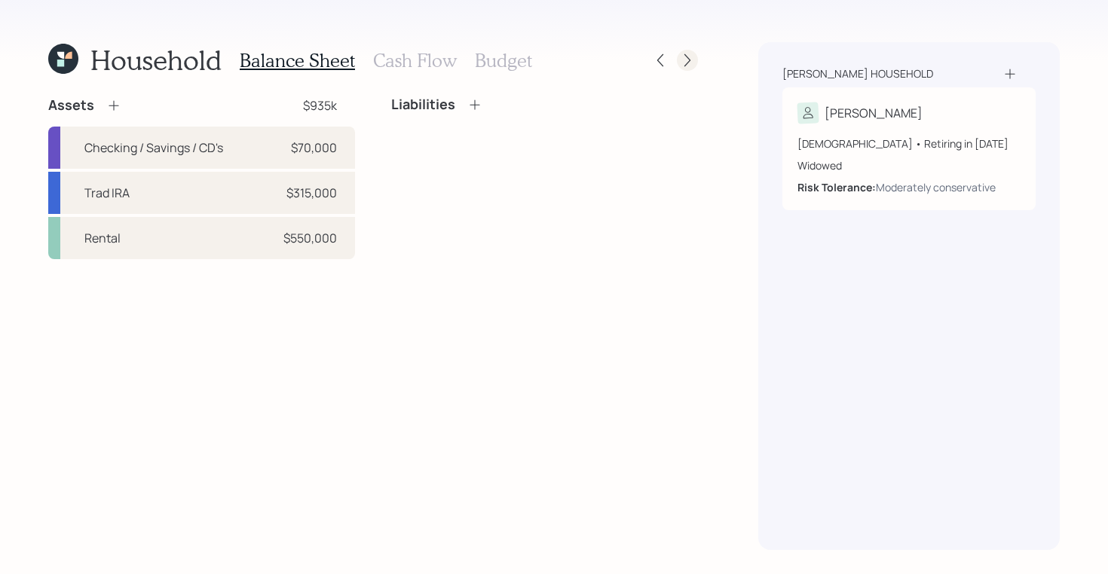
click at [687, 60] on icon at bounding box center [687, 60] width 15 height 15
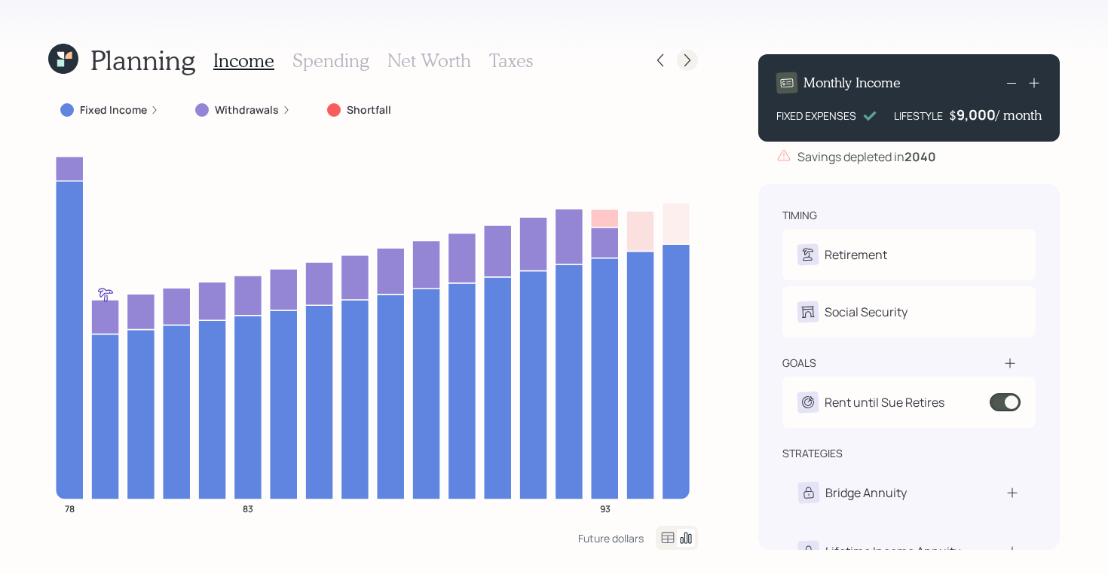
click at [684, 56] on icon at bounding box center [687, 60] width 15 height 15
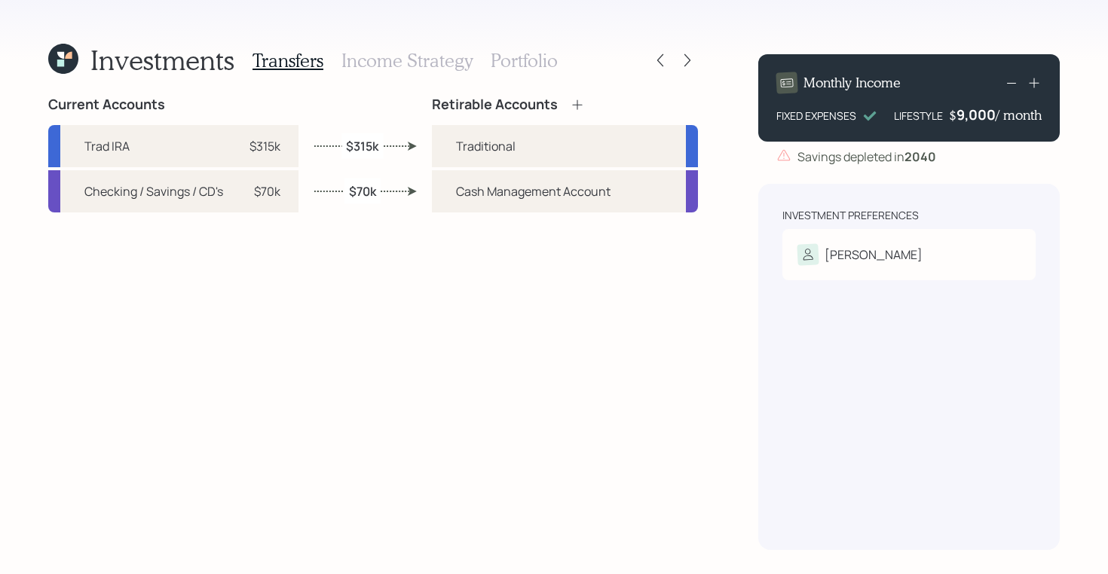
click at [527, 51] on h3 "Portfolio" at bounding box center [524, 61] width 67 height 22
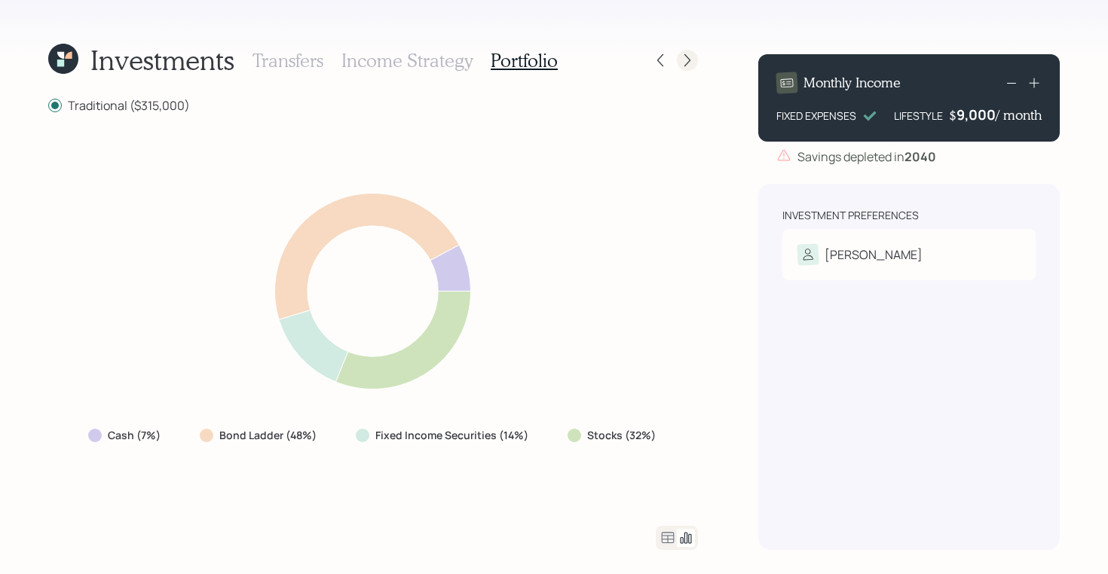
click at [696, 61] on div at bounding box center [687, 60] width 21 height 21
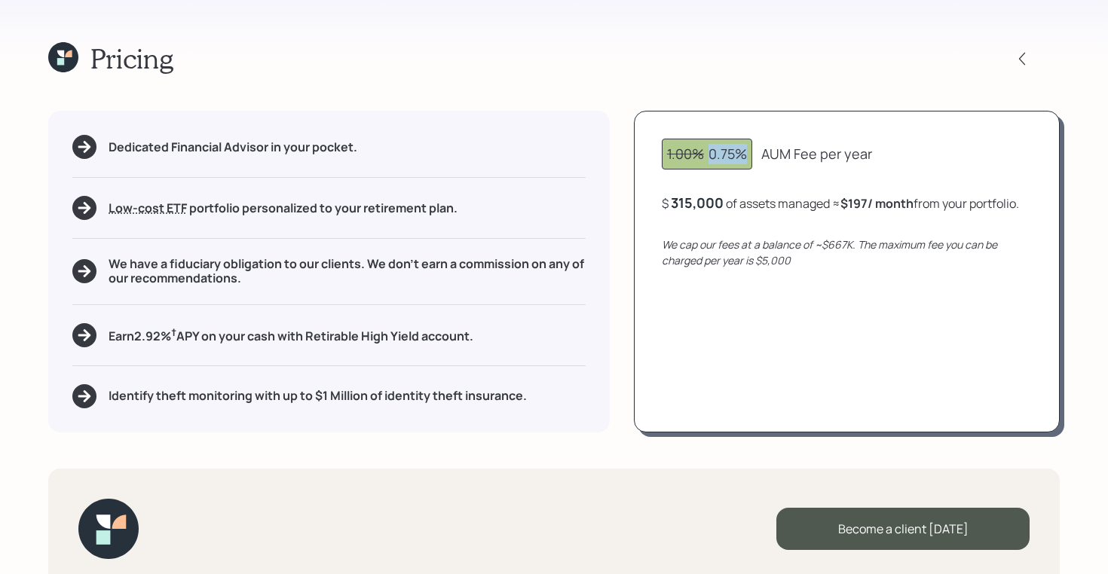
drag, startPoint x: 706, startPoint y: 158, endPoint x: 760, endPoint y: 158, distance: 54.3
click at [760, 158] on div "1.00% 0.75% AUM Fee per year" at bounding box center [847, 154] width 370 height 31
drag, startPoint x: 764, startPoint y: 154, endPoint x: 865, endPoint y: 155, distance: 101.0
click at [865, 155] on div "AUM Fee per year" at bounding box center [816, 154] width 111 height 20
drag, startPoint x: 669, startPoint y: 205, endPoint x: 735, endPoint y: 206, distance: 66.3
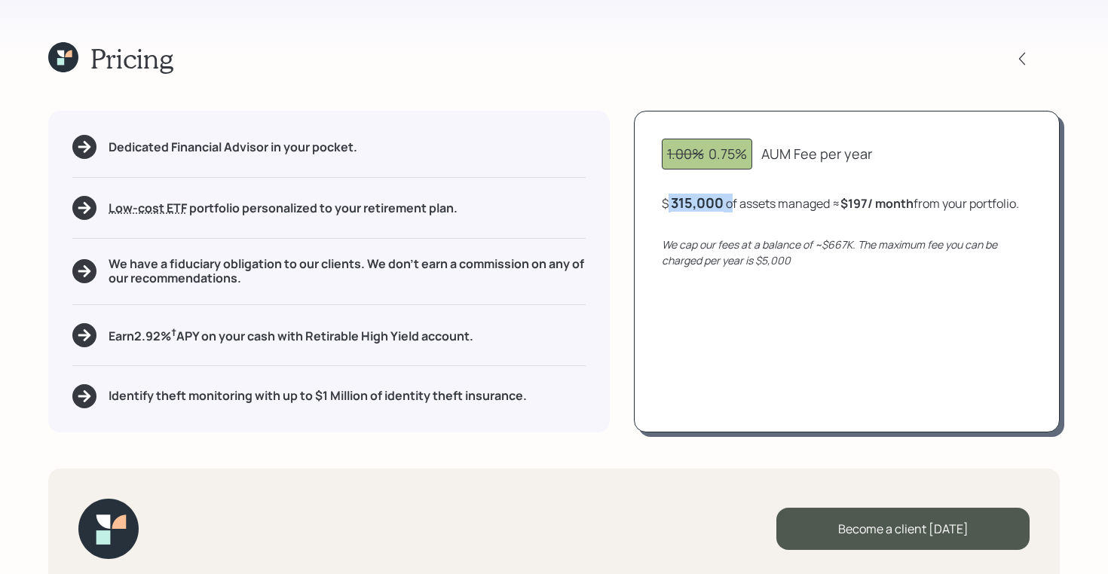
click at [735, 206] on div "$ 315,000 of assets managed ≈ $197 / month from your portfolio ." at bounding box center [840, 203] width 357 height 19
drag, startPoint x: 840, startPoint y: 204, endPoint x: 923, endPoint y: 205, distance: 82.9
click at [886, 205] on div "$ 315,000 of assets managed ≈ $197 / month from your portfolio ." at bounding box center [840, 203] width 357 height 19
click at [886, 200] on b "$197 / month" at bounding box center [877, 203] width 73 height 17
drag, startPoint x: 841, startPoint y: 202, endPoint x: 1052, endPoint y: 206, distance: 211.9
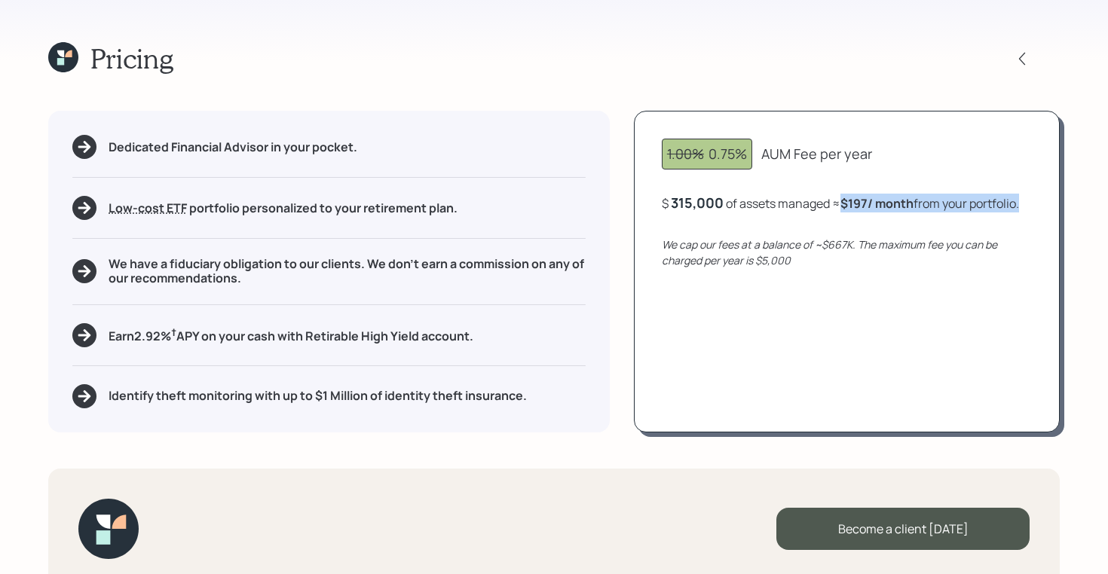
click at [886, 206] on div "1.00% 0.75% AUM Fee per year $ 315,000 of assets managed ≈ $197 / month from yo…" at bounding box center [847, 271] width 426 height 321
click at [66, 57] on icon at bounding box center [63, 57] width 30 height 30
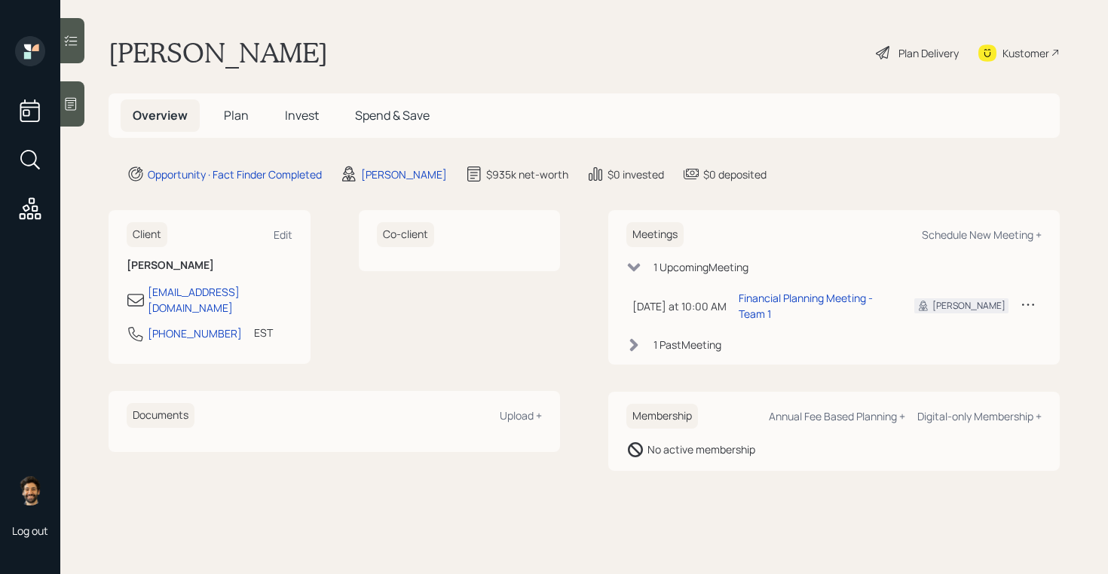
click at [224, 108] on span "Plan" at bounding box center [236, 115] width 25 height 17
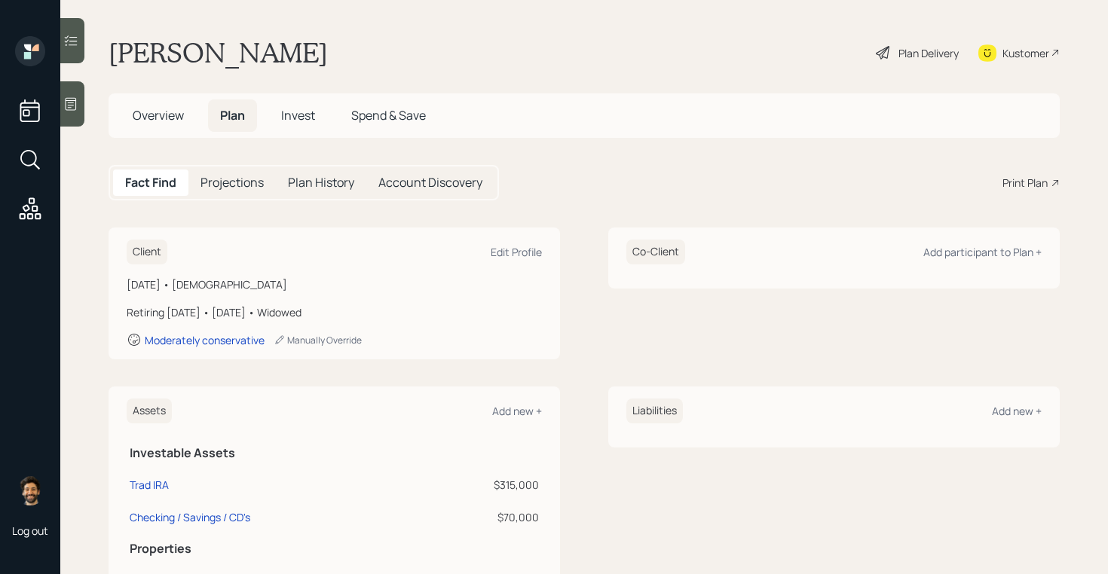
click at [300, 112] on span "Invest" at bounding box center [298, 115] width 34 height 17
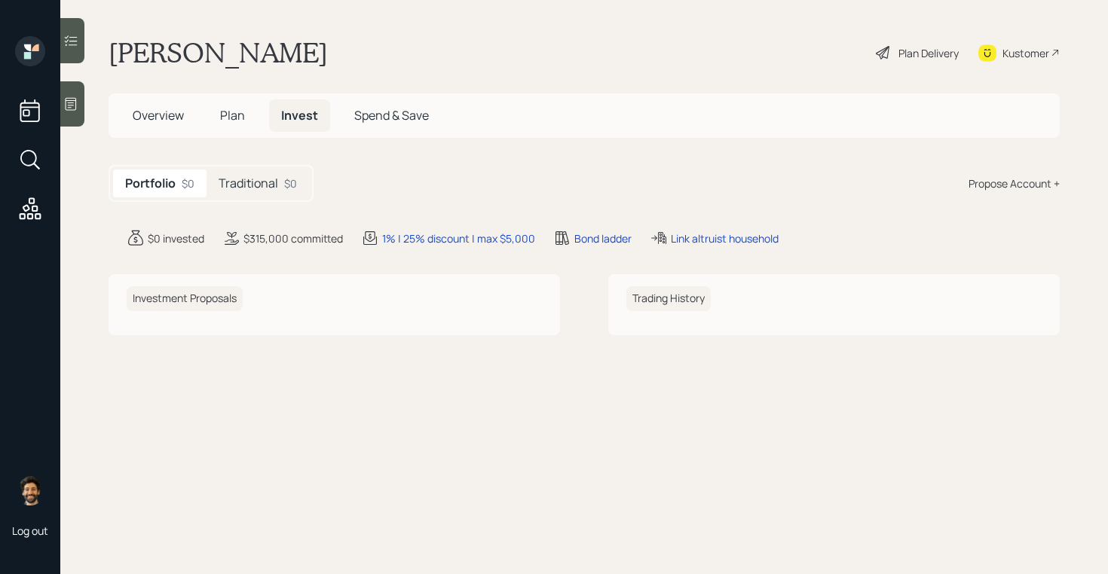
click at [233, 116] on span "Plan" at bounding box center [232, 115] width 25 height 17
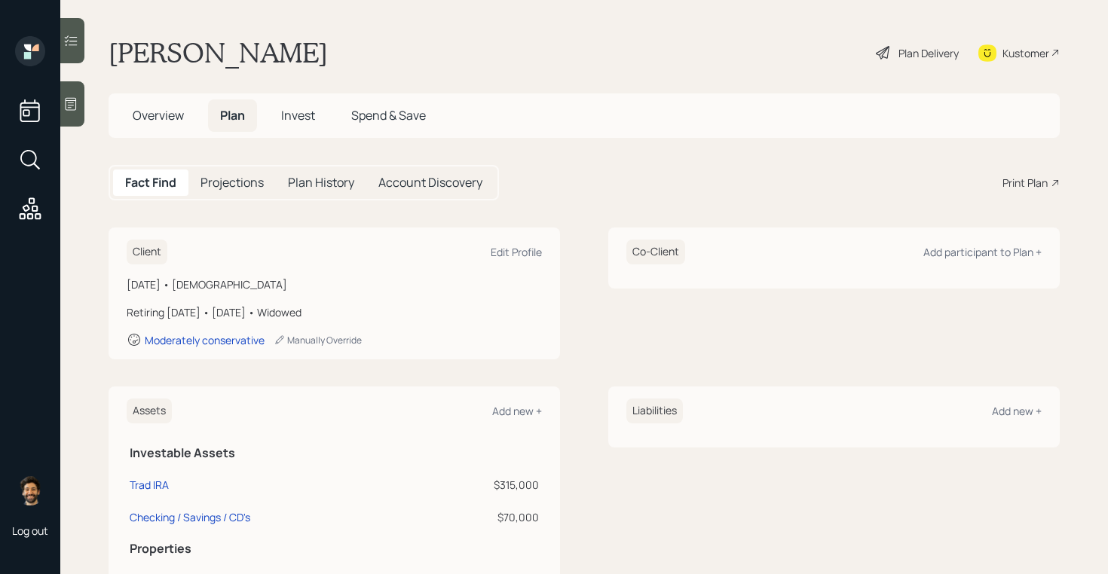
click at [169, 118] on span "Overview" at bounding box center [158, 115] width 51 height 17
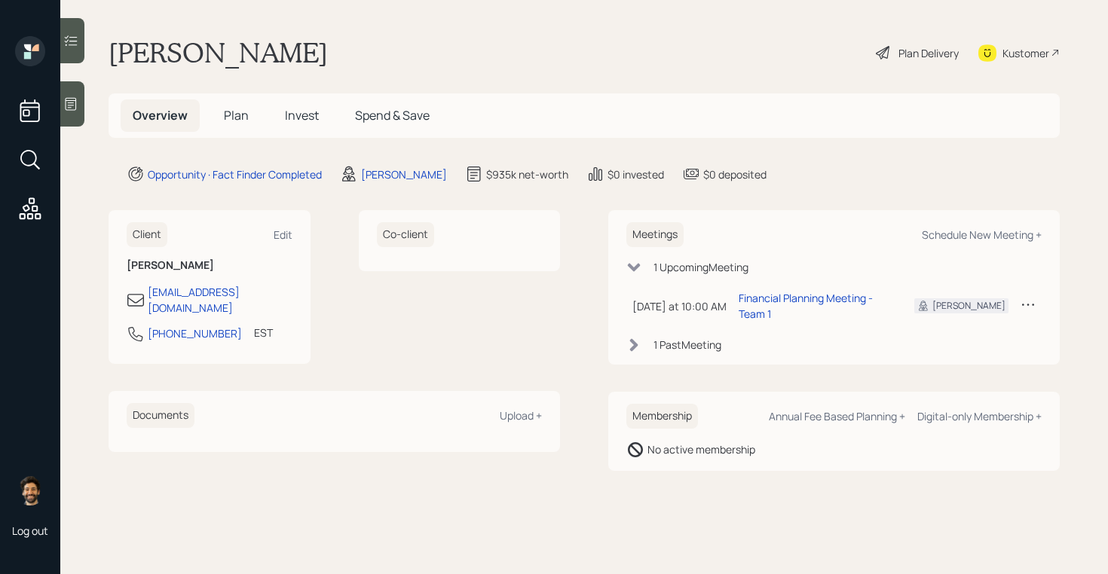
click at [226, 115] on span "Plan" at bounding box center [236, 115] width 25 height 17
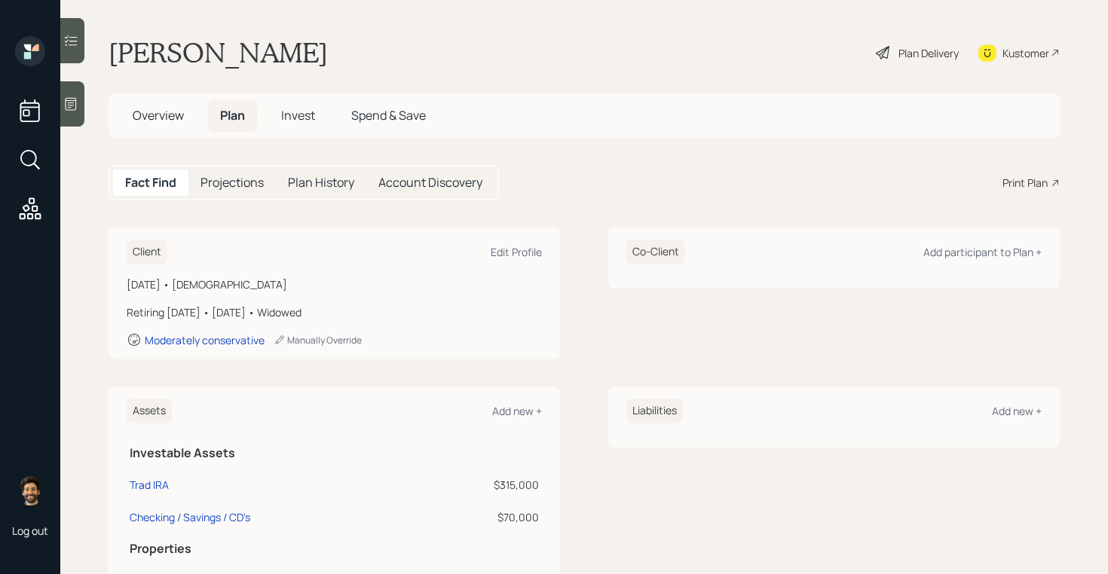
click at [164, 115] on span "Overview" at bounding box center [158, 115] width 51 height 17
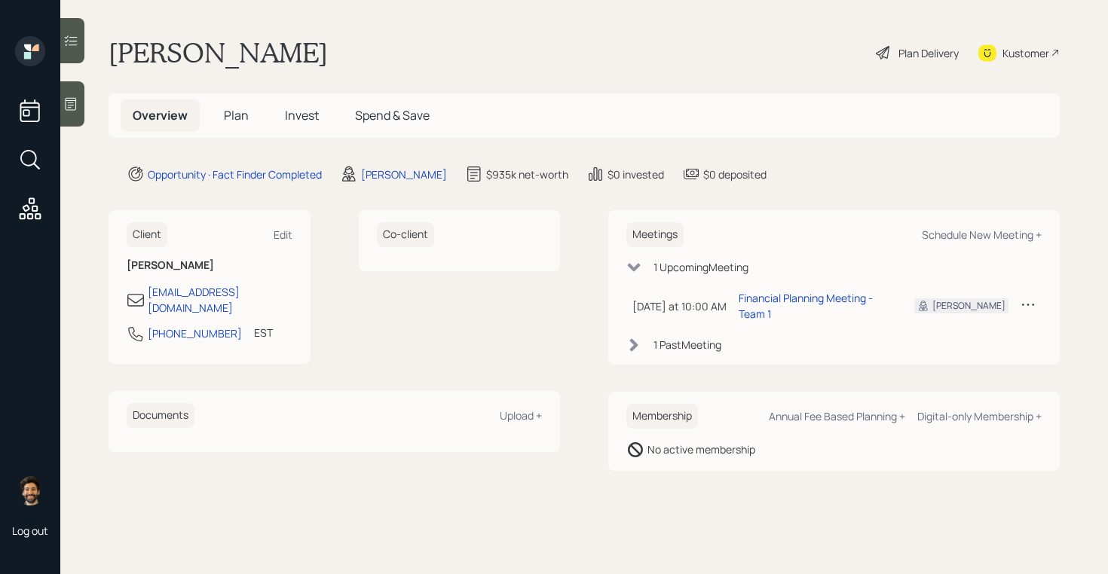
click at [239, 124] on h5 "Plan" at bounding box center [236, 116] width 49 height 32
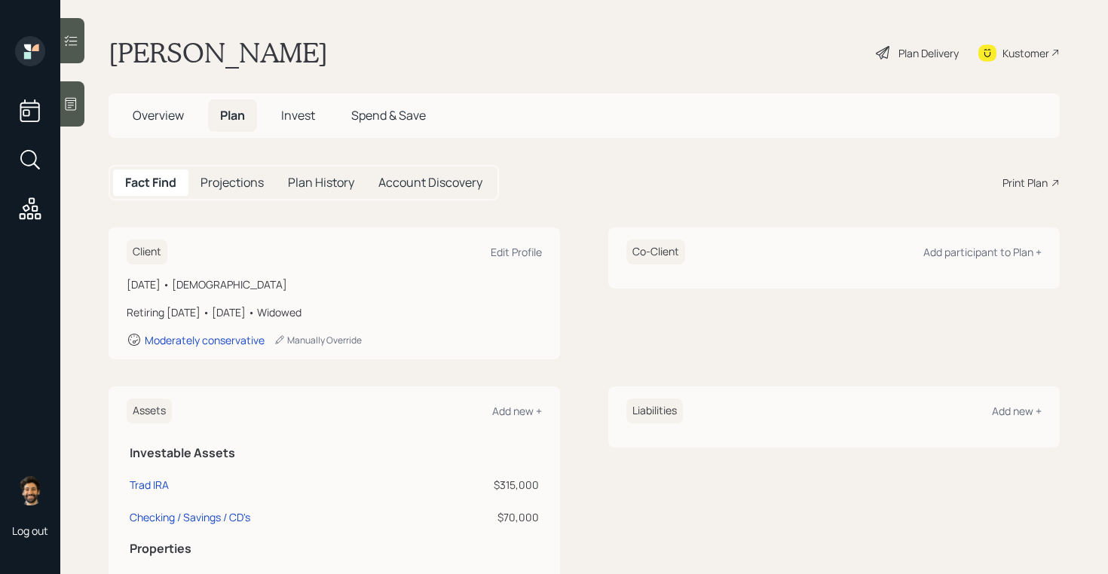
click at [886, 188] on div "Print Plan" at bounding box center [1025, 183] width 45 height 16
click at [886, 46] on div "Kustomer" at bounding box center [1026, 53] width 47 height 16
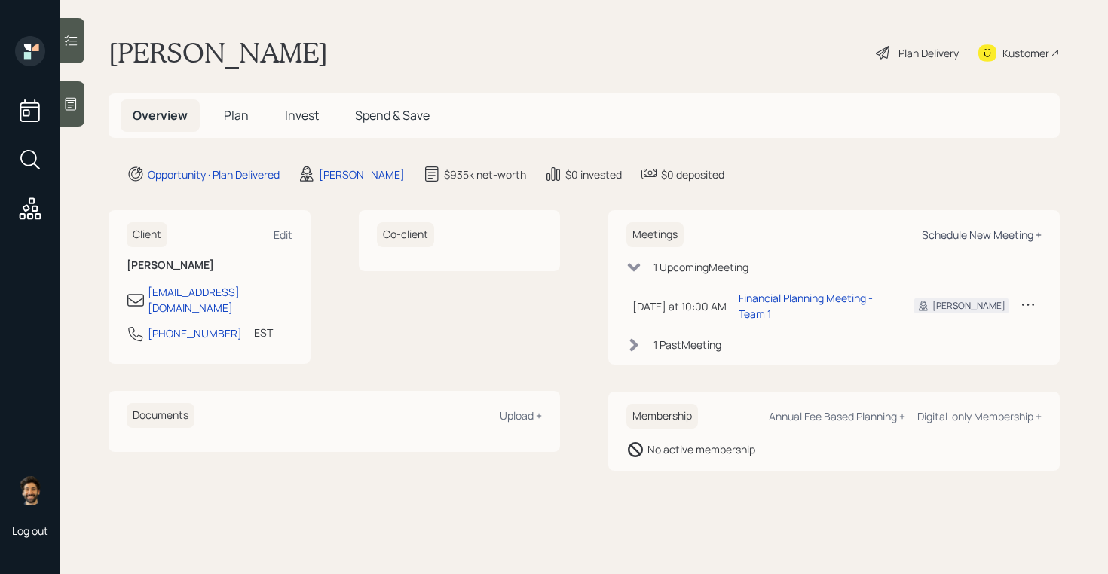
click at [964, 239] on div "Schedule New Meeting +" at bounding box center [982, 235] width 120 height 14
select select "f14b762f-c7c2-4b89-9227-8fa891345eea"
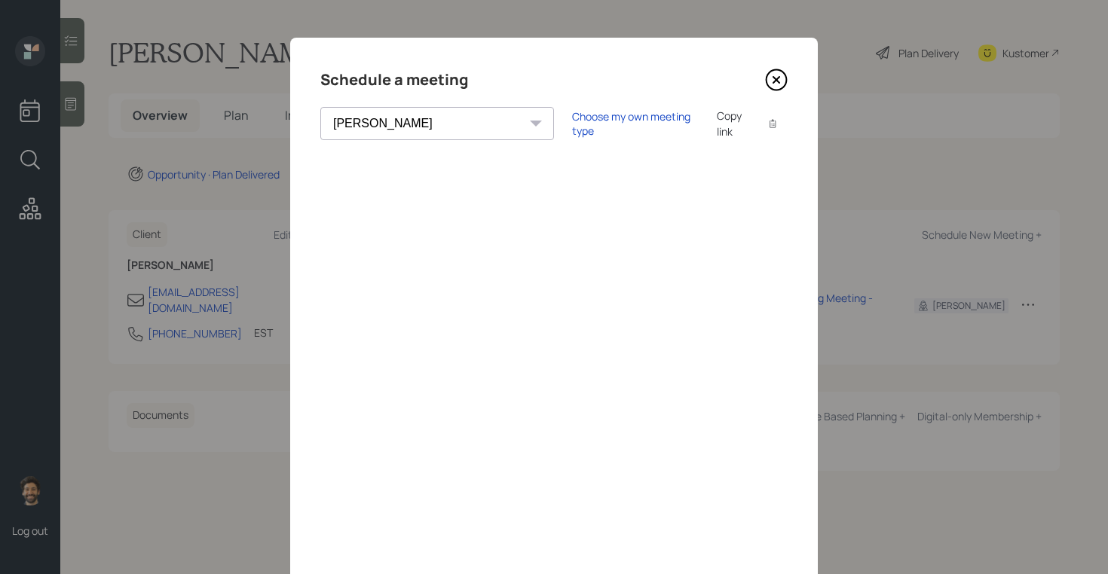
click at [781, 79] on icon at bounding box center [776, 80] width 23 height 23
